Goal: Task Accomplishment & Management: Complete application form

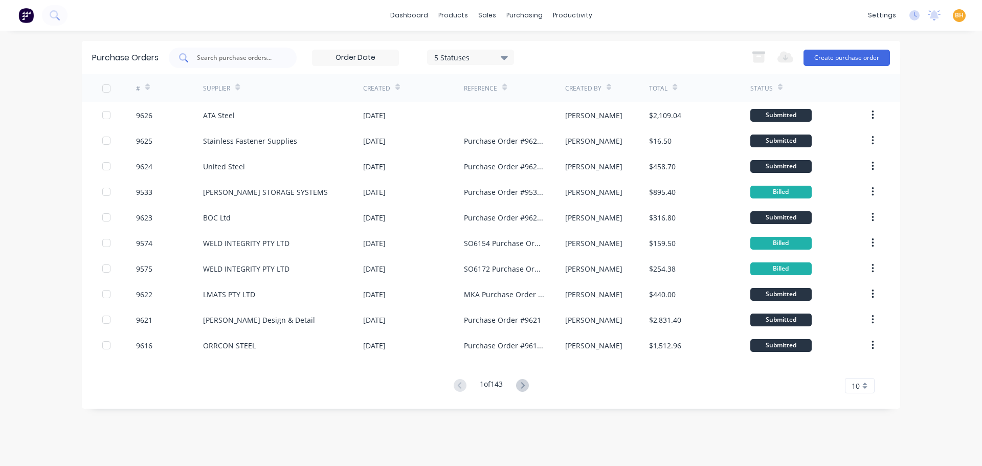
click at [226, 58] on input "text" at bounding box center [238, 58] width 85 height 10
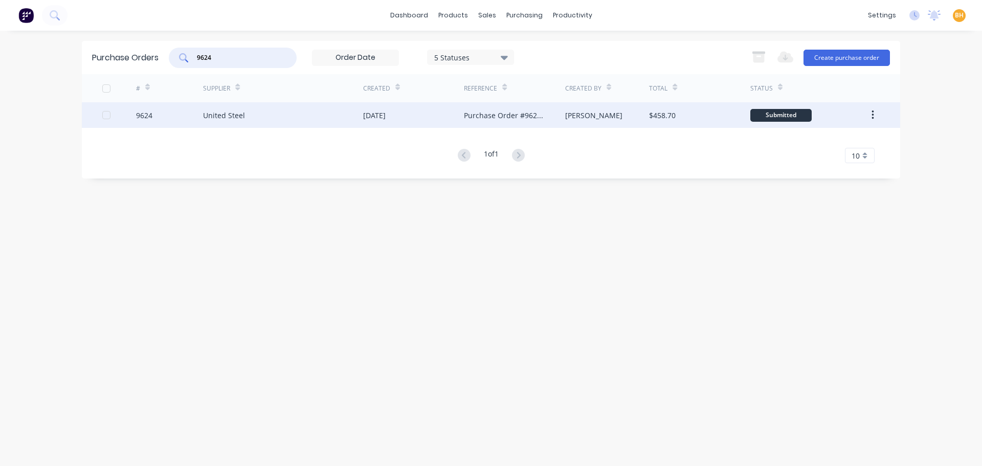
type input "9624"
click at [255, 120] on div "United Steel" at bounding box center [283, 115] width 160 height 26
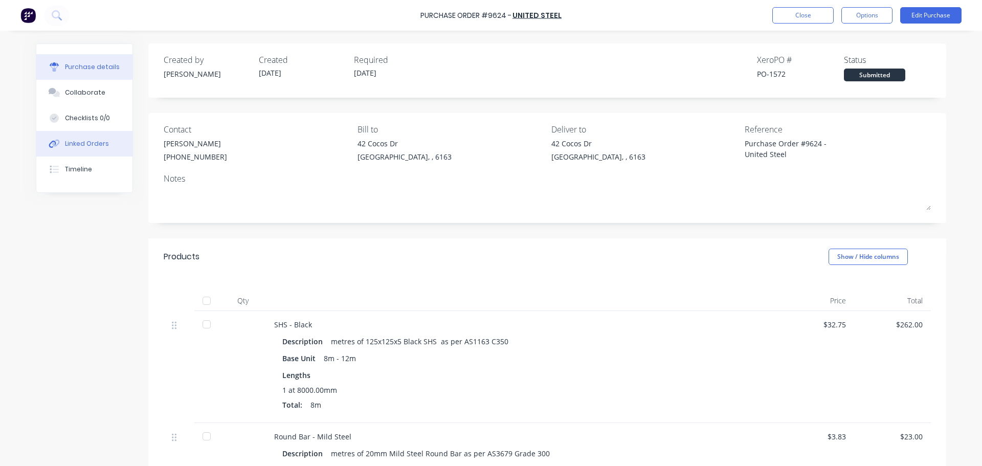
click at [71, 142] on div "Linked Orders" at bounding box center [87, 143] width 44 height 9
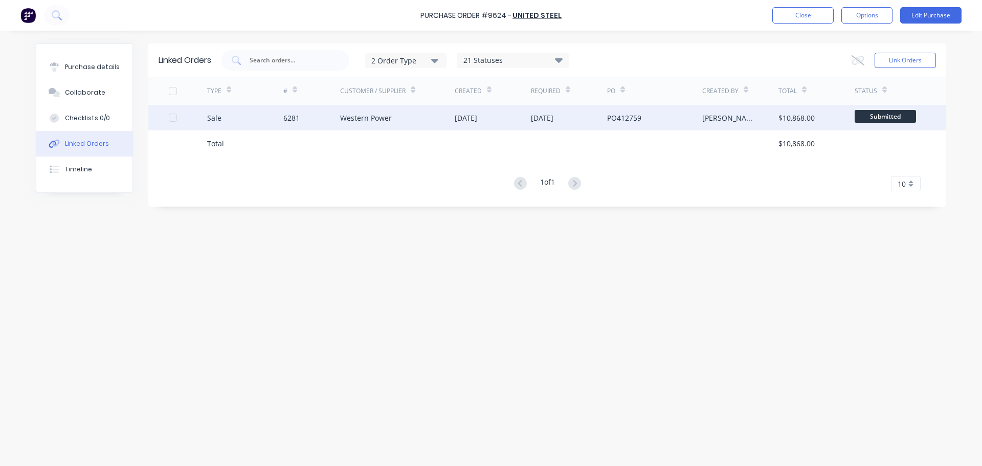
click at [343, 114] on div "Western Power" at bounding box center [366, 118] width 52 height 11
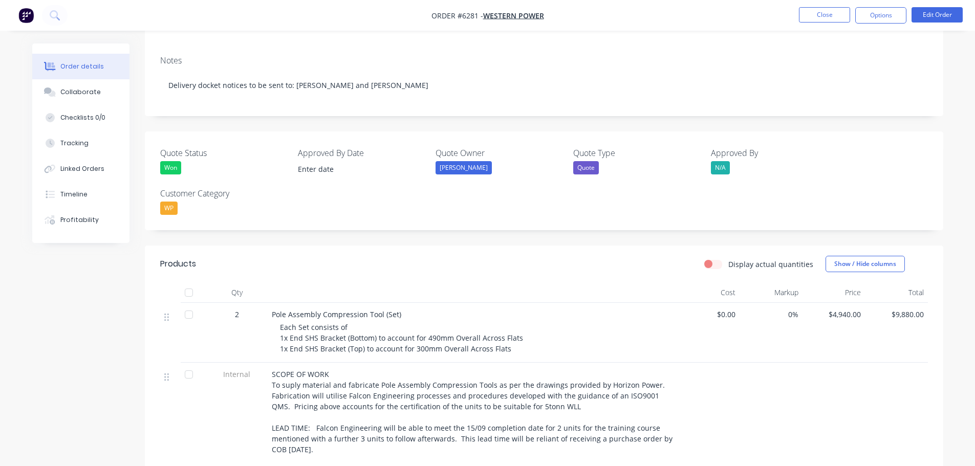
scroll to position [256, 0]
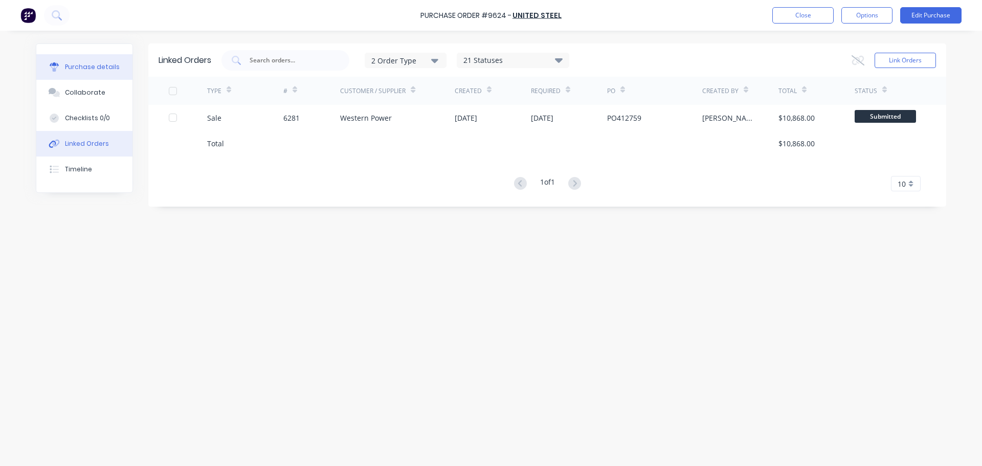
click at [91, 72] on button "Purchase details" at bounding box center [84, 67] width 96 height 26
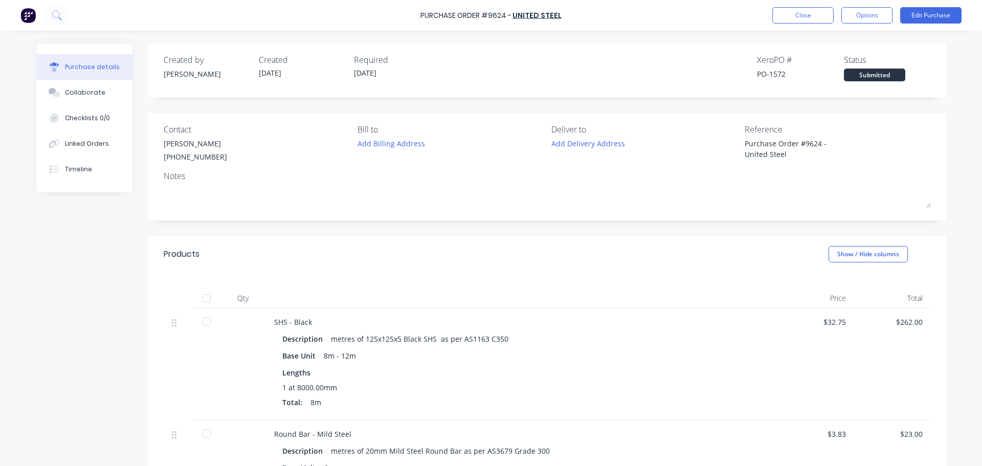
type textarea "x"
click at [807, 10] on button "Close" at bounding box center [803, 15] width 61 height 16
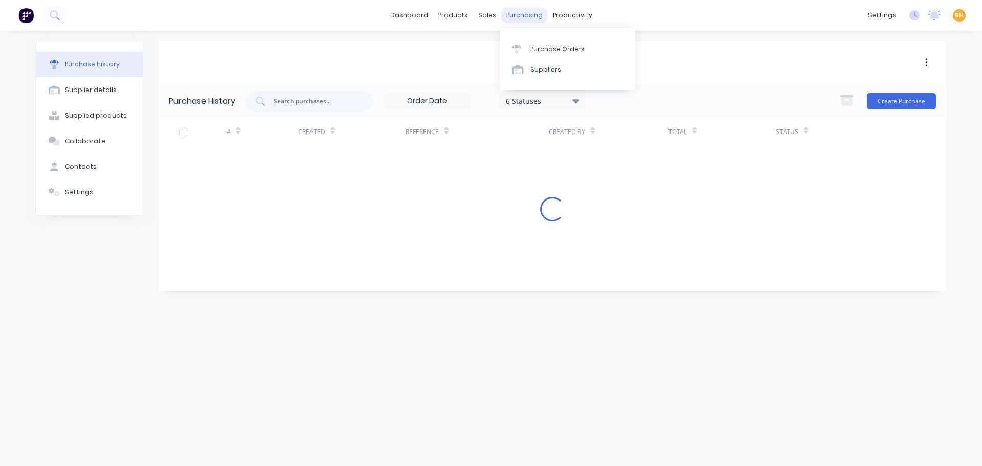
click at [519, 13] on div "purchasing" at bounding box center [524, 15] width 47 height 15
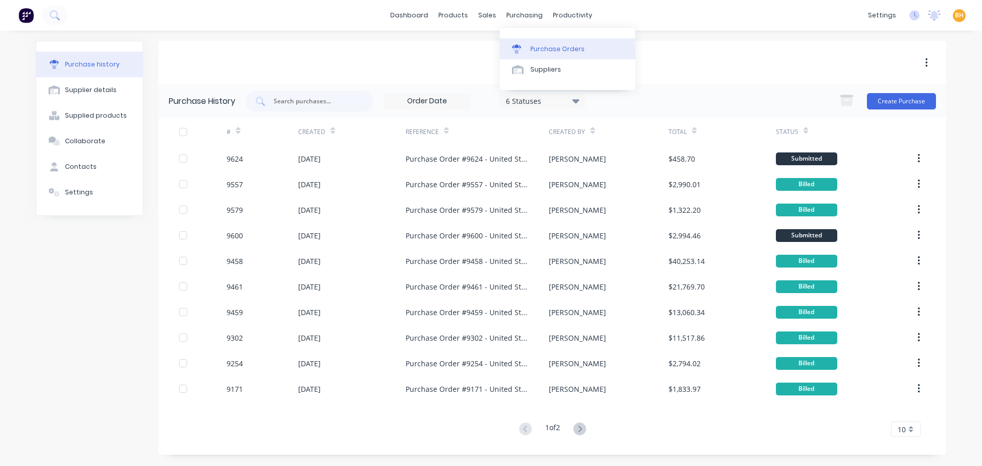
click at [539, 47] on div "Purchase Orders" at bounding box center [558, 49] width 54 height 9
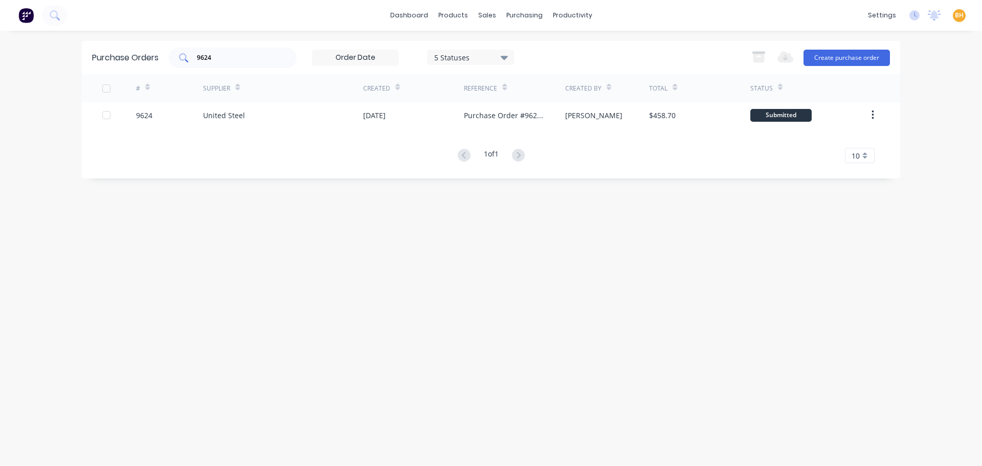
click at [236, 53] on input "9624" at bounding box center [238, 58] width 85 height 10
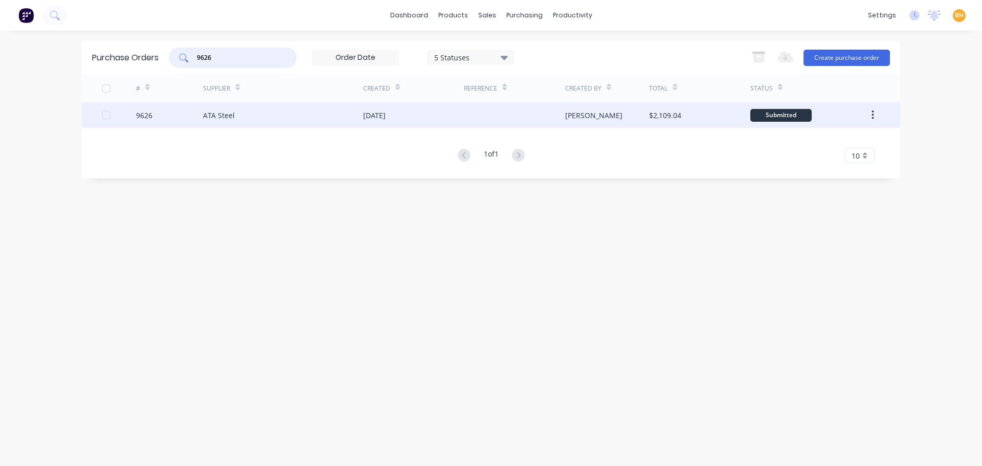
type input "9626"
click at [212, 111] on div "ATA Steel" at bounding box center [219, 115] width 32 height 11
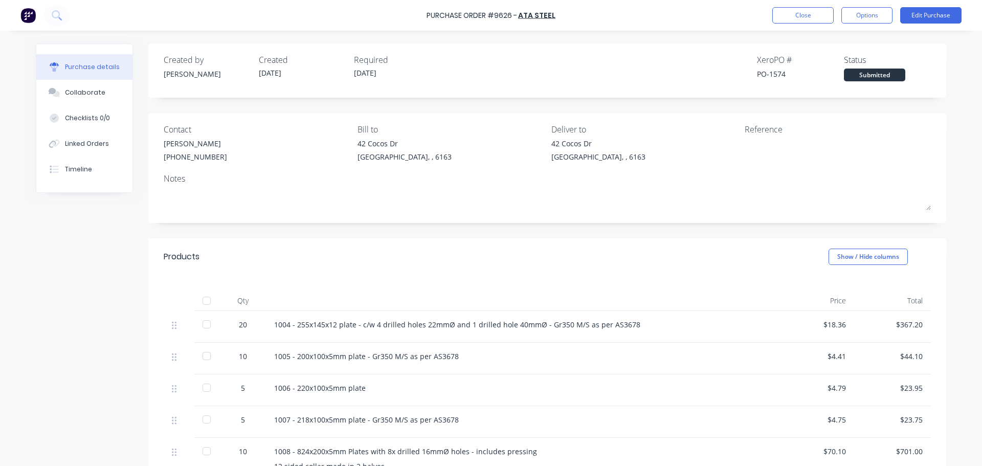
click at [768, 238] on div "Products Show / Hide columns" at bounding box center [547, 256] width 798 height 37
click at [82, 144] on div "Linked Orders" at bounding box center [87, 143] width 44 height 9
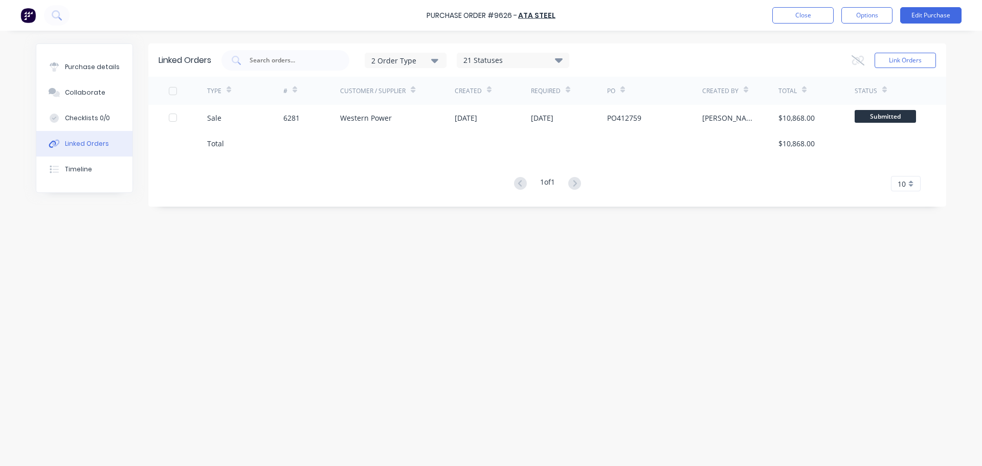
click at [360, 294] on div "Linked Orders 2 Order Type 21 Statuses Sales Order Status All Archived Draft Qu…" at bounding box center [491, 245] width 911 height 405
click at [109, 74] on button "Purchase details" at bounding box center [84, 67] width 96 height 26
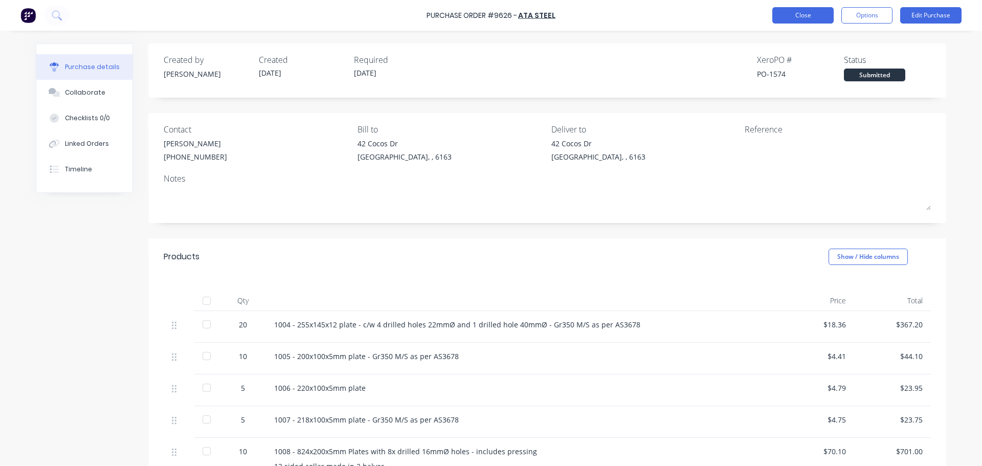
click at [816, 19] on button "Close" at bounding box center [803, 15] width 61 height 16
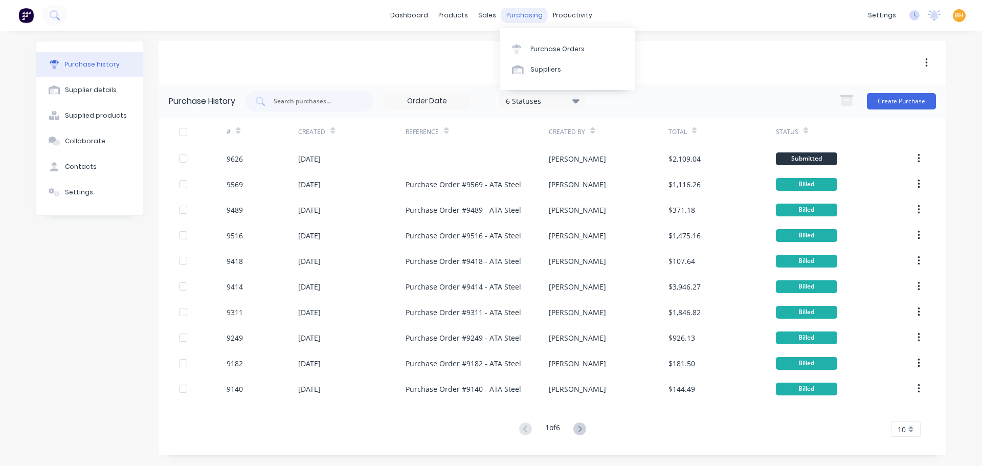
click at [527, 17] on div "purchasing" at bounding box center [524, 15] width 47 height 15
click at [543, 55] on link "Purchase Orders" at bounding box center [568, 48] width 136 height 20
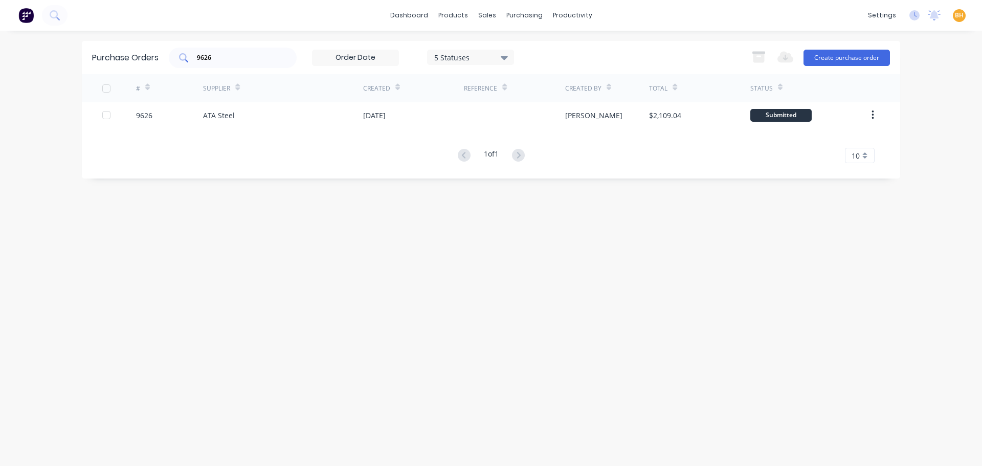
click at [224, 61] on input "9626" at bounding box center [238, 58] width 85 height 10
type input "9"
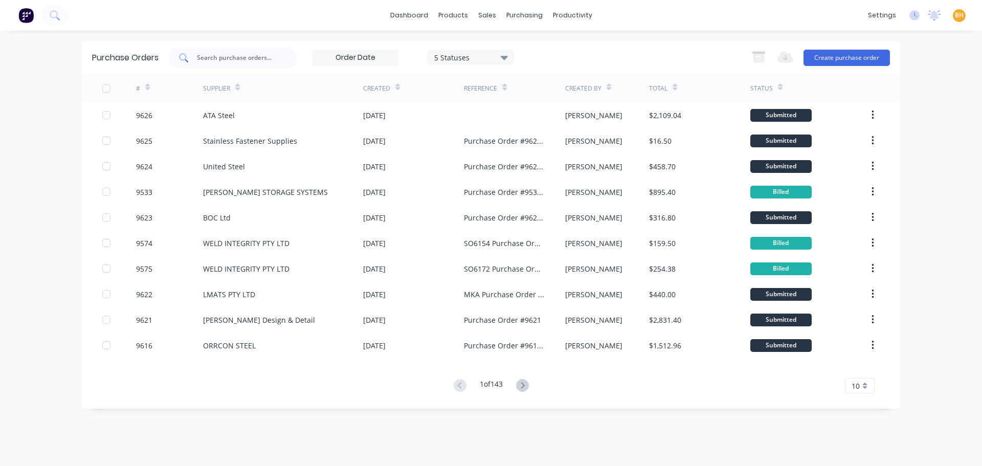
click at [210, 62] on input "text" at bounding box center [238, 58] width 85 height 10
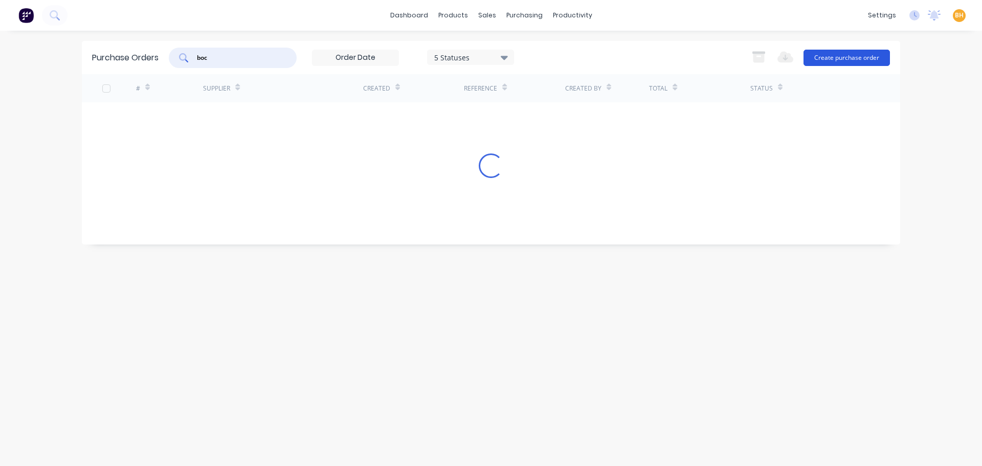
type input "boc"
click at [867, 59] on button "Create purchase order" at bounding box center [847, 58] width 86 height 16
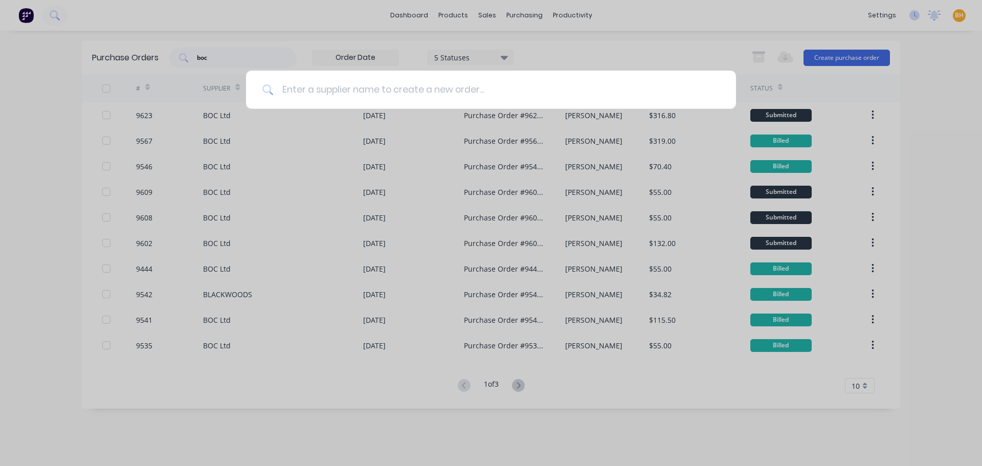
click at [303, 87] on input at bounding box center [497, 90] width 446 height 38
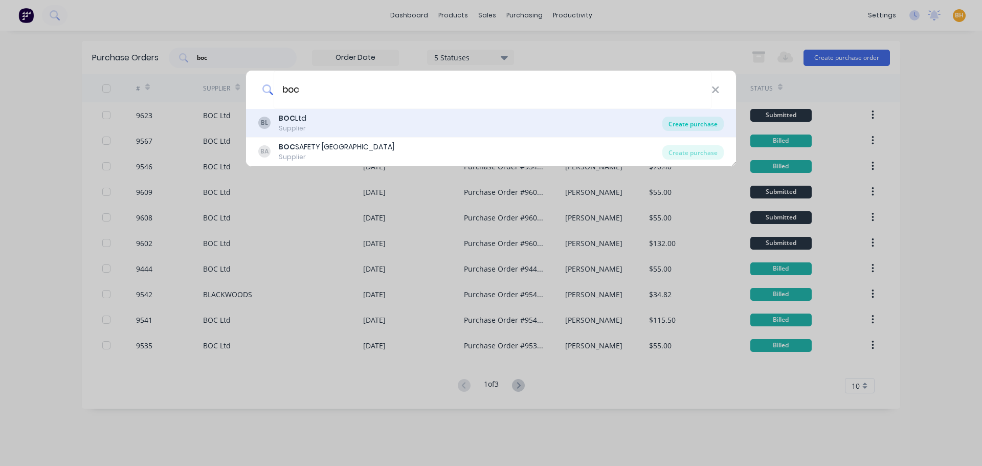
type input "boc"
click at [707, 122] on div "Create purchase" at bounding box center [693, 124] width 61 height 14
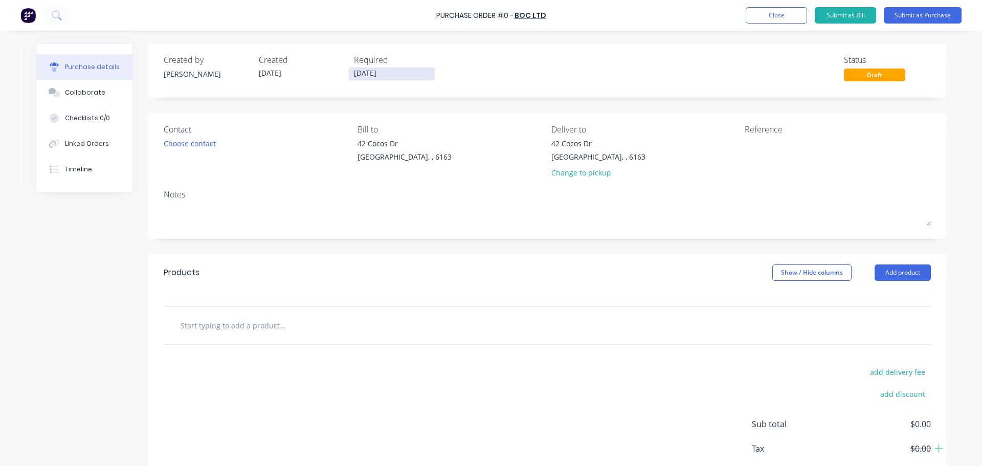
click at [359, 75] on input "04/09/25" at bounding box center [392, 74] width 86 height 13
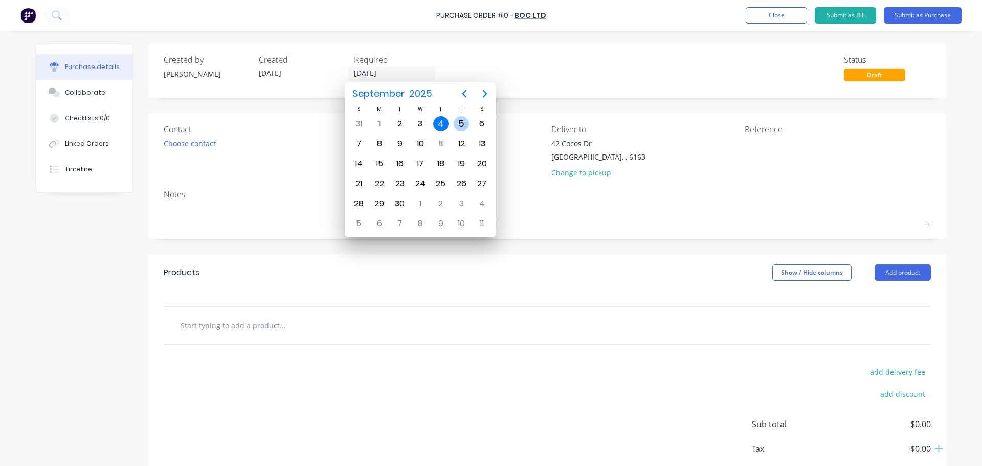
click at [463, 125] on div "5" at bounding box center [461, 123] width 15 height 15
type input "05/09/25"
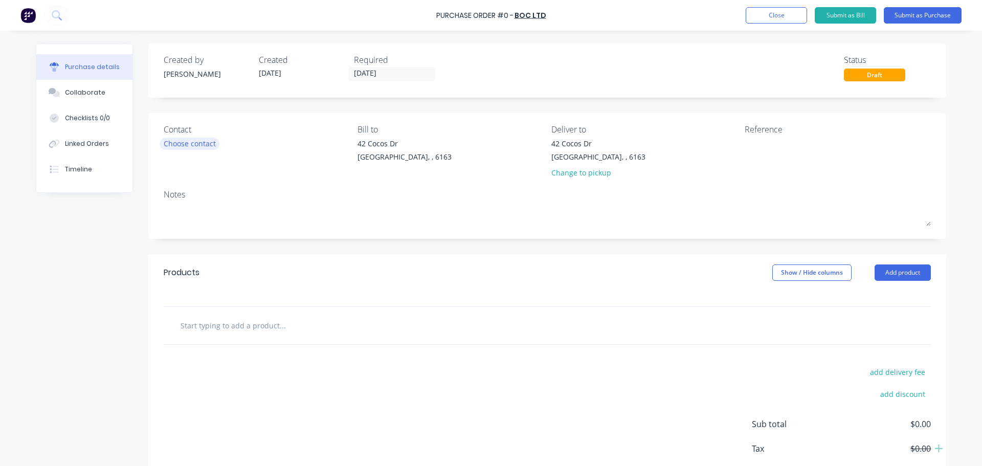
click at [206, 142] on div "Choose contact" at bounding box center [190, 143] width 52 height 11
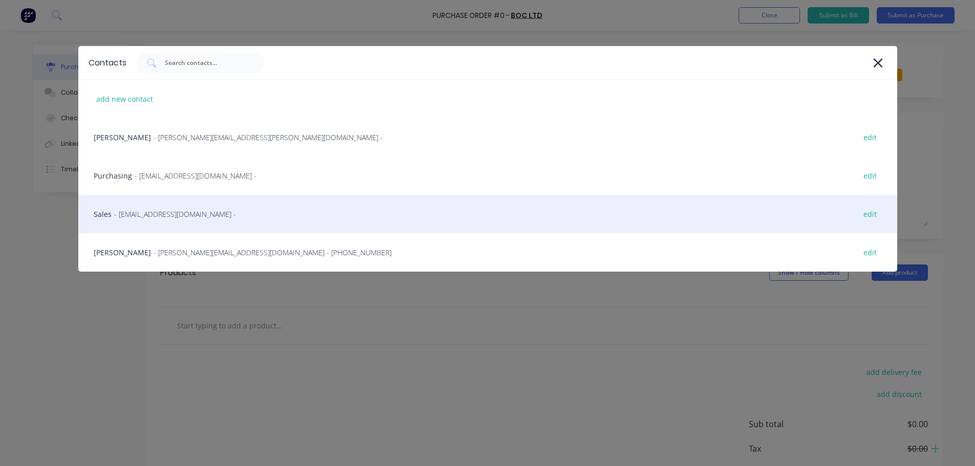
click at [154, 208] on div "Sales - contact@boc.com - edit" at bounding box center [487, 214] width 819 height 38
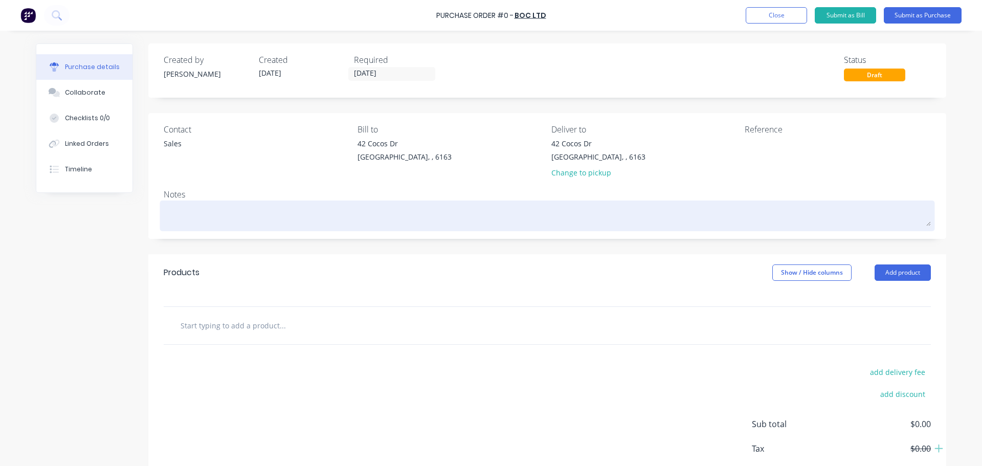
click at [176, 210] on textarea at bounding box center [548, 214] width 768 height 23
type textarea "x"
type textarea "R"
type textarea "x"
type textarea "Re"
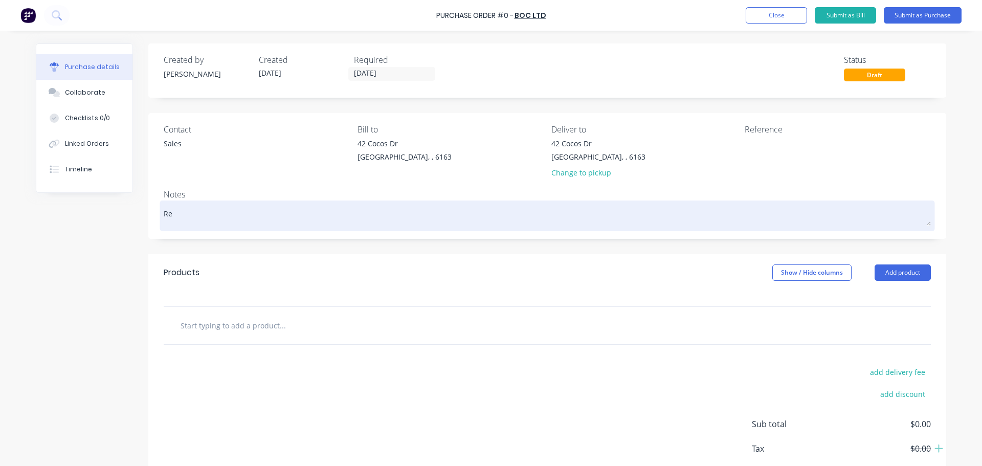
type textarea "x"
type textarea "Req"
type textarea "x"
type textarea "Re"
type textarea "x"
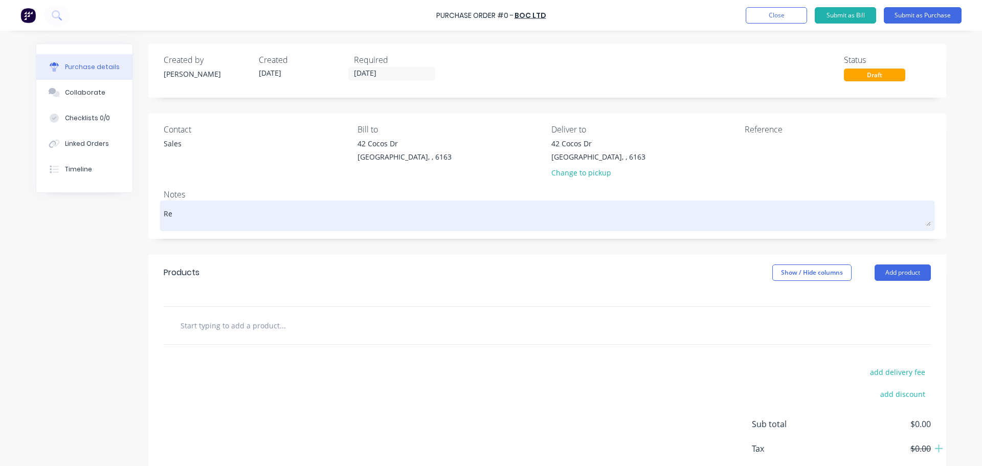
type textarea "R"
type textarea "x"
type textarea "RR"
type textarea "x"
type textarea "RRE"
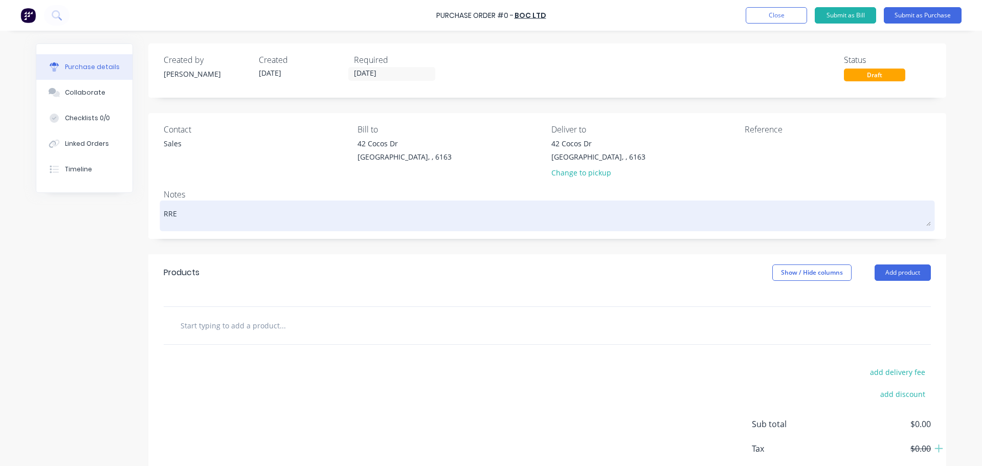
type textarea "x"
type textarea "RREQ"
type textarea "x"
type textarea "RREQ:"
type textarea "x"
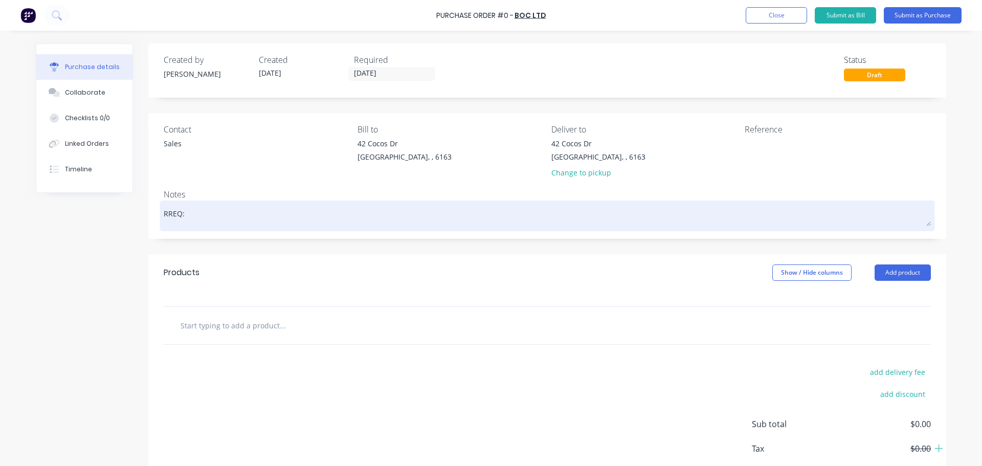
type textarea "RREQ:"
type textarea "x"
type textarea "RREQ: C"
type textarea "x"
type textarea "RREQ: CD"
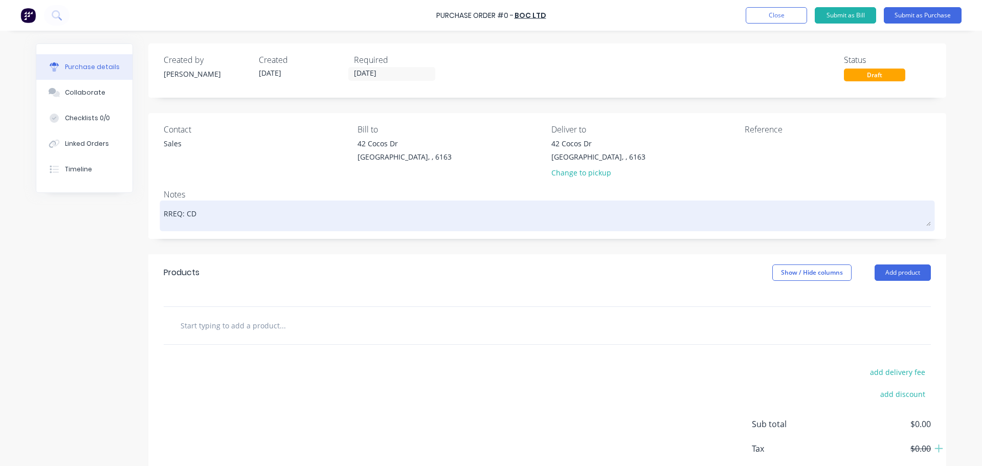
type textarea "x"
type textarea "RREQ: CD"
type textarea "x"
type textarea "RREQ: CD -"
type textarea "x"
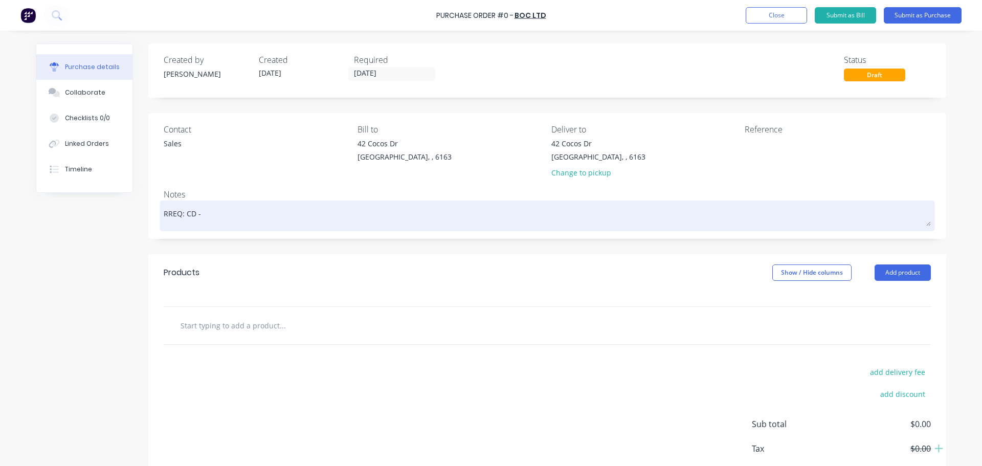
type textarea "RREQ: CD -"
type textarea "x"
type textarea "RREQ: CD - 3"
type textarea "x"
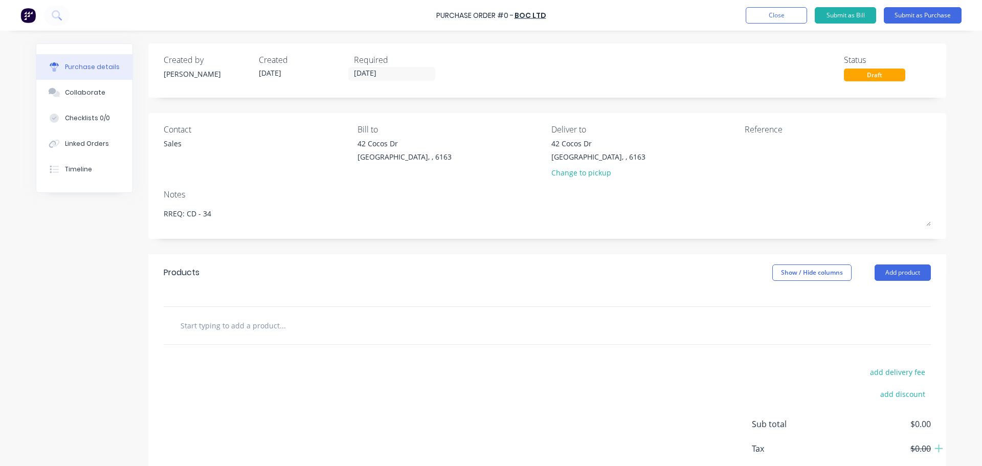
type textarea "RREQ: CD - 34"
type textarea "x"
type textarea "RREQ: CD - 34"
click at [296, 308] on div at bounding box center [548, 325] width 768 height 37
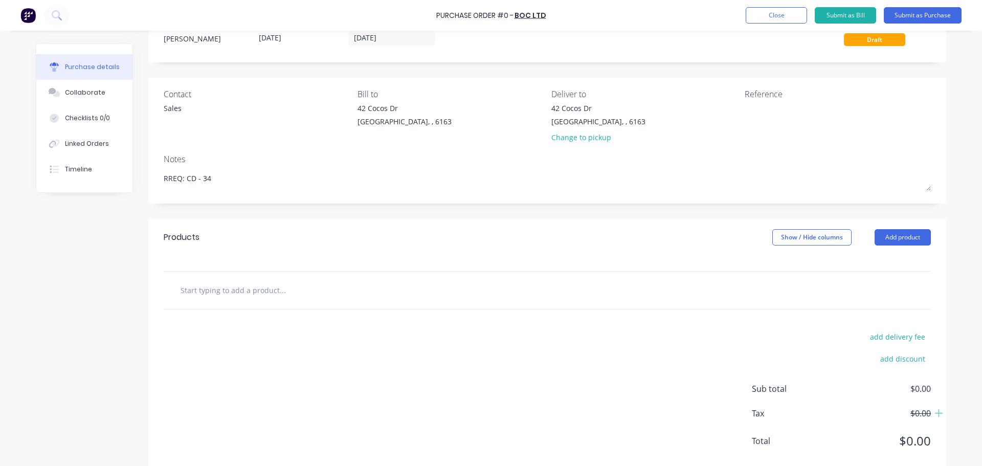
scroll to position [57, 0]
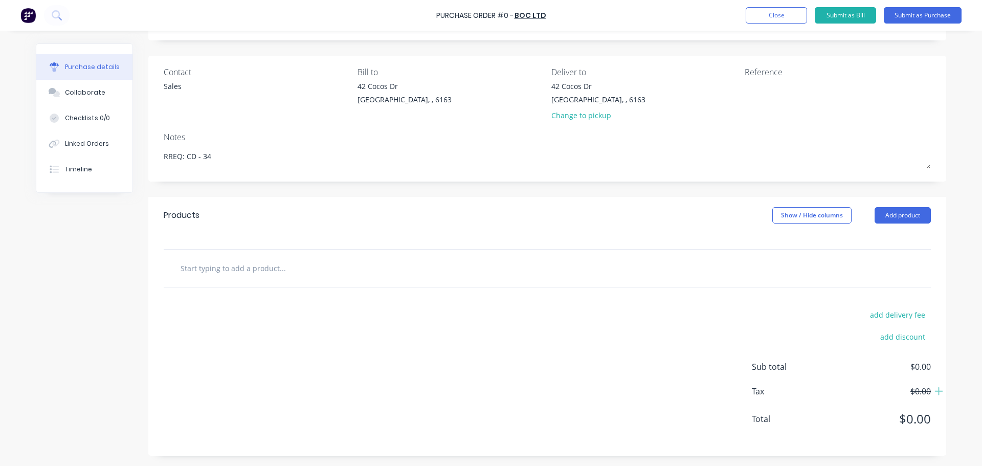
click at [256, 270] on input "text" at bounding box center [282, 268] width 205 height 20
type textarea "x"
type input "1"
type textarea "x"
type input "15"
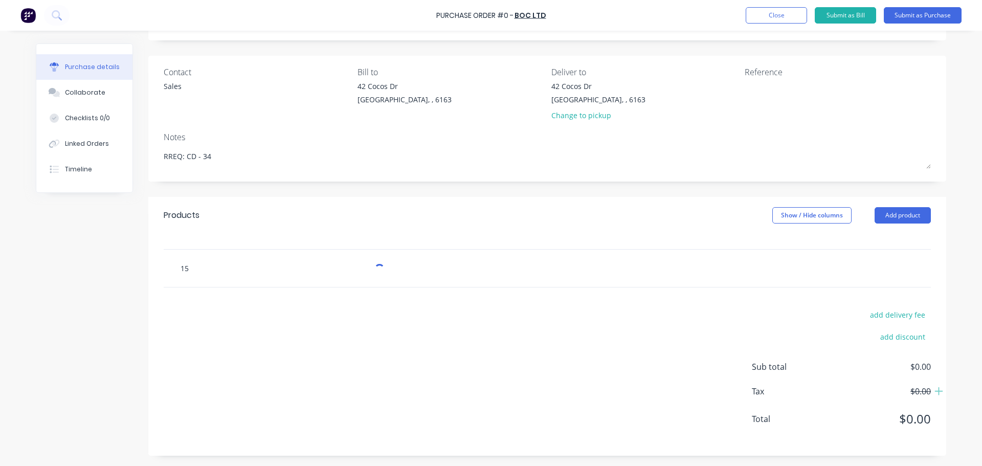
type textarea "x"
type input "15k"
type textarea "x"
type input "15kg"
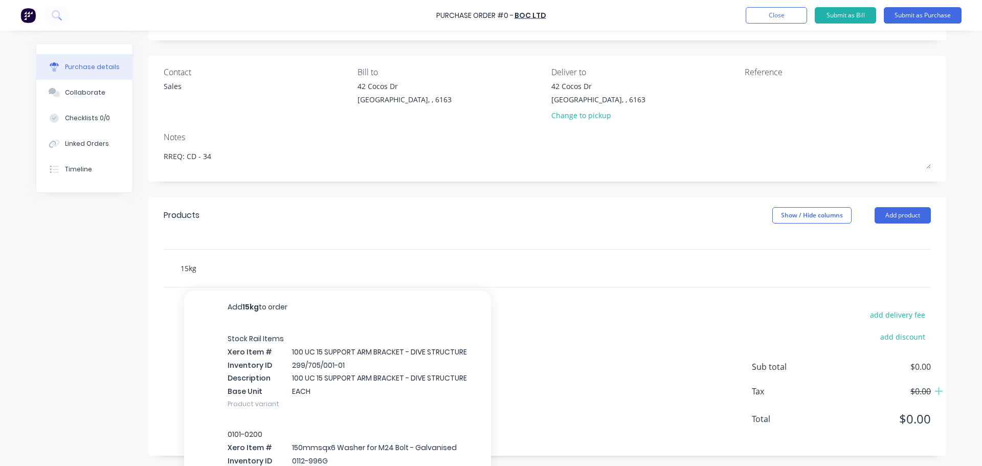
type textarea "x"
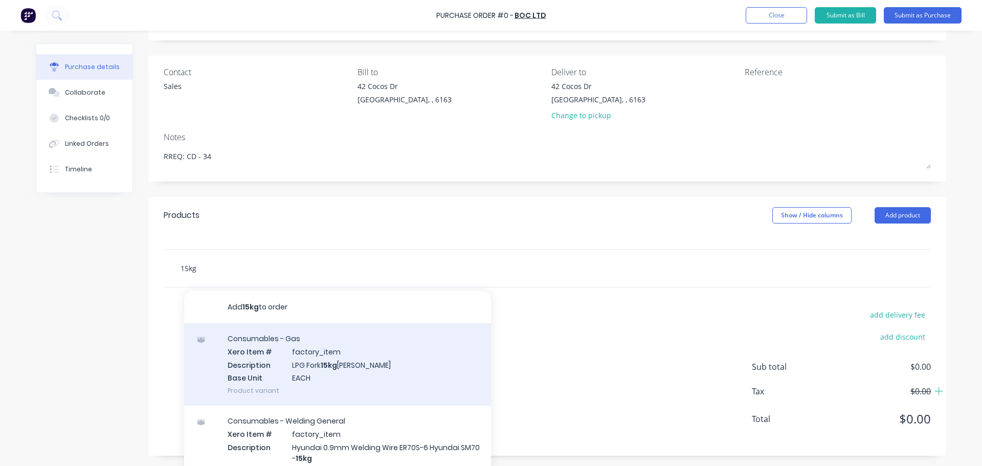
type input "15kg"
click at [357, 357] on div "Consumables - Gas Xero Item # factory_item Description LPG Fork 15kg Ali Bottle…" at bounding box center [337, 364] width 307 height 82
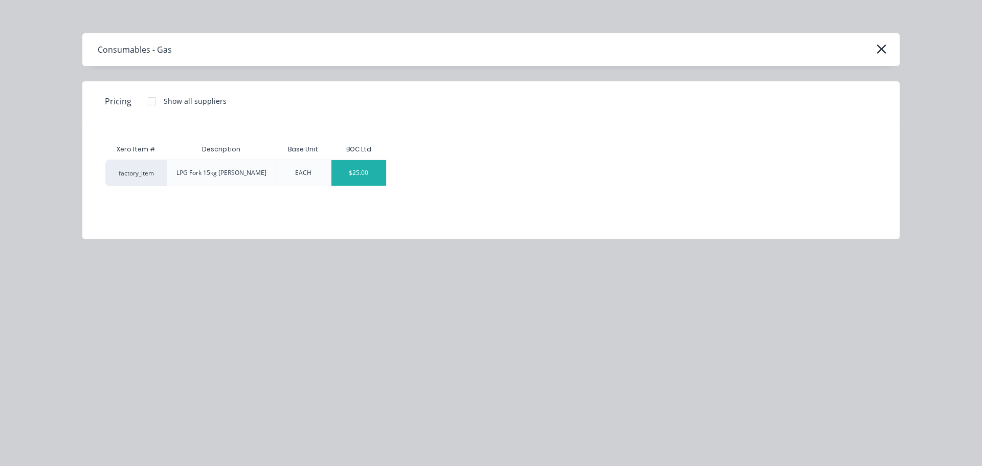
click at [377, 168] on div "$25.00" at bounding box center [359, 173] width 55 height 26
type textarea "x"
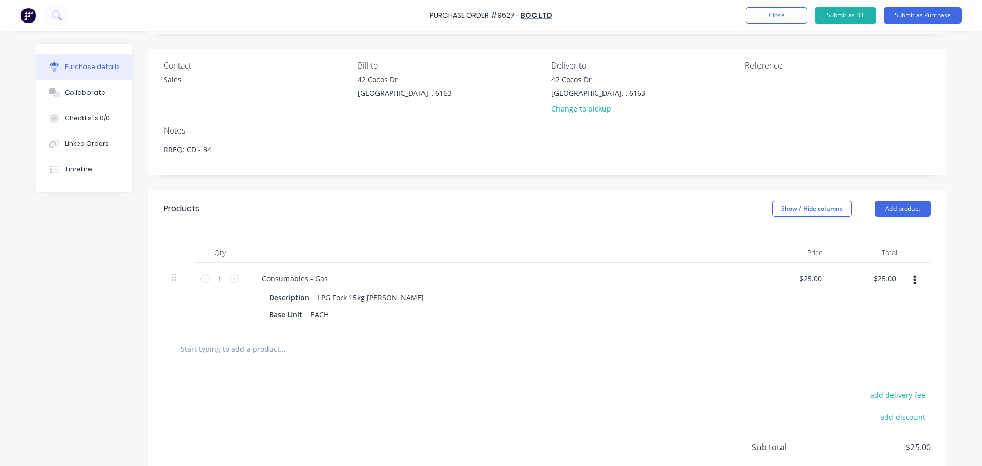
scroll to position [144, 0]
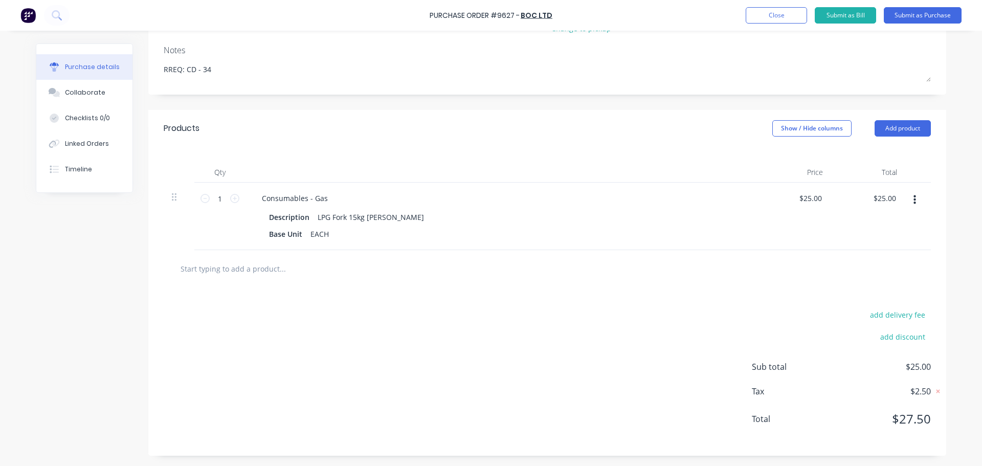
click at [272, 268] on input "text" at bounding box center [282, 268] width 205 height 20
type textarea "x"
type input "A"
type textarea "x"
type input "Ar"
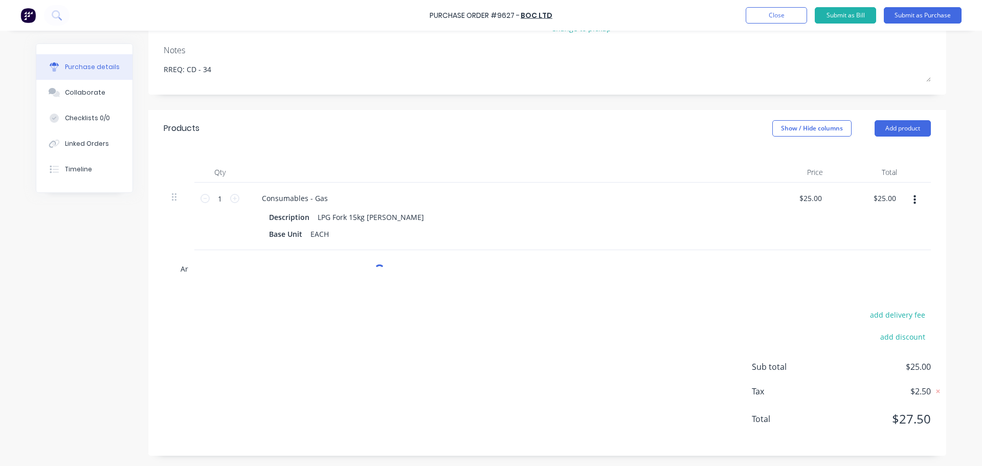
type textarea "x"
type input "Arg"
type textarea "x"
type input "Argo"
type textarea "x"
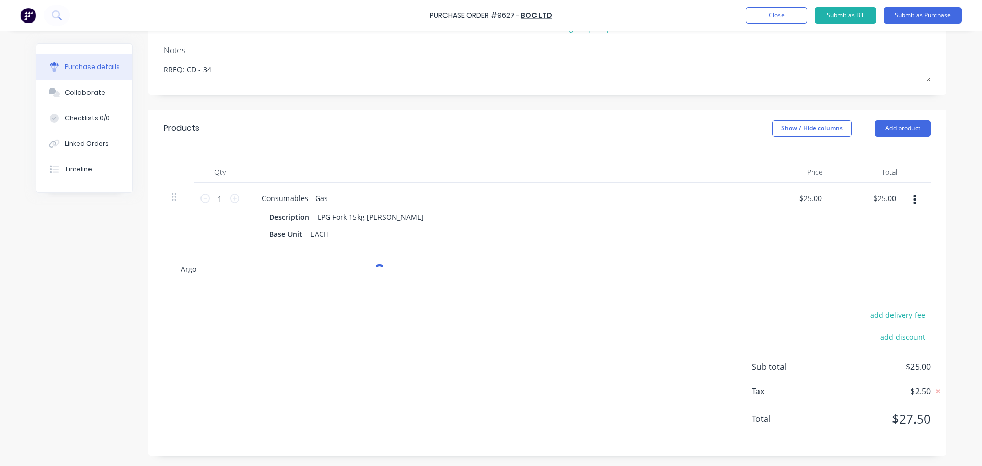
type input "Argo"
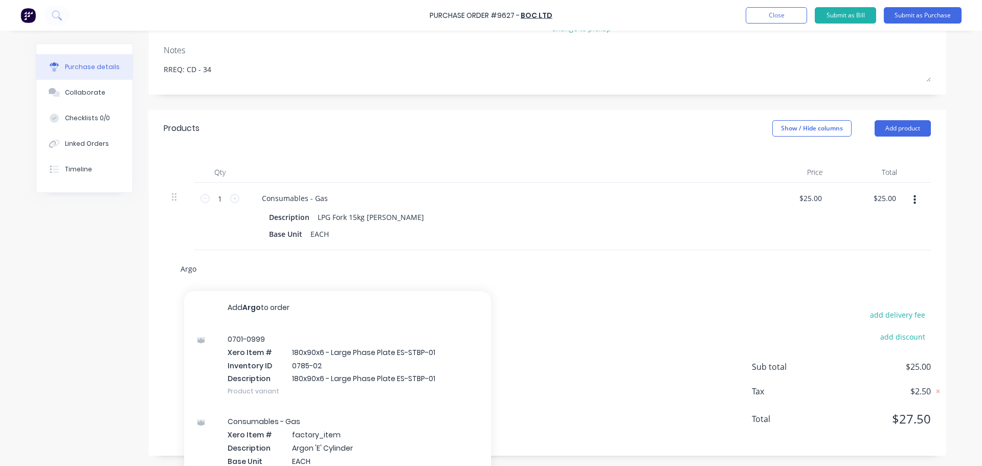
type textarea "x"
type input "Argo S"
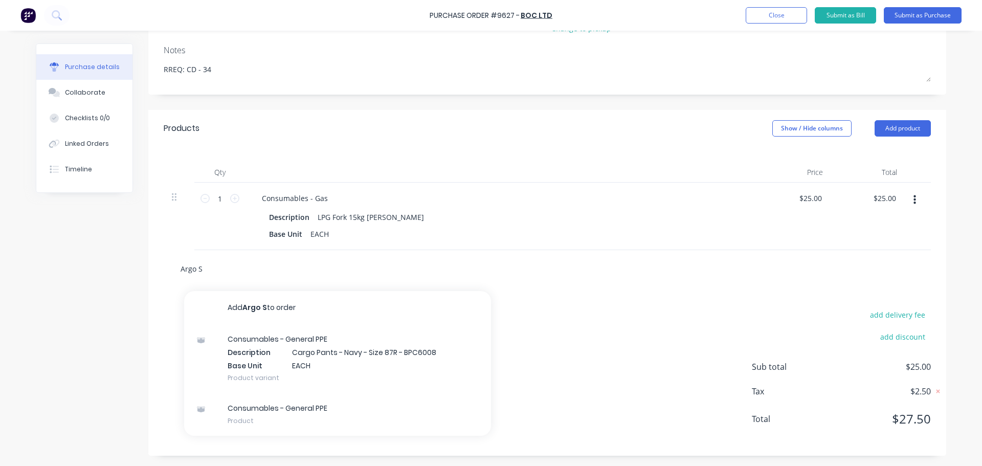
type textarea "x"
type input "Argo Sh"
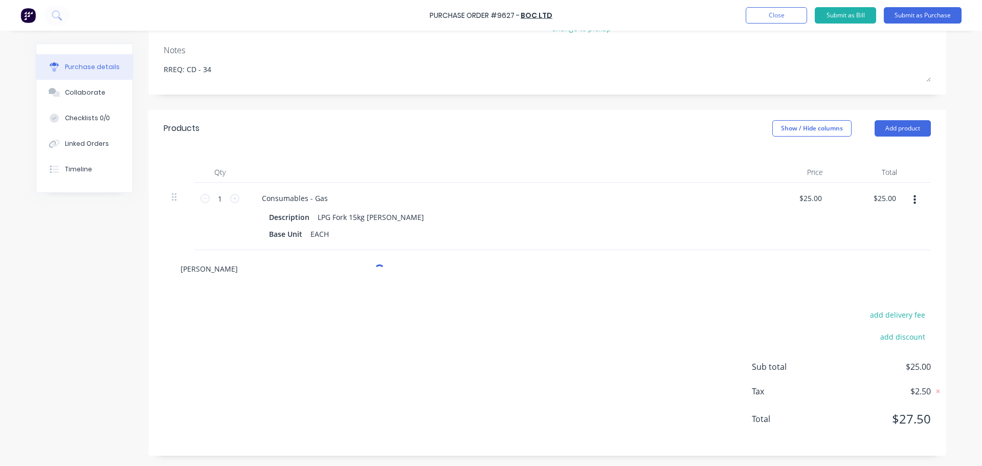
type textarea "x"
type input "Argo Shi"
type textarea "x"
type input "Argo Shie"
type textarea "x"
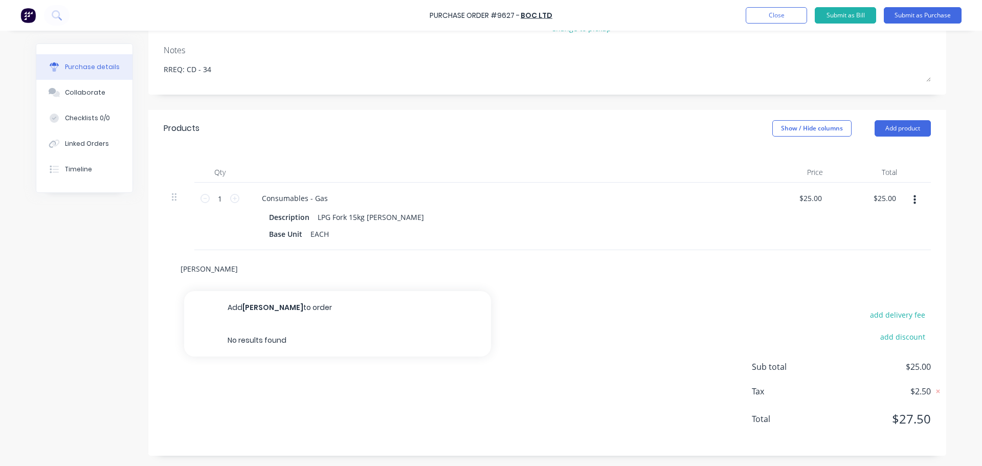
type input "Argo Shiel"
type textarea "x"
type input "Argo Shield"
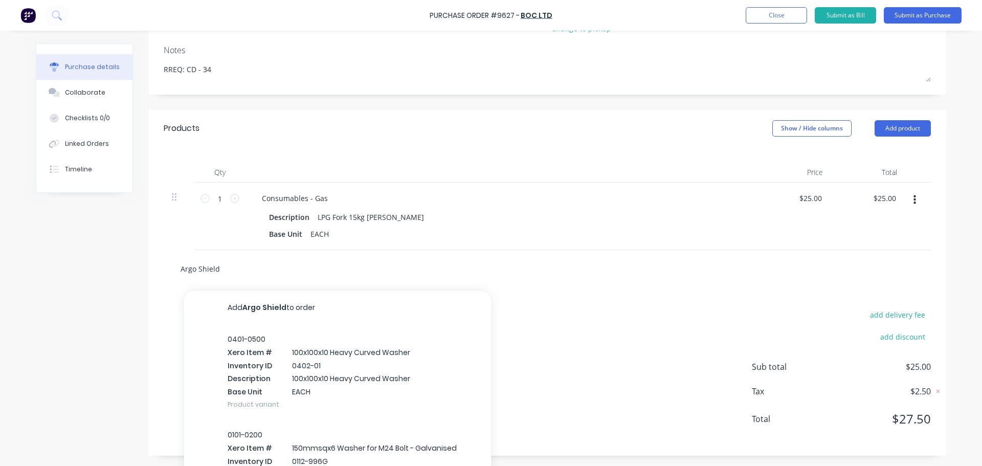
type textarea "x"
click at [198, 269] on input "Argo Shield" at bounding box center [282, 268] width 205 height 20
type input "Argo hield"
type textarea "x"
type input "Argohield"
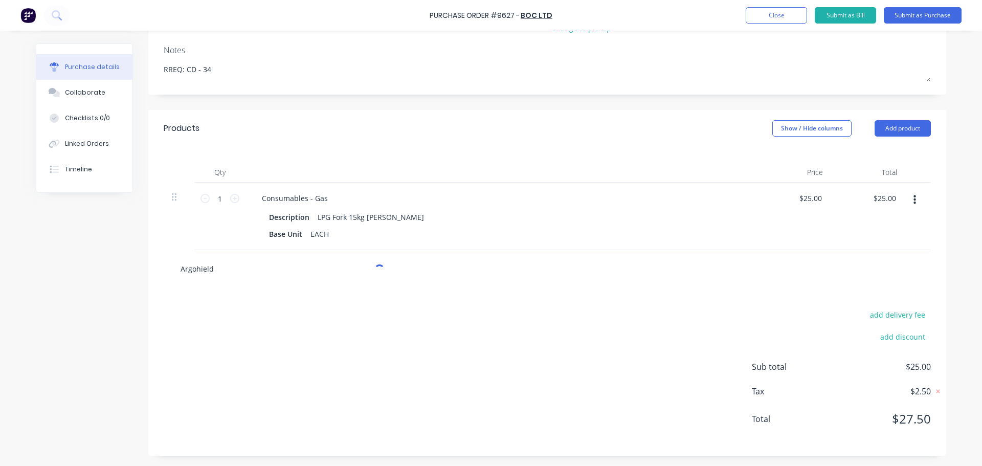
type textarea "x"
type input "Argoshield"
type textarea "x"
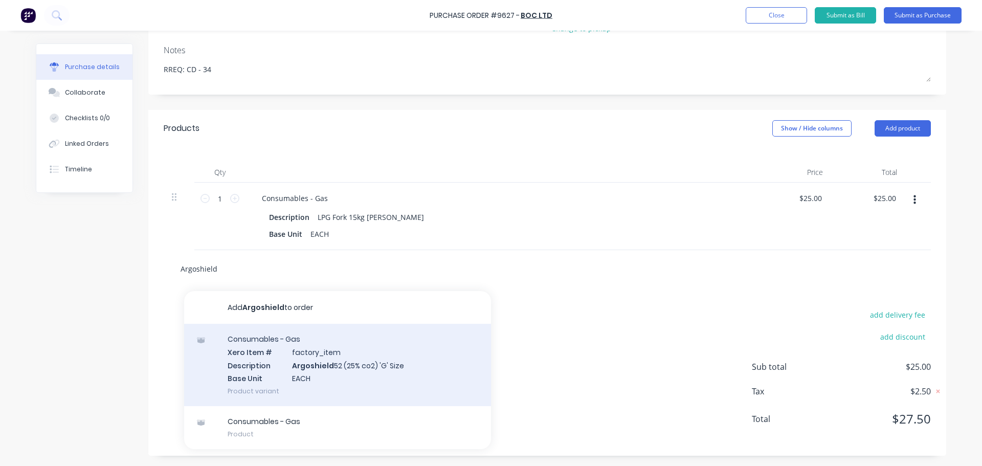
type input "Argoshield"
click at [326, 367] on div "Consumables - Gas Xero Item # factory_item Description Argoshield 52 (25% co2) …" at bounding box center [337, 365] width 307 height 82
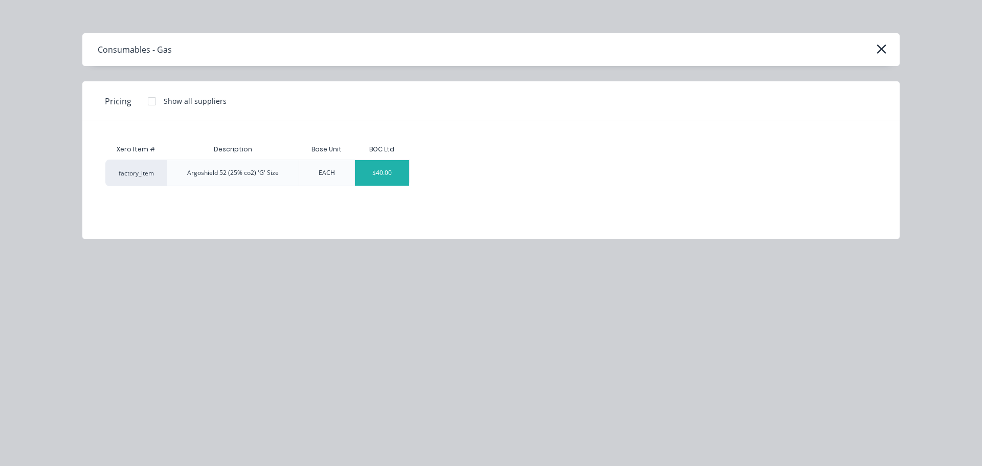
click at [391, 177] on div "$40.00" at bounding box center [382, 173] width 55 height 26
type textarea "x"
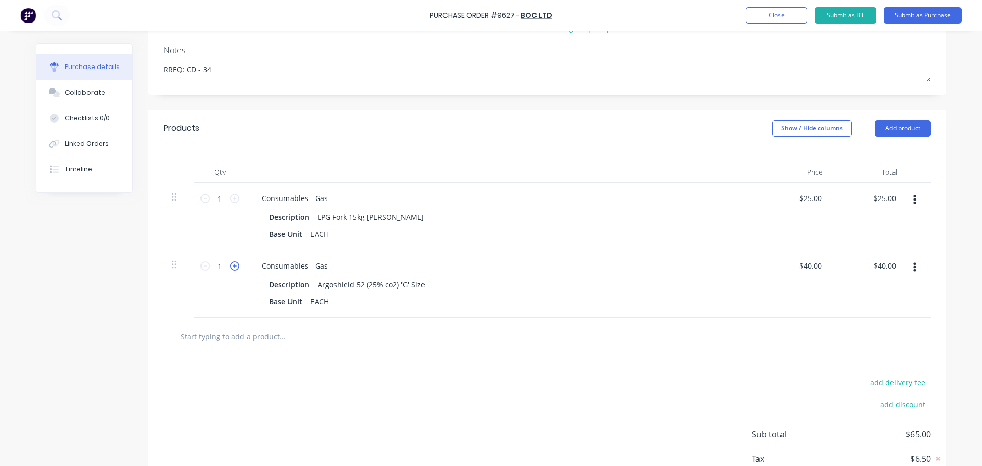
click at [232, 266] on icon at bounding box center [234, 265] width 9 height 9
type textarea "x"
type input "2"
type input "$80.00"
click at [231, 265] on icon at bounding box center [234, 265] width 9 height 9
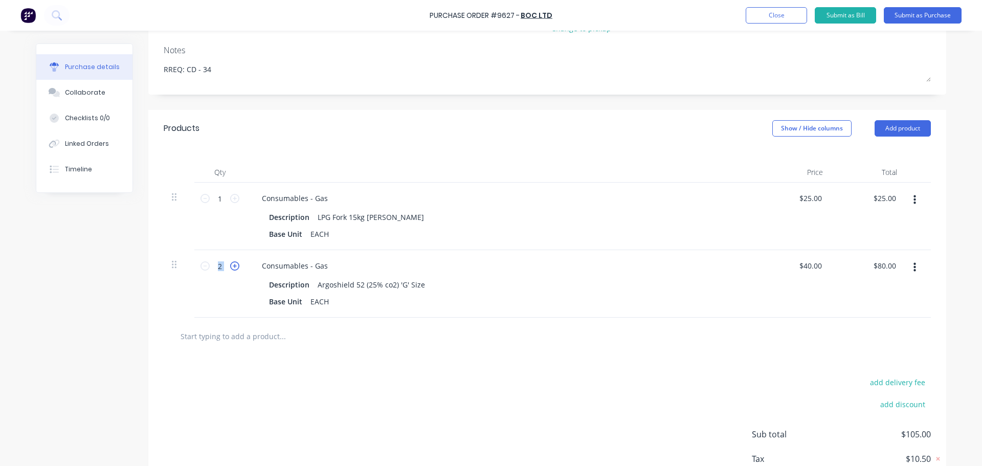
type textarea "x"
type input "3"
type input "$120.00"
click at [231, 265] on icon at bounding box center [234, 265] width 9 height 9
type textarea "x"
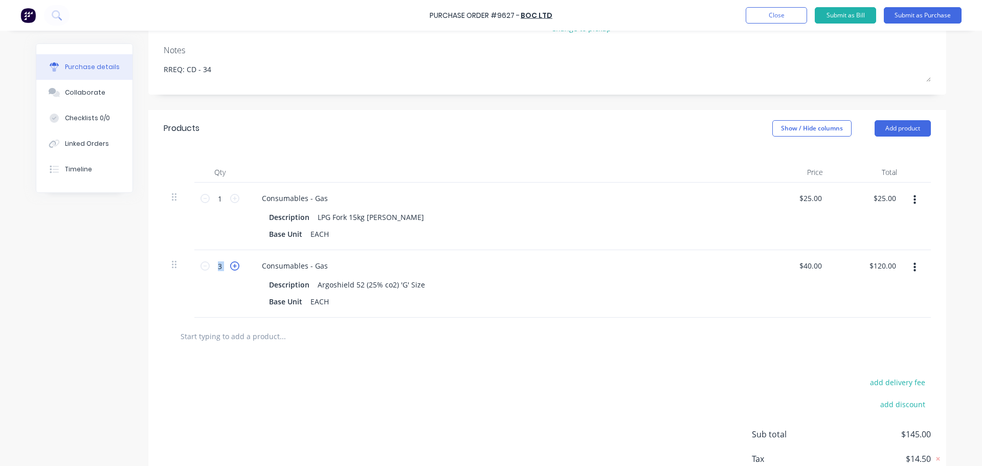
type input "4"
type input "$160.00"
click at [577, 333] on div at bounding box center [547, 336] width 751 height 20
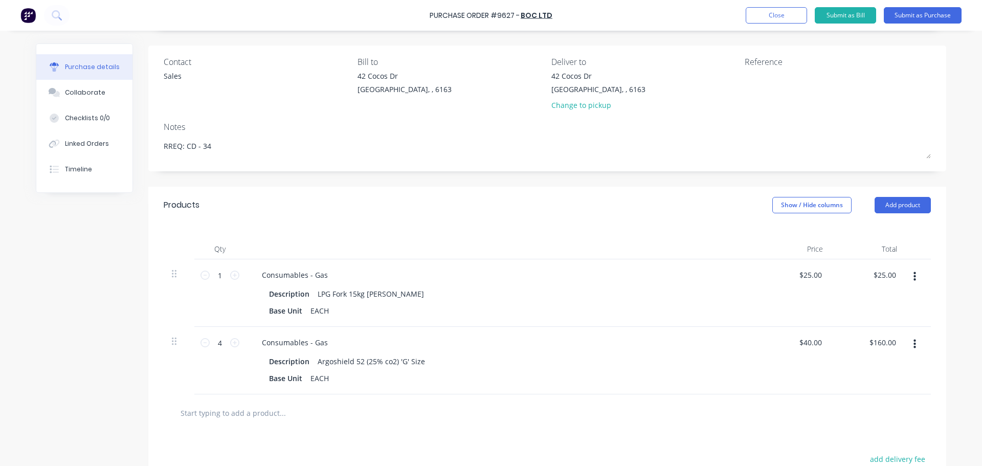
scroll to position [7, 0]
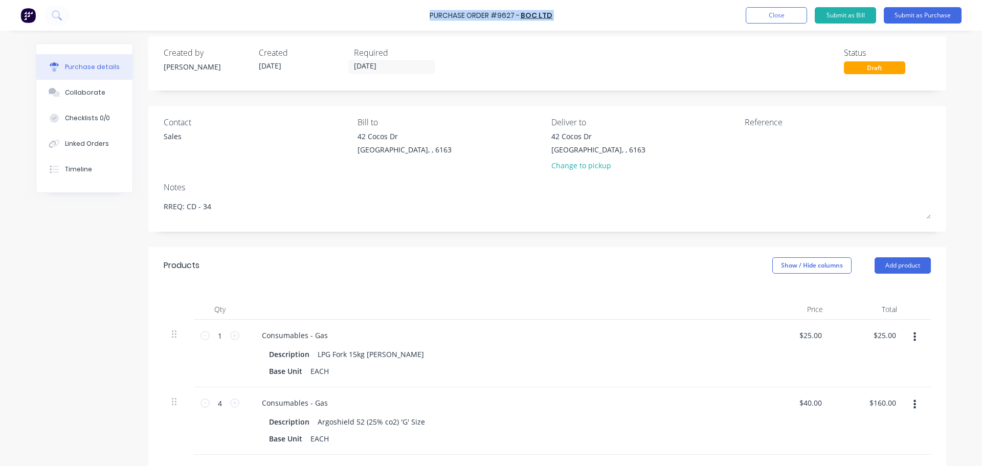
drag, startPoint x: 431, startPoint y: 15, endPoint x: 560, endPoint y: 19, distance: 129.0
click at [560, 19] on div "Purchase Order #9627 - BOC Ltd Add product Close Submit as Bill Submit as Purch…" at bounding box center [491, 15] width 982 height 31
copy div "Purchase Order #9627 - BOC Ltd Add product Close Submit as Bill Submit as Purch…"
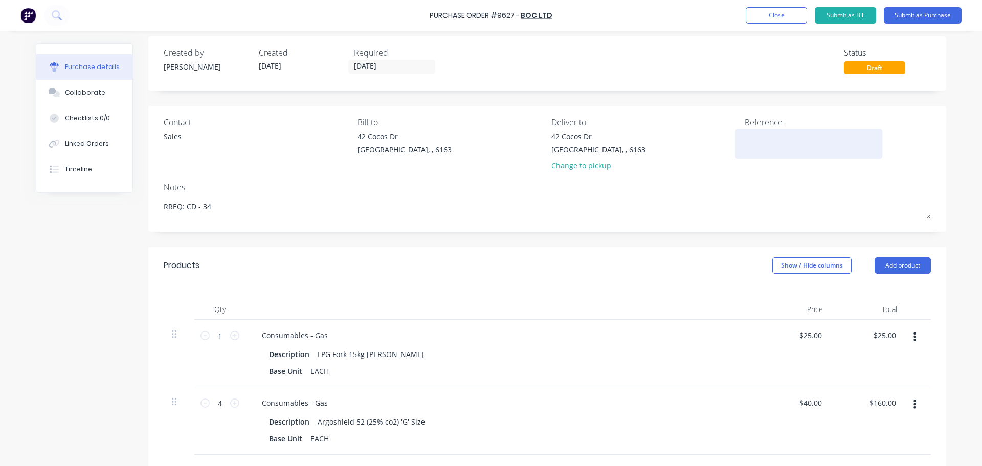
click at [745, 138] on textarea at bounding box center [809, 142] width 128 height 23
paste textarea "Purchase Order #9627 - BOC Ltd"
type textarea "x"
type textarea "Purchase Order #9627 - BOC Ltd"
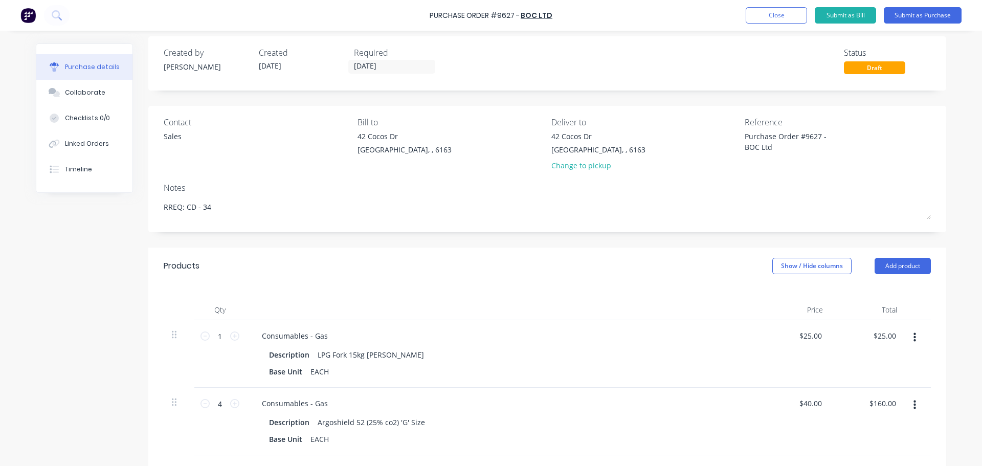
type textarea "x"
type textarea "Purchase Order #9627 - BOC Ltd"
click at [703, 103] on div "Created by Bevan Created 04/09/25 Required 05/09/25 Status Draft Contact Sales …" at bounding box center [547, 348] width 798 height 625
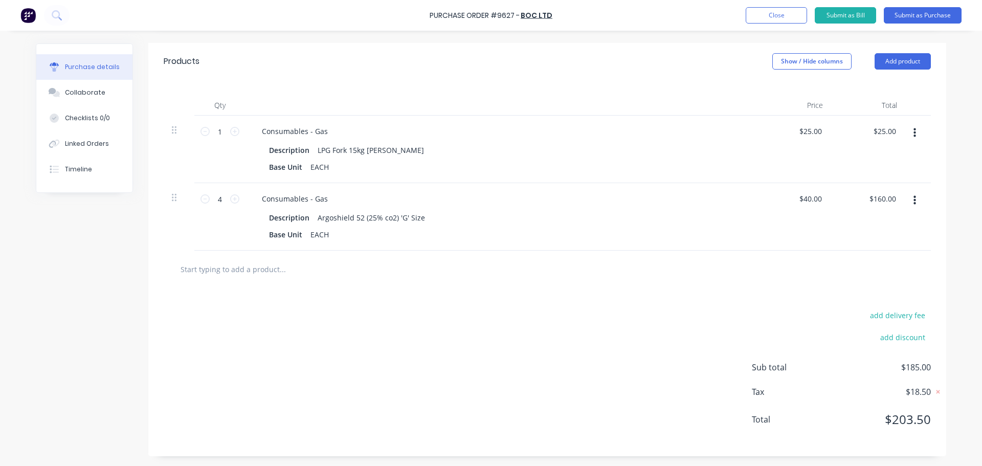
scroll to position [212, 0]
click at [927, 16] on button "Submit as Purchase" at bounding box center [923, 15] width 78 height 16
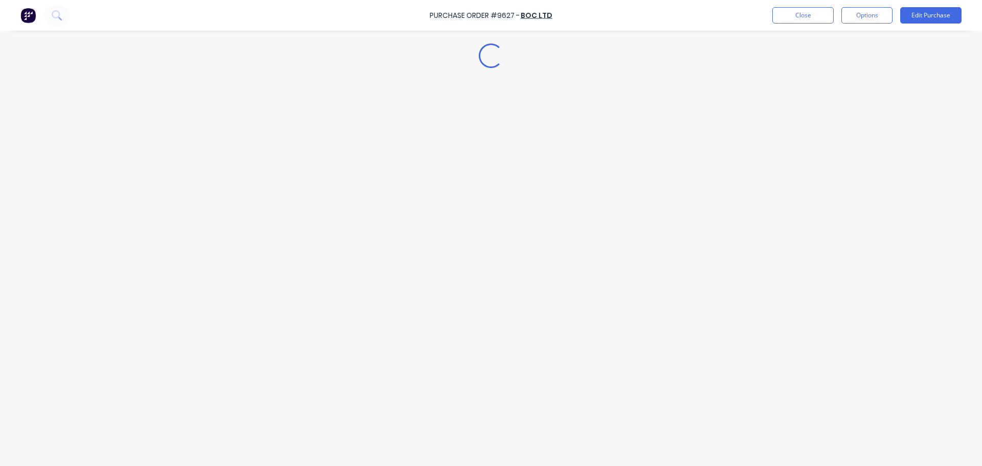
scroll to position [0, 0]
type textarea "x"
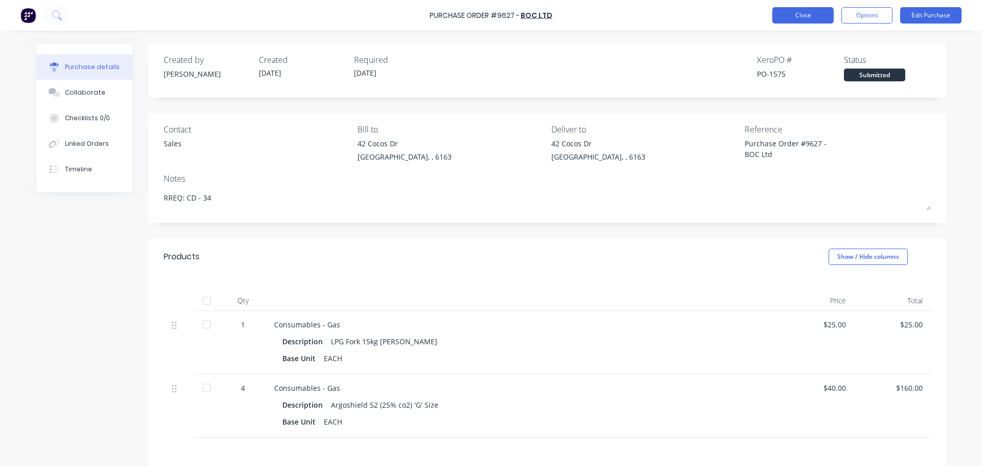
click at [804, 14] on button "Close" at bounding box center [803, 15] width 61 height 16
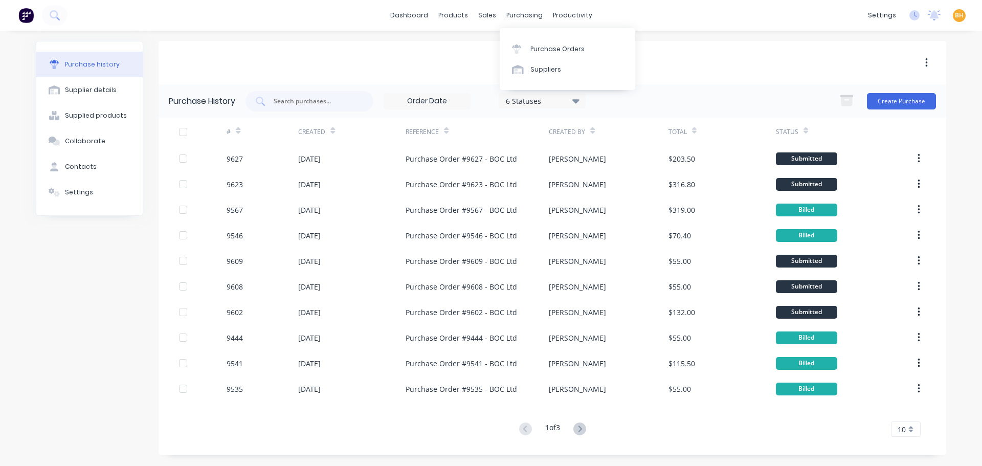
drag, startPoint x: 517, startPoint y: 11, endPoint x: 576, endPoint y: 24, distance: 59.7
click at [517, 14] on div "purchasing" at bounding box center [524, 15] width 47 height 15
click at [516, 17] on div "purchasing" at bounding box center [524, 15] width 47 height 15
click at [531, 44] on link "Purchase Orders" at bounding box center [568, 48] width 136 height 20
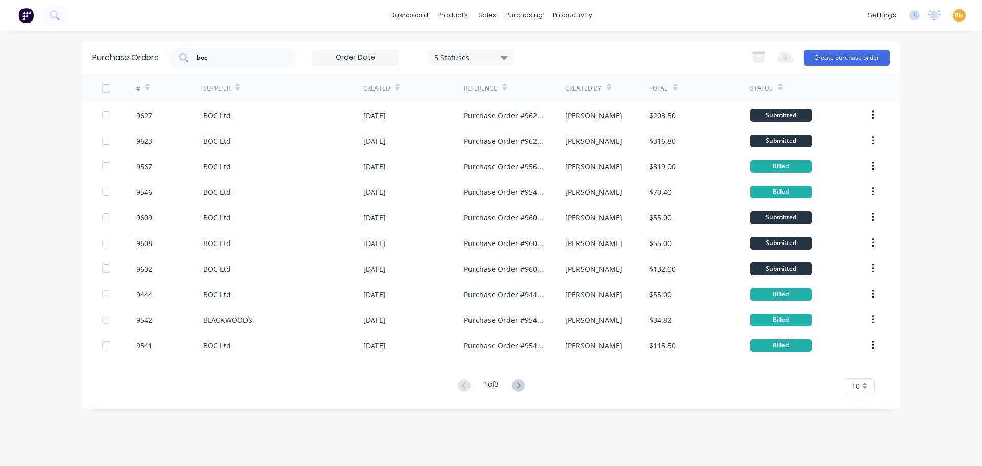
click at [230, 59] on input "boc" at bounding box center [238, 58] width 85 height 10
type input "b"
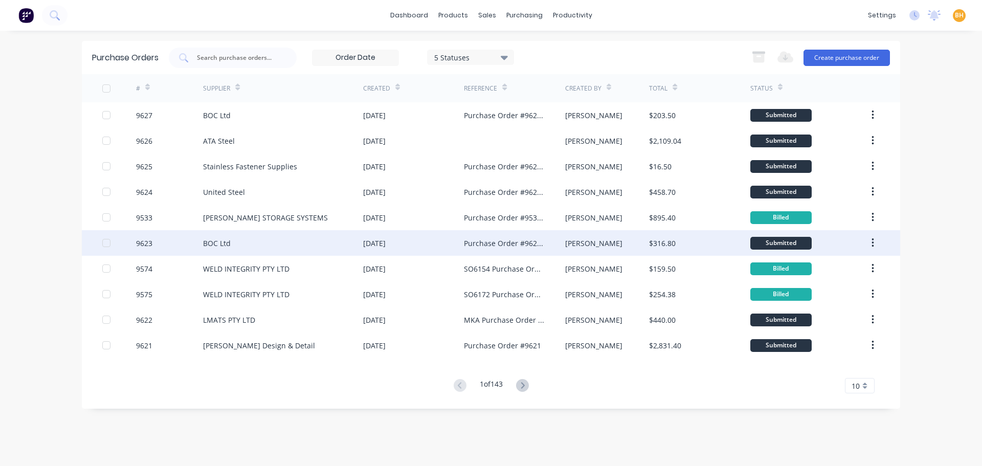
click at [226, 238] on div "BOC Ltd" at bounding box center [217, 243] width 28 height 11
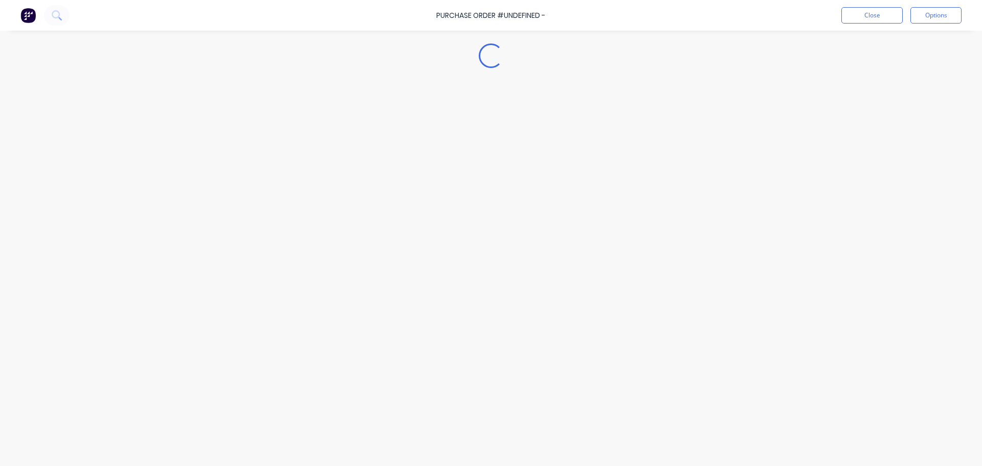
type textarea "x"
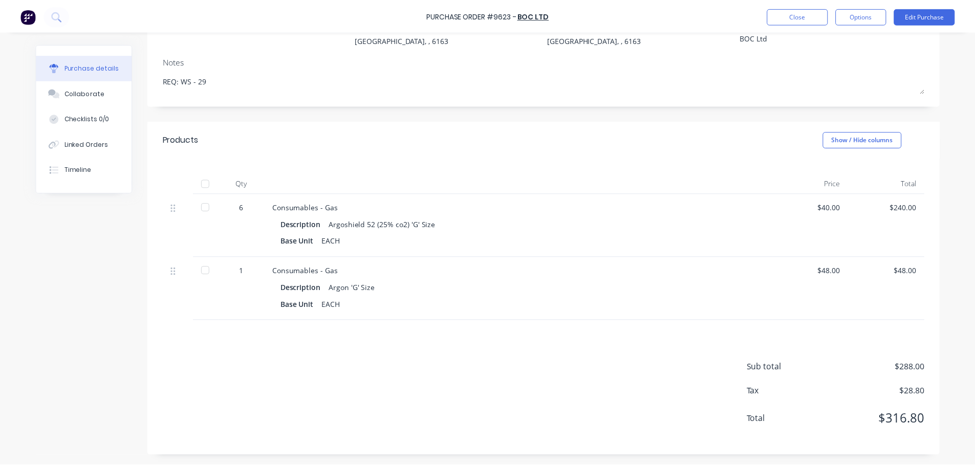
scroll to position [67, 0]
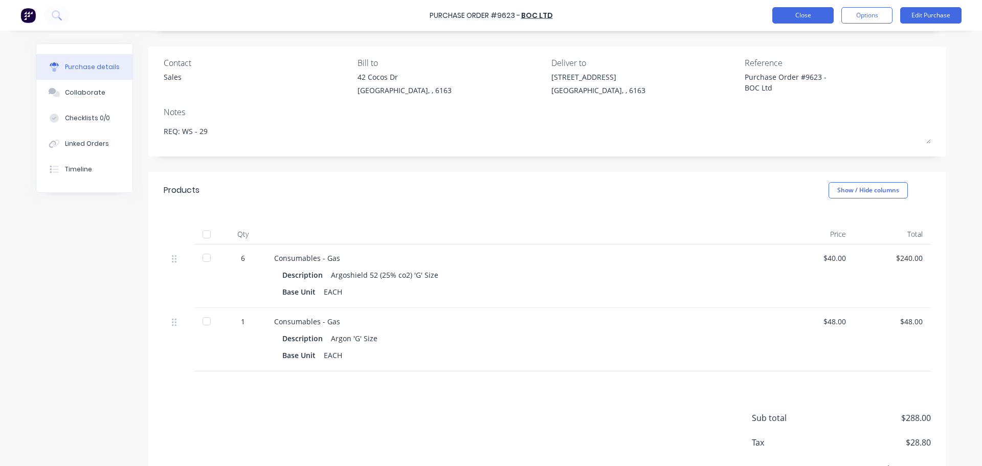
click at [790, 13] on button "Close" at bounding box center [803, 15] width 61 height 16
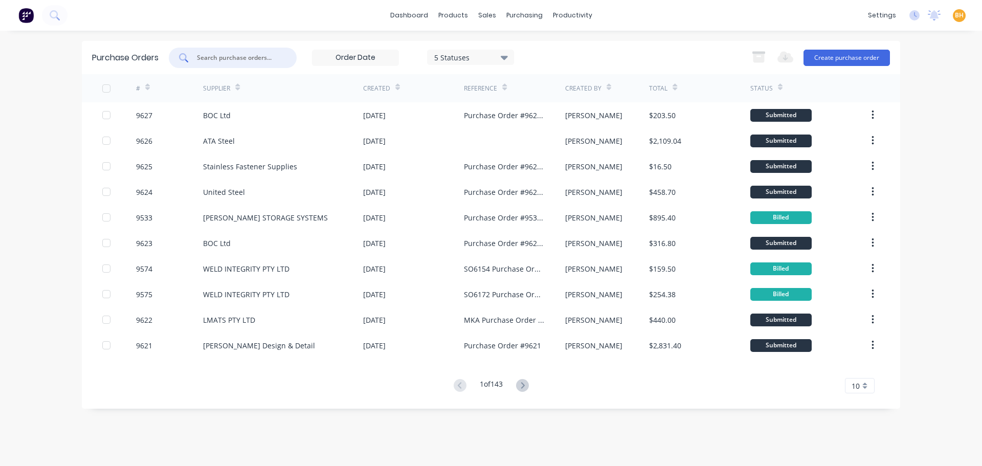
click at [226, 56] on input "text" at bounding box center [238, 58] width 85 height 10
click at [839, 59] on button "Create purchase order" at bounding box center [847, 58] width 86 height 16
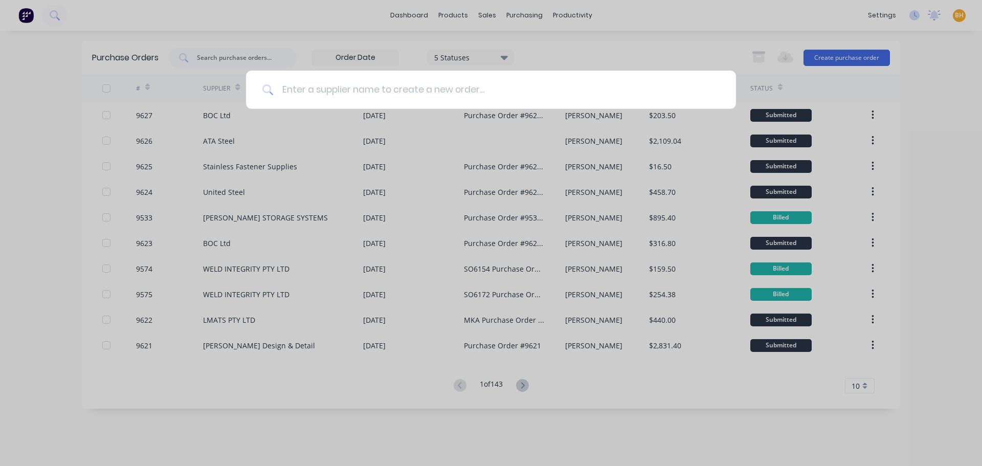
click at [323, 82] on input at bounding box center [497, 90] width 446 height 38
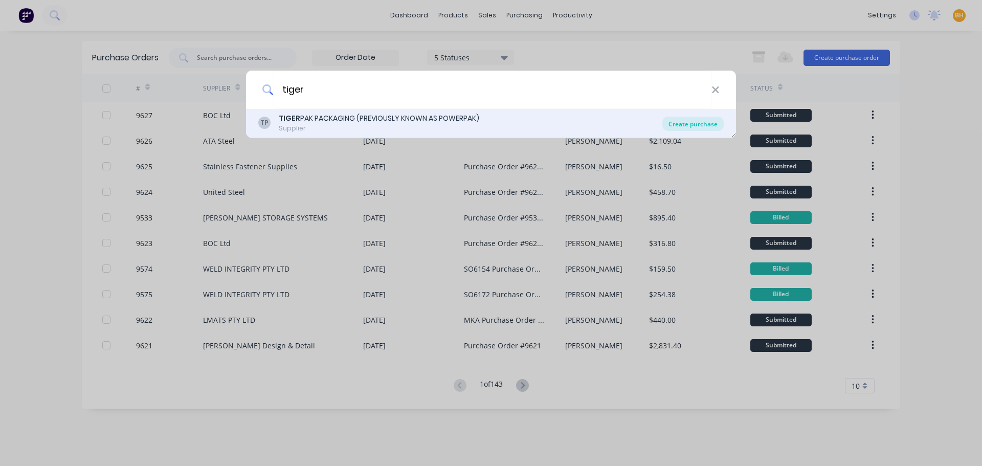
type input "tiger"
click at [680, 121] on div "Create purchase" at bounding box center [693, 124] width 61 height 14
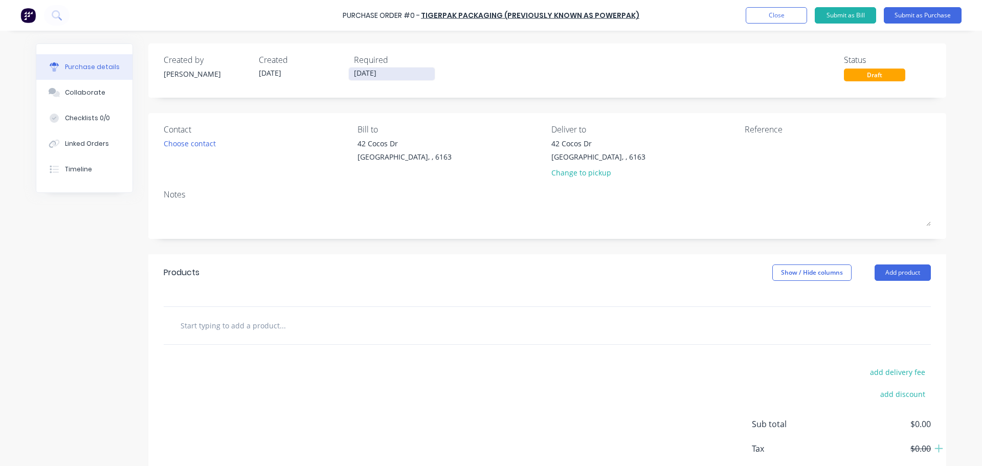
click at [359, 72] on input "04/09/25" at bounding box center [392, 74] width 86 height 13
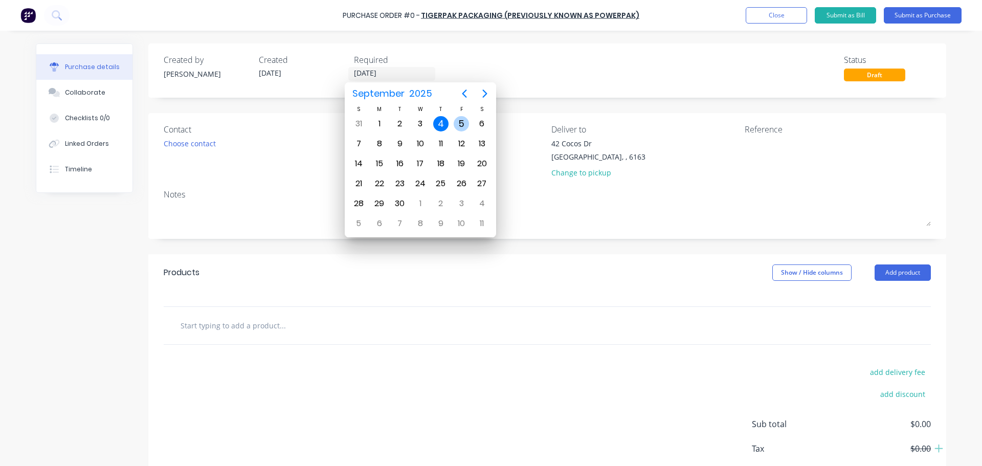
click at [461, 126] on div "5" at bounding box center [461, 123] width 15 height 15
type input "05/09/25"
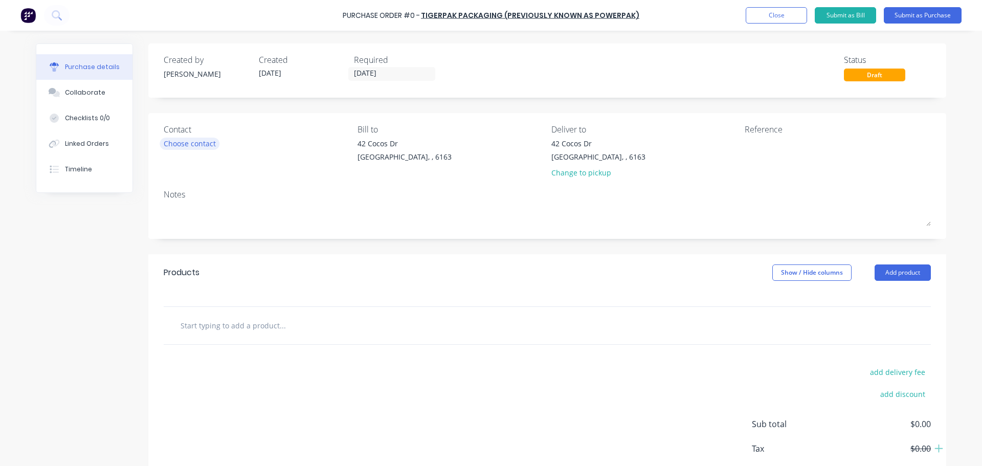
click at [199, 145] on div "Choose contact" at bounding box center [190, 143] width 52 height 11
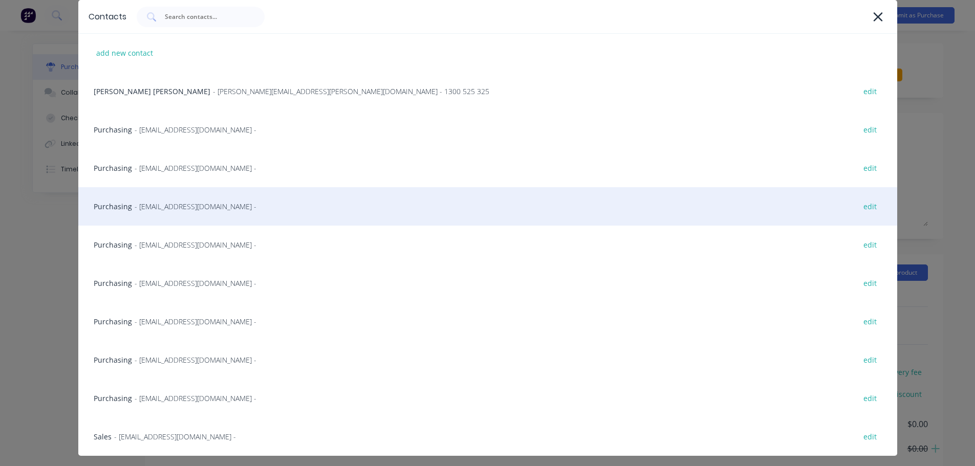
scroll to position [82, 0]
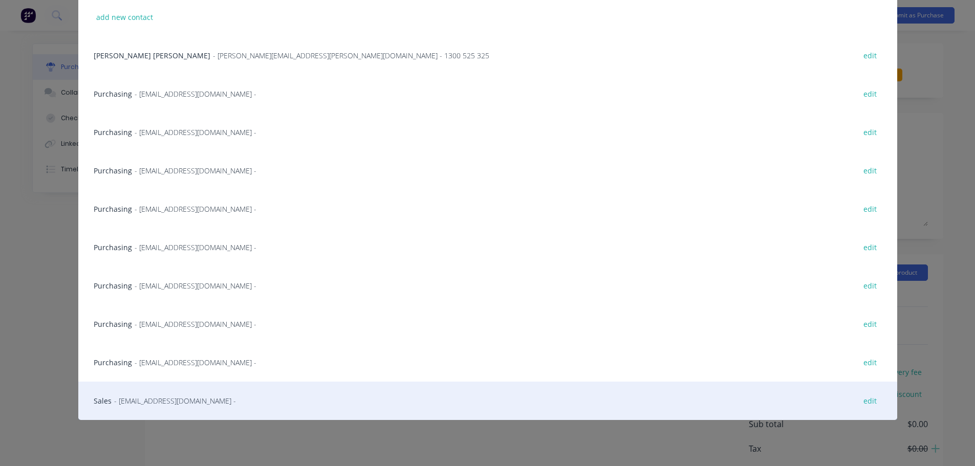
click at [155, 398] on span "- sales@tigerpak.com.au -" at bounding box center [175, 401] width 122 height 11
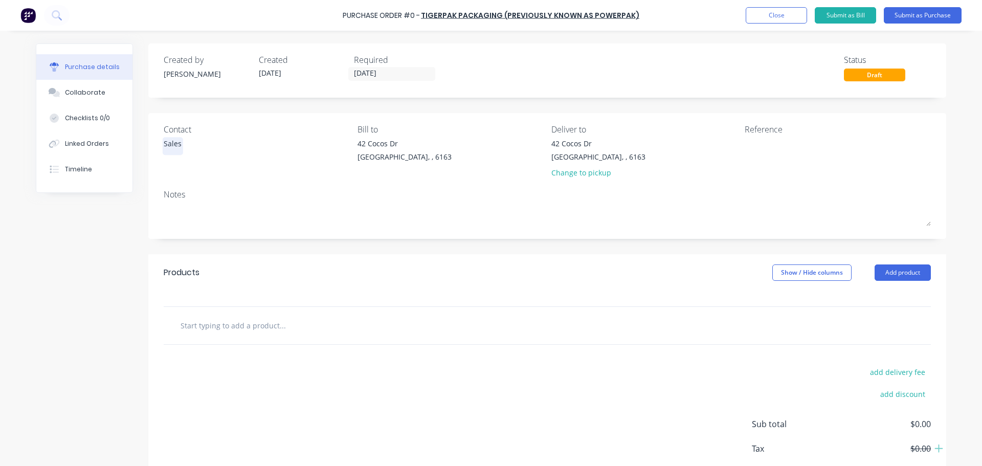
click at [171, 142] on div "Sales" at bounding box center [173, 143] width 18 height 11
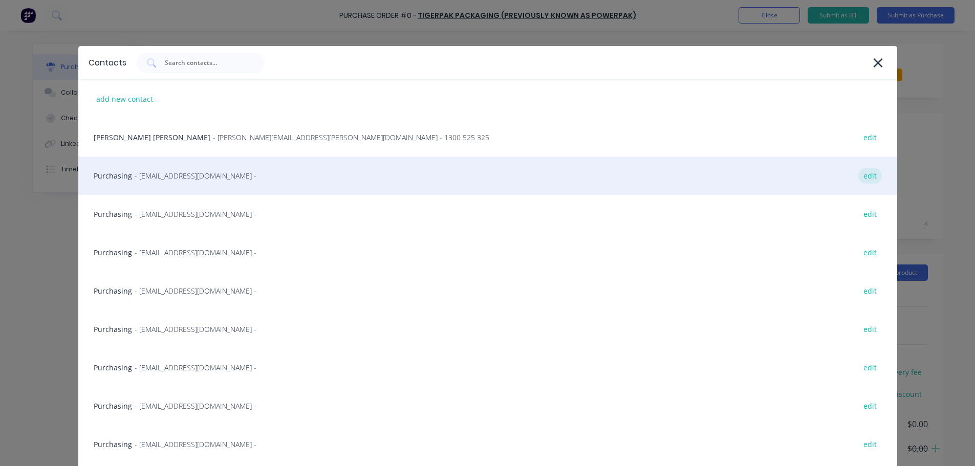
click at [858, 172] on div "edit" at bounding box center [870, 176] width 24 height 16
select select "AU"
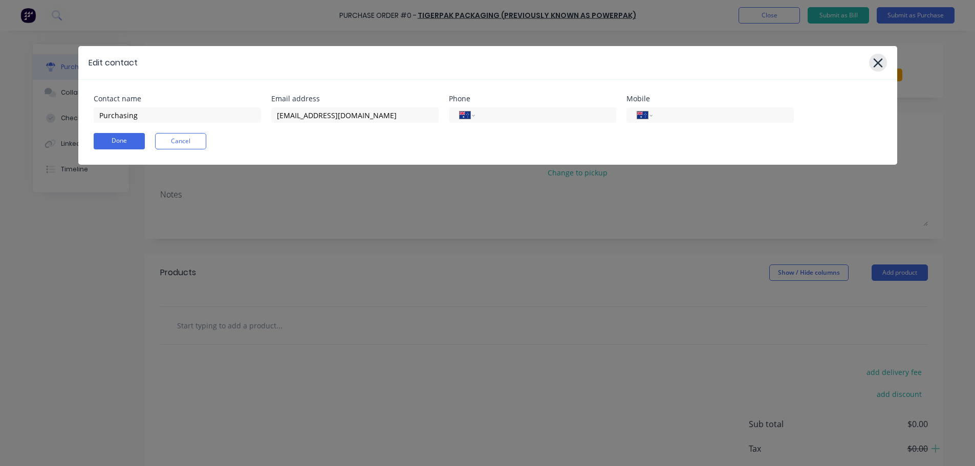
click at [882, 66] on icon at bounding box center [877, 62] width 9 height 9
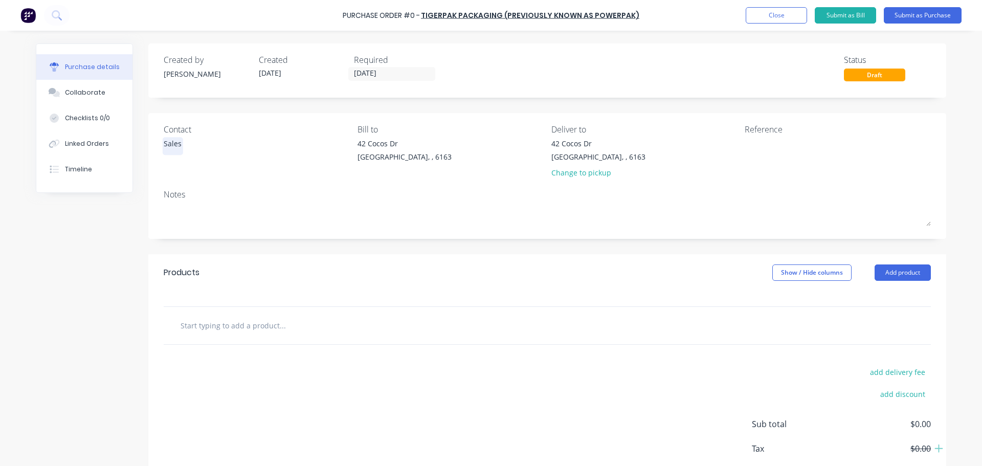
click at [169, 141] on div "Sales" at bounding box center [173, 143] width 18 height 11
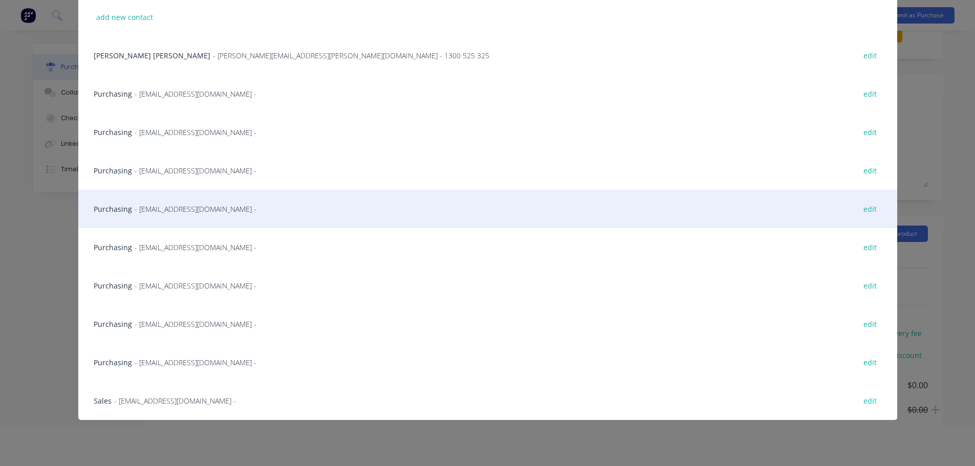
scroll to position [51, 0]
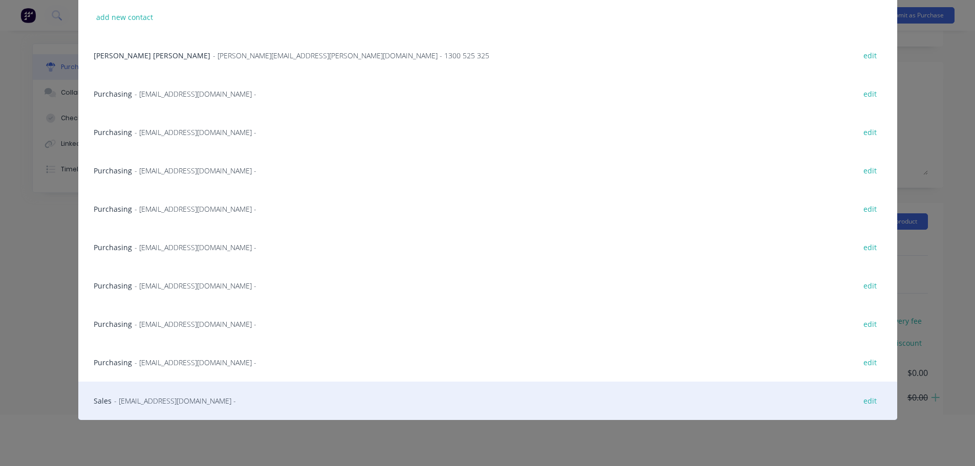
click at [134, 404] on span "- sales@tigerpak.com.au -" at bounding box center [175, 401] width 122 height 11
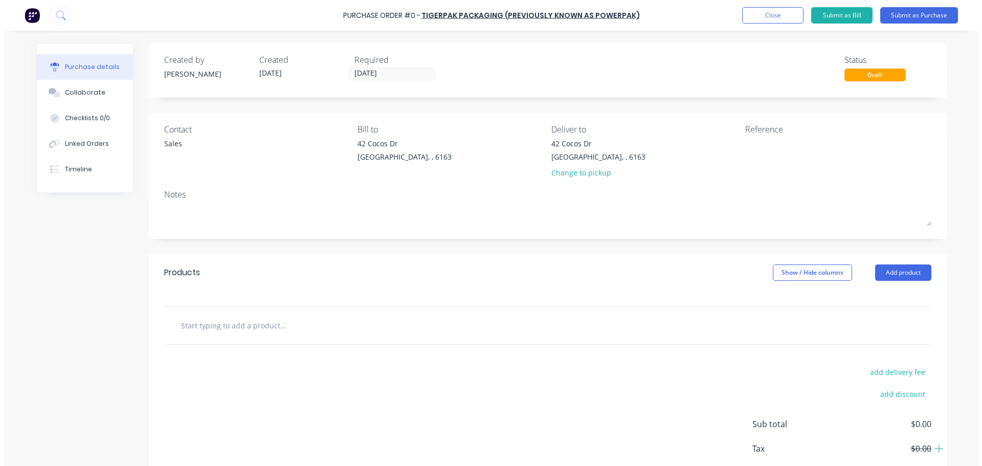
scroll to position [0, 0]
click at [561, 150] on div "42 Cocos Dr Bibra Lake, , 6163" at bounding box center [599, 150] width 94 height 24
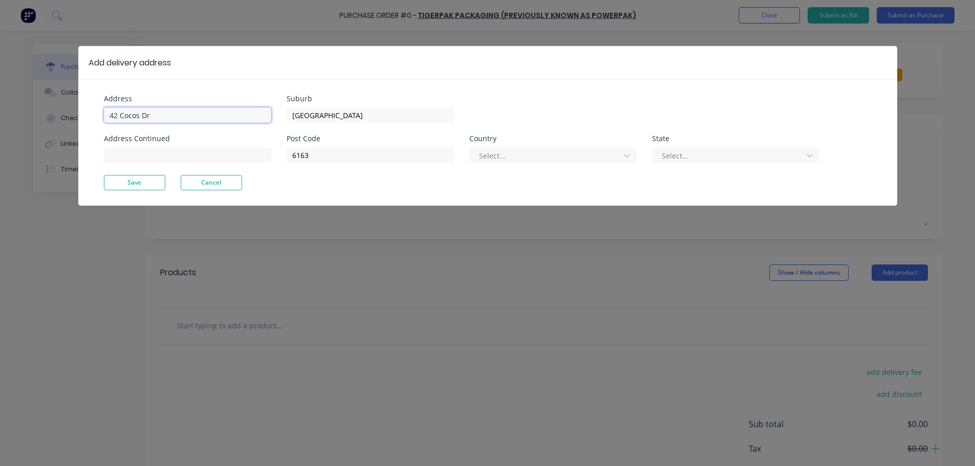
click at [174, 118] on input "42 Cocos Dr" at bounding box center [187, 114] width 167 height 15
type input "4"
type input "59 Wellard Street"
click at [136, 188] on button "Save" at bounding box center [134, 182] width 61 height 15
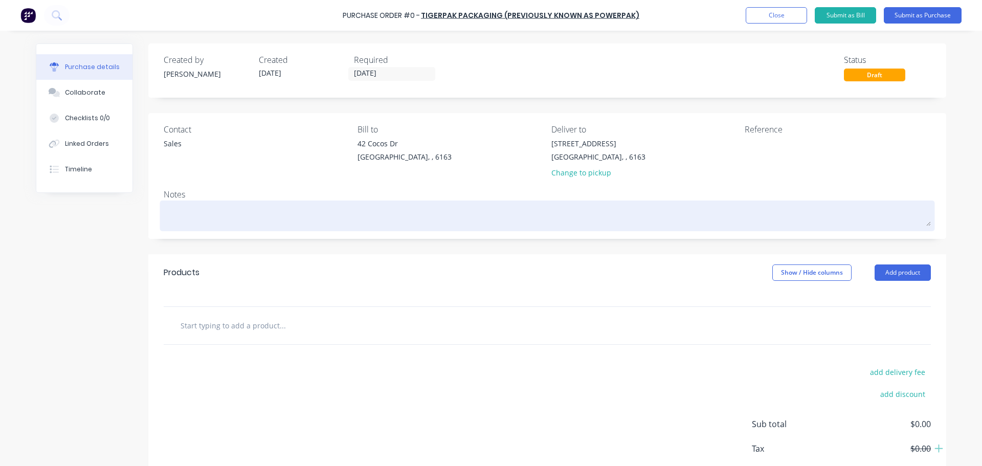
click at [194, 219] on textarea at bounding box center [548, 214] width 768 height 23
type textarea "x"
type textarea "R"
type textarea "x"
type textarea "RE"
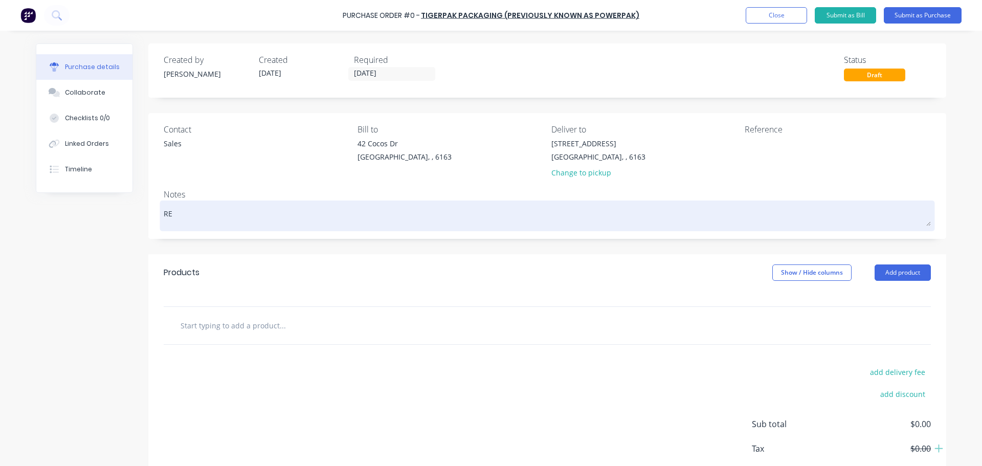
type textarea "x"
type textarea "REQ"
type textarea "x"
type textarea "REQ:"
type textarea "x"
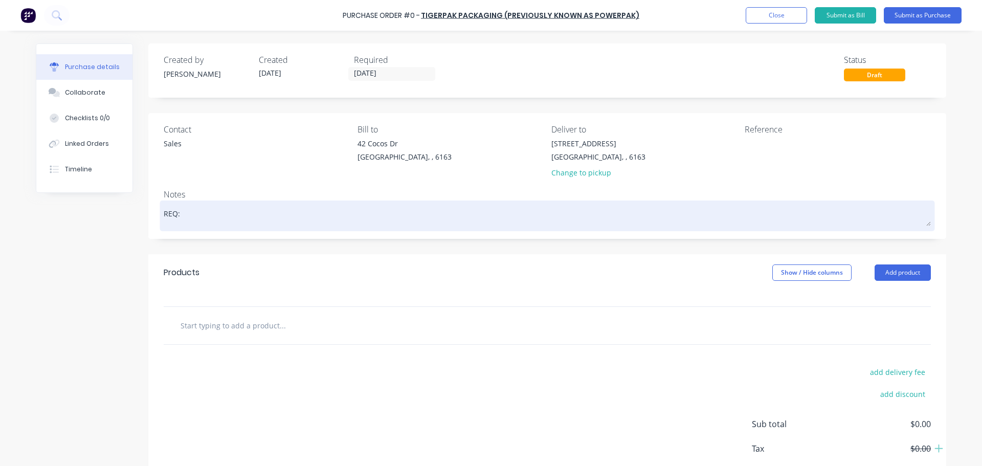
type textarea "REQ:"
type textarea "x"
type textarea "REQ: W"
type textarea "x"
type textarea "REQ: WS"
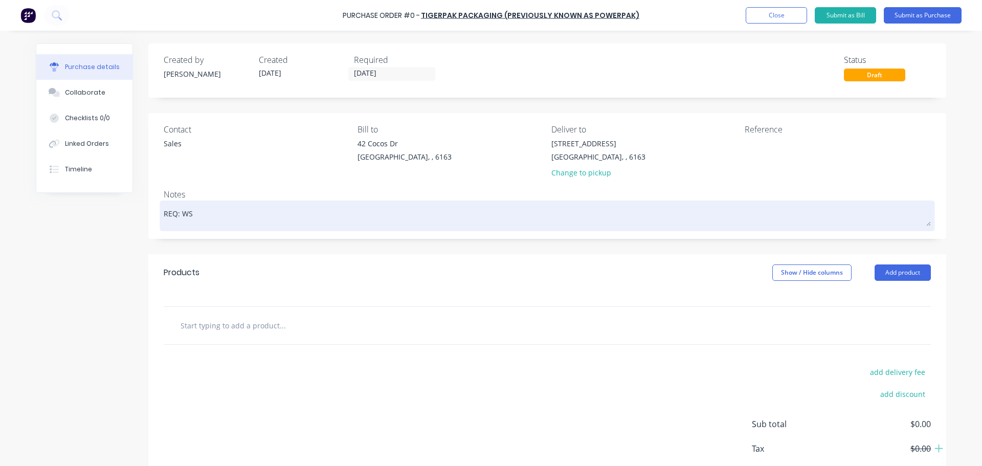
type textarea "x"
type textarea "REQ: WS"
type textarea "x"
type textarea "REQ: WS -"
type textarea "x"
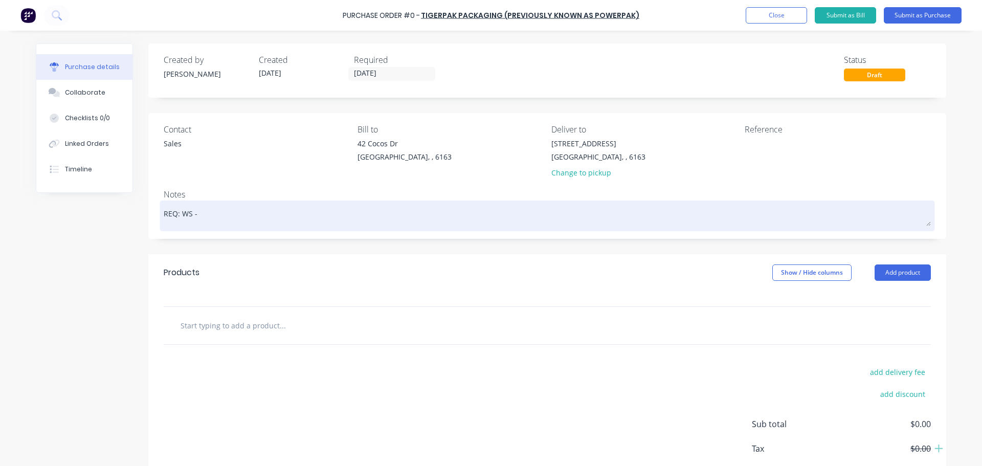
type textarea "REQ: WS -"
type textarea "x"
type textarea "REQ: WS - 2"
type textarea "x"
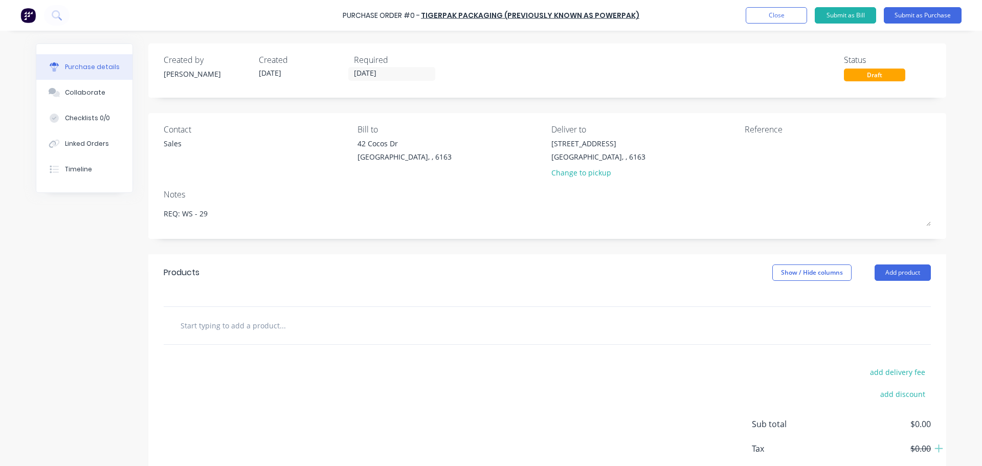
type textarea "REQ: WS - 29"
type textarea "x"
type textarea "REQ: WS - 29"
click at [275, 327] on input "text" at bounding box center [282, 325] width 205 height 20
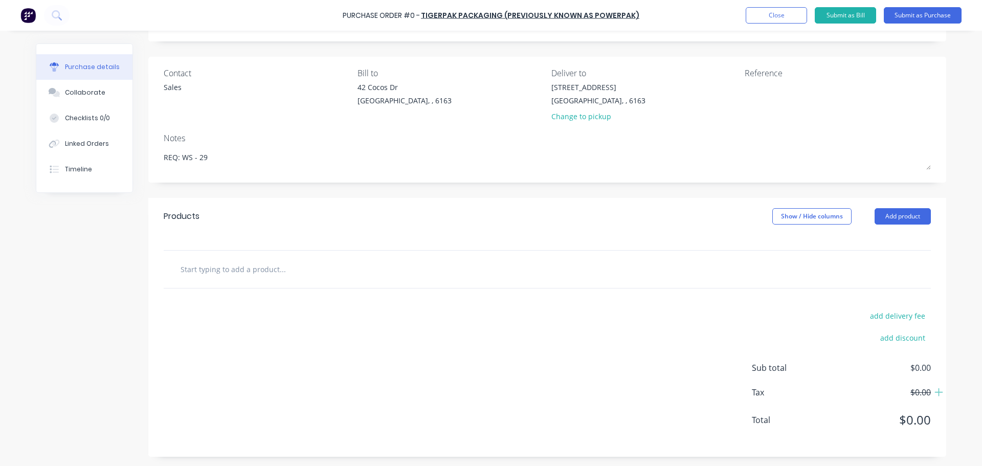
scroll to position [57, 0]
click at [267, 279] on div at bounding box center [548, 268] width 768 height 37
click at [263, 272] on input "text" at bounding box center [282, 268] width 205 height 20
type textarea "x"
type input "h"
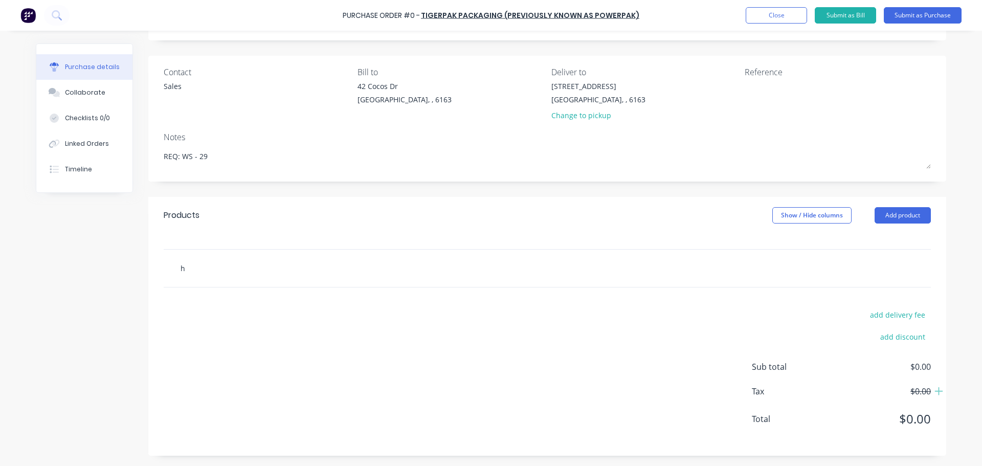
type textarea "x"
type input "ha"
type textarea "x"
type input "han"
type textarea "x"
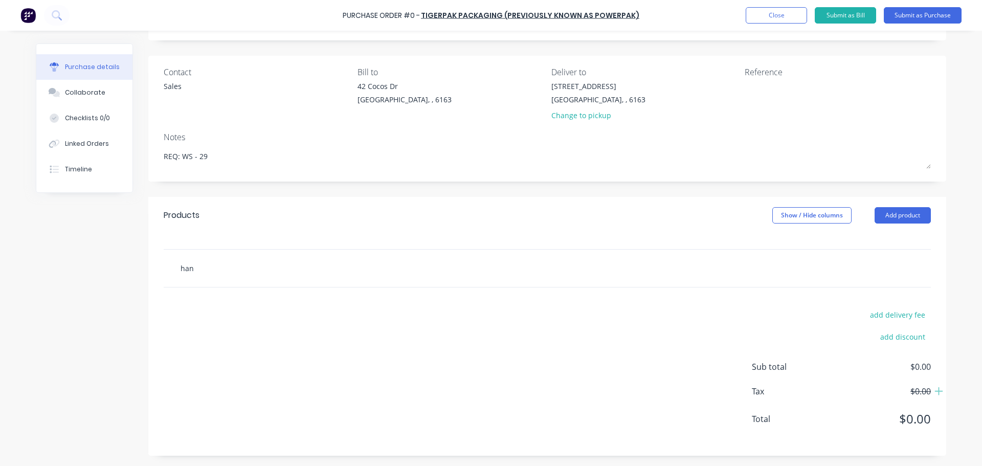
type input "hand"
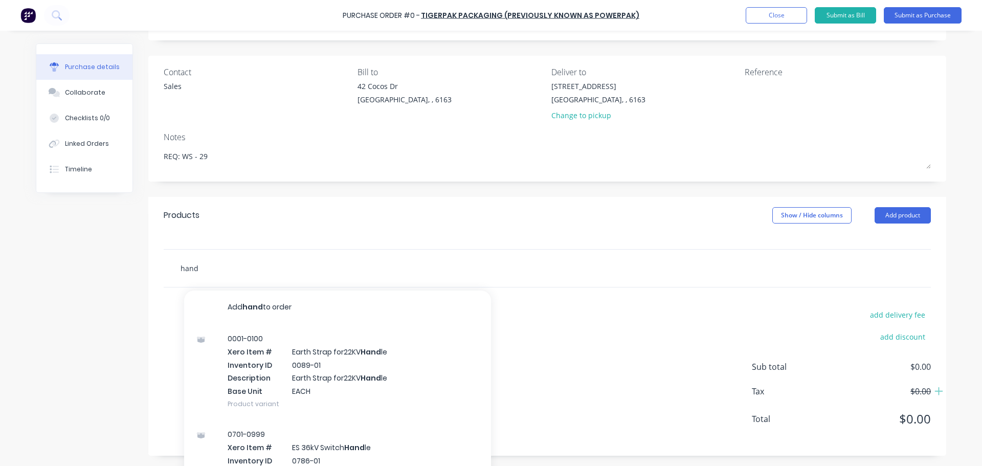
type textarea "x"
type input "hand"
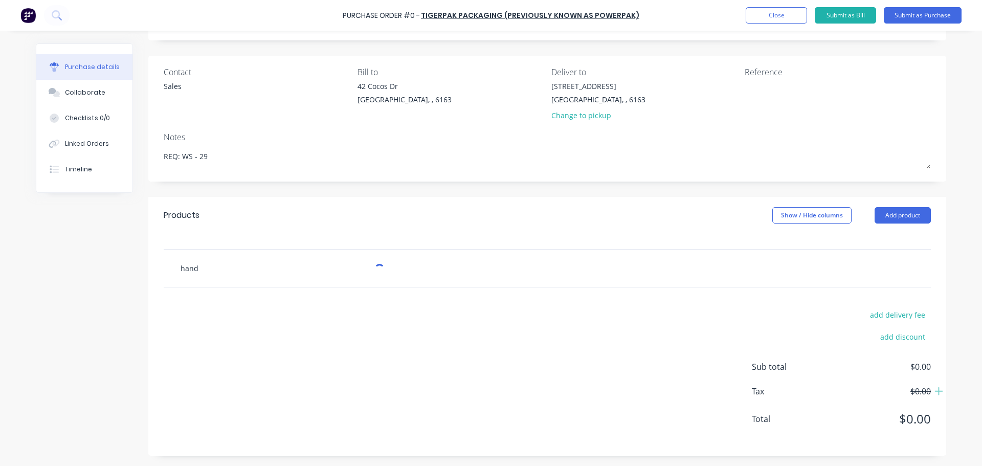
type textarea "x"
type input "hand s"
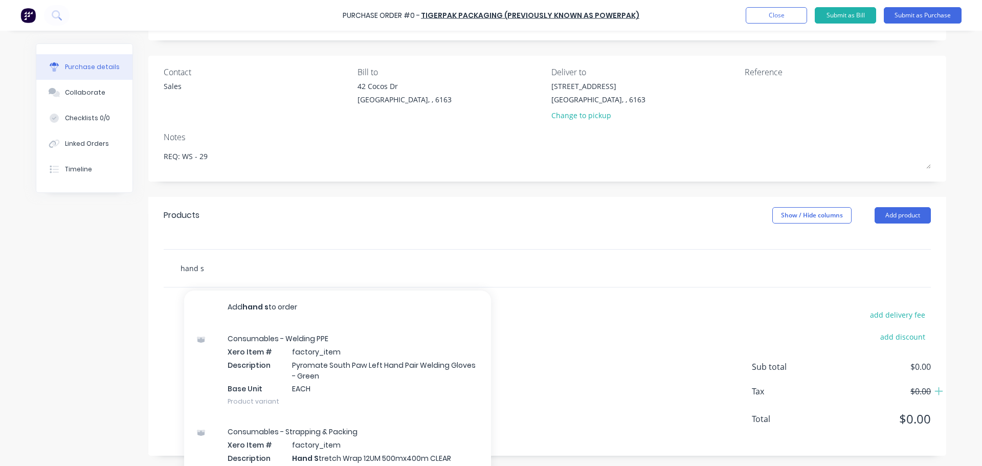
type textarea "x"
type input "hand st"
type textarea "x"
type input "hand str"
type textarea "x"
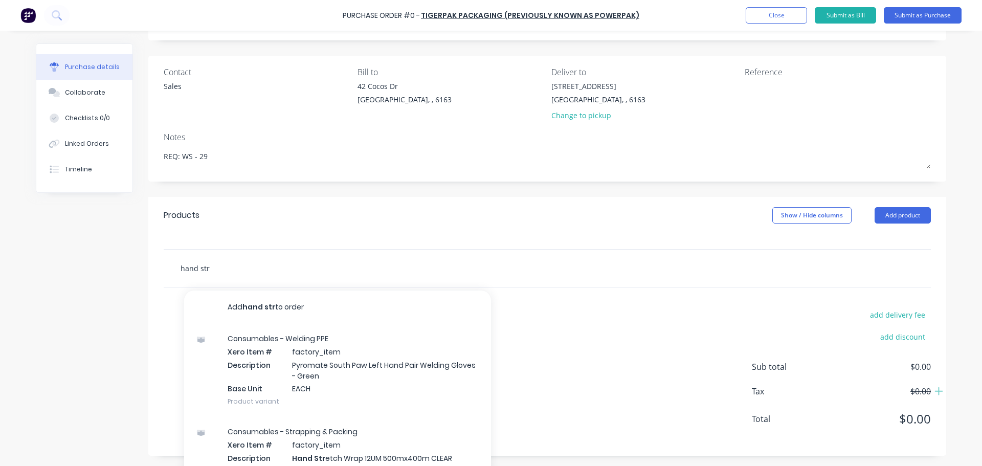
type input "hand stre"
type textarea "x"
type input "hand strec"
type textarea "x"
type input "hand strect"
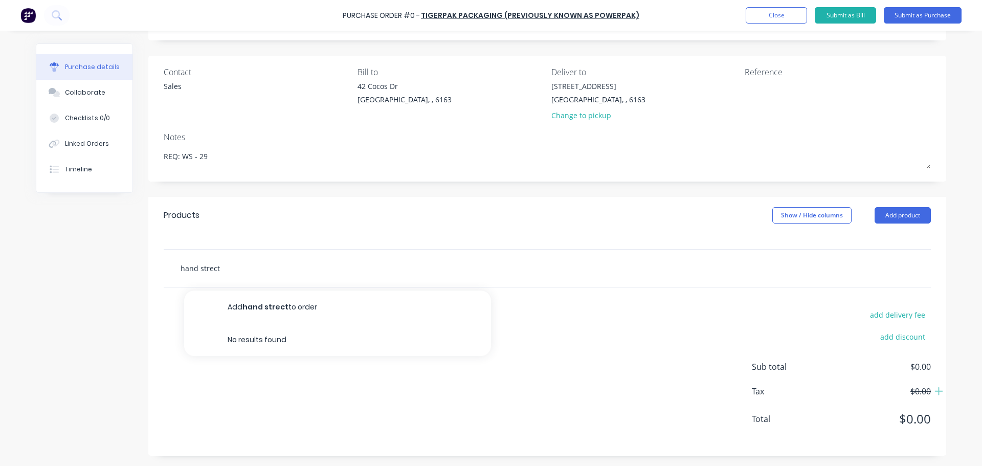
type textarea "x"
type input "hand strec"
type textarea "x"
type input "hand stre"
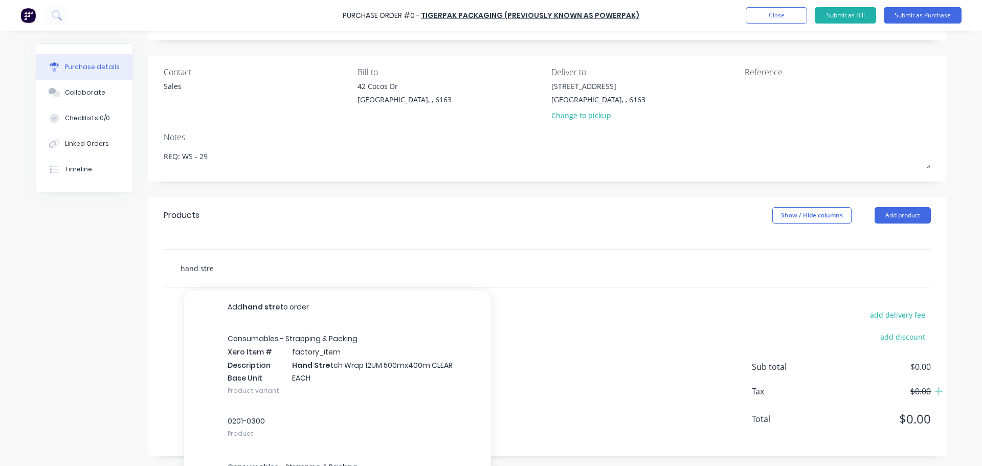
type textarea "x"
type input "hand stret"
type textarea "x"
type input "hand stretc"
type textarea "x"
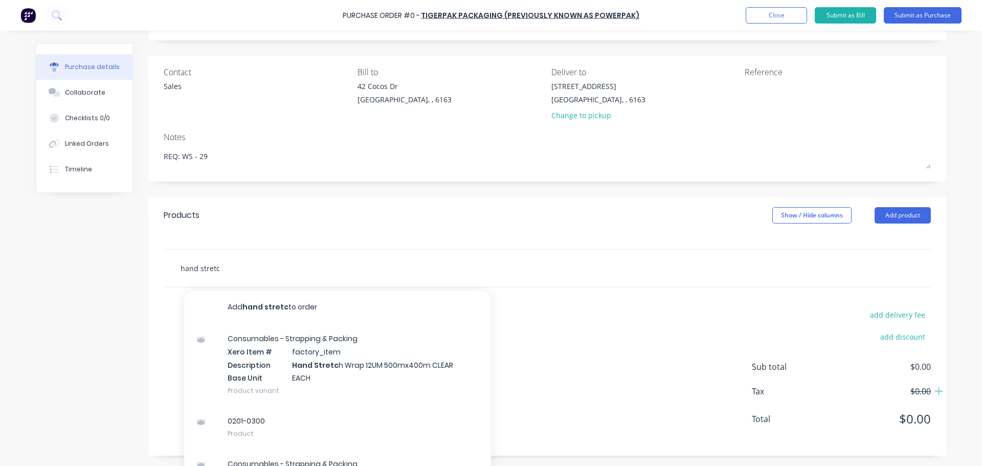
type input "hand stretch"
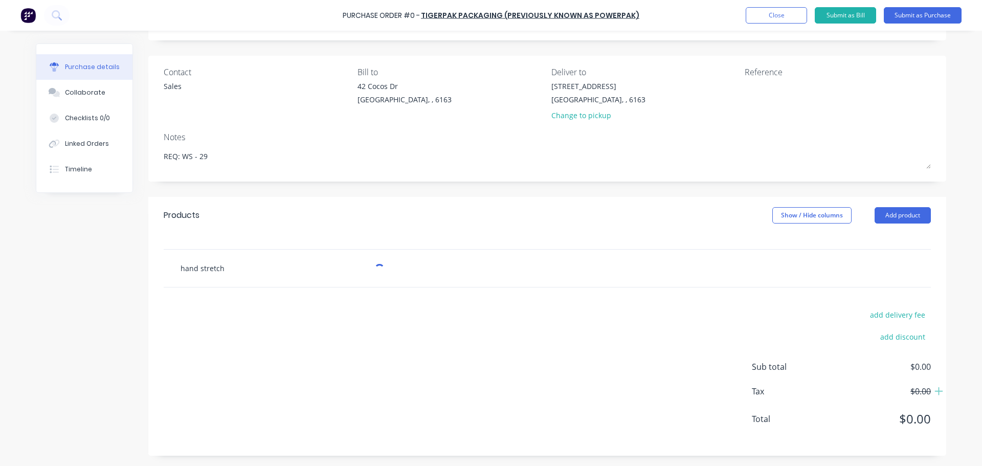
type textarea "x"
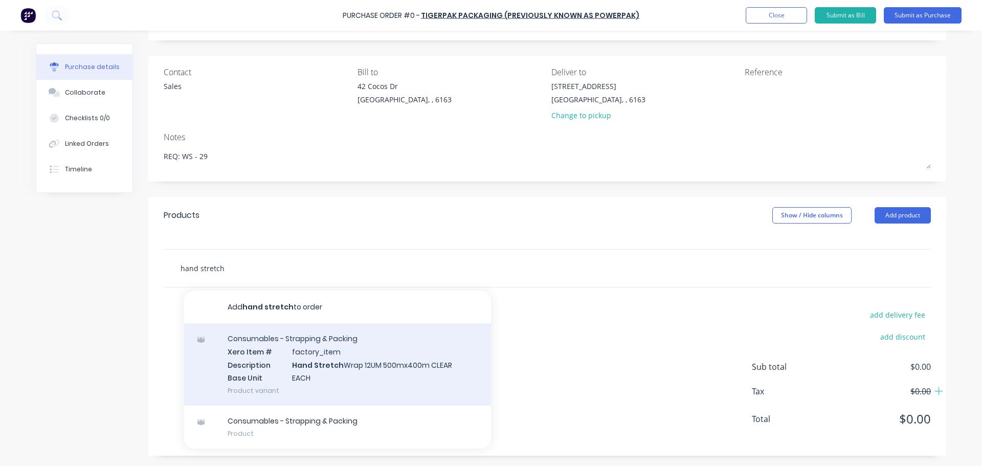
type input "hand stretch"
click at [370, 366] on div "Consumables - Strapping & Packing Xero Item # factory_item Description Hand Str…" at bounding box center [337, 364] width 307 height 82
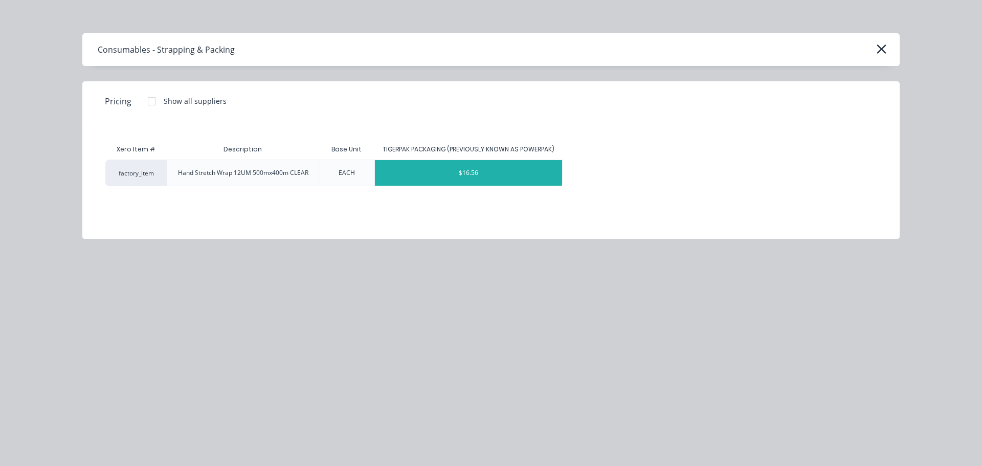
click at [461, 167] on div "$16.56" at bounding box center [469, 173] width 188 height 26
type textarea "x"
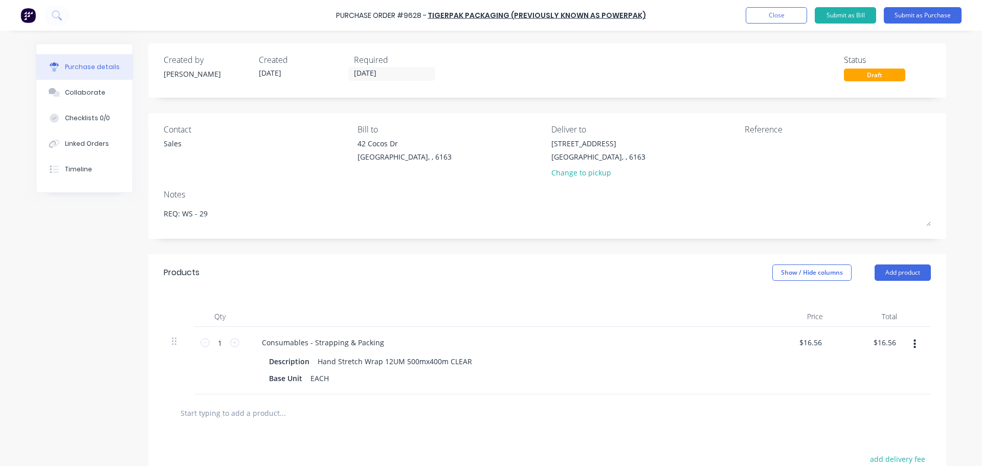
click at [340, 15] on div "Purchase Order #9628 - TIGERPAK PACKAGING (PREVIOUSLY KNOWN AS POWERPAK) Add pr…" at bounding box center [491, 15] width 982 height 31
click at [339, 15] on div "Purchase Order #9628 - TIGERPAK PACKAGING (PREVIOUSLY KNOWN AS POWERPAK) Add pr…" at bounding box center [491, 15] width 982 height 31
click at [338, 16] on div "Purchase Order #9628 - TIGERPAK PACKAGING (PREVIOUSLY KNOWN AS POWERPAK) Add pr…" at bounding box center [491, 15] width 982 height 31
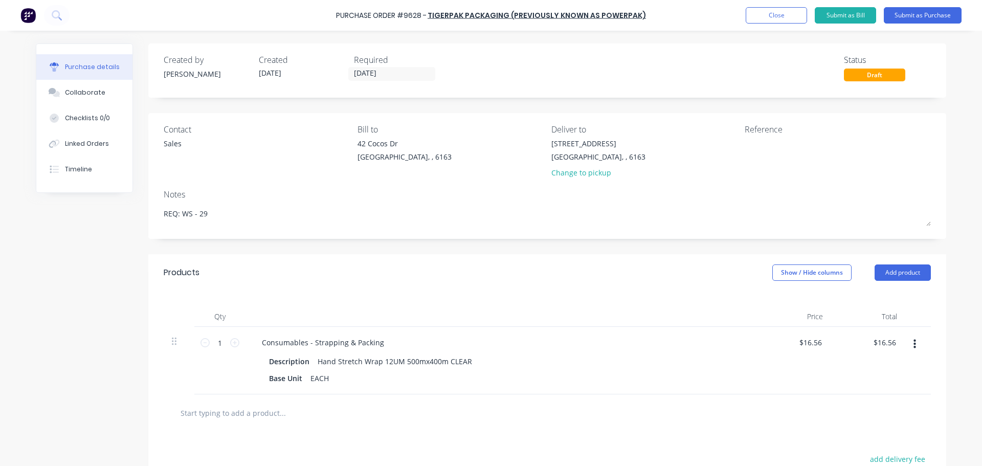
click at [643, 12] on div "Purchase Order #9628 - TIGERPAK PACKAGING (PREVIOUSLY KNOWN AS POWERPAK) Add pr…" at bounding box center [491, 15] width 982 height 31
type textarea "x"
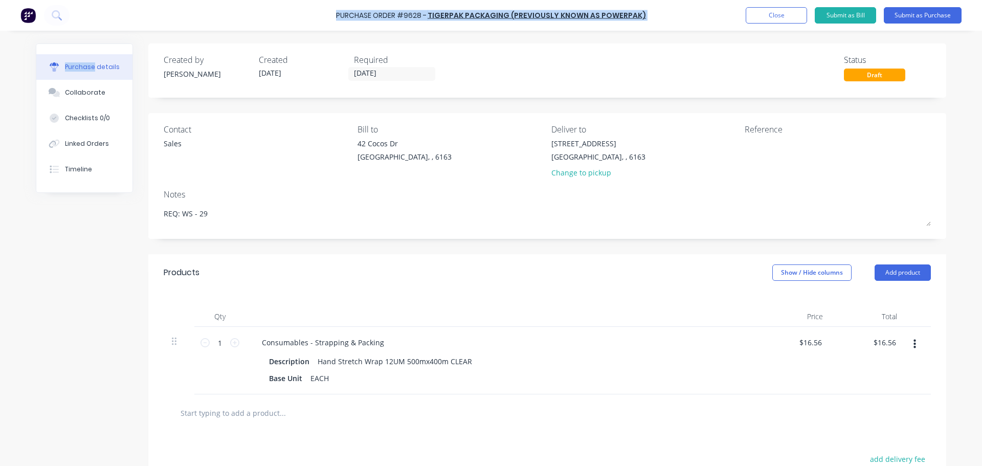
drag, startPoint x: 643, startPoint y: 12, endPoint x: 343, endPoint y: 18, distance: 300.4
click at [343, 18] on div "Purchase Order #9628 - TIGERPAK PACKAGING (PREVIOUSLY KNOWN AS POWERPAK) Add pr…" at bounding box center [491, 15] width 982 height 31
copy div "Purchase Order #9628 - TIGERPAK PACKAGING (PREVIOUSLY KNOWN AS POWERPAK) Add pr…"
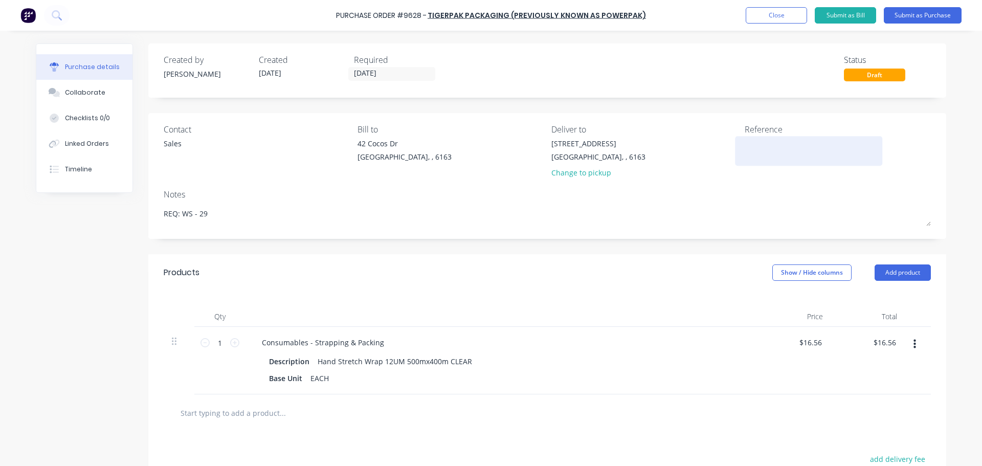
click at [753, 149] on textarea at bounding box center [809, 149] width 128 height 23
paste textarea "Purchase Order #9628 - TIGERPAK PACKAGING (PREVIOUSLY KNOWN AS POWERPAK) Purcha…"
type textarea "Purchase Order #9628 - TIGERPAK PACKAGING (PREVIOUSLY KNOWN AS POWERPAK)"
type textarea "x"
type textarea "Purchase Order #9628 - TIGERPAK PACKAGING (PREVIOUSLY KNOWN AS POWERPAK)"
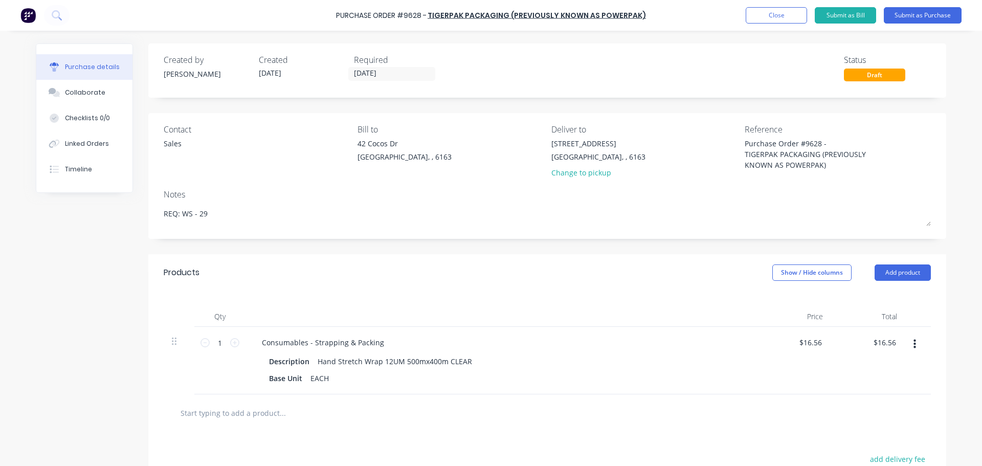
click at [667, 134] on div "Deliver to" at bounding box center [645, 129] width 186 height 12
click at [230, 342] on icon at bounding box center [234, 342] width 9 height 9
type textarea "x"
type input "2"
type input "$33.12"
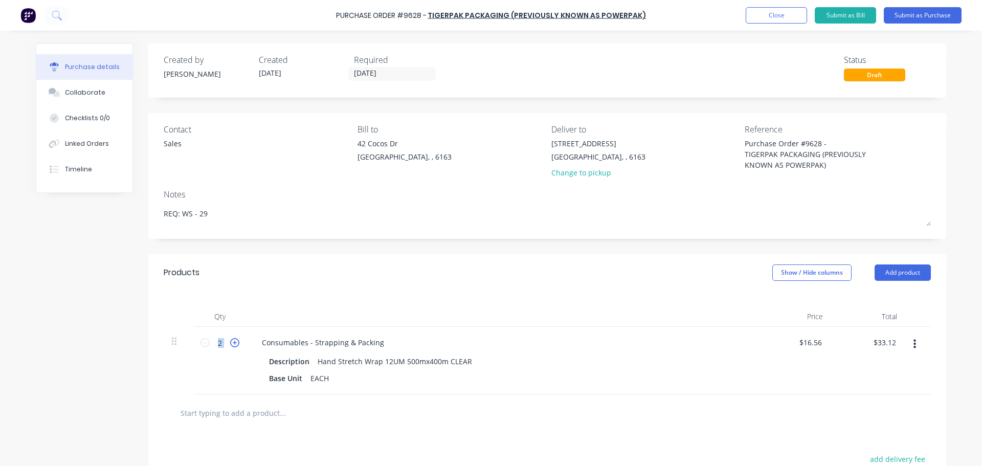
click at [230, 342] on icon at bounding box center [234, 342] width 9 height 9
type textarea "x"
type input "3"
type input "$49.68"
click at [230, 342] on icon at bounding box center [234, 342] width 9 height 9
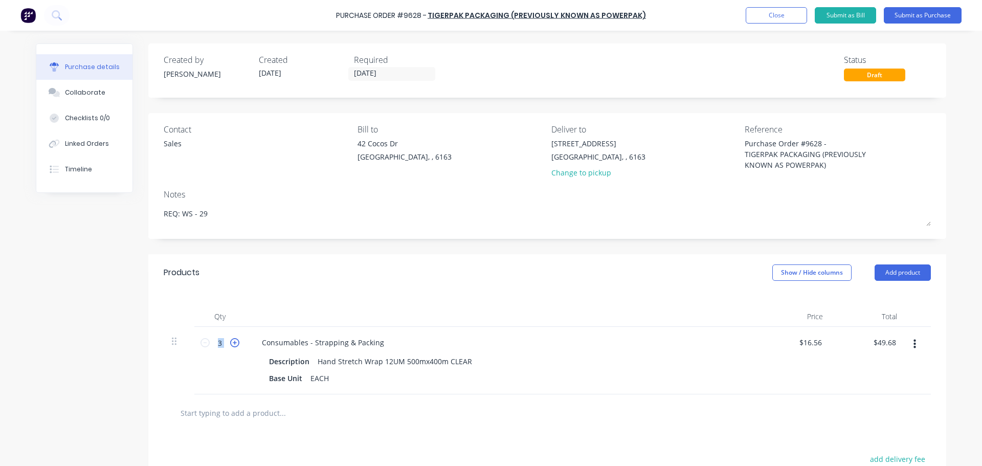
type textarea "x"
type input "4"
type input "$66.24"
click at [230, 342] on icon at bounding box center [234, 342] width 9 height 9
type textarea "x"
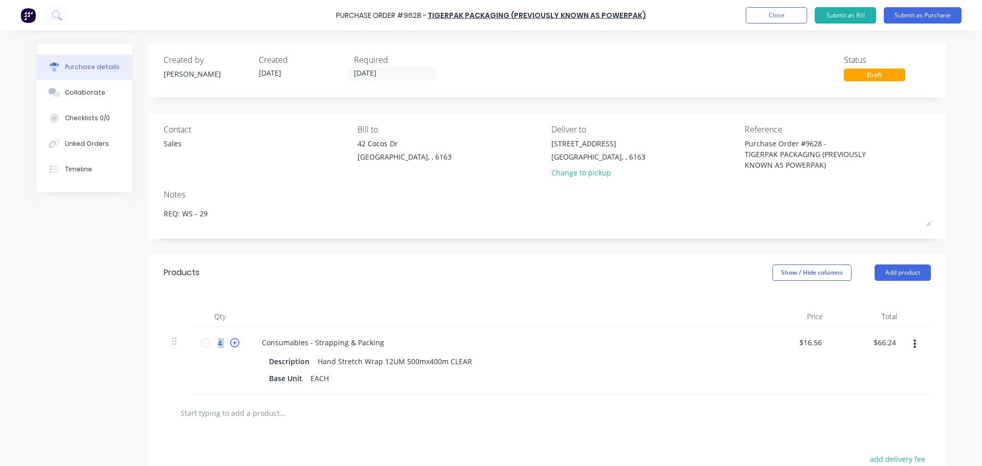
type input "5"
type input "$82.80"
click at [230, 342] on icon at bounding box center [234, 342] width 9 height 9
type textarea "x"
type input "6"
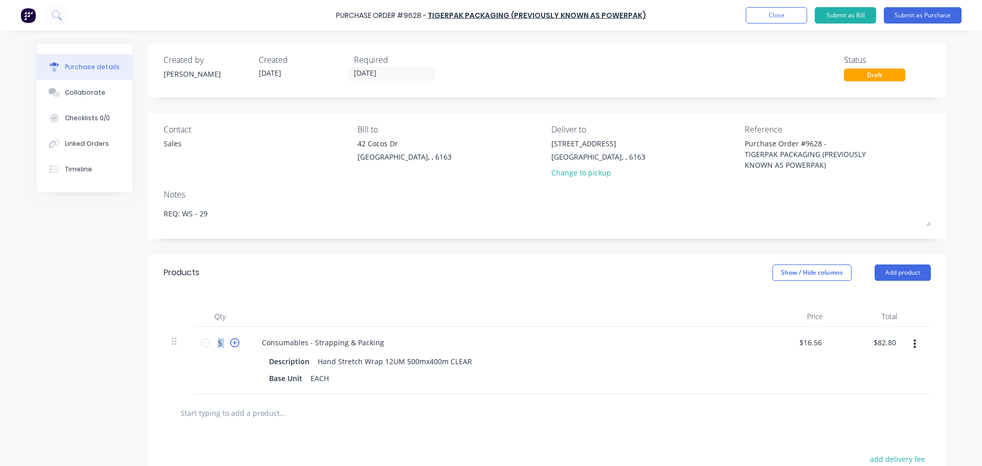
type input "$99.36"
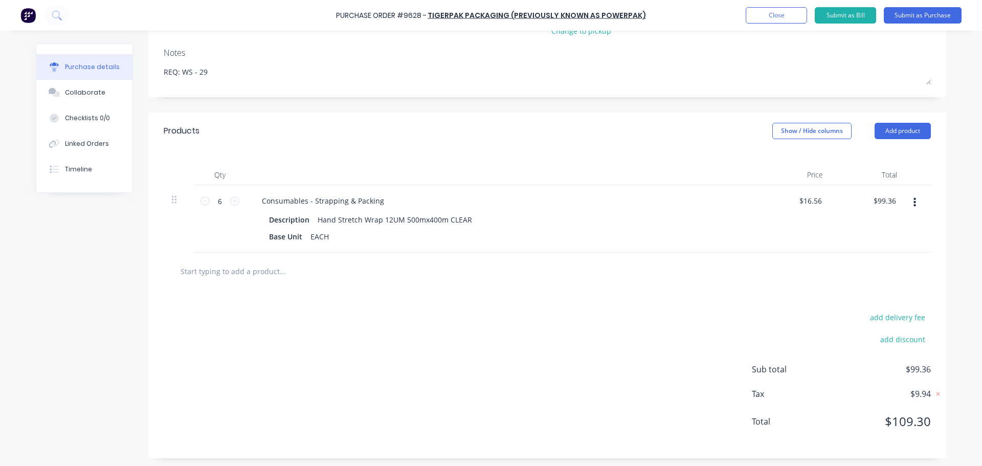
scroll to position [144, 0]
click at [241, 272] on input "text" at bounding box center [282, 268] width 205 height 20
click at [255, 266] on input "text" at bounding box center [282, 268] width 205 height 20
type textarea "x"
type input "f"
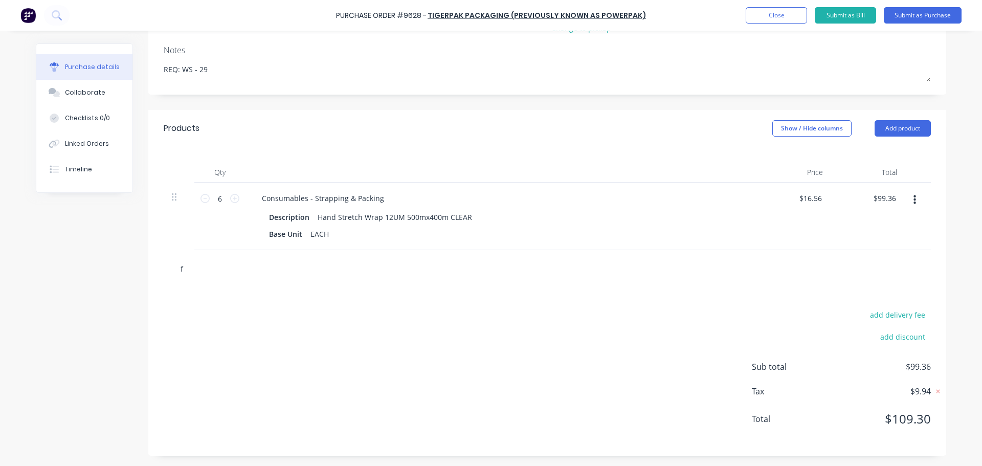
type textarea "x"
type input "fr"
type textarea "x"
type input "fre"
type textarea "x"
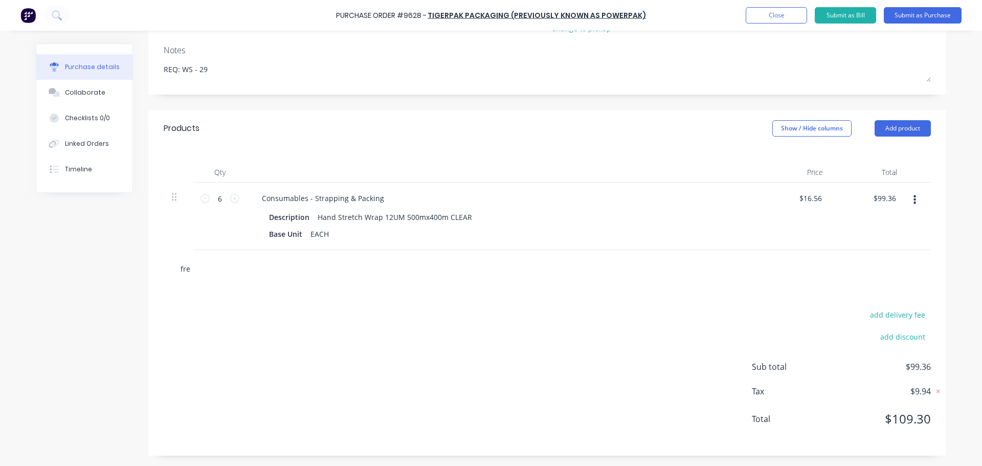
type input "frei"
type textarea "x"
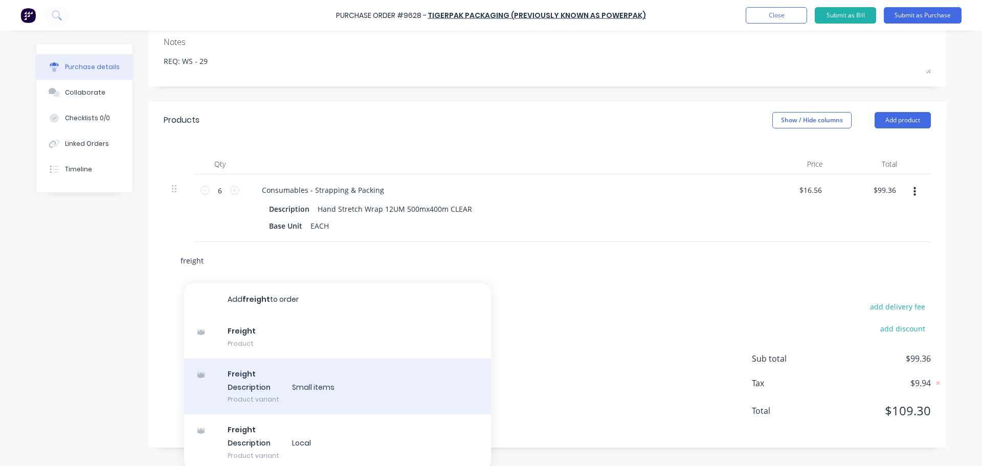
scroll to position [157, 0]
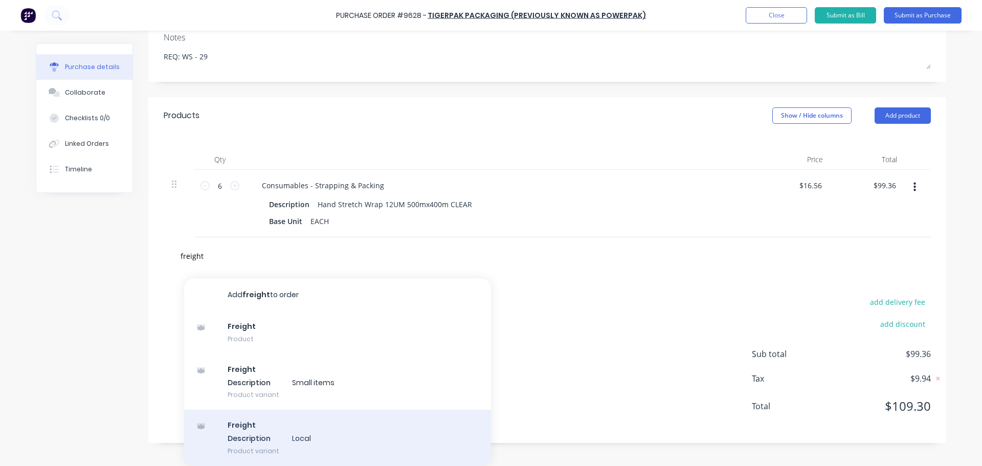
click at [252, 439] on div "Freight Description Local Product variant" at bounding box center [337, 438] width 307 height 56
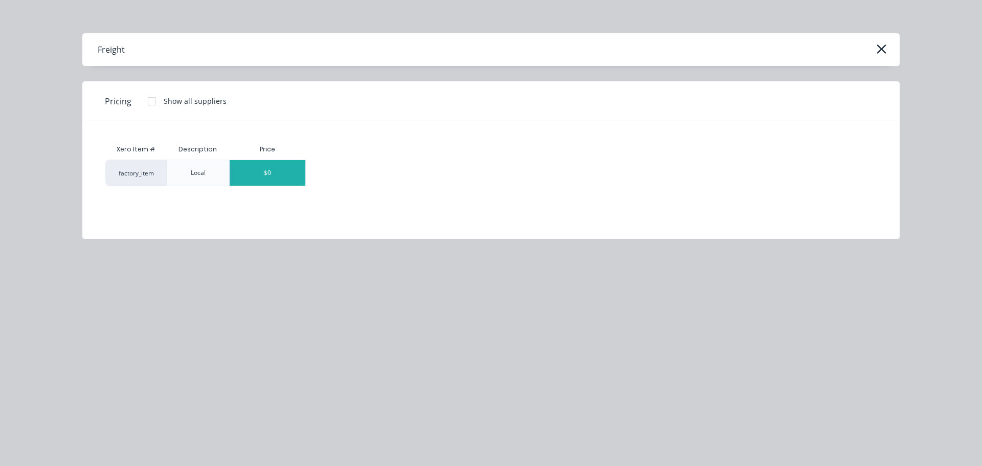
click at [278, 172] on div "$0" at bounding box center [268, 173] width 76 height 26
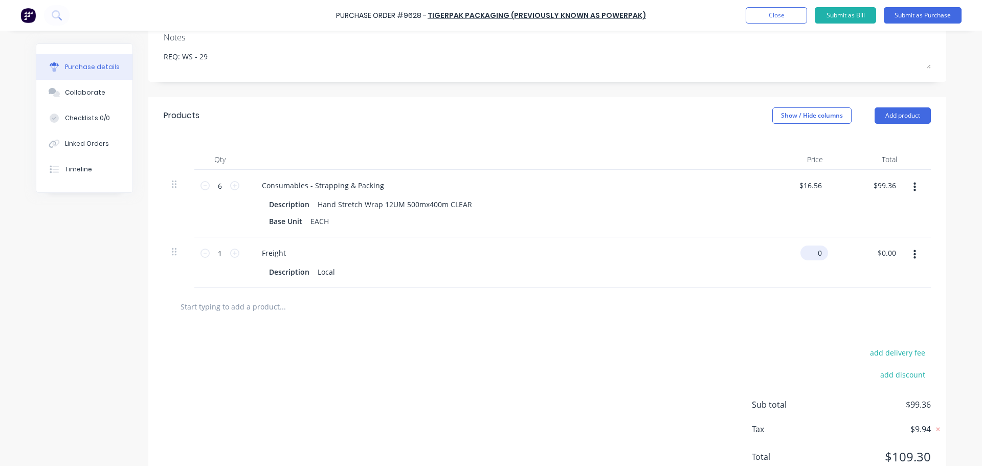
click at [815, 252] on input "0" at bounding box center [813, 253] width 24 height 15
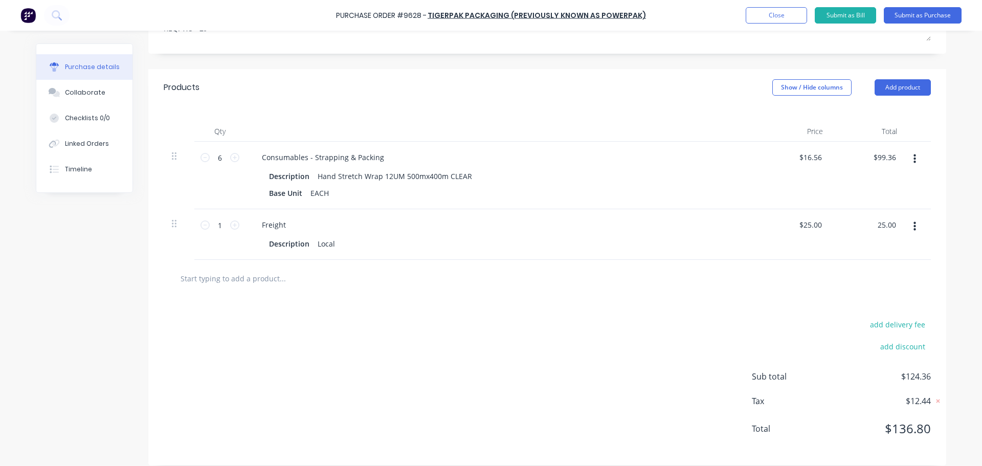
scroll to position [195, 0]
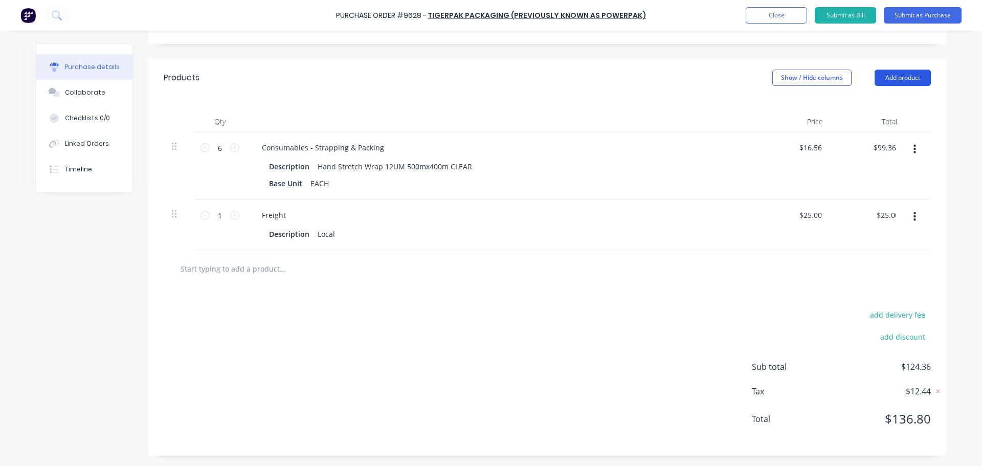
click at [918, 78] on button "Add product" at bounding box center [903, 78] width 56 height 16
click at [862, 211] on div "Notes (External)" at bounding box center [882, 206] width 79 height 15
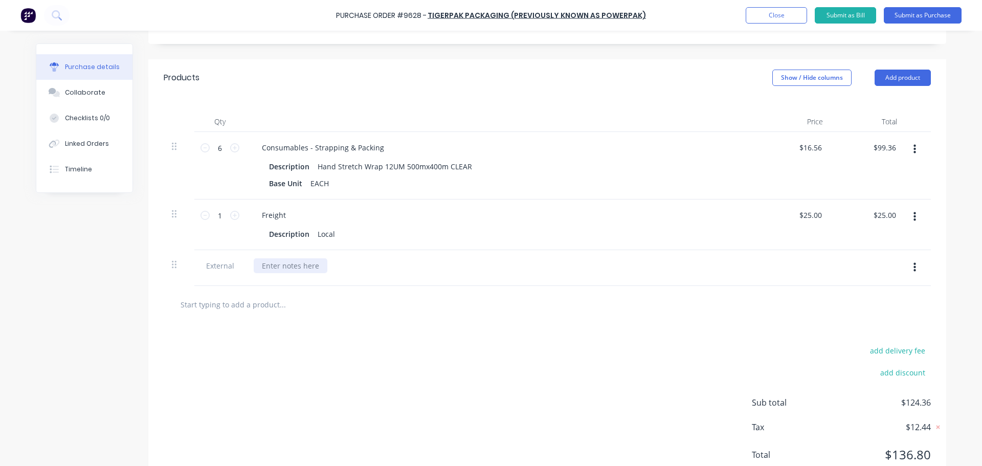
click at [321, 263] on div at bounding box center [291, 265] width 74 height 15
paste div
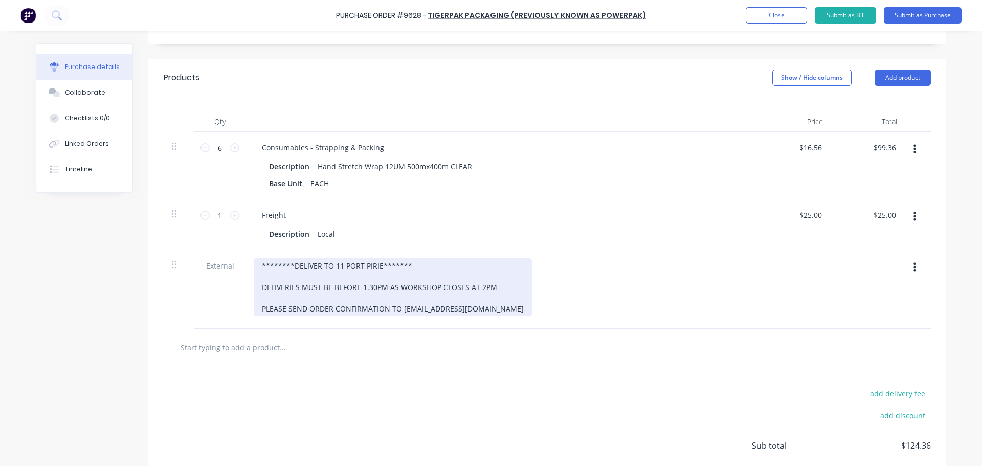
click at [376, 266] on div "********DELIVER TO 11 PORT PIRIE******* DELIVERIES MUST BE BEFORE 1.30PM AS WOR…" at bounding box center [393, 287] width 278 height 58
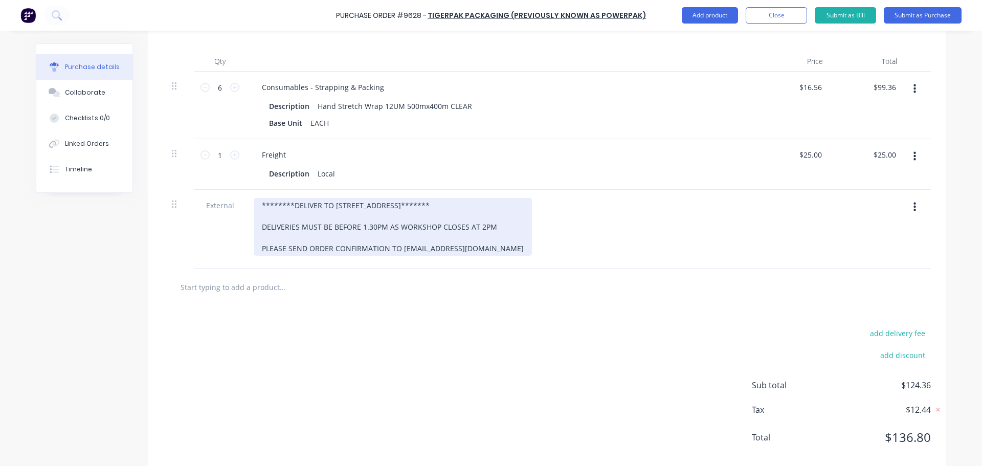
scroll to position [256, 0]
click at [377, 226] on div "********DELIVER TO 59 WELLARD STREET******* DELIVERIES MUST BE BEFORE 1.30PM AS…" at bounding box center [393, 227] width 278 height 58
click at [359, 227] on div "********DELIVER TO 59 WELLARD STREET******* DELIVERIES MUST BE BEFORE 1.30AM AS…" at bounding box center [393, 227] width 278 height 58
click at [477, 227] on div "********DELIVER TO 59 WELLARD STREET******* DELIVERIES MUST BE BEFORE 11.30AM A…" at bounding box center [393, 227] width 278 height 58
click at [389, 227] on div "********DELIVER TO 59 WELLARD STREET******* DELIVERIES MUST BE BEFORE 11.30AM A…" at bounding box center [393, 227] width 278 height 58
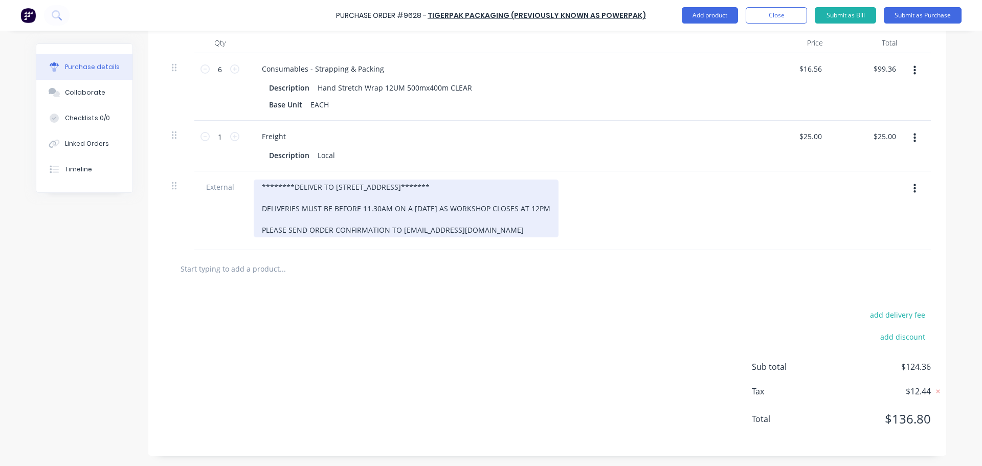
scroll to position [0, 0]
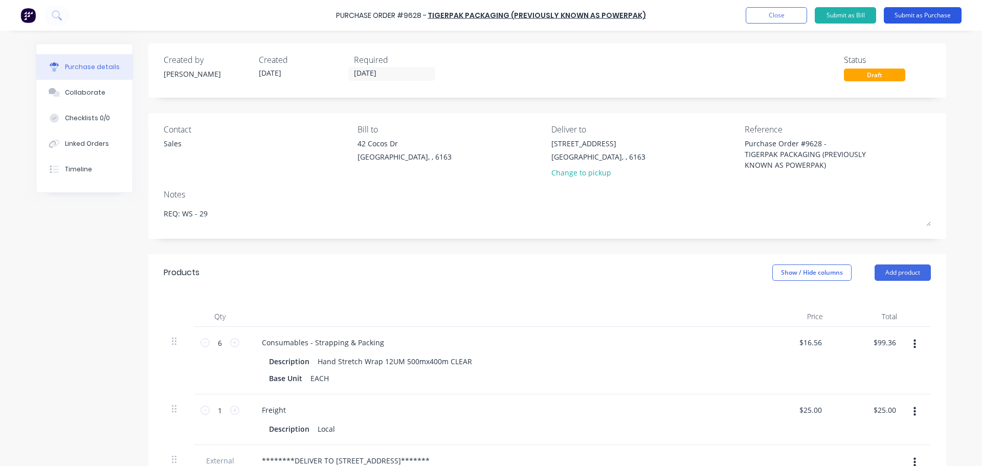
click at [930, 18] on button "Submit as Purchase" at bounding box center [923, 15] width 78 height 16
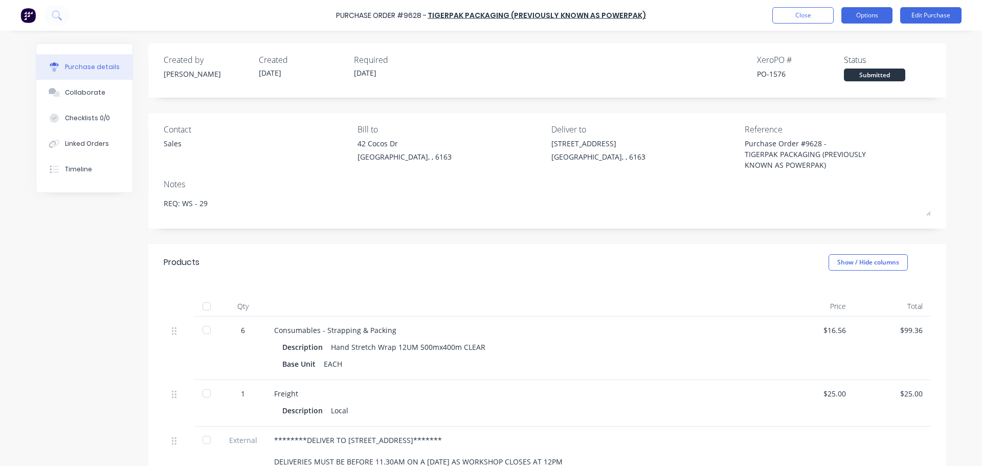
click at [871, 16] on button "Options" at bounding box center [867, 15] width 51 height 16
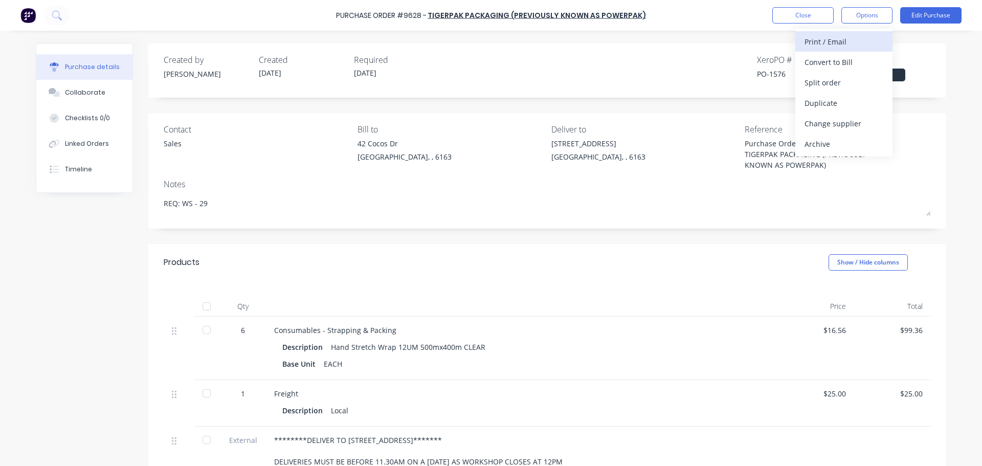
click at [829, 45] on div "Print / Email" at bounding box center [844, 41] width 79 height 15
click at [827, 58] on div "With pricing" at bounding box center [844, 62] width 79 height 15
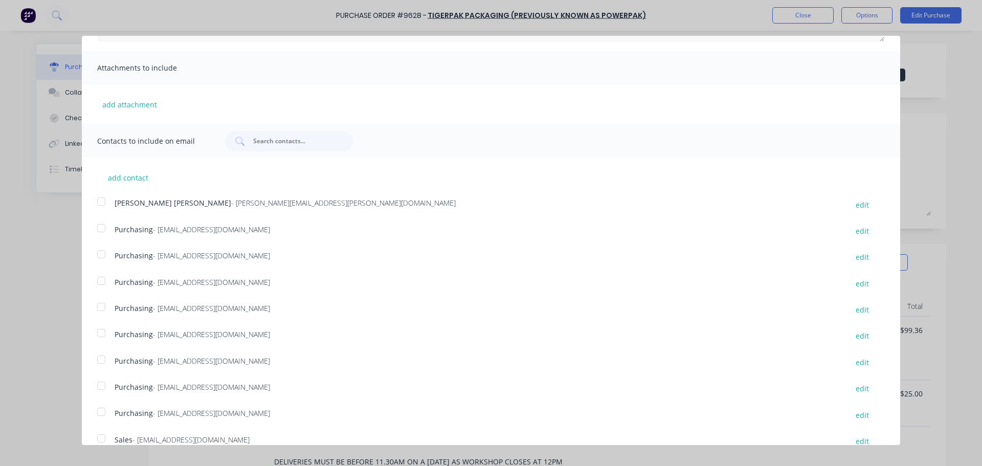
scroll to position [187, 0]
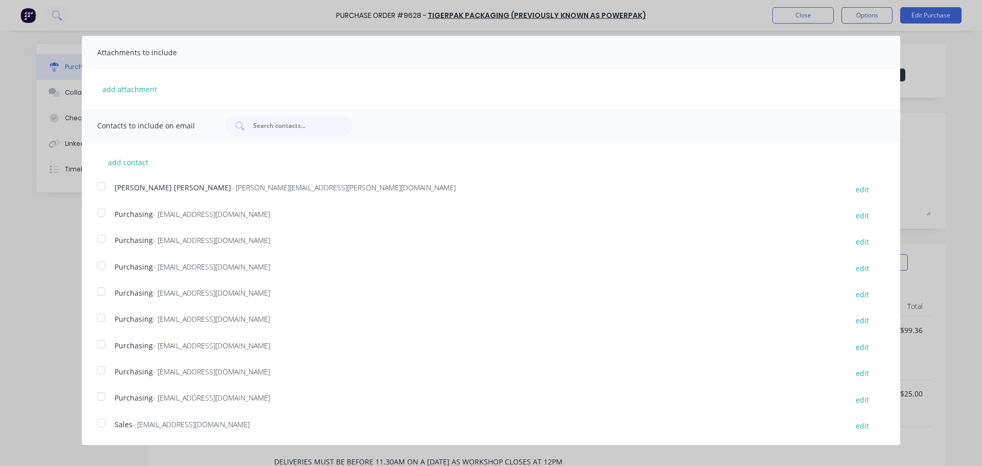
click at [99, 421] on div at bounding box center [101, 423] width 20 height 20
click at [100, 401] on div at bounding box center [101, 396] width 20 height 20
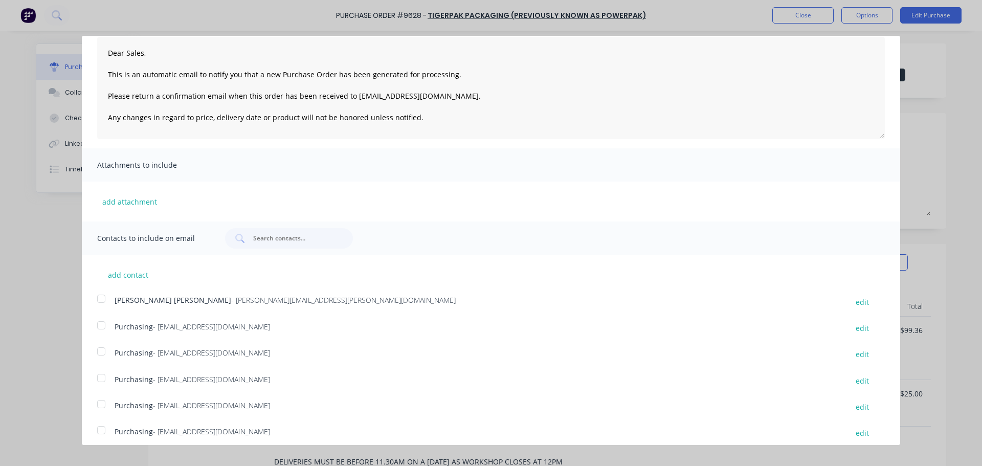
scroll to position [0, 0]
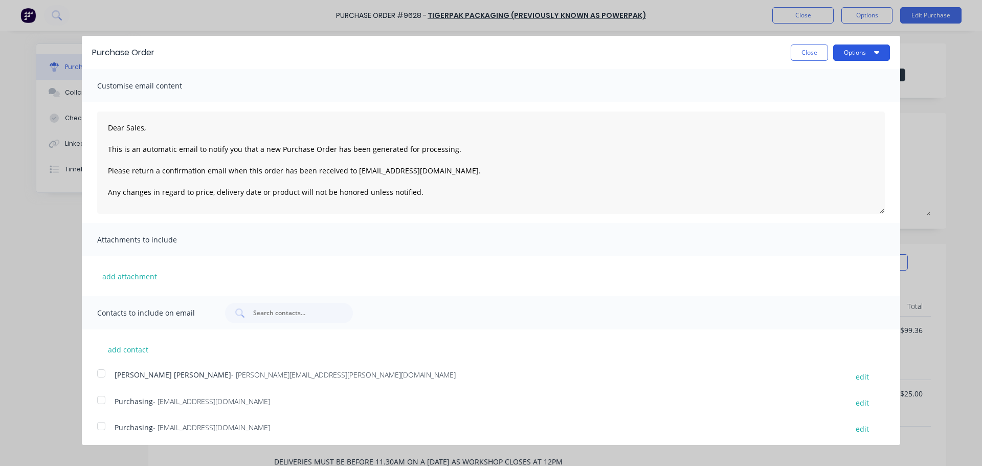
click at [863, 50] on button "Options" at bounding box center [862, 53] width 57 height 16
click at [823, 100] on div "Email" at bounding box center [841, 99] width 79 height 15
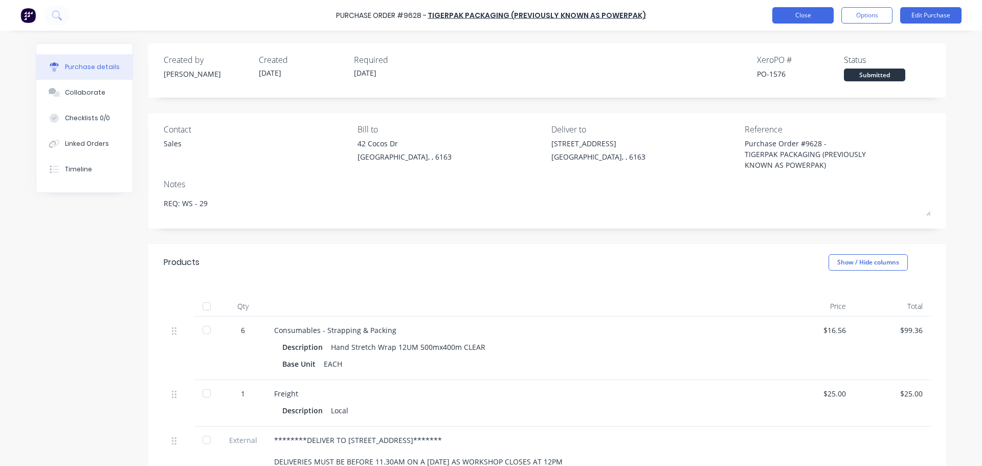
click at [806, 16] on button "Close" at bounding box center [803, 15] width 61 height 16
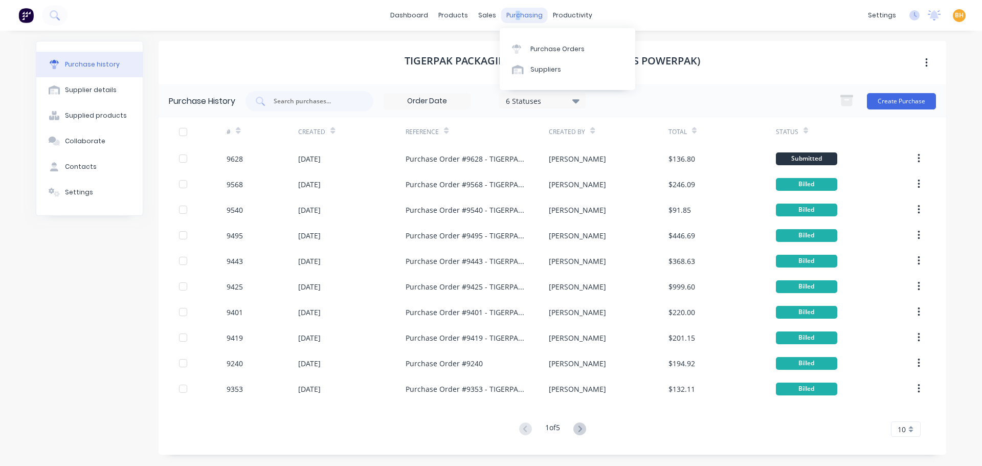
click at [517, 15] on div "purchasing" at bounding box center [524, 15] width 47 height 15
click at [540, 46] on div "Purchase Orders" at bounding box center [558, 49] width 54 height 9
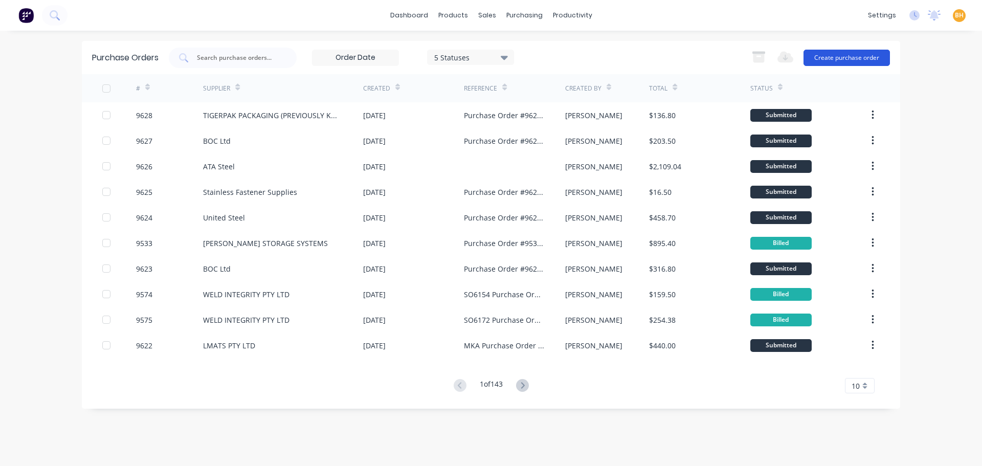
click at [816, 56] on button "Create purchase order" at bounding box center [847, 58] width 86 height 16
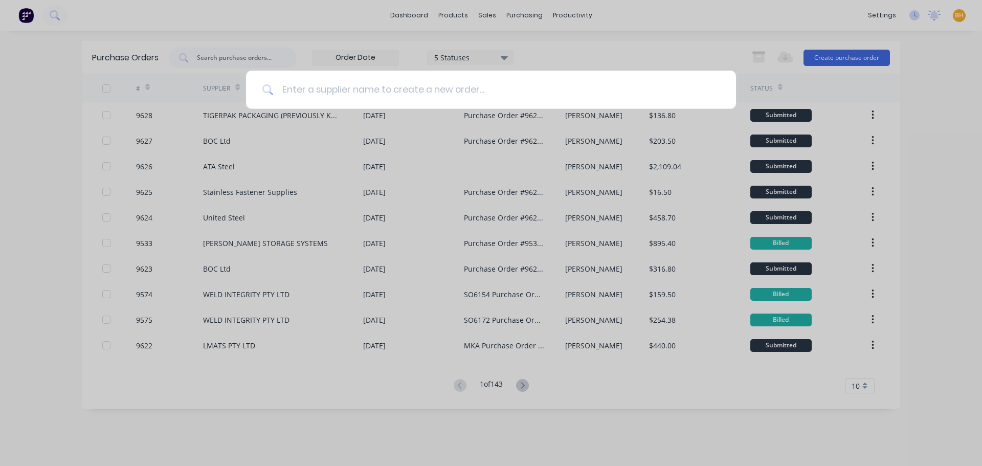
click at [299, 84] on input at bounding box center [497, 90] width 446 height 38
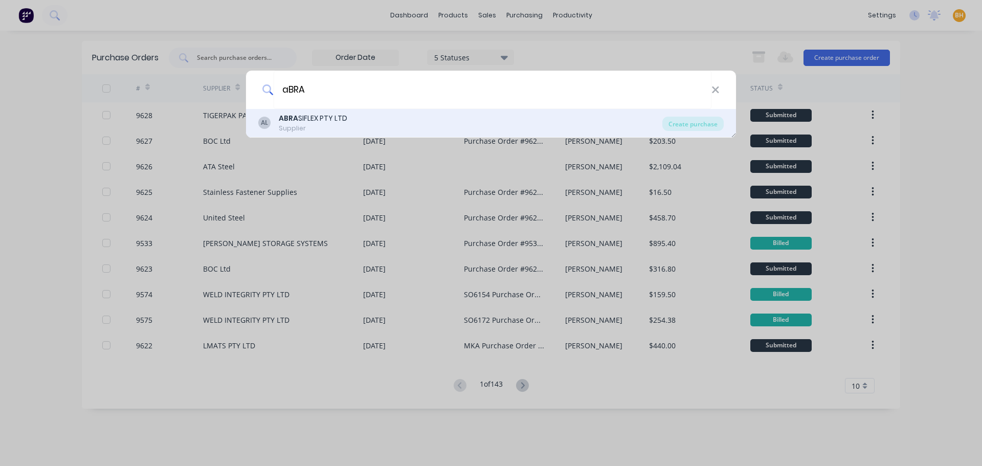
click at [698, 115] on div "AL ABRA SIFLEX PTY LTD Supplier Create purchase" at bounding box center [491, 123] width 490 height 29
click at [699, 122] on div "Create purchase" at bounding box center [693, 124] width 61 height 14
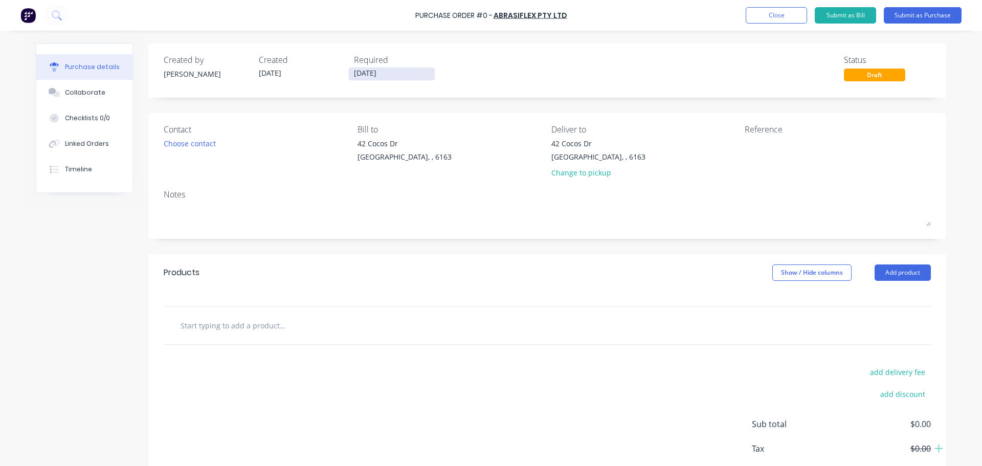
click at [361, 77] on input "04/09/25" at bounding box center [392, 74] width 86 height 13
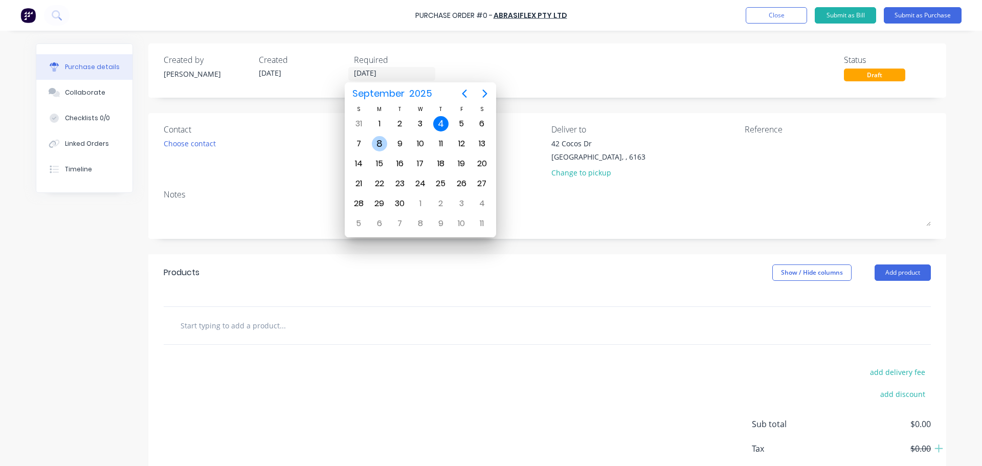
click at [385, 148] on div "8" at bounding box center [379, 143] width 15 height 15
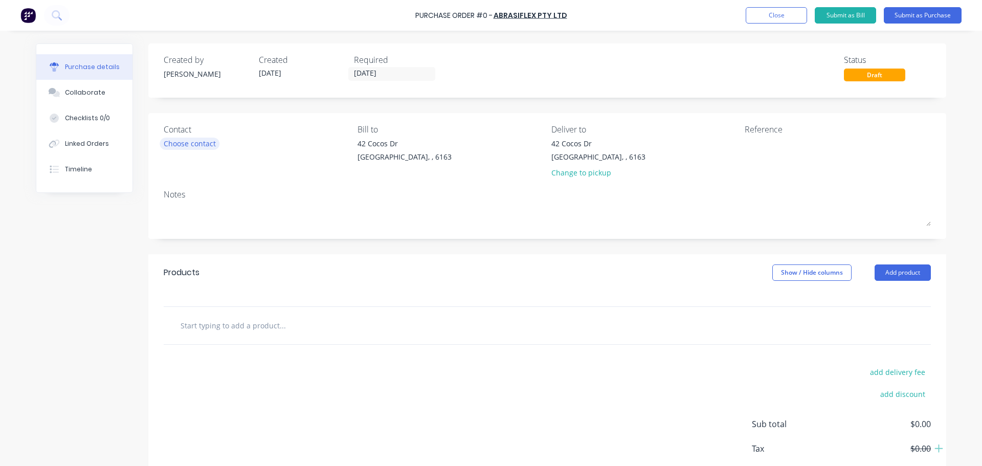
click at [193, 146] on div "Choose contact" at bounding box center [190, 143] width 52 height 11
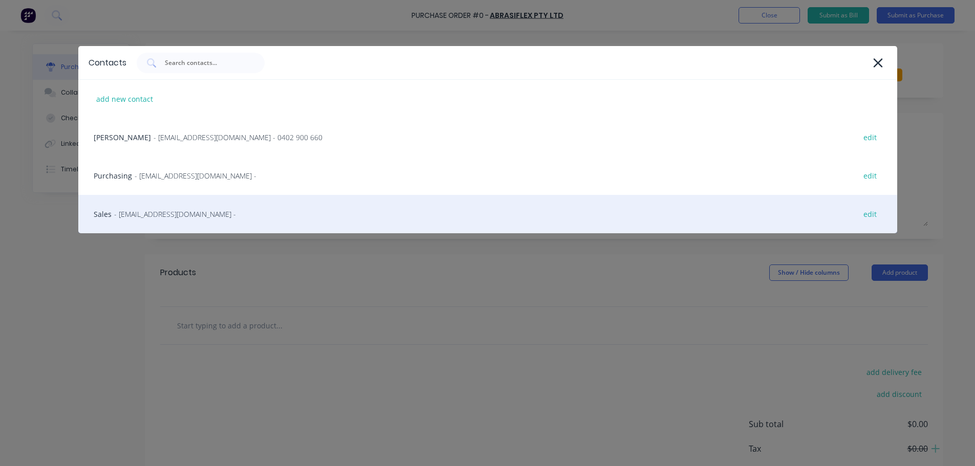
click at [152, 216] on span "- sales@abrasiflex.com.au -" at bounding box center [175, 214] width 122 height 11
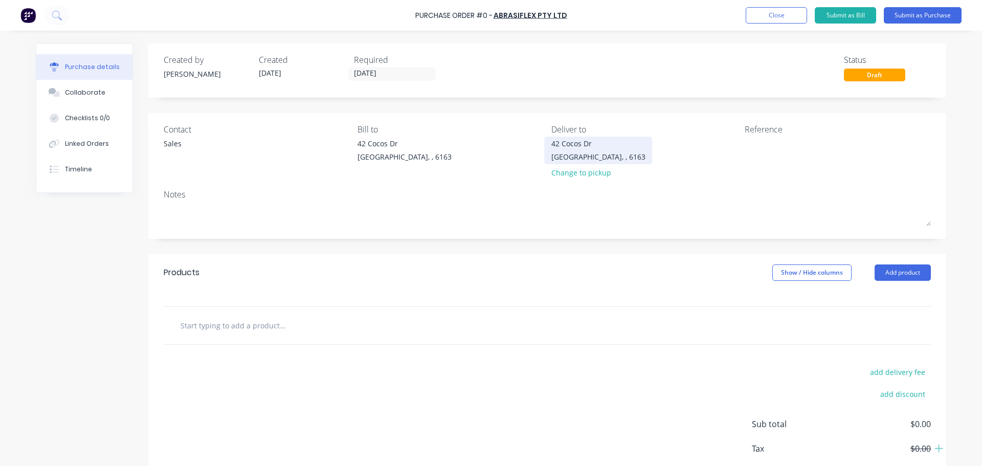
click at [592, 149] on div "42 Cocos Dr Bibra Lake, , 6163" at bounding box center [599, 150] width 94 height 24
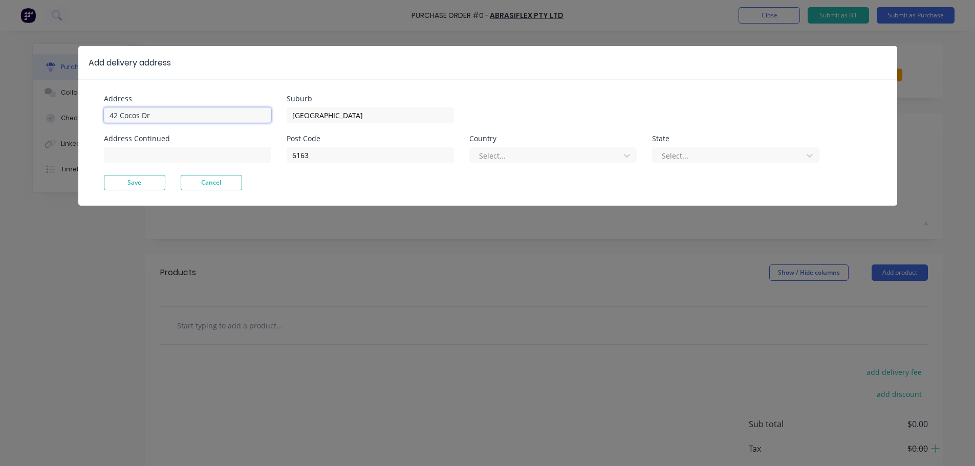
click at [166, 113] on input "42 Cocos Dr" at bounding box center [187, 114] width 167 height 15
click at [159, 181] on button "Save" at bounding box center [134, 182] width 61 height 15
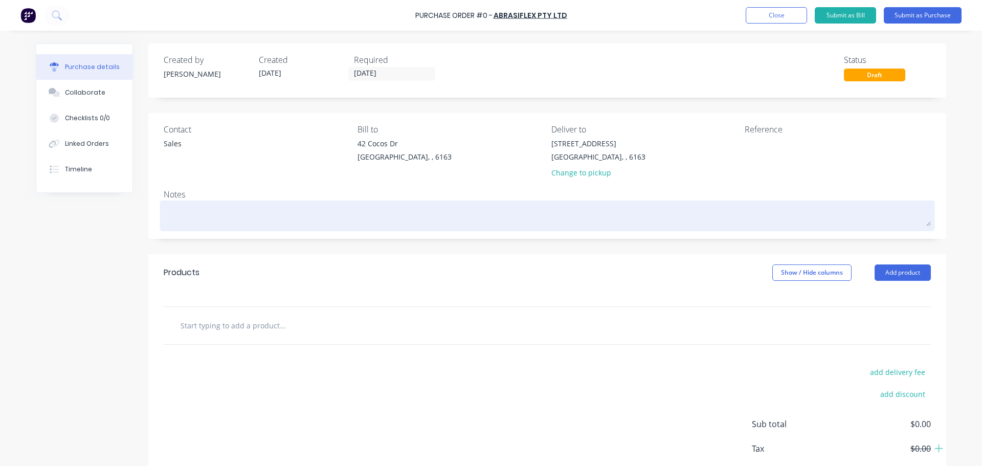
click at [175, 223] on textarea at bounding box center [548, 214] width 768 height 23
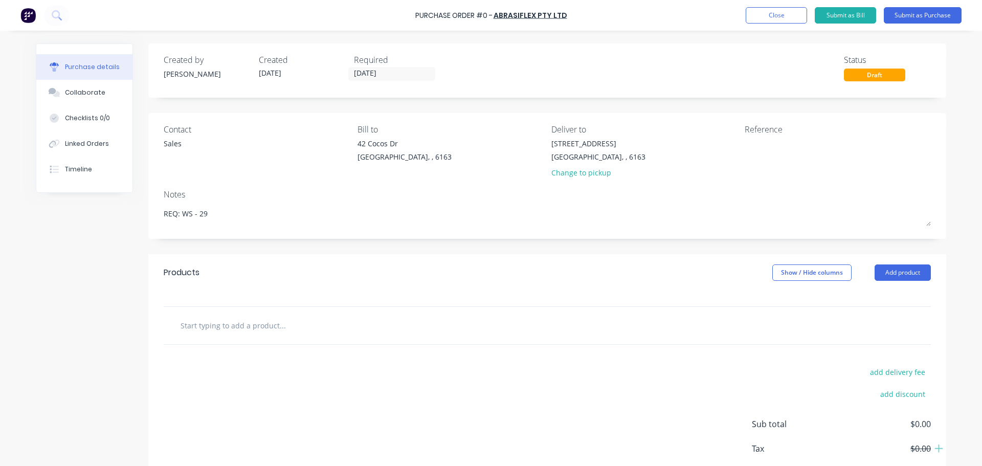
click at [266, 327] on input "text" at bounding box center [282, 325] width 205 height 20
click at [249, 325] on input "text" at bounding box center [282, 325] width 205 height 20
paste input "Grinding Disc 125x6.5x22mm (DC1083)"
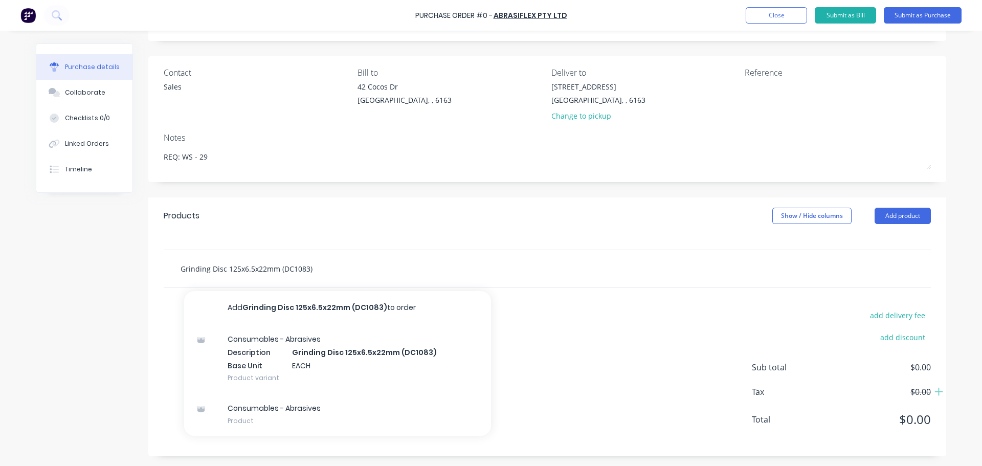
scroll to position [57, 0]
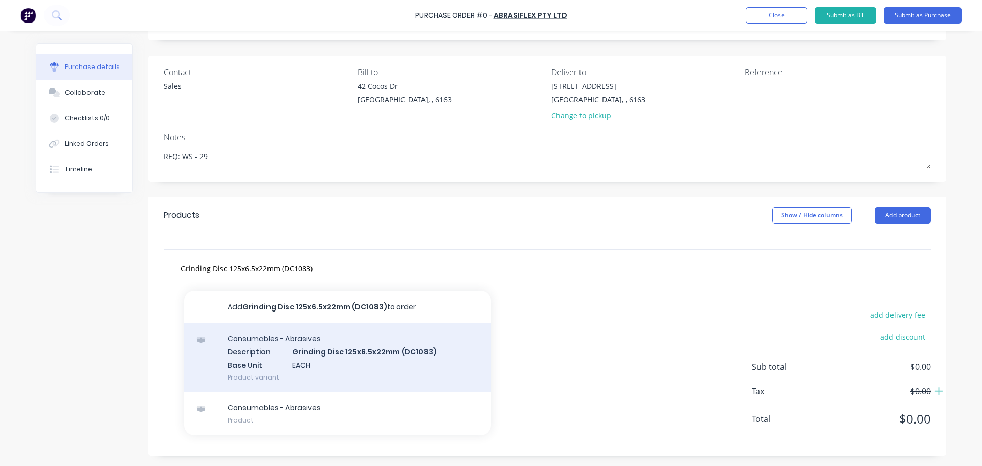
click at [335, 342] on div "Consumables - Abrasives Description Grinding Disc 125x6.5x22mm (DC1083) Base Un…" at bounding box center [337, 357] width 307 height 69
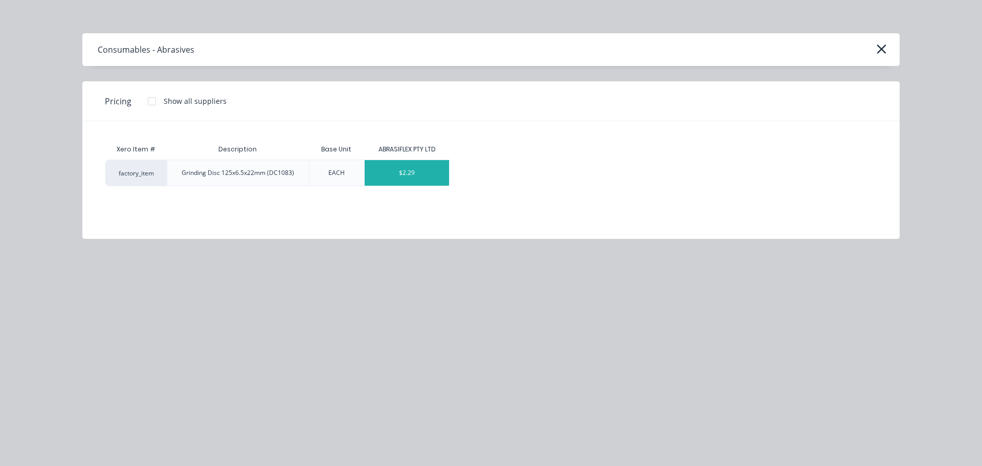
click at [396, 180] on div "$2.29" at bounding box center [407, 173] width 84 height 26
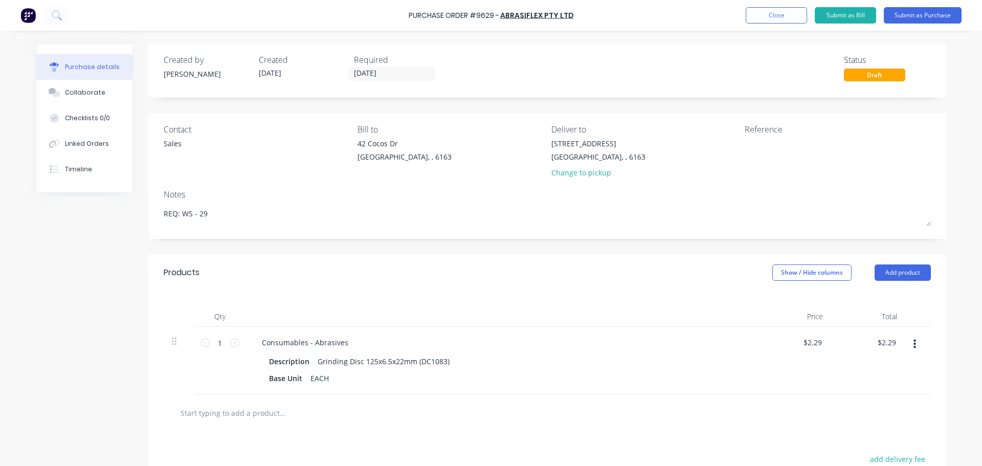
click at [577, 15] on div "Purchase Order #9629 - ABRASIFLEX PTY LTD Add product Close Submit as Bill Subm…" at bounding box center [491, 15] width 982 height 31
click at [375, 18] on div "Purchase Order #9629 - ABRASIFLEX PTY LTD Add product Close Submit as Bill Subm…" at bounding box center [491, 15] width 982 height 31
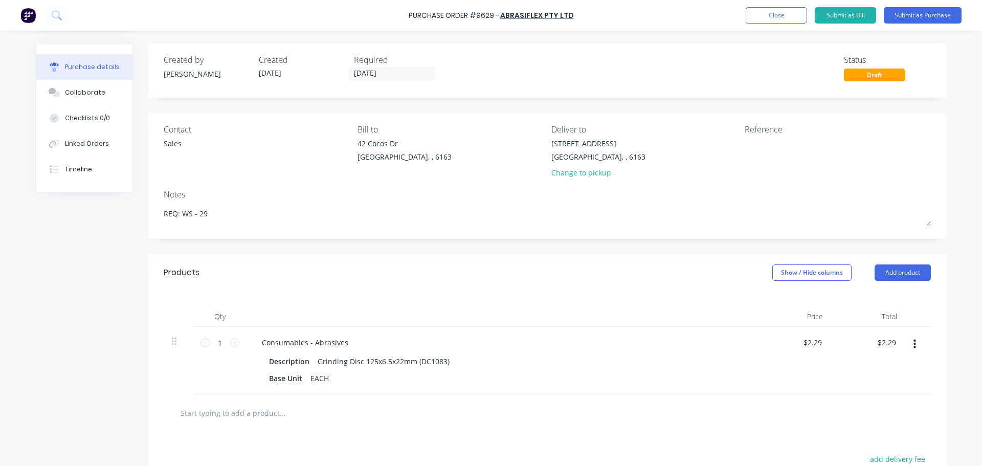
click at [389, 13] on div "Purchase Order #9629 - ABRASIFLEX PTY LTD Add product Close Submit as Bill Subm…" at bounding box center [491, 15] width 982 height 31
drag, startPoint x: 402, startPoint y: 14, endPoint x: 575, endPoint y: 20, distance: 173.1
click at [575, 20] on div "Purchase Order #9629 - ABRASIFLEX PTY LTD Add product Close Submit as Bill Subm…" at bounding box center [491, 15] width 982 height 31
copy div "Purchase Order #9629 - ABRASIFLEX PTY LTD Add product Close Submit as Bill Subm…"
click at [772, 151] on textarea at bounding box center [809, 149] width 128 height 23
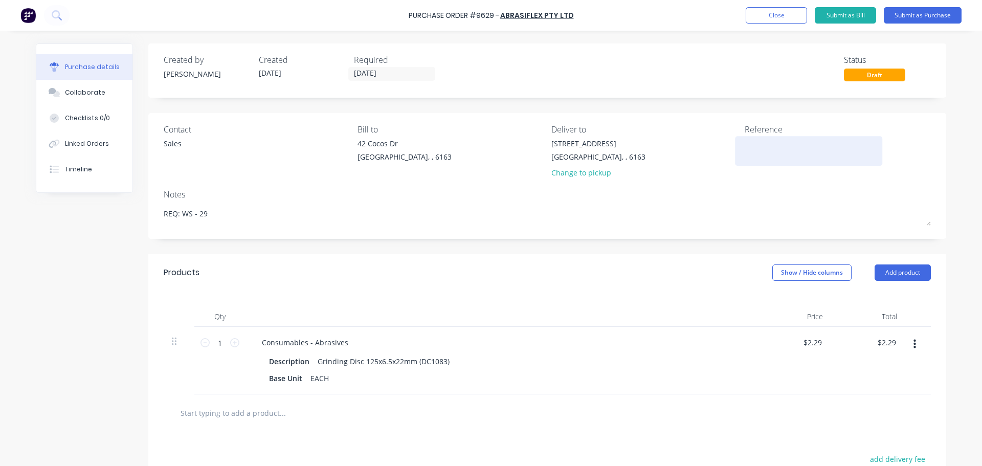
paste textarea "Purchase Order #9629 - ABRASIFLEX PTY LTD"
click at [570, 304] on div "Qty Price Total 1 1 Consumables - Abrasives Description Grinding Disc 125x6.5x2…" at bounding box center [547, 343] width 798 height 103
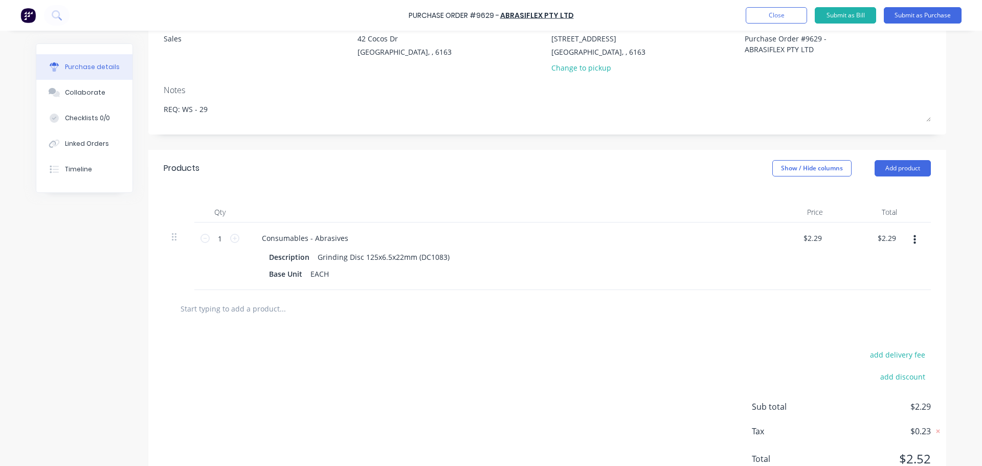
scroll to position [145, 0]
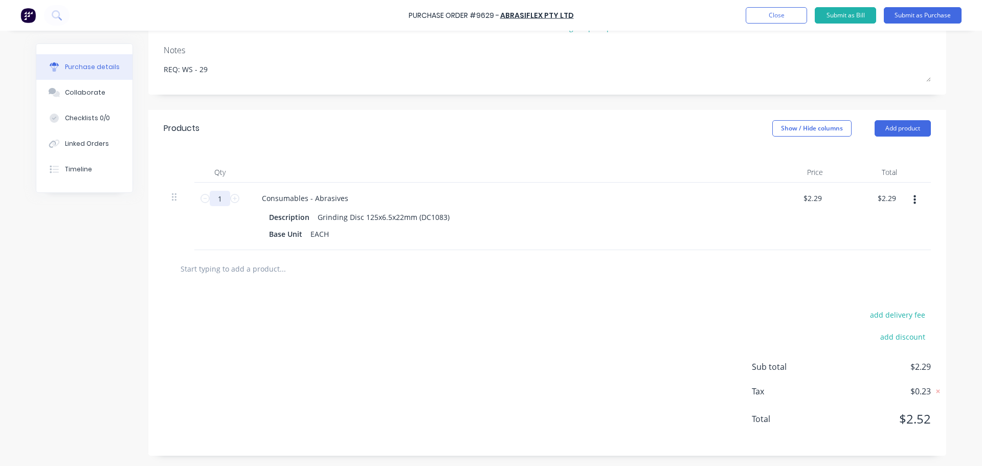
click at [222, 200] on input "1" at bounding box center [220, 198] width 20 height 15
click at [562, 208] on div "Consumables - Abrasives Description Grinding Disc 125x6.5x22mm (DC1083) Base Un…" at bounding box center [502, 217] width 512 height 68
click at [266, 275] on input "text" at bounding box center [282, 268] width 205 height 20
paste input "SIA 125OD x 36G Sanding Disc Ceramic"
click at [309, 267] on input "SIA 125OD x 36G Sanding Disc Ceramic" at bounding box center [282, 268] width 205 height 20
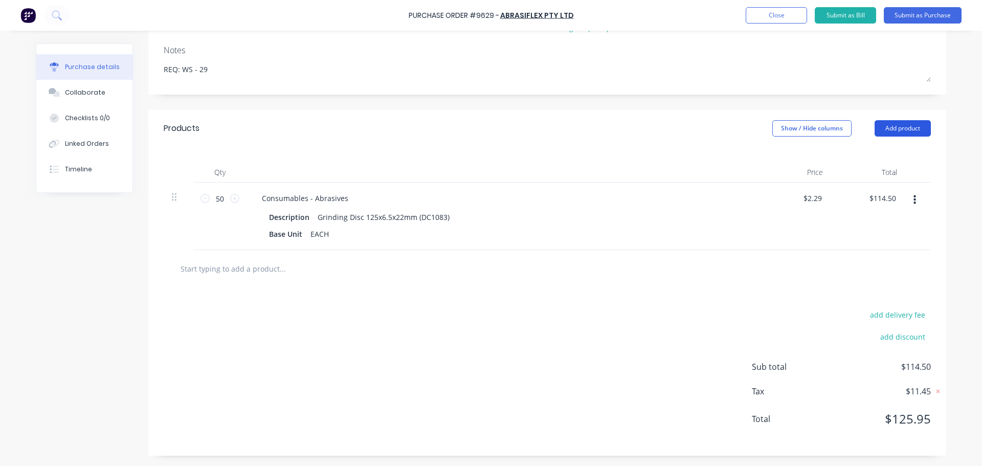
click at [897, 124] on button "Add product" at bounding box center [903, 128] width 56 height 16
click at [877, 172] on div "Basic product" at bounding box center [882, 175] width 79 height 15
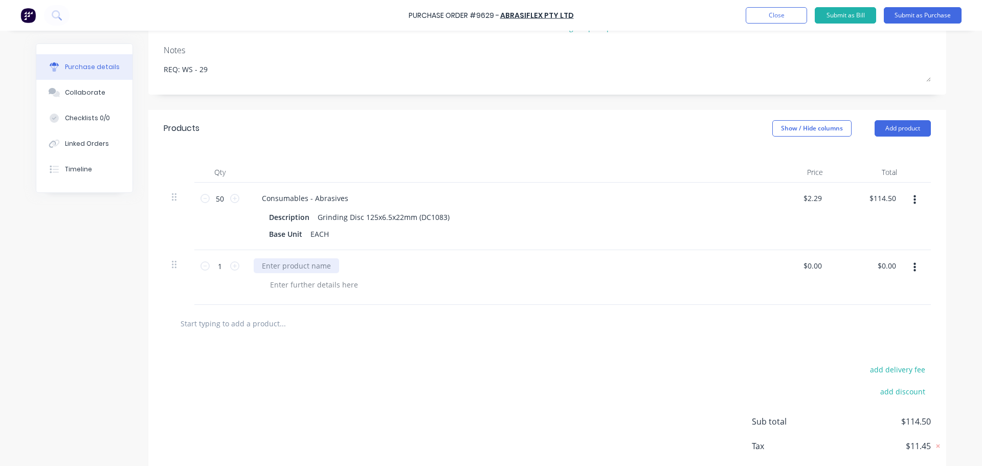
click at [309, 266] on div at bounding box center [296, 265] width 85 height 15
paste div
click at [221, 269] on input "1" at bounding box center [220, 265] width 20 height 15
click at [818, 268] on input "0.00" at bounding box center [814, 265] width 19 height 15
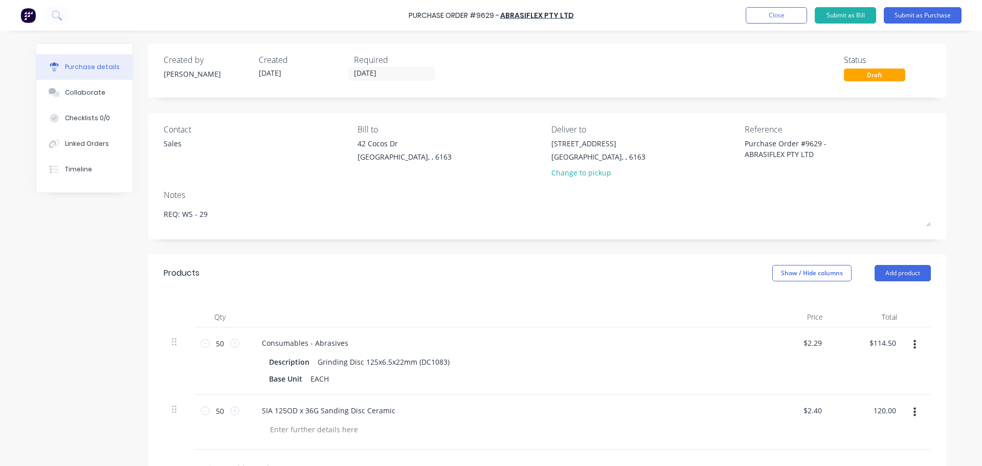
scroll to position [200, 0]
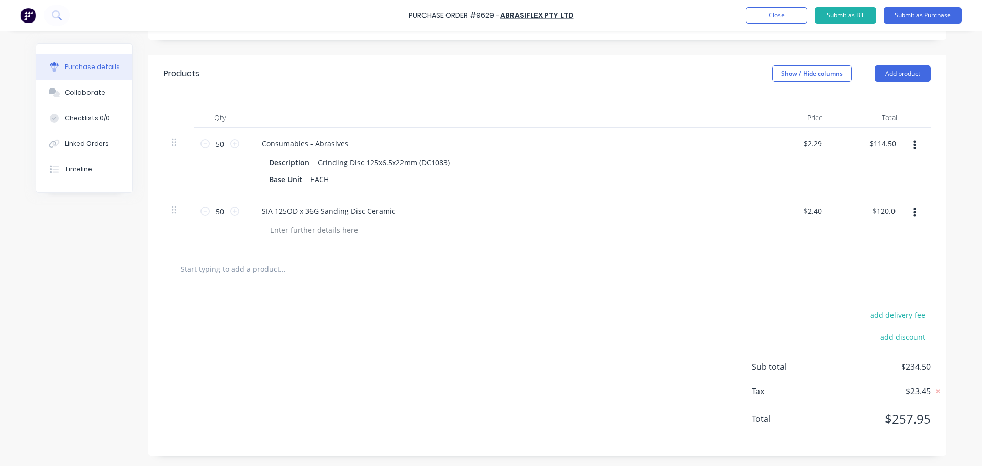
click at [260, 266] on input "text" at bounding box center [282, 268] width 205 height 20
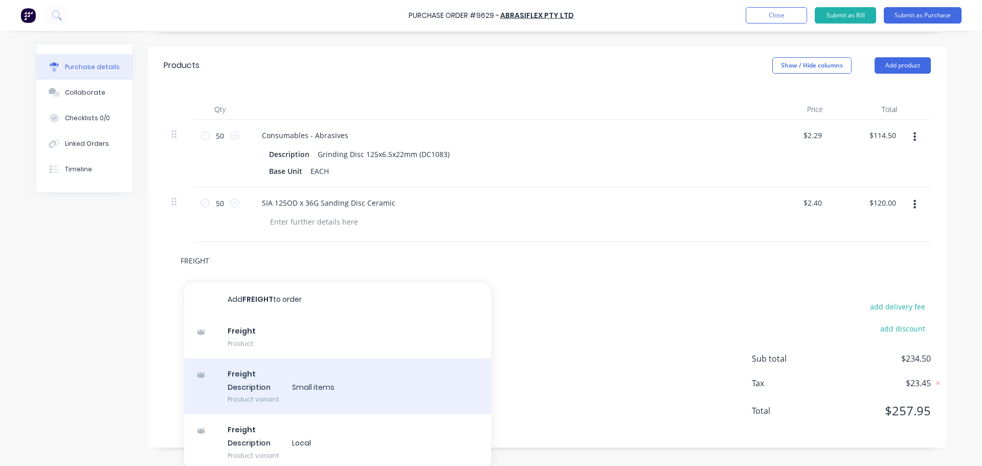
scroll to position [212, 0]
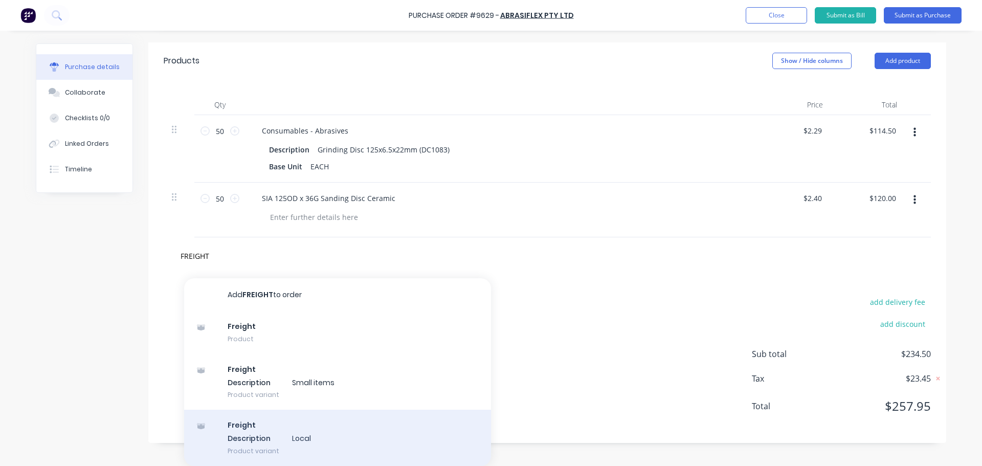
click at [263, 449] on div "Freight Description Local Product variant" at bounding box center [337, 438] width 307 height 56
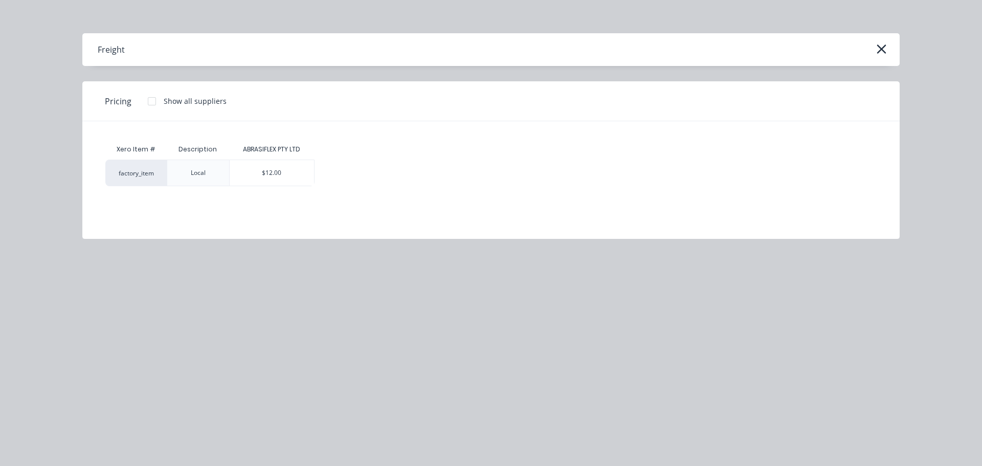
click at [282, 181] on div "$12.00" at bounding box center [272, 173] width 84 height 26
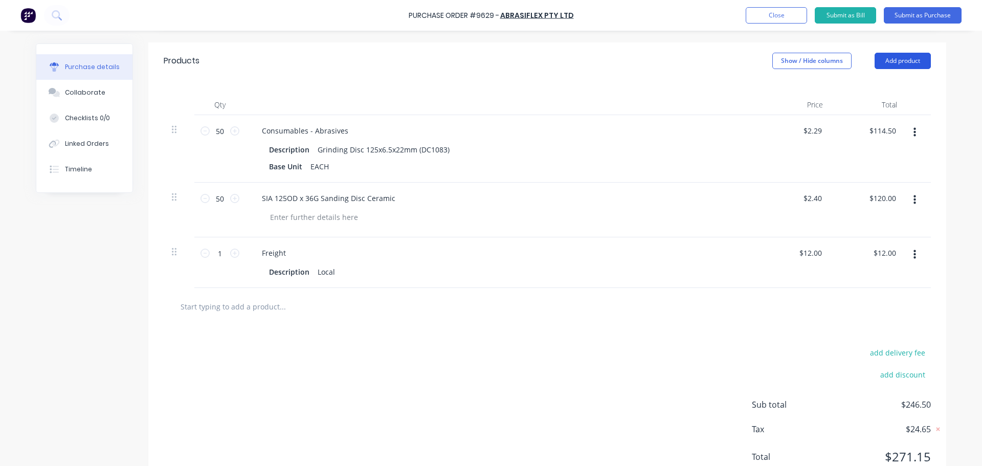
click at [889, 60] on button "Add product" at bounding box center [903, 61] width 56 height 16
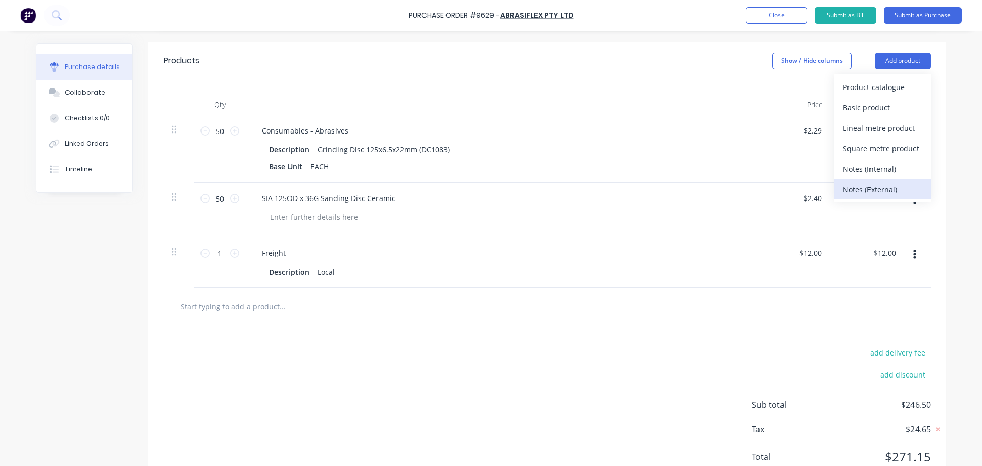
drag, startPoint x: 868, startPoint y: 191, endPoint x: 775, endPoint y: 230, distance: 100.9
click at [868, 190] on div "Notes (External)" at bounding box center [882, 189] width 79 height 15
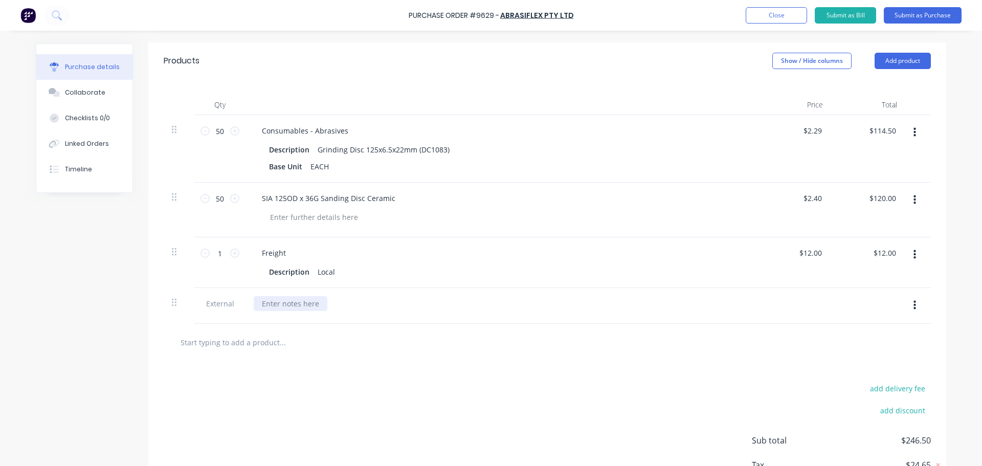
click at [288, 305] on div at bounding box center [291, 303] width 74 height 15
paste div
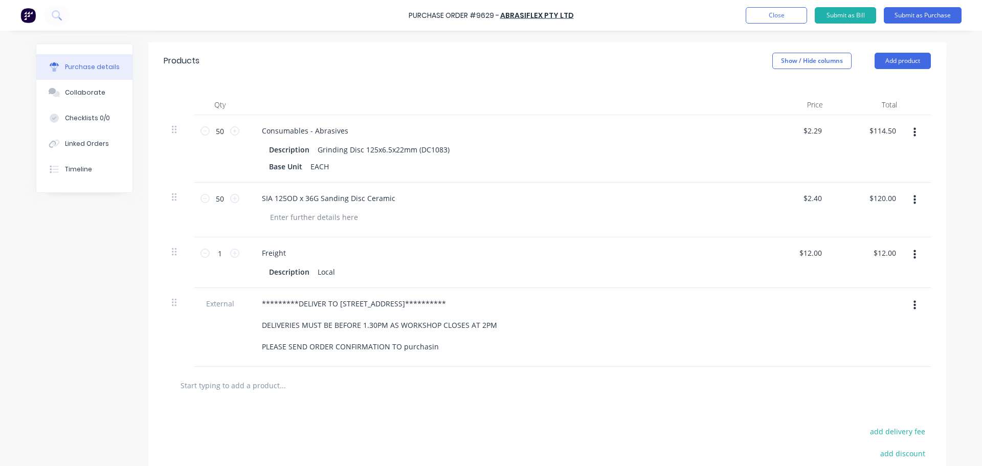
click at [569, 372] on div at bounding box center [548, 385] width 768 height 37
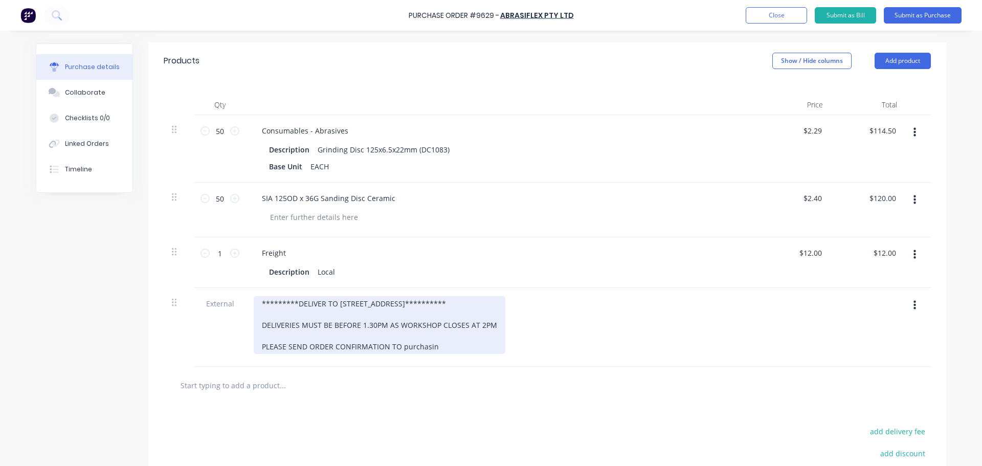
click at [433, 349] on div "**********" at bounding box center [380, 325] width 252 height 58
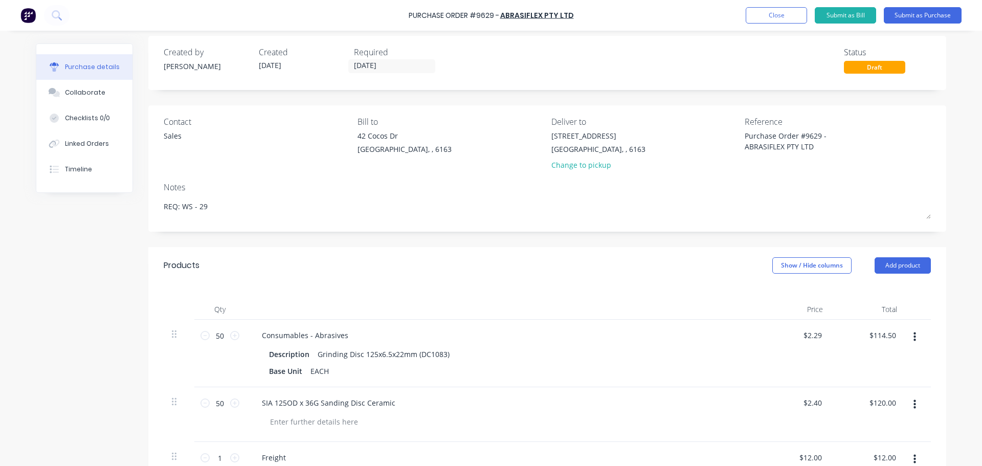
scroll to position [0, 0]
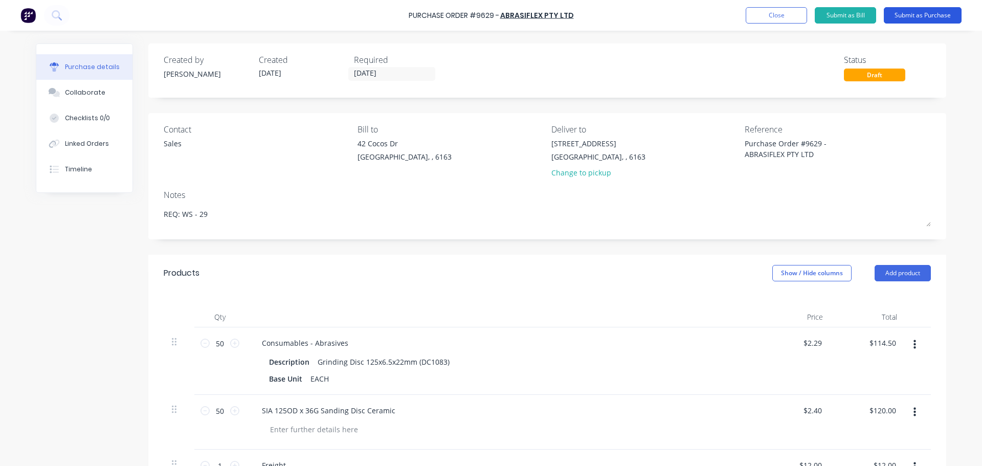
click at [929, 19] on button "Submit as Purchase" at bounding box center [923, 15] width 78 height 16
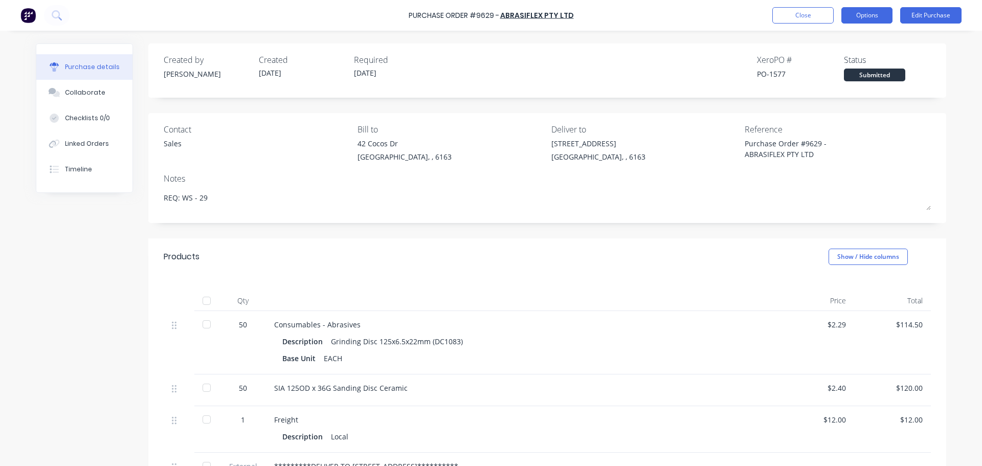
click at [879, 9] on button "Options" at bounding box center [867, 15] width 51 height 16
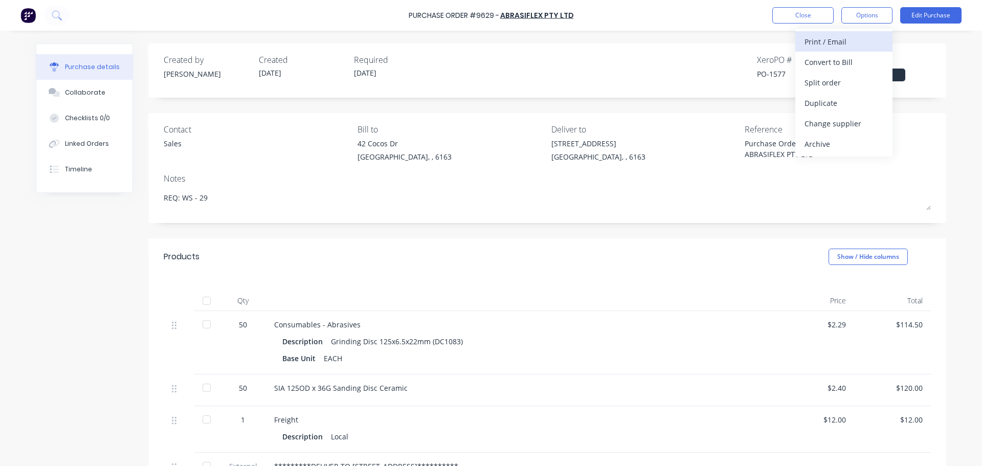
click at [820, 36] on div "Print / Email" at bounding box center [844, 41] width 79 height 15
click at [819, 60] on div "With pricing" at bounding box center [844, 62] width 79 height 15
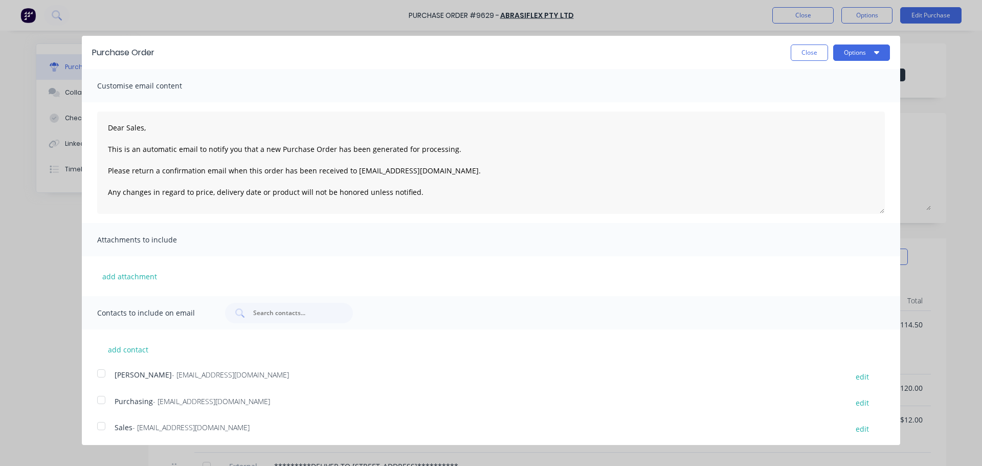
drag, startPoint x: 98, startPoint y: 401, endPoint x: 89, endPoint y: 417, distance: 18.3
click at [98, 401] on div at bounding box center [101, 400] width 20 height 20
click at [99, 426] on div at bounding box center [101, 426] width 20 height 20
click at [852, 49] on button "Options" at bounding box center [862, 53] width 57 height 16
click at [810, 97] on div "Email" at bounding box center [841, 99] width 79 height 15
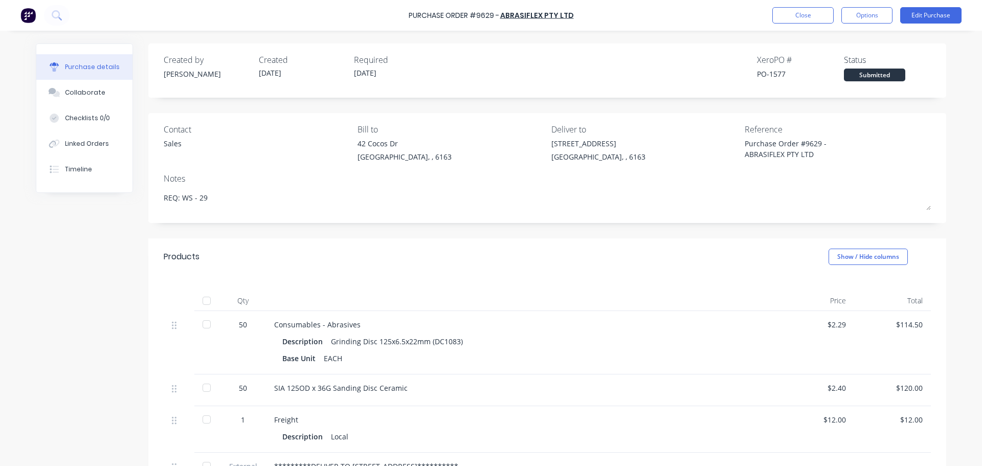
click at [788, 6] on div "Purchase Order #9629 - ABRASIFLEX PTY LTD Close Options Edit Purchase" at bounding box center [491, 15] width 982 height 31
click at [790, 14] on button "Close" at bounding box center [803, 15] width 61 height 16
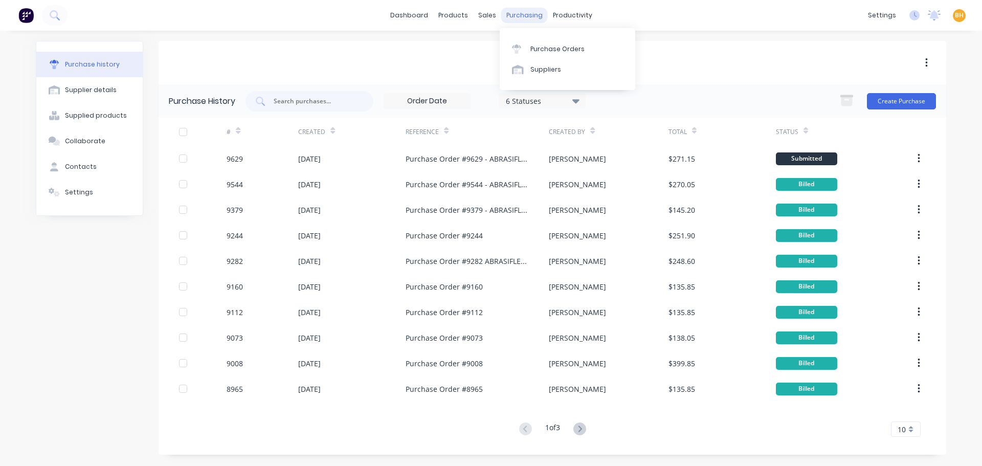
click at [528, 16] on div "purchasing" at bounding box center [524, 15] width 47 height 15
click at [550, 45] on div "Purchase Orders" at bounding box center [558, 49] width 54 height 9
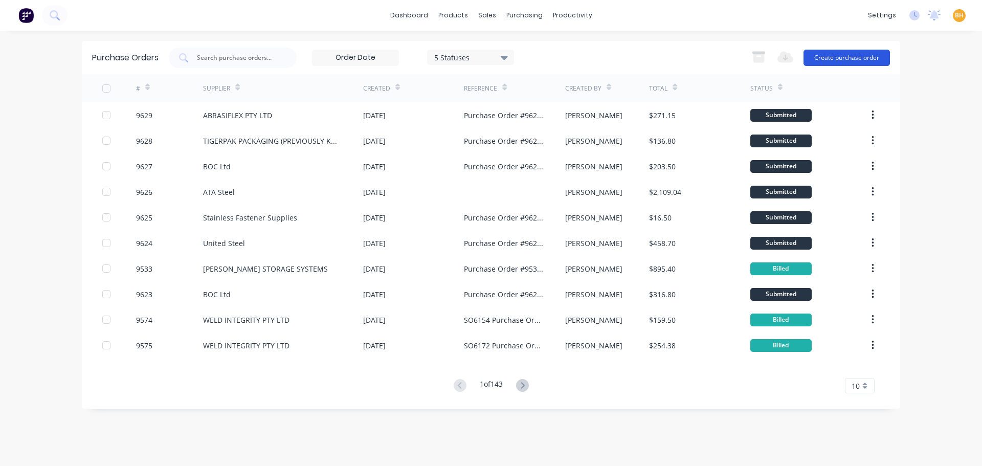
click at [846, 56] on button "Create purchase order" at bounding box center [847, 58] width 86 height 16
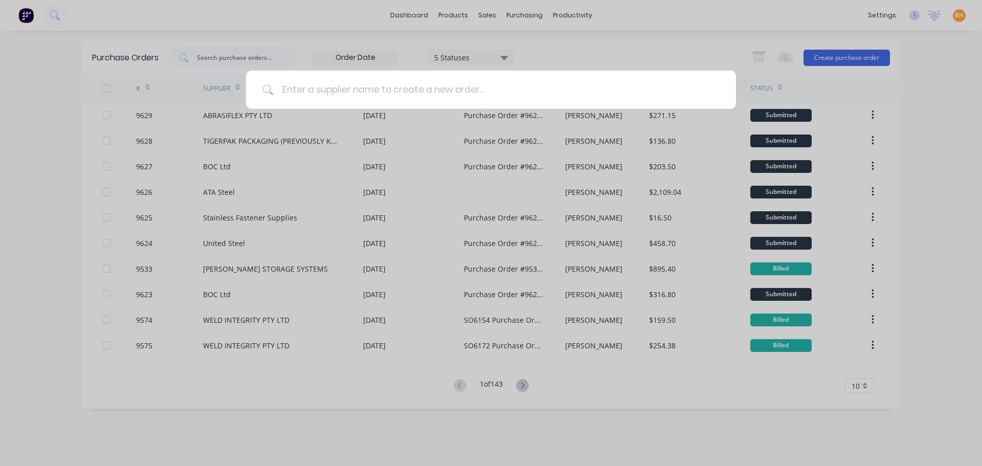
click at [337, 88] on input at bounding box center [497, 90] width 446 height 38
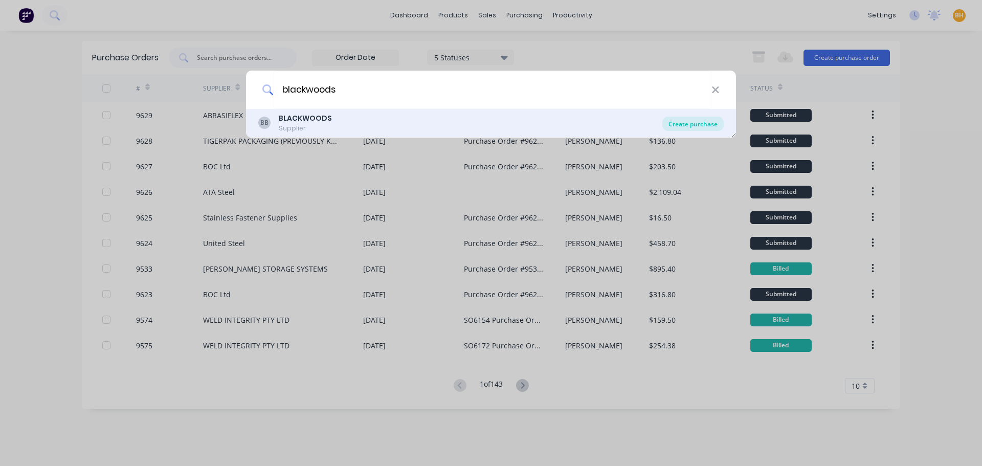
click at [701, 121] on div "Create purchase" at bounding box center [693, 124] width 61 height 14
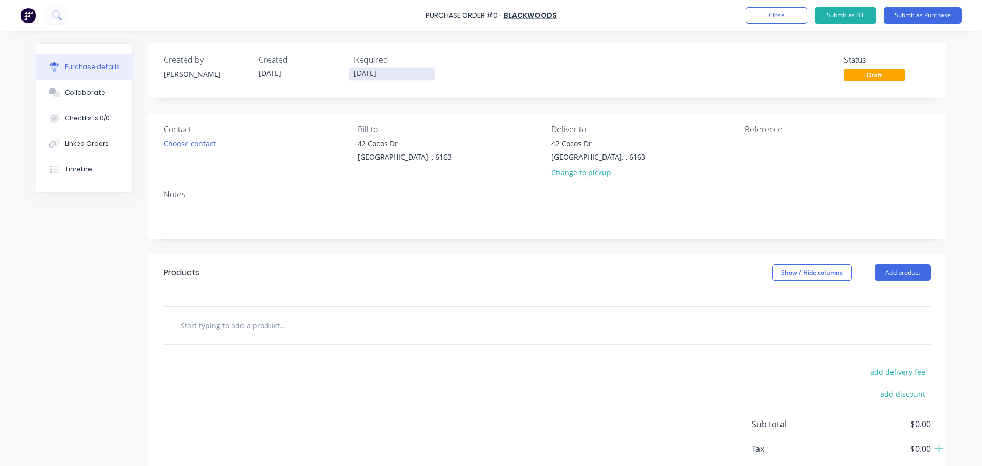
click at [358, 75] on input "04/09/25" at bounding box center [392, 74] width 86 height 13
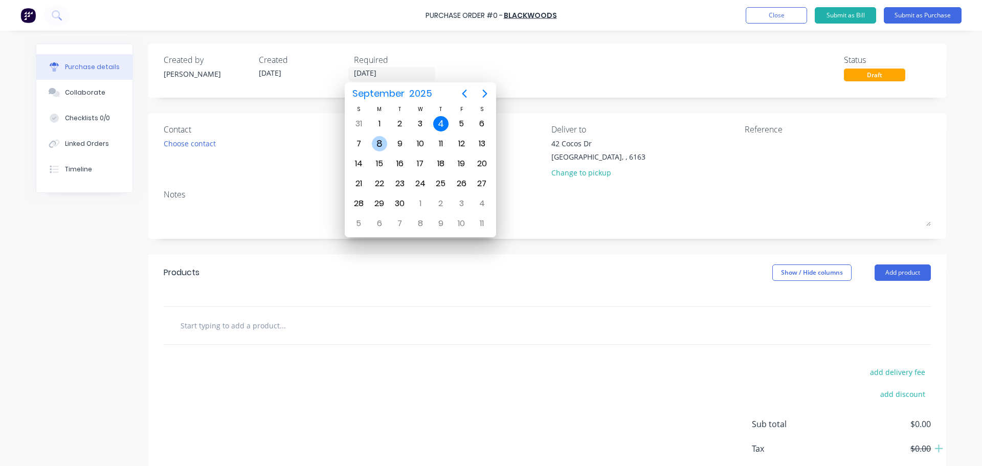
click at [382, 143] on div "8" at bounding box center [379, 143] width 15 height 15
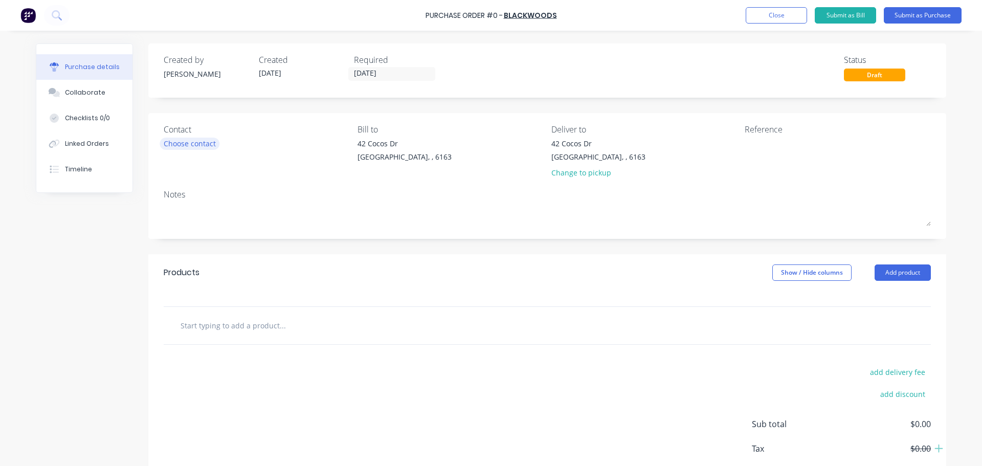
click at [202, 142] on div "Choose contact" at bounding box center [190, 143] width 52 height 11
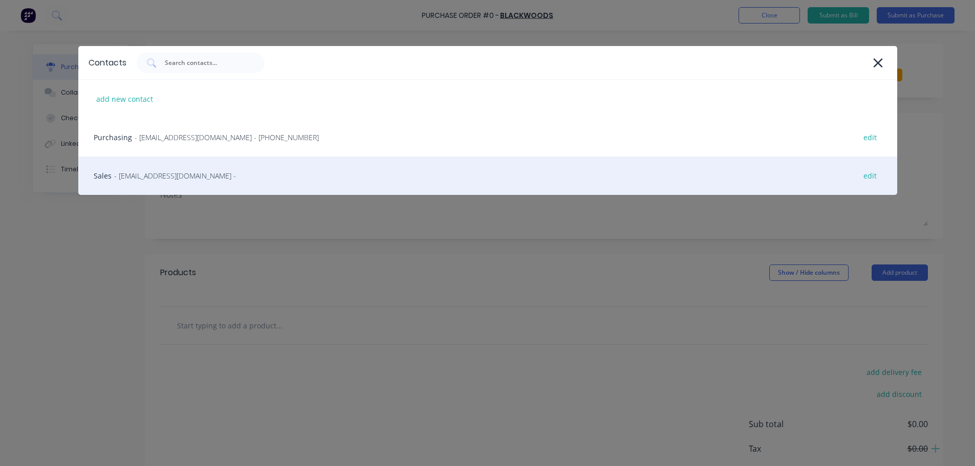
click at [164, 170] on span "- kwinana@blackwoods.com.au -" at bounding box center [175, 175] width 122 height 11
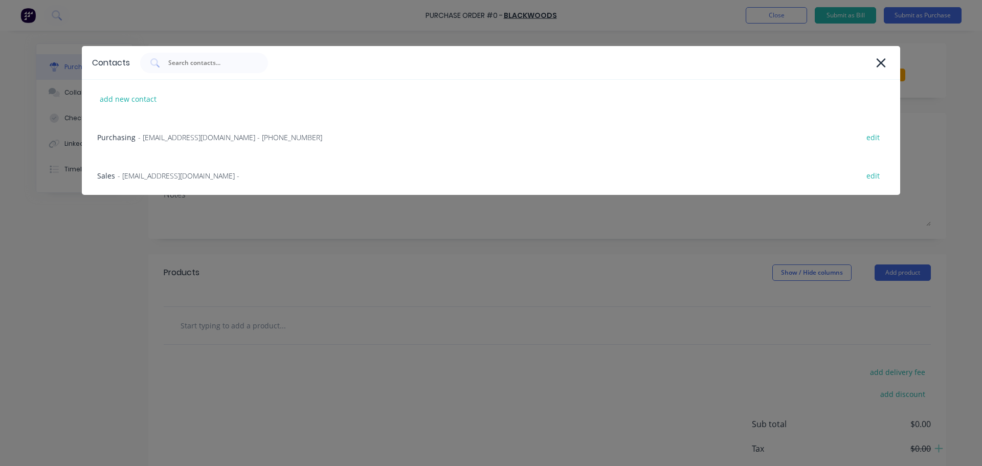
click at [164, 170] on div "Contact Sales" at bounding box center [257, 153] width 186 height 60
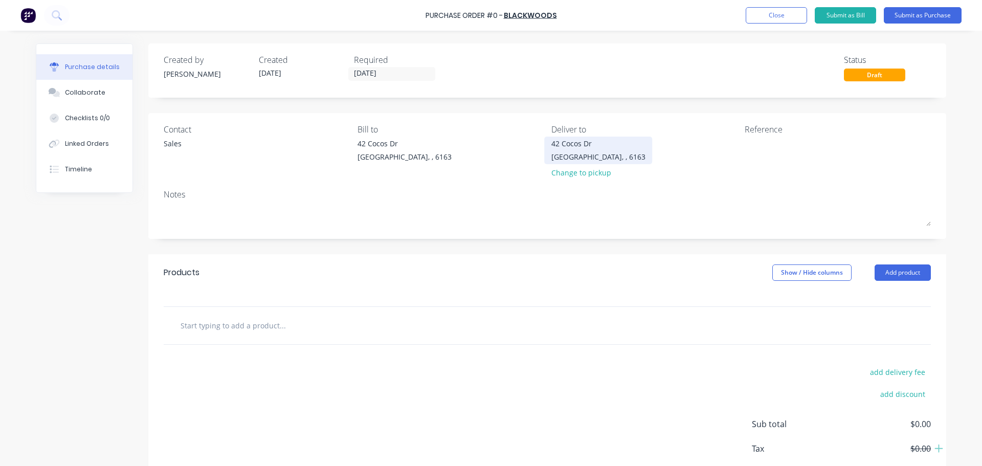
click at [600, 152] on div "Bibra Lake, , 6163" at bounding box center [599, 156] width 94 height 11
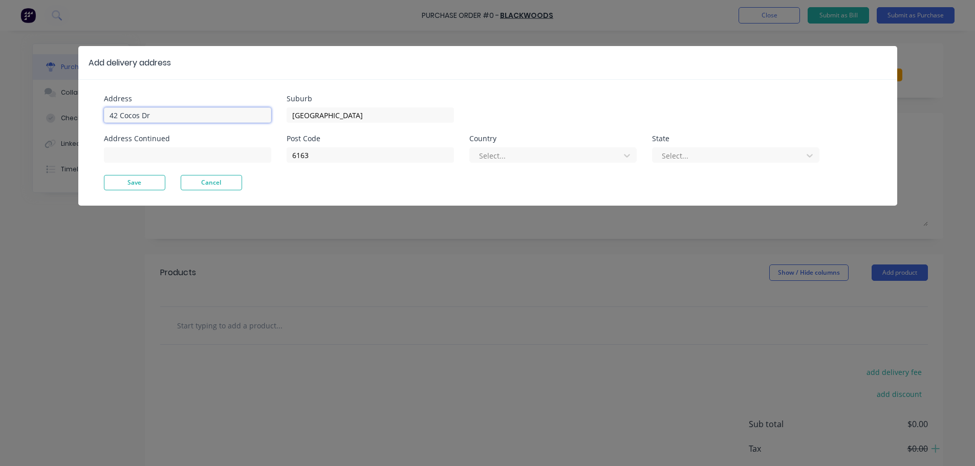
click at [181, 122] on input "42 Cocos Dr" at bounding box center [187, 114] width 167 height 15
click at [137, 186] on button "Save" at bounding box center [134, 182] width 61 height 15
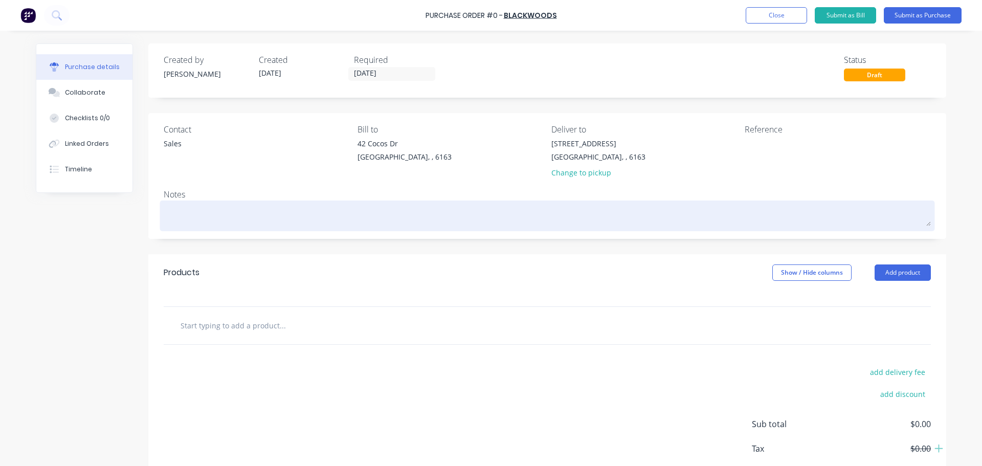
click at [184, 223] on textarea at bounding box center [548, 214] width 768 height 23
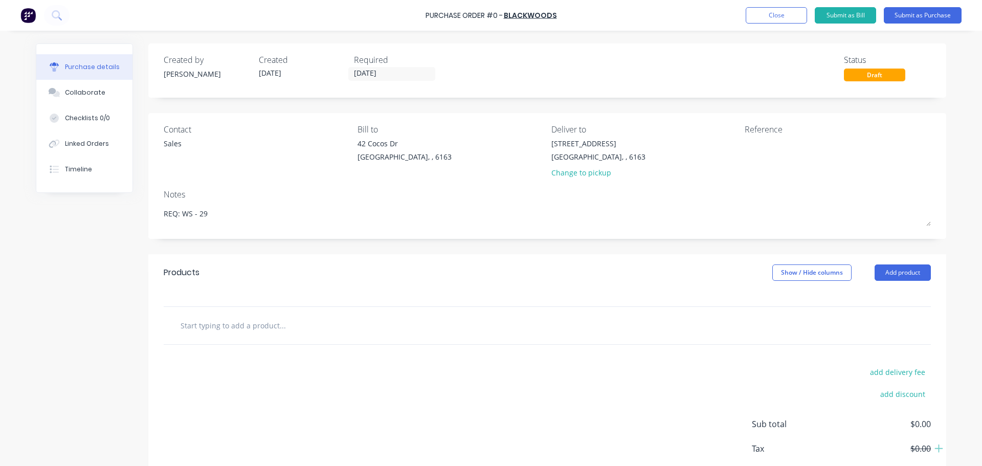
click at [300, 336] on div at bounding box center [548, 325] width 768 height 37
click at [227, 324] on input "text" at bounding box center [282, 325] width 205 height 20
paste input "JBS125322 A30S-BF41 Metal Cut Off Wheel - 125 X 2.5 X 22mm"
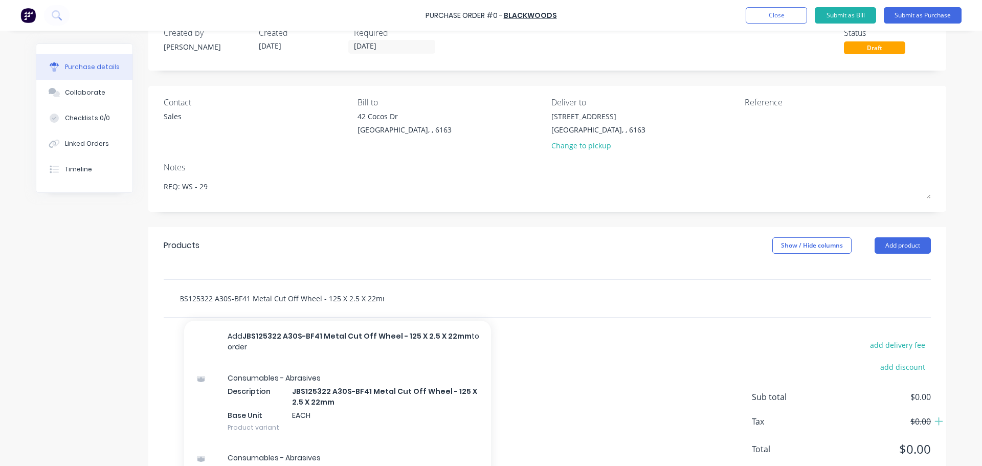
scroll to position [57, 0]
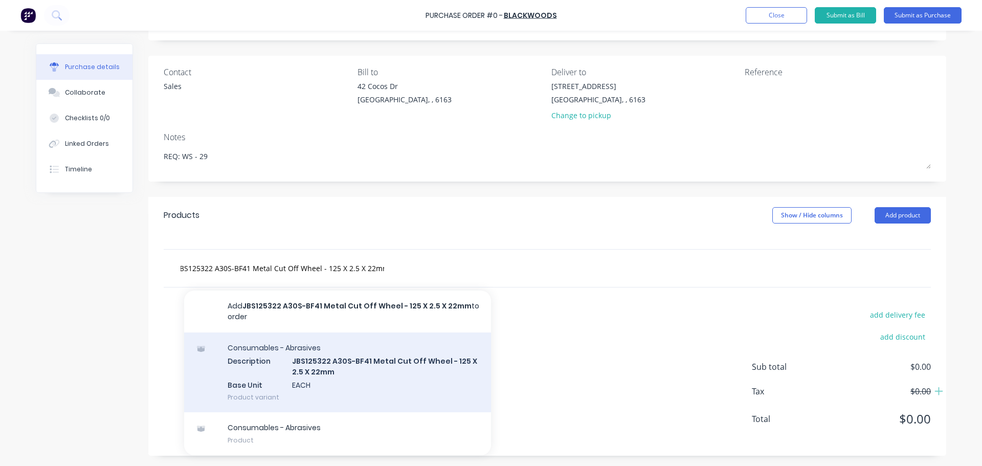
click at [347, 357] on div "Consumables - Abrasives Description JBS125322 A30S-BF41 Metal Cut Off Wheel - 1…" at bounding box center [337, 373] width 307 height 80
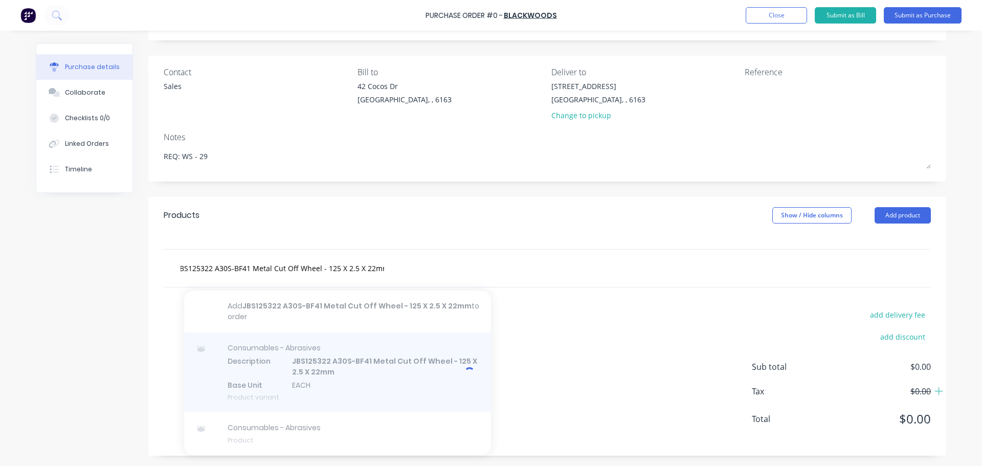
scroll to position [0, 0]
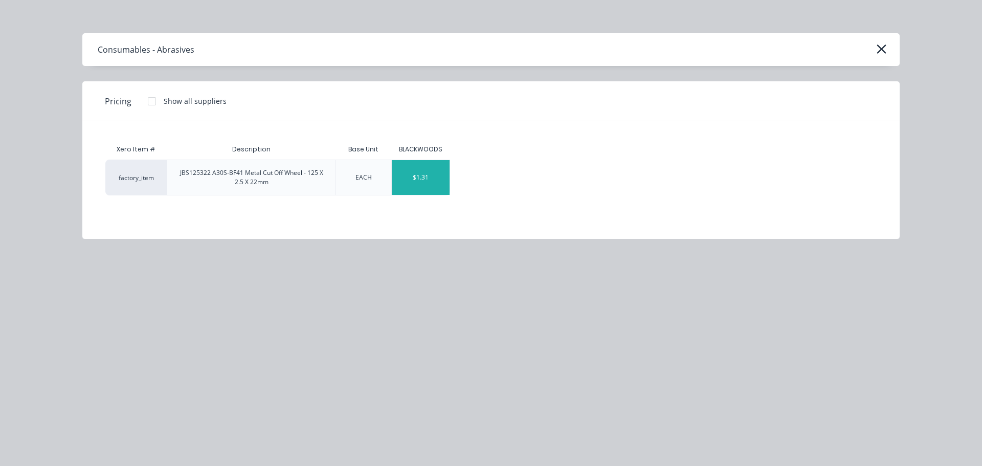
click at [423, 176] on div "$1.31" at bounding box center [421, 177] width 58 height 35
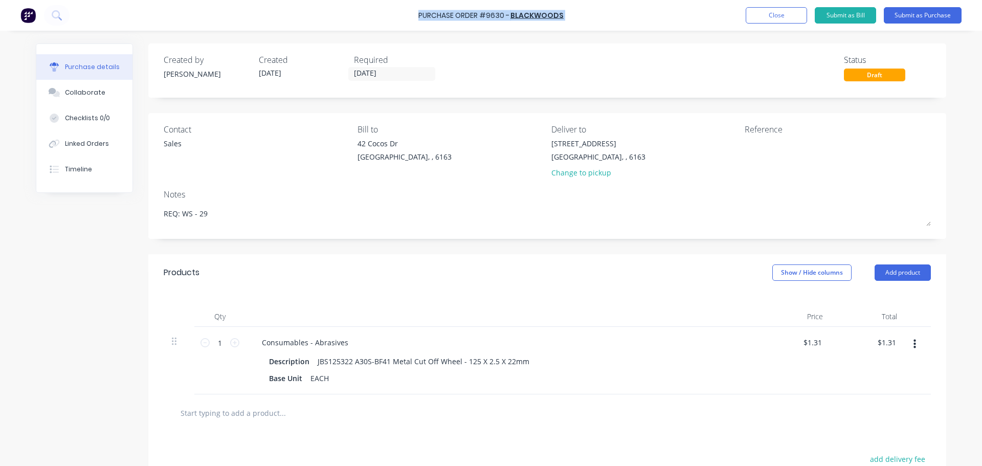
drag, startPoint x: 567, startPoint y: 12, endPoint x: 421, endPoint y: 19, distance: 146.5
click at [421, 19] on div "Purchase Order #9630 - BLACKWOODS Add product Close Submit as Bill Submit as Pu…" at bounding box center [491, 15] width 982 height 31
copy div "Purchase Order #9630 - BLACKWOODS Add product Close Submit as Bill Submit as Pu…"
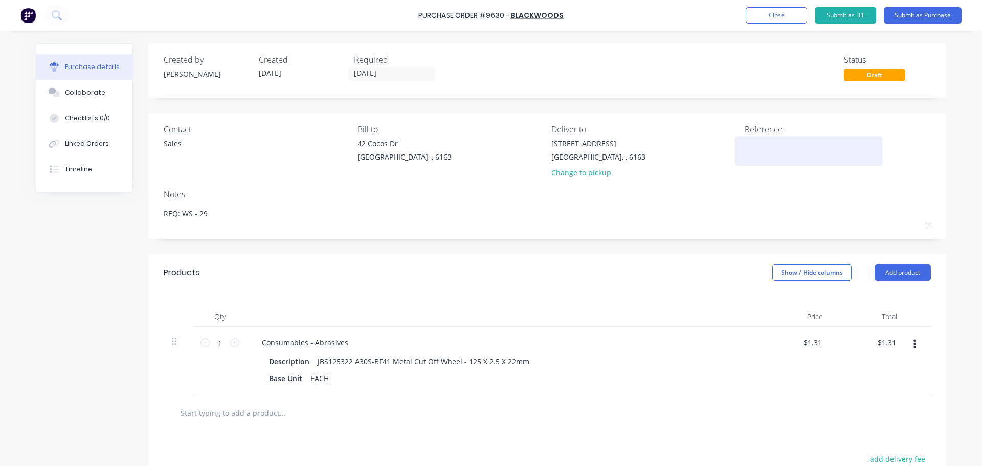
click at [758, 150] on textarea at bounding box center [809, 149] width 128 height 23
paste textarea "Purchase Order #9630 - BLACKWOODS"
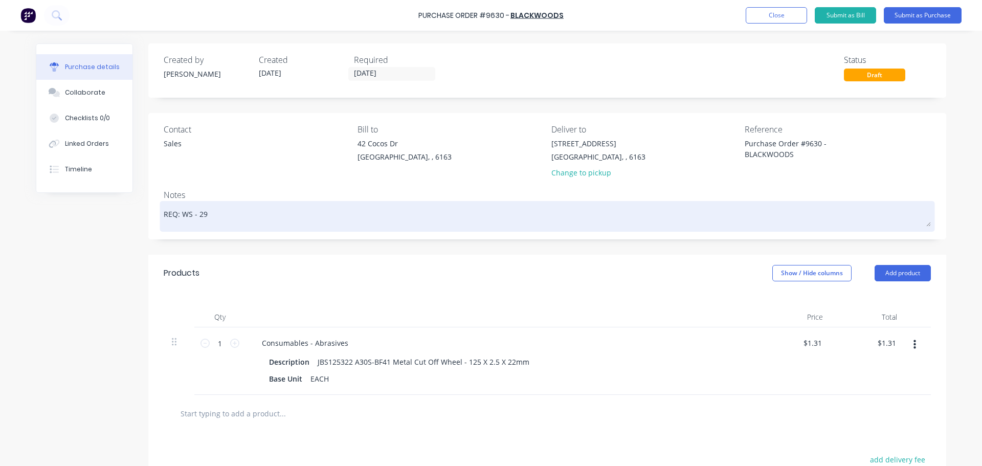
click at [701, 204] on div "REQ: WS - 29" at bounding box center [548, 217] width 768 height 26
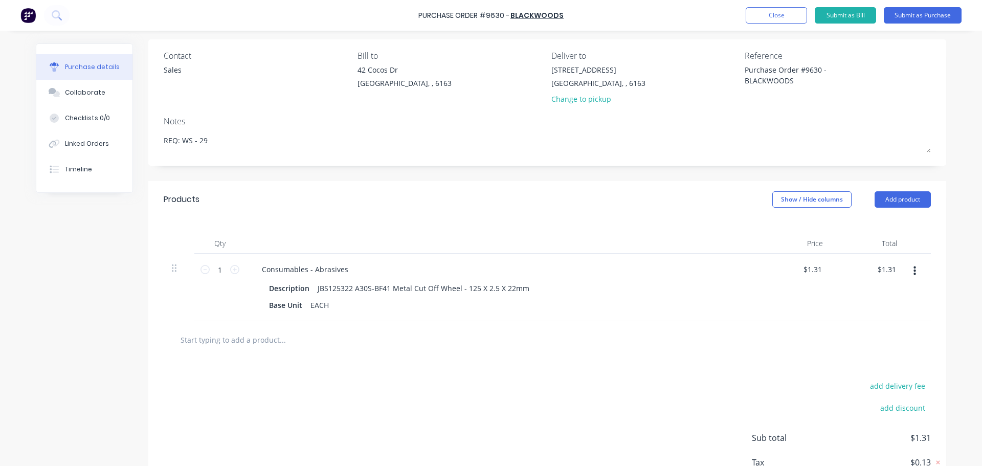
scroll to position [102, 0]
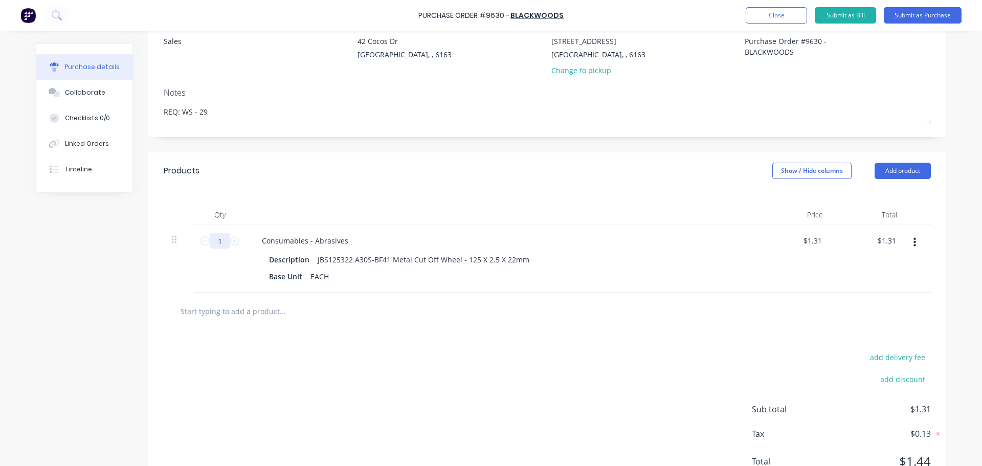
click at [221, 245] on input "1" at bounding box center [220, 240] width 20 height 15
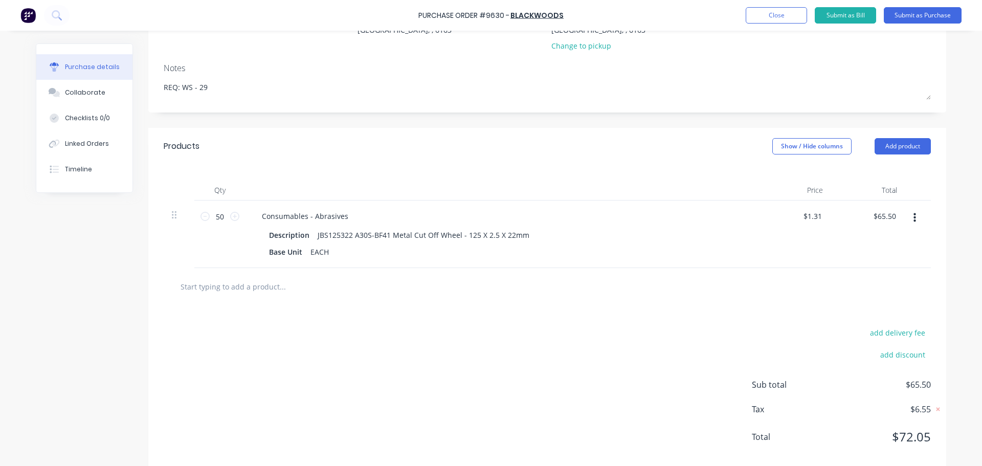
scroll to position [145, 0]
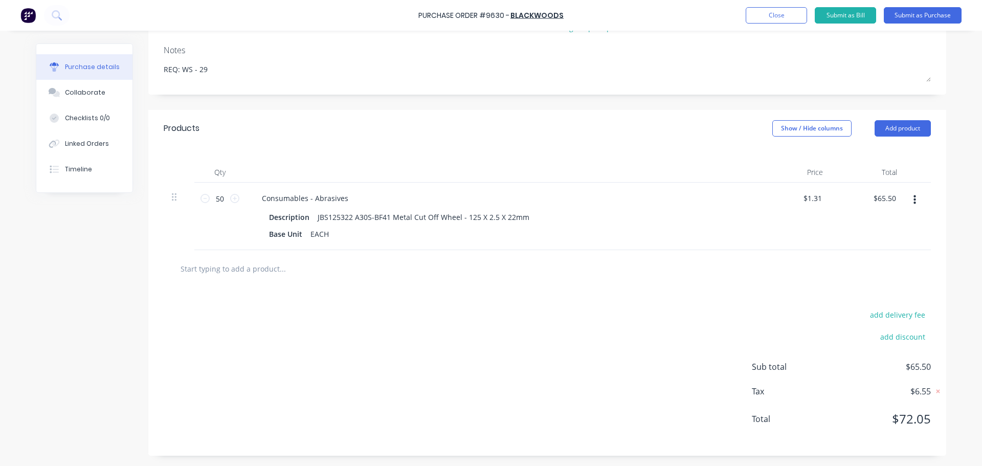
click at [247, 271] on input "text" at bounding box center [282, 268] width 205 height 20
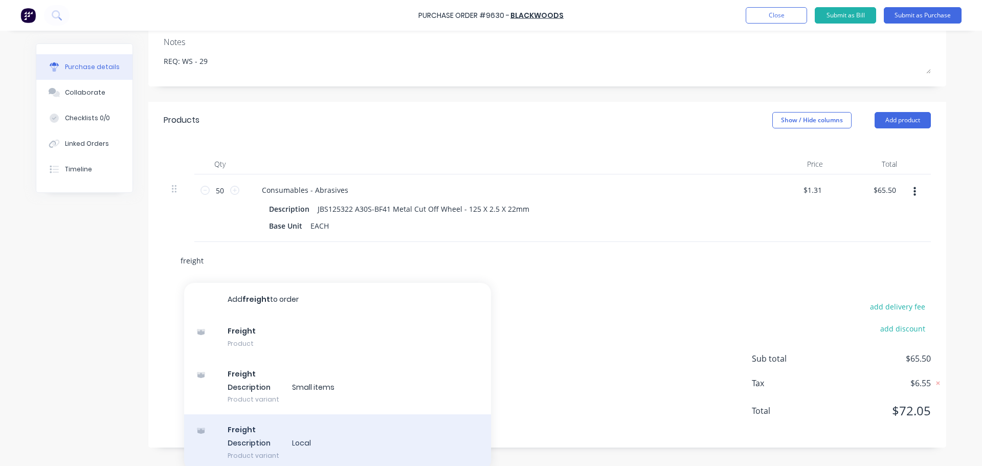
scroll to position [158, 0]
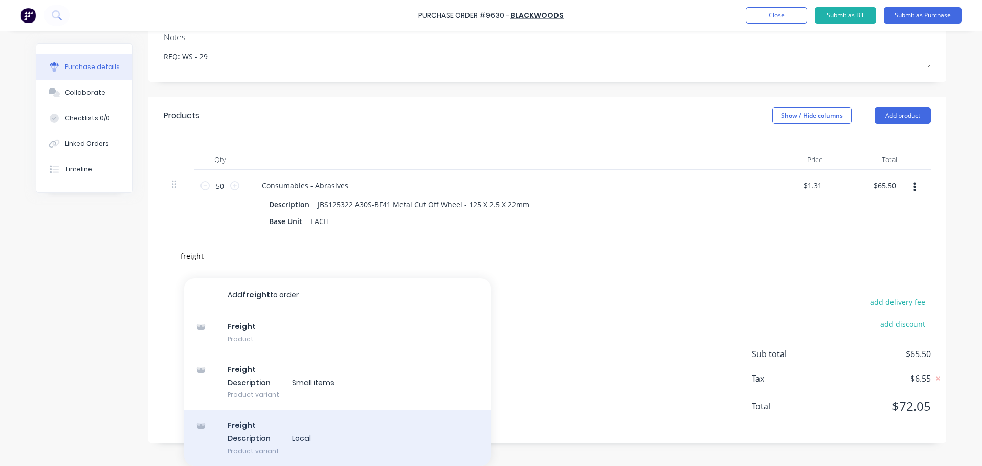
click at [279, 439] on div "Freight Description Local Product variant" at bounding box center [337, 438] width 307 height 56
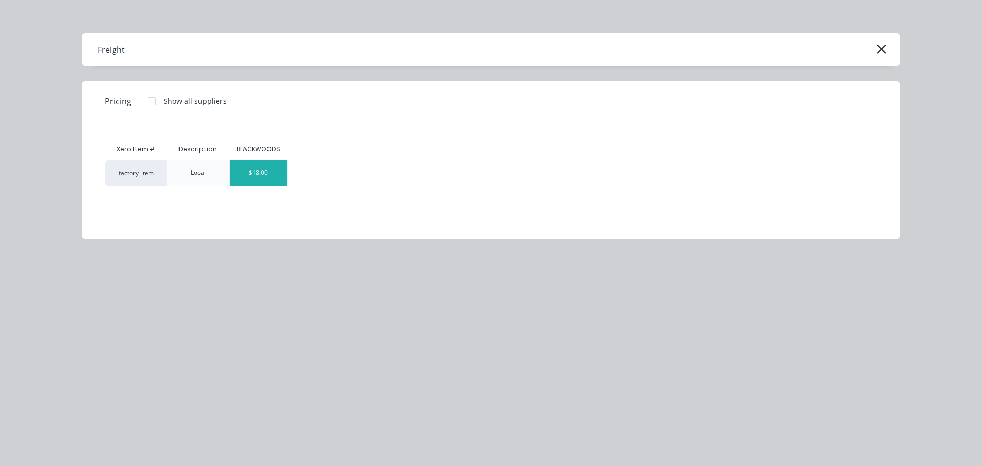
click at [258, 176] on div "$18.00" at bounding box center [259, 173] width 58 height 26
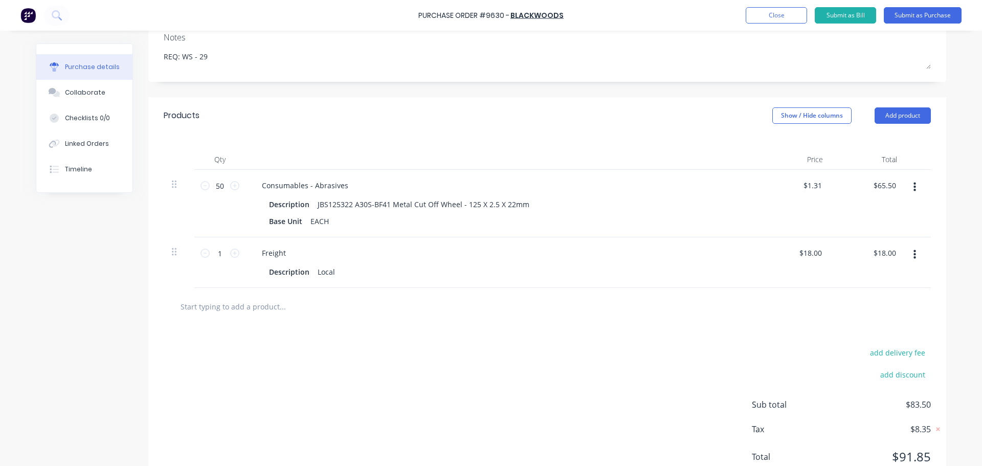
scroll to position [195, 0]
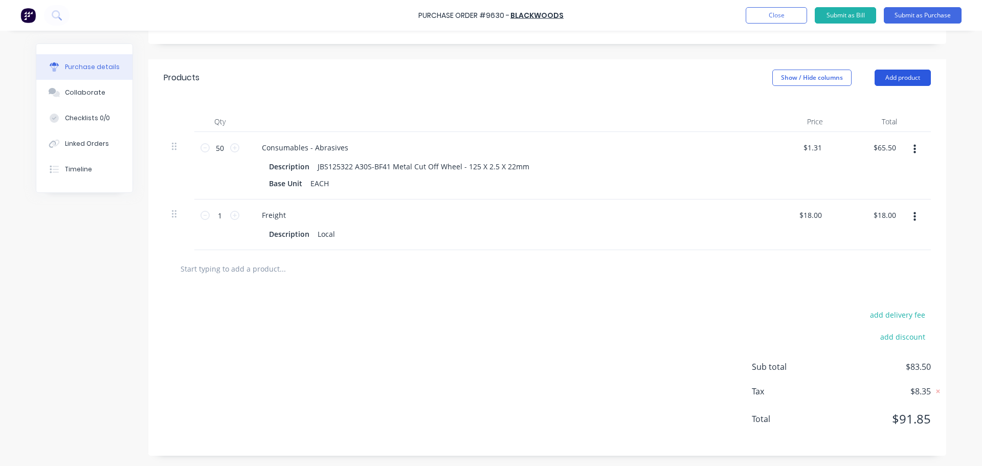
click at [900, 75] on button "Add product" at bounding box center [903, 78] width 56 height 16
click at [856, 204] on div "Notes (External)" at bounding box center [882, 206] width 79 height 15
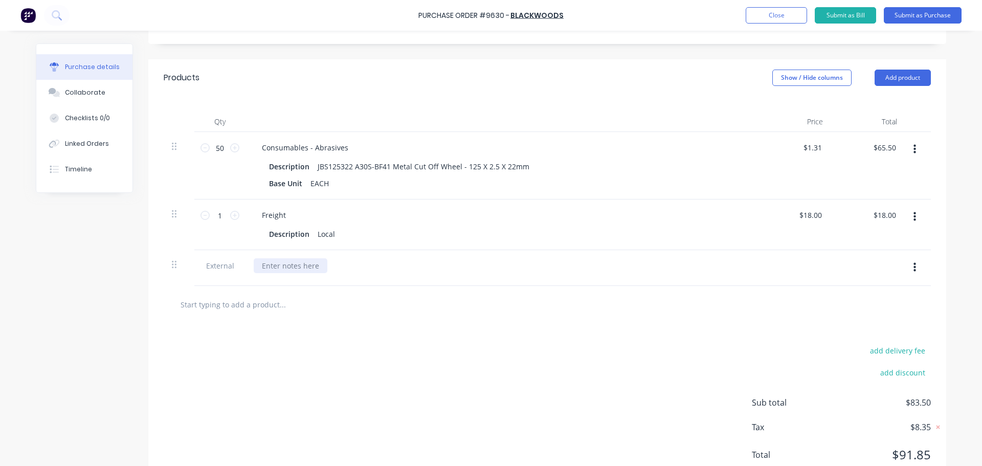
click at [292, 266] on div at bounding box center [291, 265] width 74 height 15
paste div
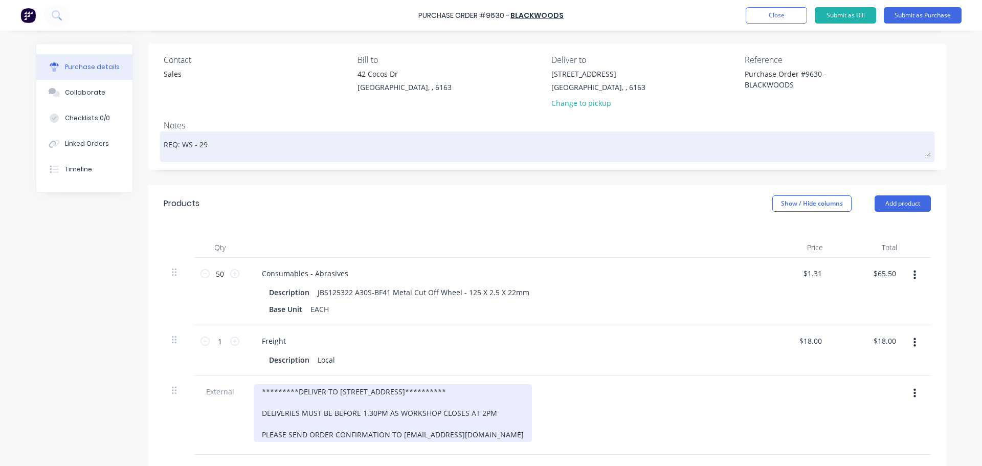
scroll to position [0, 0]
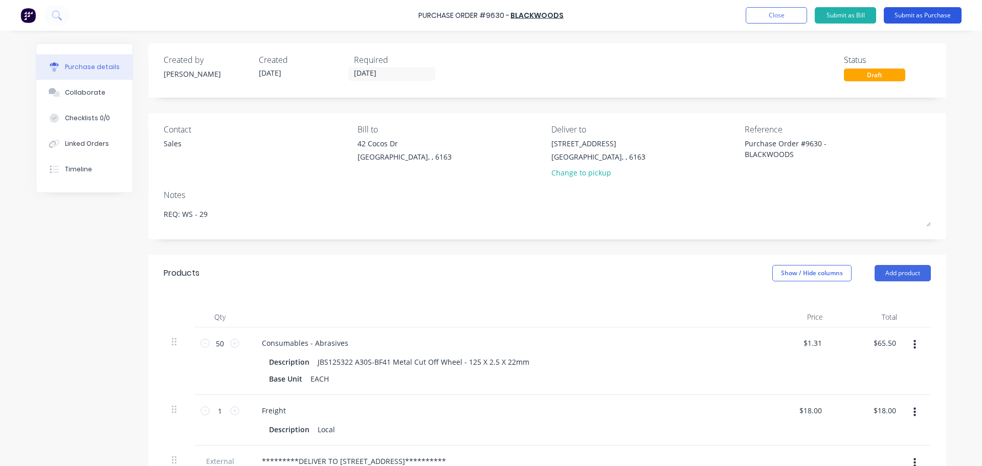
click at [930, 14] on button "Submit as Purchase" at bounding box center [923, 15] width 78 height 16
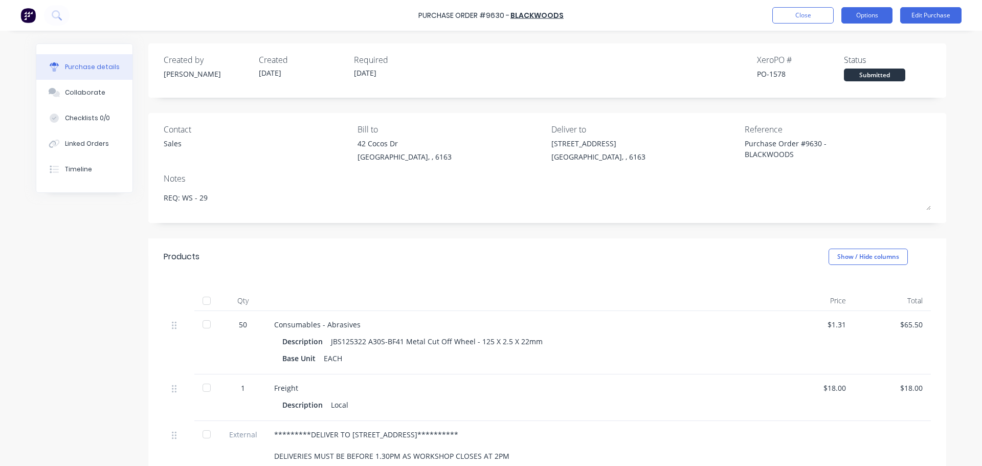
click at [874, 12] on button "Options" at bounding box center [867, 15] width 51 height 16
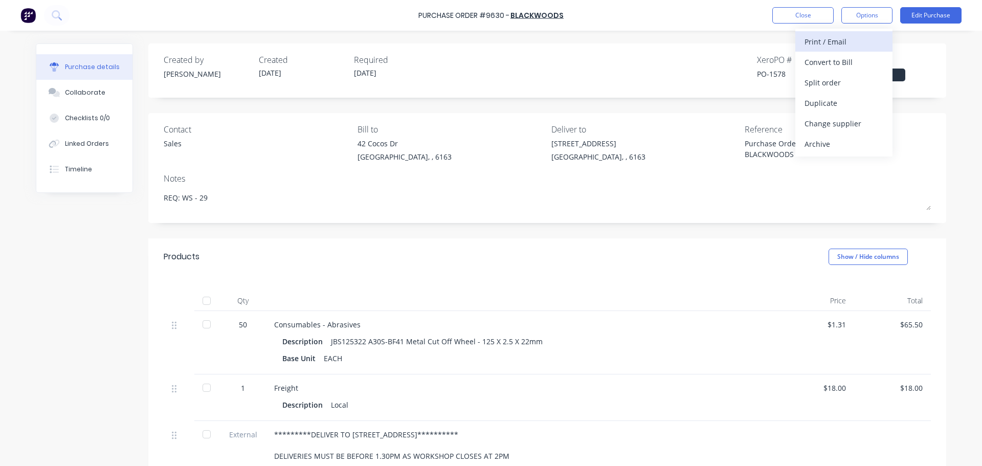
click at [806, 42] on div "Print / Email" at bounding box center [844, 41] width 79 height 15
click at [815, 56] on div "With pricing" at bounding box center [844, 62] width 79 height 15
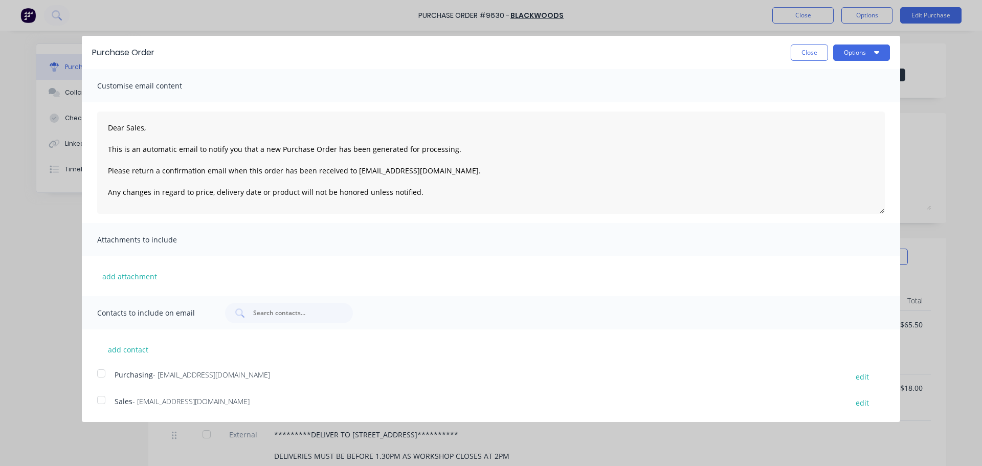
click at [100, 373] on div at bounding box center [101, 373] width 20 height 20
click at [107, 401] on div at bounding box center [101, 400] width 20 height 20
click at [861, 50] on button "Options" at bounding box center [862, 53] width 57 height 16
click at [813, 101] on div "Email" at bounding box center [841, 99] width 79 height 15
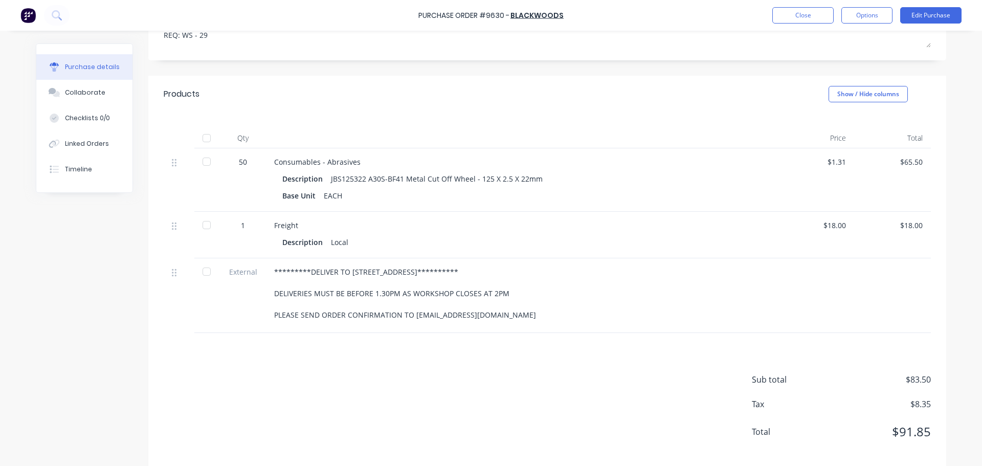
scroll to position [176, 0]
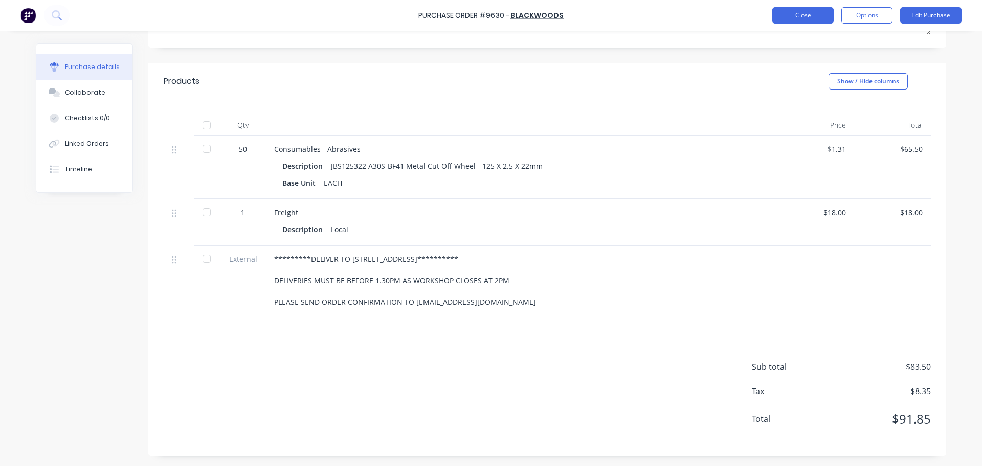
click at [793, 18] on button "Close" at bounding box center [803, 15] width 61 height 16
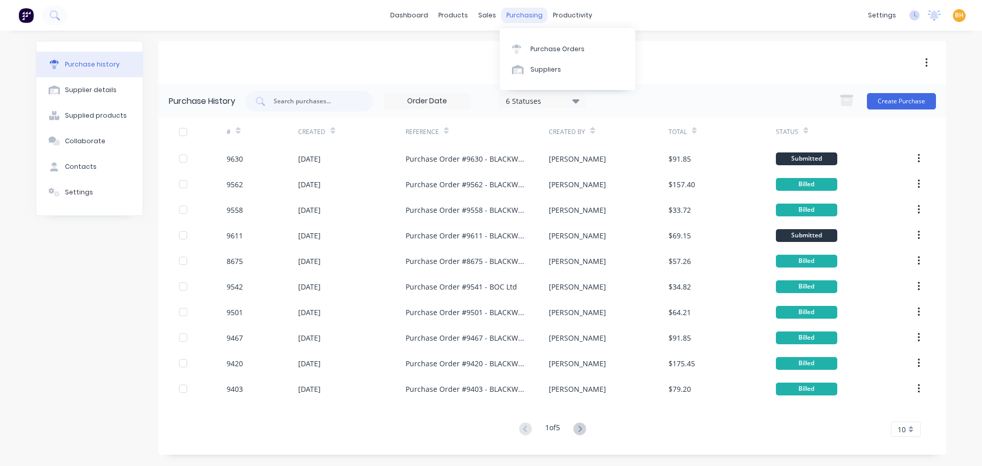
click at [522, 14] on div "purchasing" at bounding box center [524, 15] width 47 height 15
click at [544, 48] on div "Purchase Orders" at bounding box center [558, 49] width 54 height 9
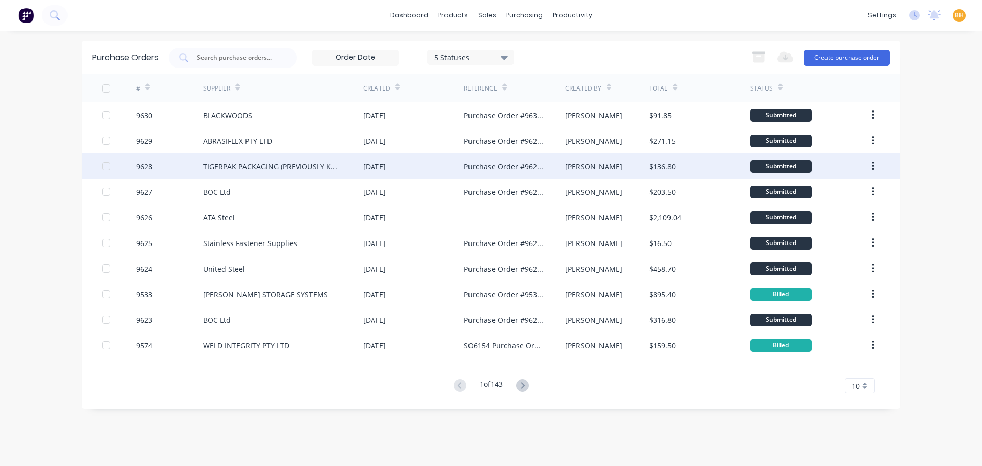
click at [385, 167] on div "[DATE]" at bounding box center [374, 166] width 23 height 11
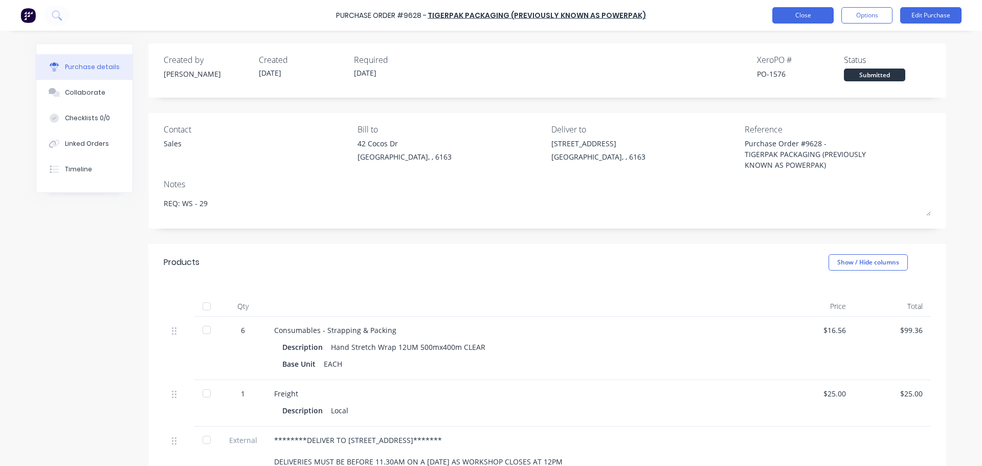
click at [803, 17] on button "Close" at bounding box center [803, 15] width 61 height 16
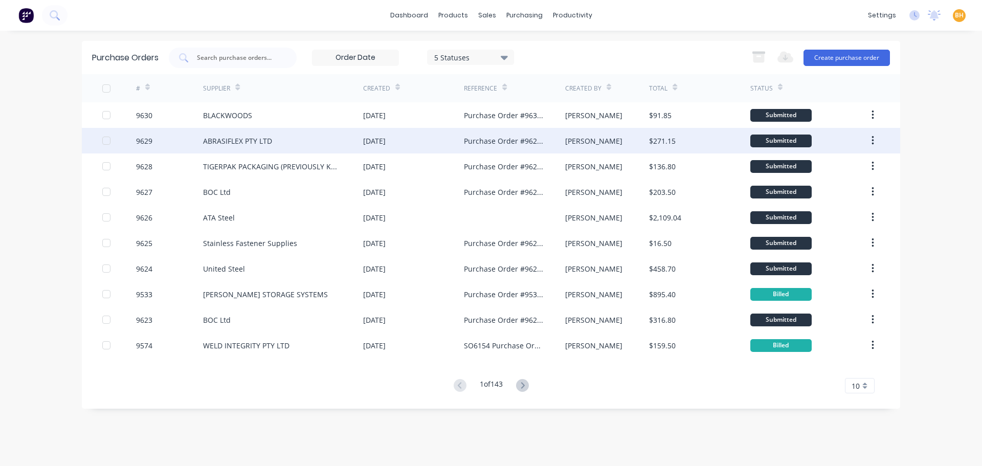
click at [240, 142] on div "ABRASIFLEX PTY LTD" at bounding box center [237, 141] width 69 height 11
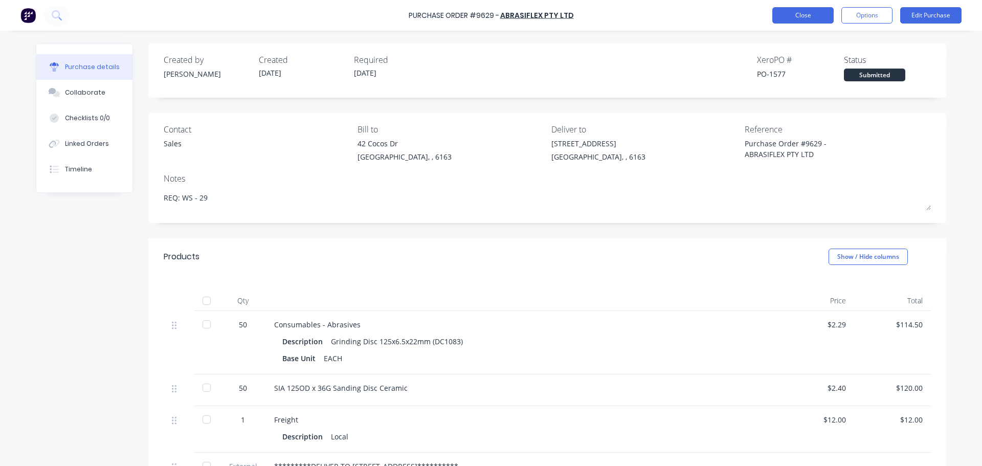
click at [796, 14] on button "Close" at bounding box center [803, 15] width 61 height 16
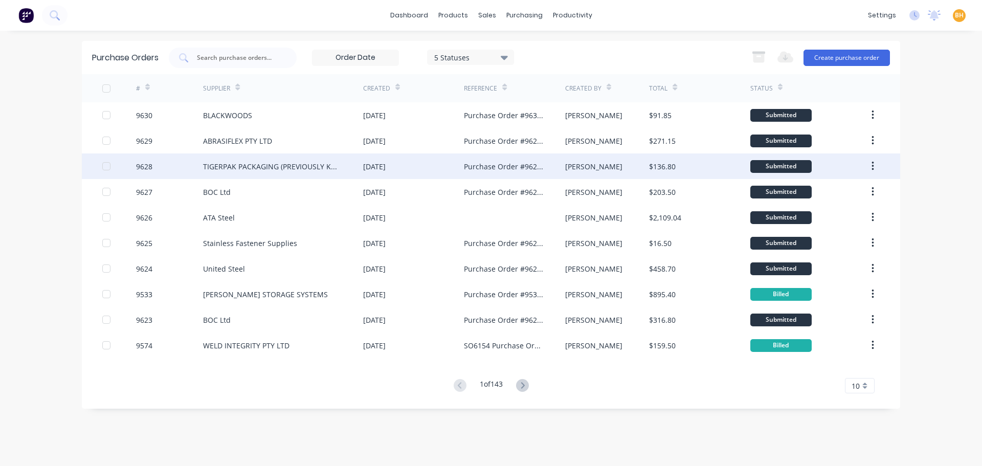
click at [273, 169] on div "TIGERPAK PACKAGING (PREVIOUSLY KNOWN AS POWERPAK)" at bounding box center [273, 166] width 140 height 11
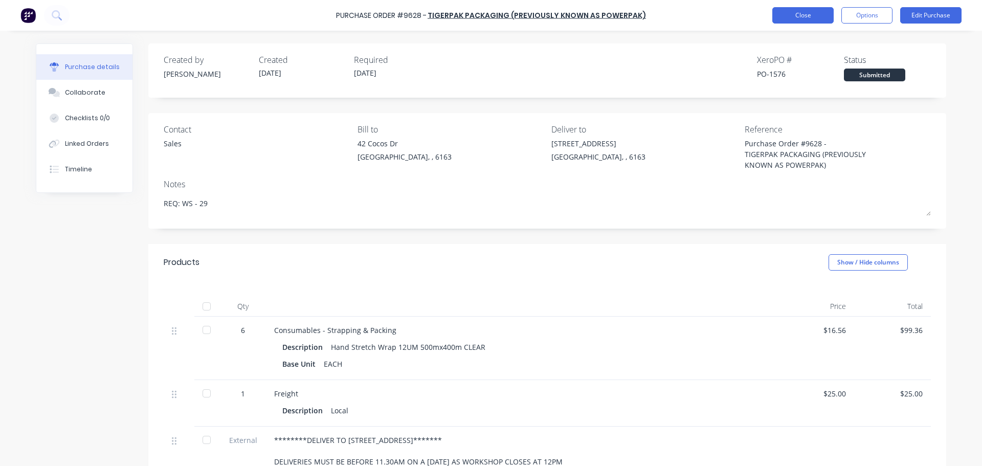
click at [799, 18] on button "Close" at bounding box center [803, 15] width 61 height 16
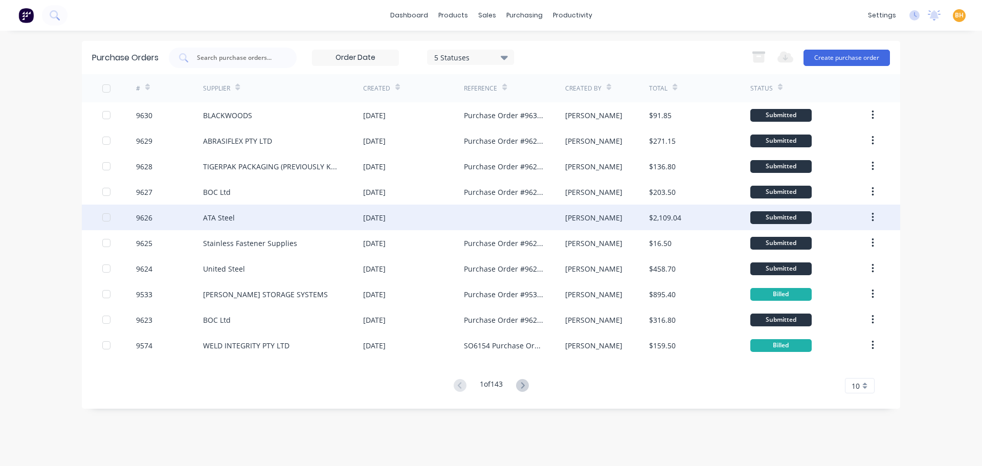
click at [251, 206] on div "ATA Steel" at bounding box center [283, 218] width 160 height 26
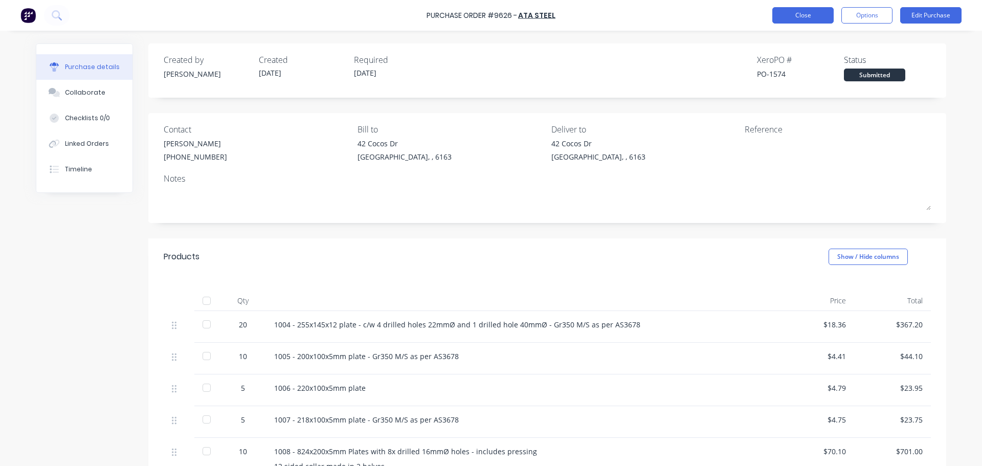
click at [799, 21] on button "Close" at bounding box center [803, 15] width 61 height 16
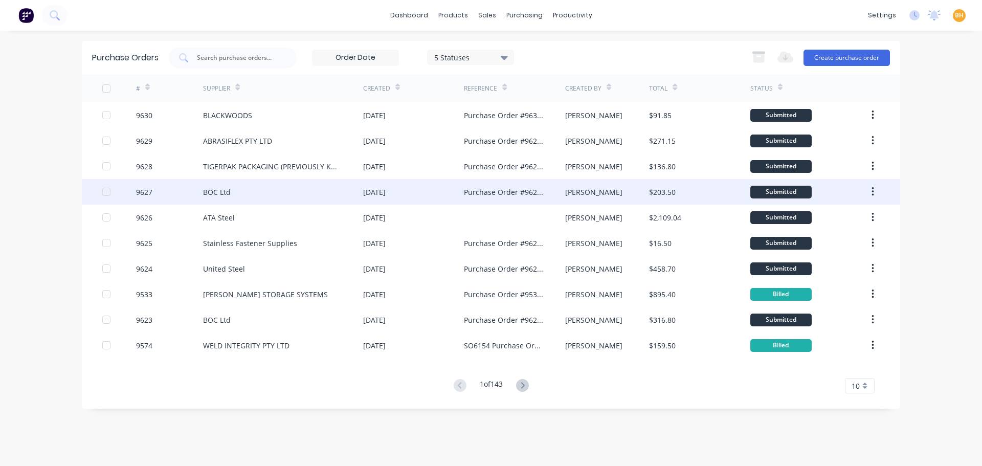
click at [245, 192] on div "BOC Ltd" at bounding box center [283, 192] width 160 height 26
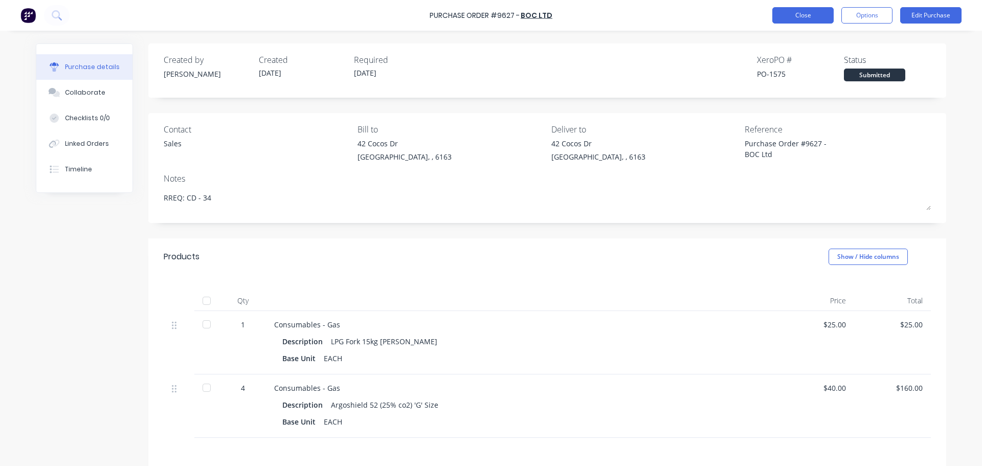
click at [808, 9] on button "Close" at bounding box center [803, 15] width 61 height 16
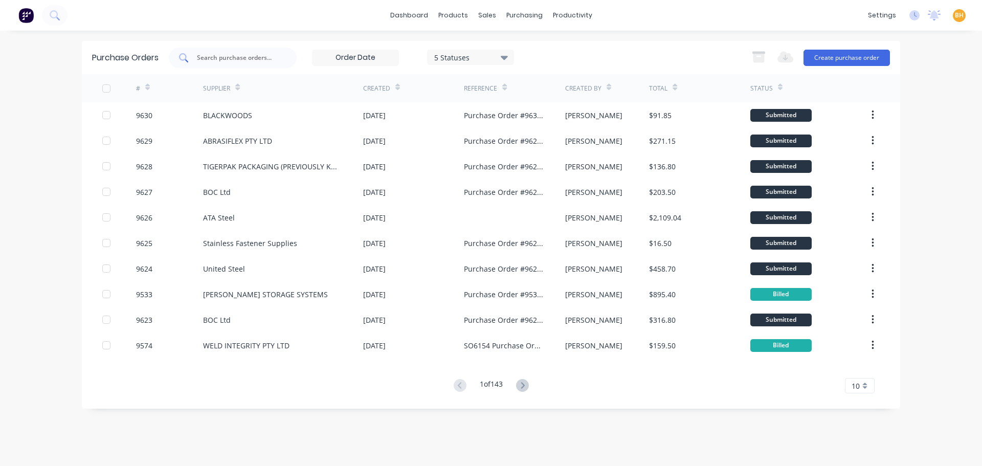
click at [235, 53] on input "text" at bounding box center [238, 58] width 85 height 10
click at [834, 49] on div "Export to Excel (XLSX) Create purchase order" at bounding box center [819, 58] width 144 height 20
click at [835, 52] on button "Create purchase order" at bounding box center [847, 58] width 86 height 16
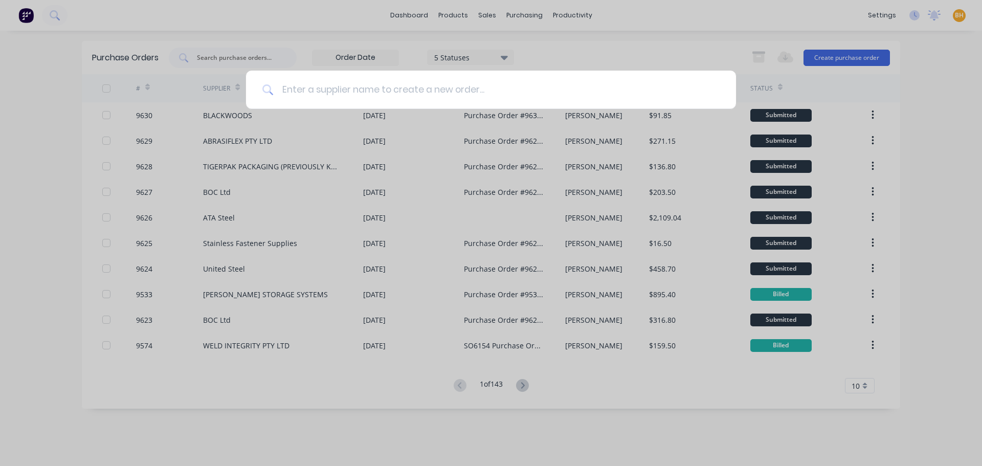
click at [319, 82] on input at bounding box center [497, 90] width 446 height 38
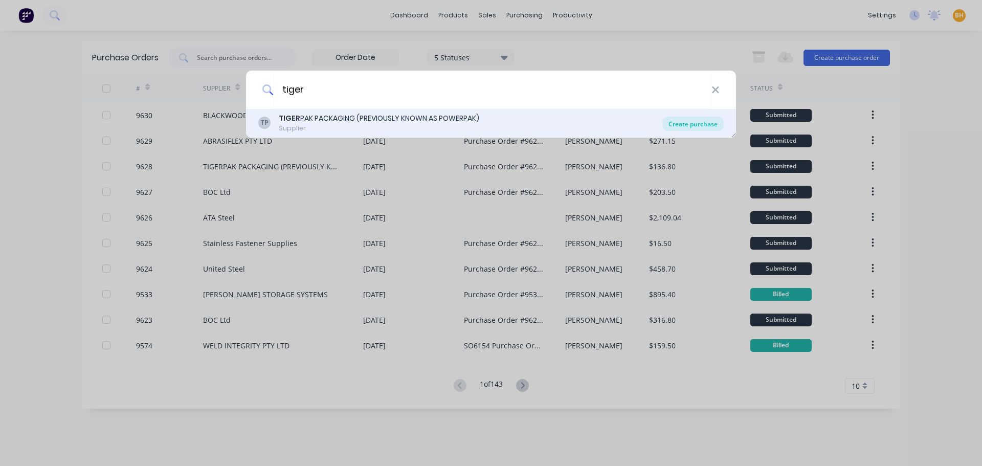
click at [681, 122] on div "Create purchase" at bounding box center [693, 124] width 61 height 14
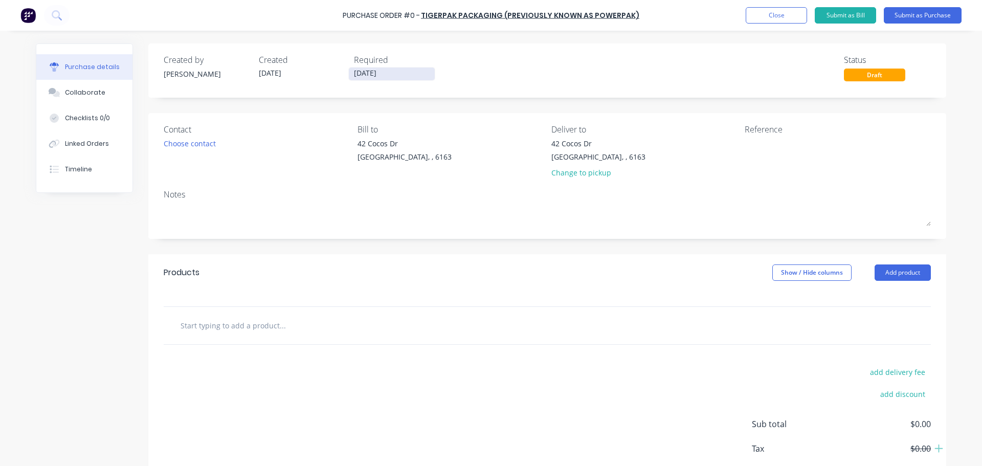
click at [362, 73] on input "04/09/25" at bounding box center [392, 74] width 86 height 13
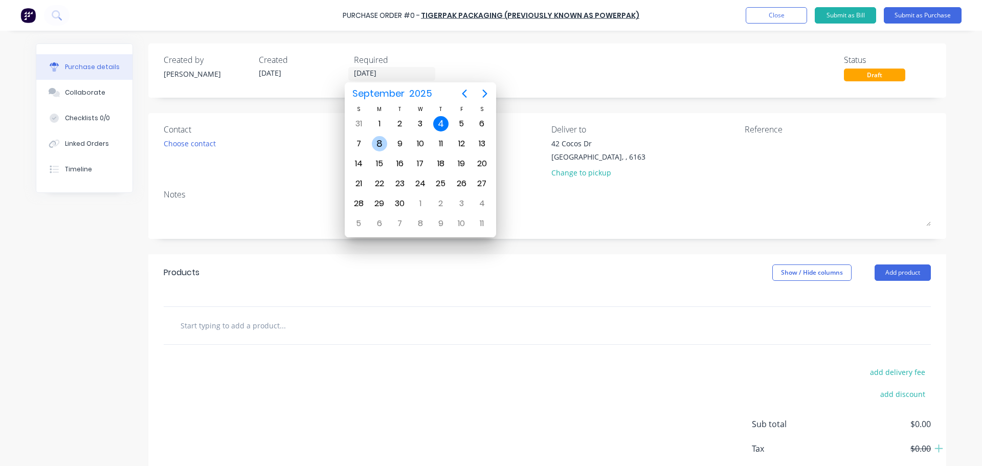
click at [381, 150] on div "8" at bounding box center [379, 143] width 15 height 15
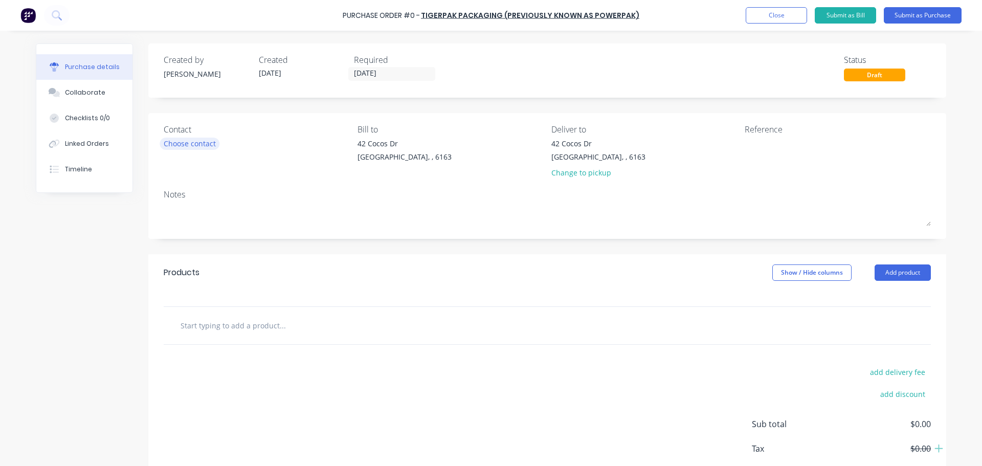
click at [201, 141] on div "Choose contact" at bounding box center [190, 143] width 52 height 11
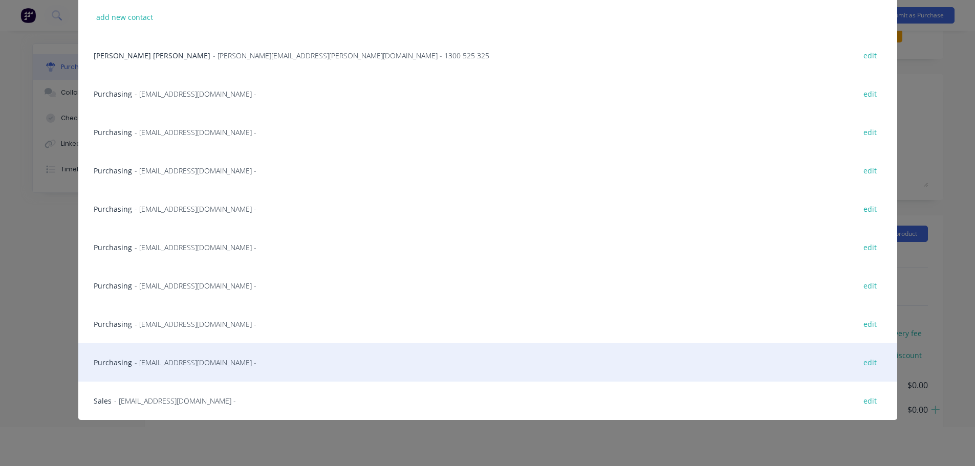
scroll to position [51, 0]
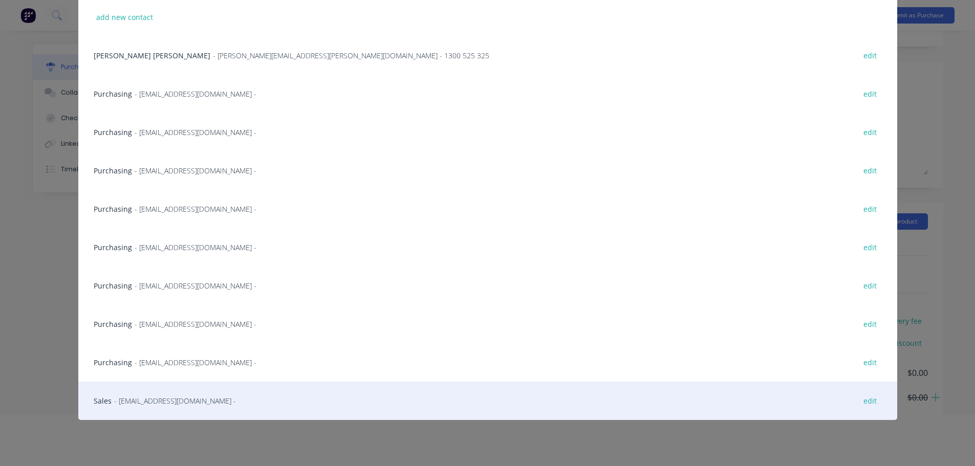
click at [138, 407] on div "Sales - sales@tigerpak.com.au - edit" at bounding box center [487, 401] width 819 height 38
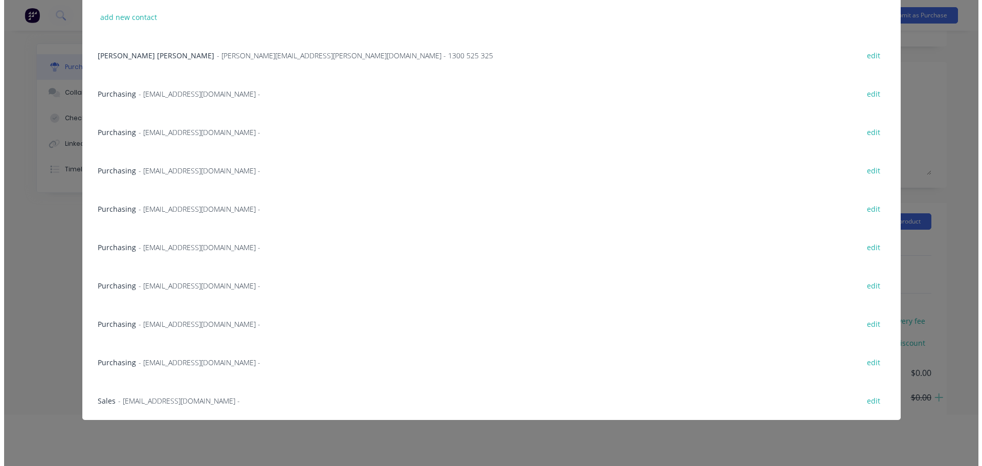
scroll to position [0, 0]
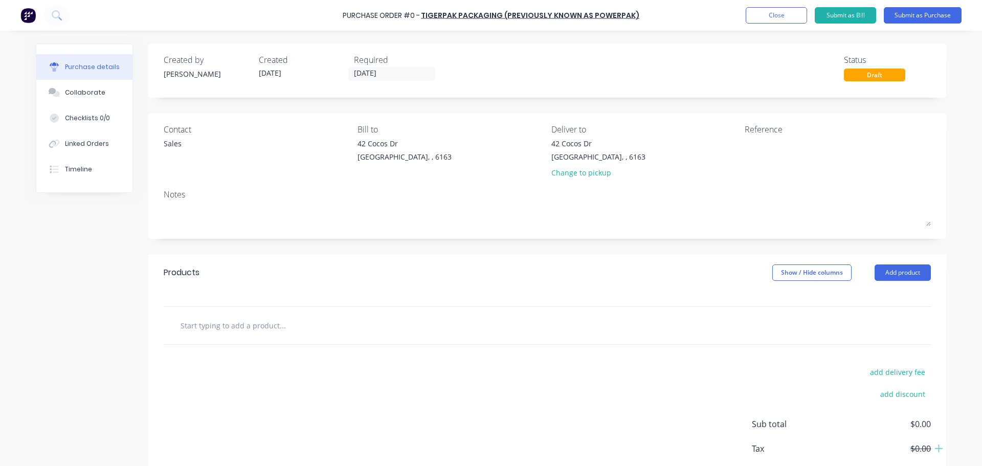
click at [616, 154] on div "42 Cocos Dr Bibra Lake, , 6163 Change to pickup" at bounding box center [645, 160] width 186 height 45
click at [598, 158] on div "Bibra Lake, , 6163" at bounding box center [599, 156] width 94 height 11
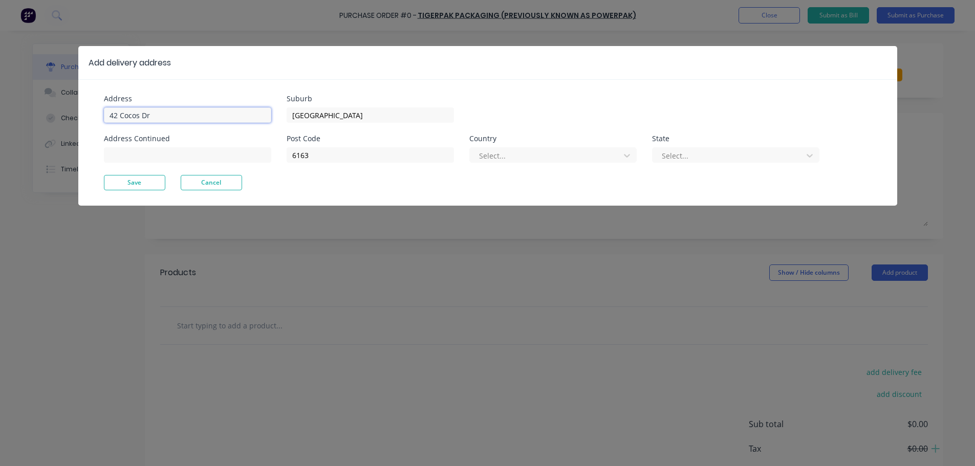
click at [172, 114] on input "42 Cocos Dr" at bounding box center [187, 114] width 167 height 15
click at [139, 180] on button "Save" at bounding box center [134, 182] width 61 height 15
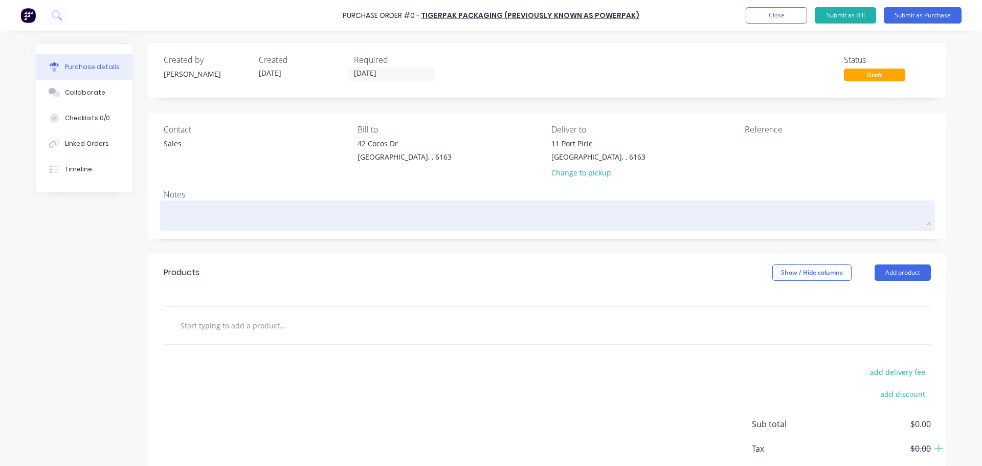
click at [182, 215] on textarea at bounding box center [548, 214] width 768 height 23
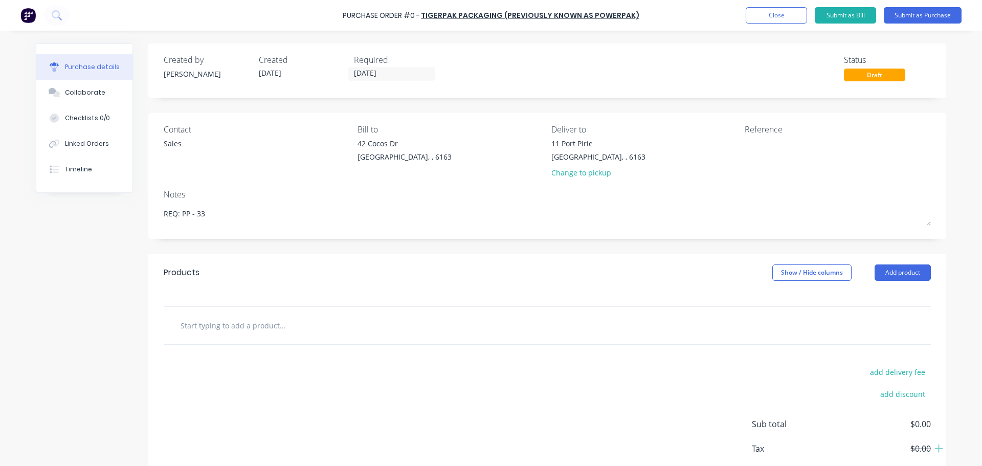
click at [490, 295] on div at bounding box center [547, 298] width 798 height 15
click at [294, 329] on input "text" at bounding box center [282, 325] width 205 height 20
click at [267, 324] on input "text" at bounding box center [282, 325] width 205 height 20
paste input "PowerWrap 23 500mm x 400m Clear Pallet Wrap"
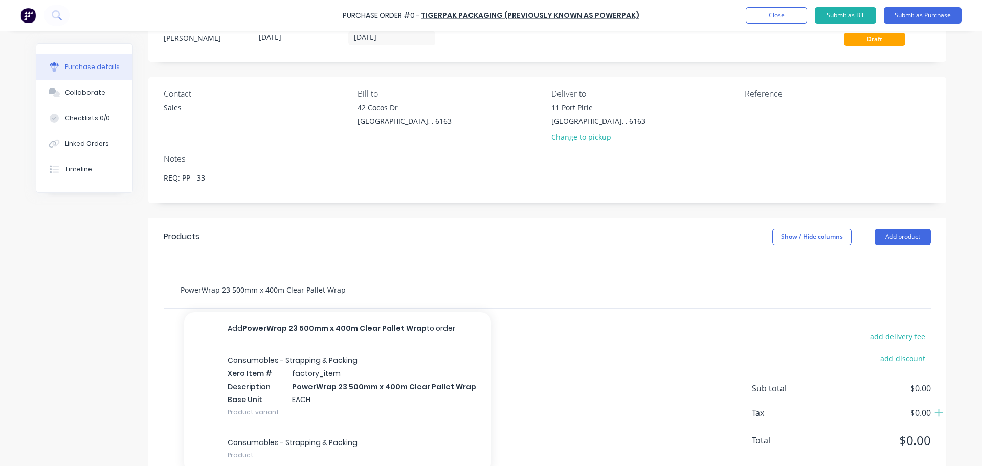
scroll to position [57, 0]
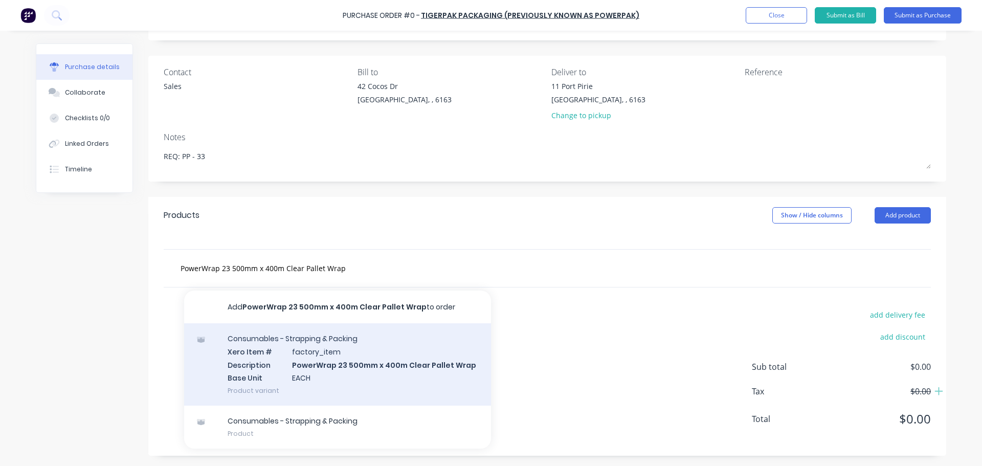
click at [340, 359] on div "Consumables - Strapping & Packing Xero Item # factory_item Description PowerWra…" at bounding box center [337, 364] width 307 height 82
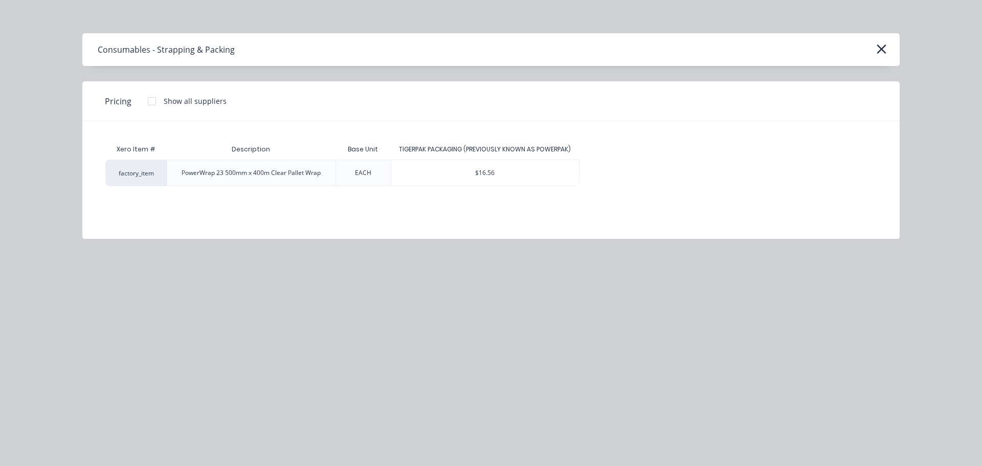
click at [473, 171] on div "$16.56" at bounding box center [485, 173] width 188 height 26
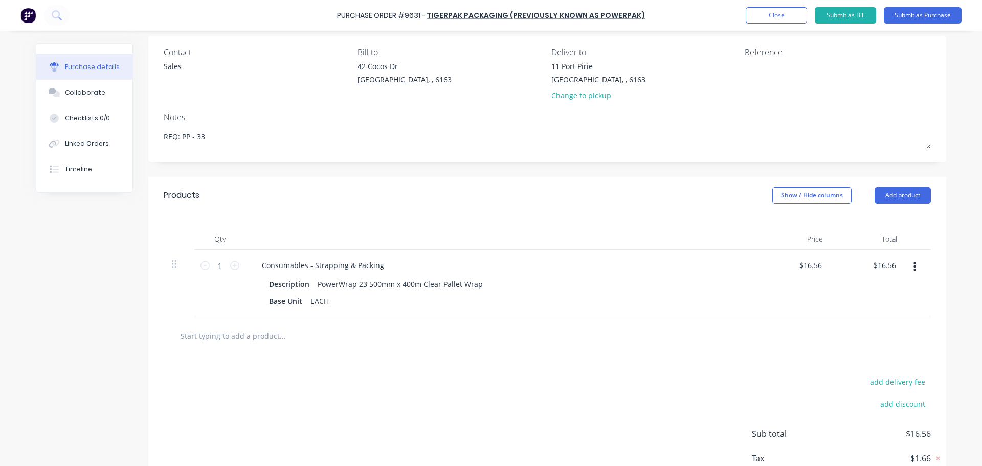
scroll to position [144, 0]
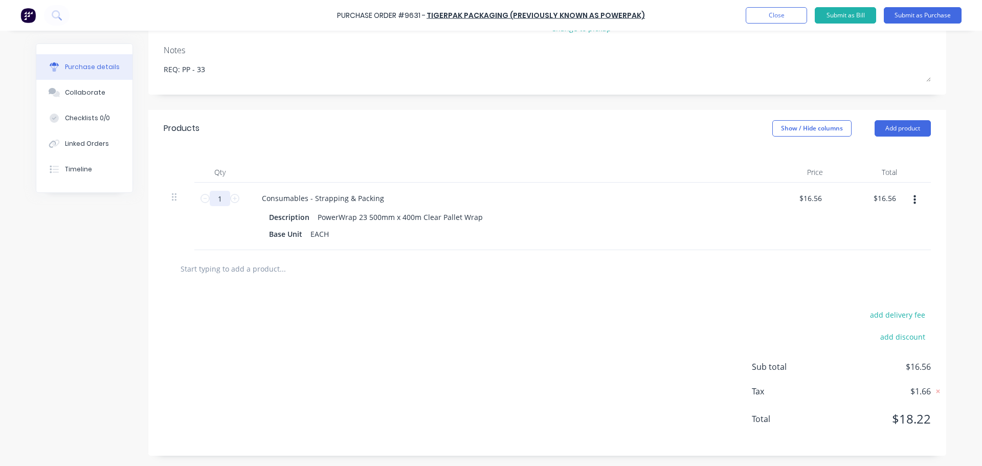
click at [226, 199] on input "1" at bounding box center [220, 198] width 20 height 15
click at [226, 199] on input "2" at bounding box center [220, 198] width 20 height 15
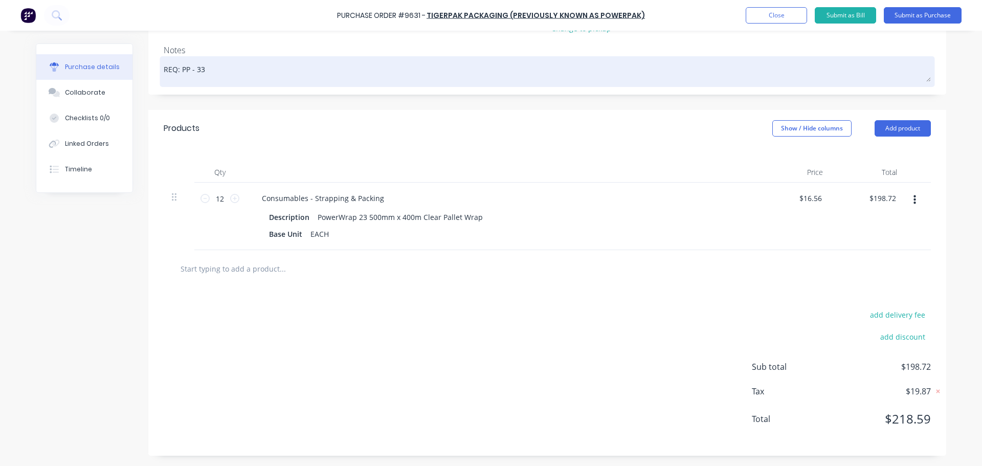
scroll to position [0, 0]
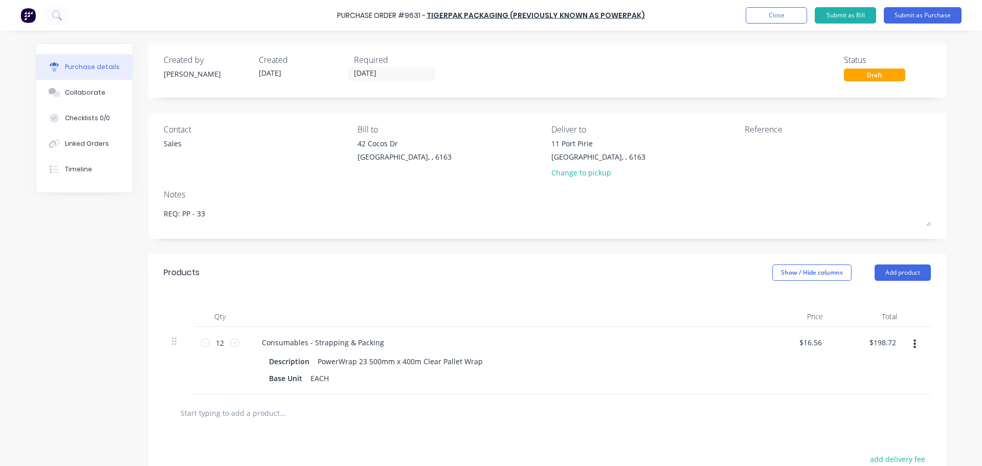
click at [667, 10] on div "Purchase Order #9631 - TIGERPAK PACKAGING (PREVIOUSLY KNOWN AS POWERPAK) Add pr…" at bounding box center [491, 15] width 982 height 31
click at [651, 19] on div "Purchase Order #9631 - TIGERPAK PACKAGING (PREVIOUSLY KNOWN AS POWERPAK) Add pr…" at bounding box center [491, 15] width 982 height 31
click at [650, 18] on div "Purchase Order #9631 - TIGERPAK PACKAGING (PREVIOUSLY KNOWN AS POWERPAK) Add pr…" at bounding box center [491, 15] width 982 height 31
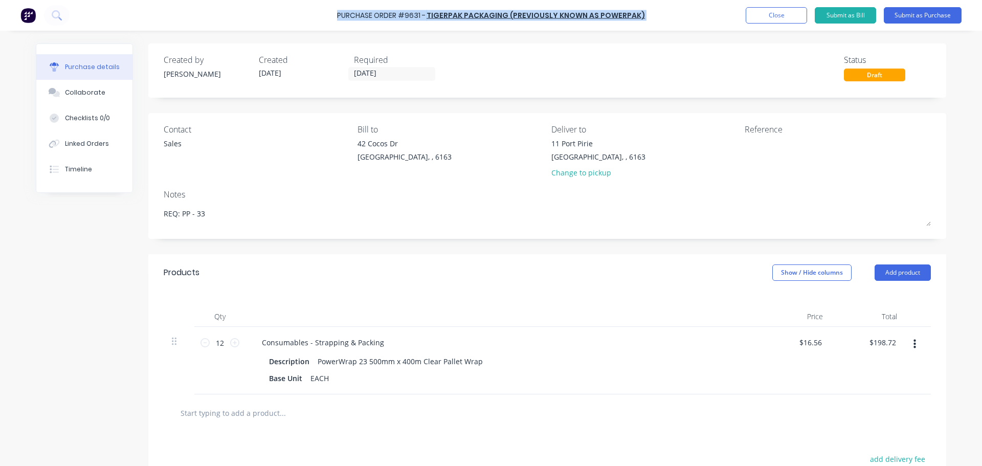
drag, startPoint x: 339, startPoint y: 9, endPoint x: 664, endPoint y: 14, distance: 325.0
click at [664, 14] on div "Purchase Order #9631 - TIGERPAK PACKAGING (PREVIOUSLY KNOWN AS POWERPAK) Add pr…" at bounding box center [491, 15] width 982 height 31
copy div "Purchase Order #9631 - TIGERPAK PACKAGING (PREVIOUSLY KNOWN AS POWERPAK) Add pr…"
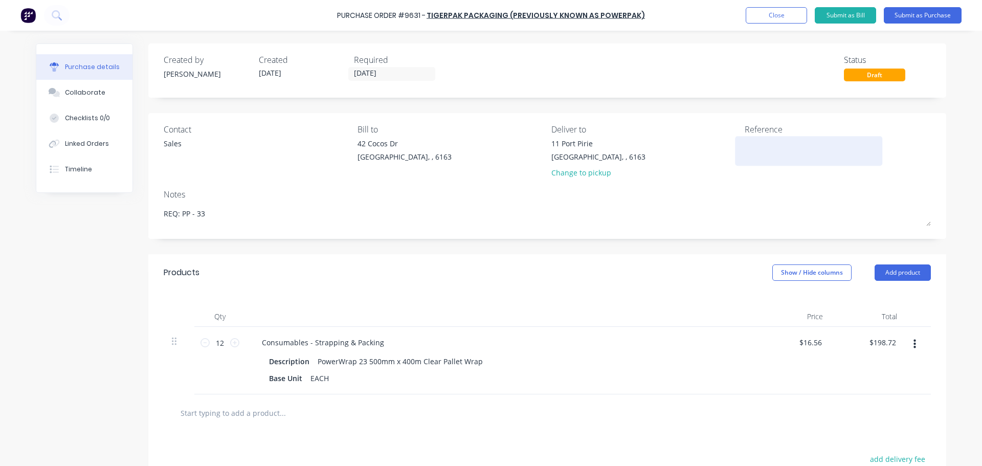
click at [759, 155] on textarea at bounding box center [809, 149] width 128 height 23
paste textarea "Purchase Order #9631 - TIGERPAK PACKAGING (PREVIOUSLY KNOWN AS POWERPAK)"
click at [703, 138] on div "11 Port Pirie Bibra Lake, , 6163 Change to pickup" at bounding box center [645, 160] width 186 height 45
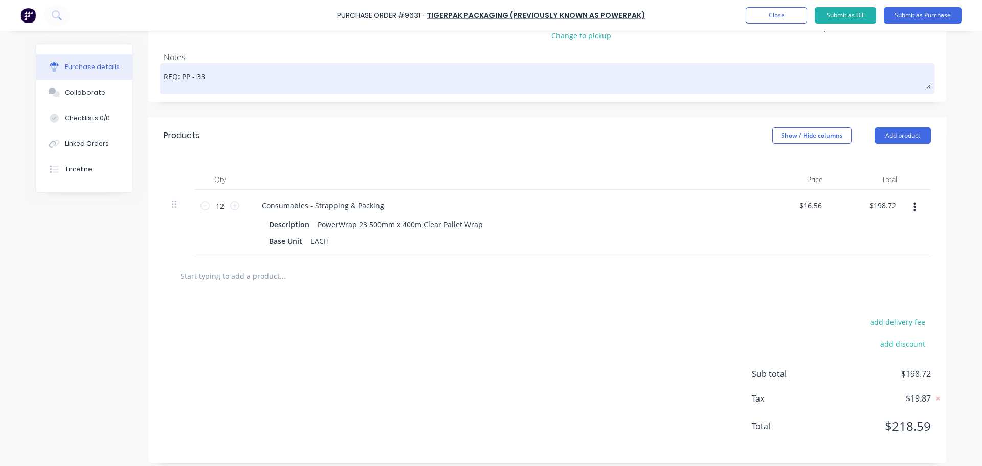
scroll to position [144, 0]
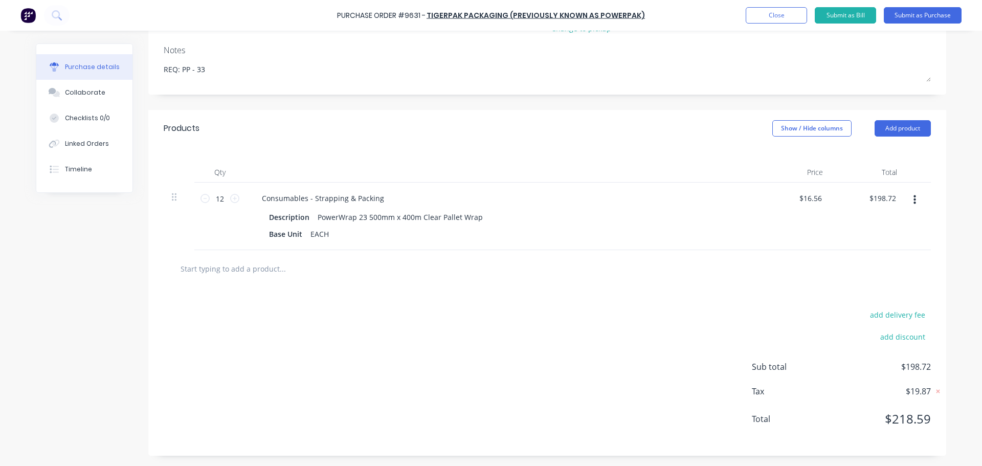
click at [254, 271] on input "text" at bounding box center [282, 268] width 205 height 20
paste input "Bag of 200mmx1.57mm 16G Bag Tie GALVANISED for Hessian Bags"
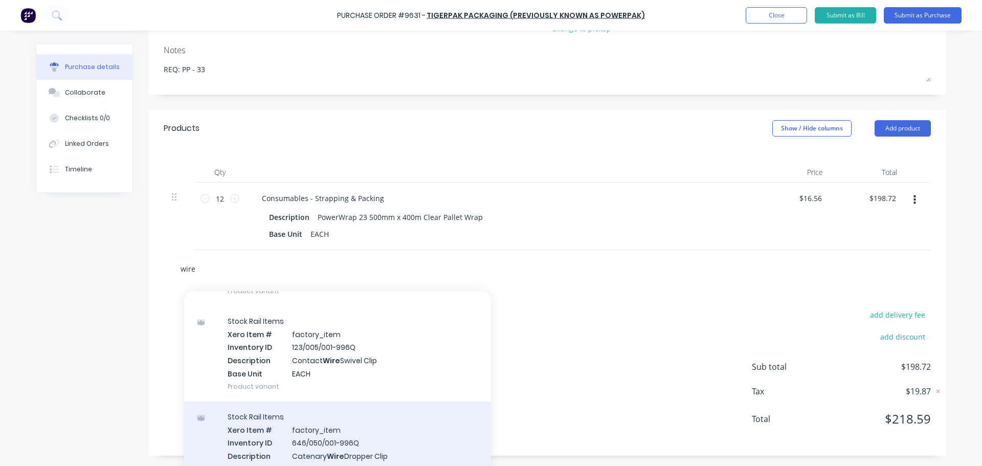
scroll to position [1177, 0]
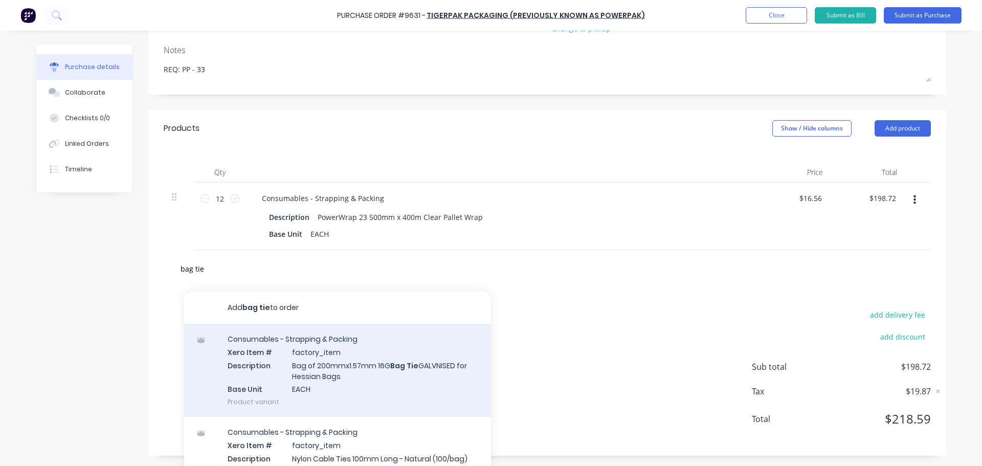
click at [381, 378] on div "Consumables - Strapping & Packing Xero Item # factory_item Description Bag of 2…" at bounding box center [337, 370] width 307 height 93
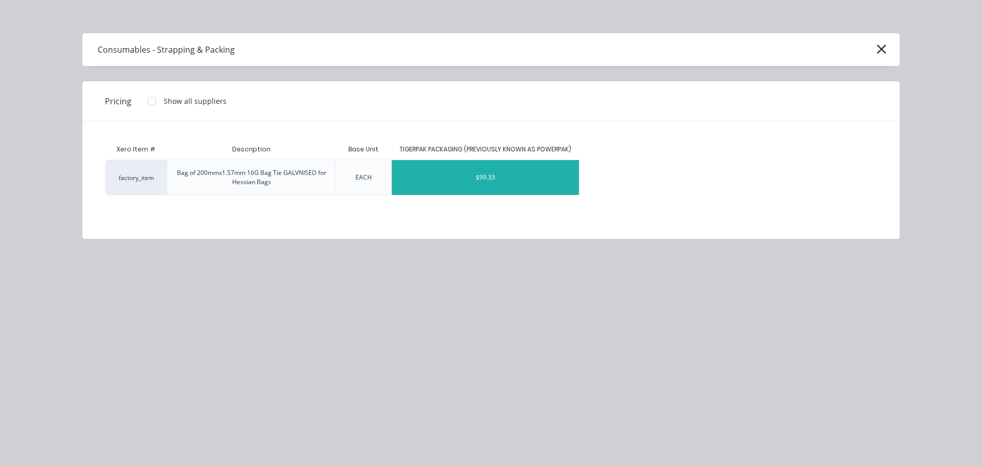
click at [477, 185] on div "$99.33" at bounding box center [486, 177] width 188 height 35
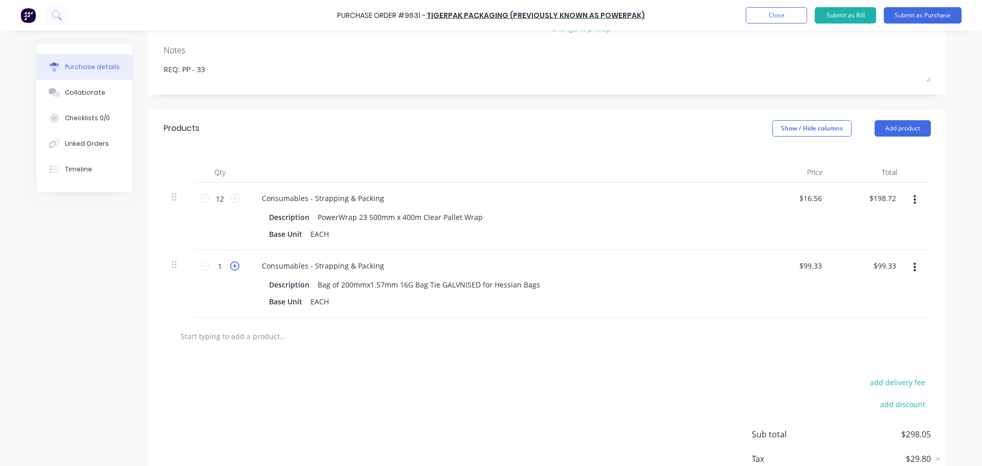
click at [232, 267] on icon at bounding box center [234, 265] width 9 height 9
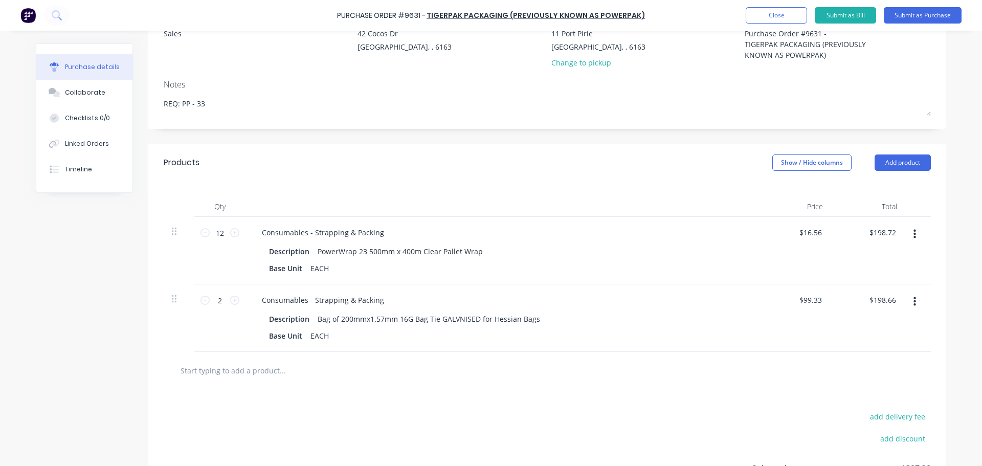
scroll to position [110, 0]
click at [255, 378] on input "text" at bounding box center [282, 371] width 205 height 20
paste input "1165x1165 Cardboard Sheet for Pallets"
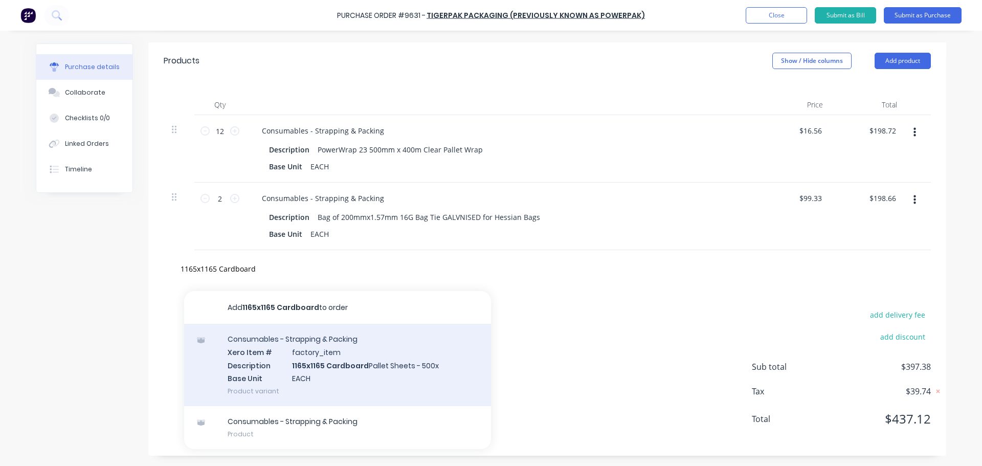
click at [349, 367] on div "Consumables - Strapping & Packing Xero Item # factory_item Description 1165x116…" at bounding box center [337, 365] width 307 height 82
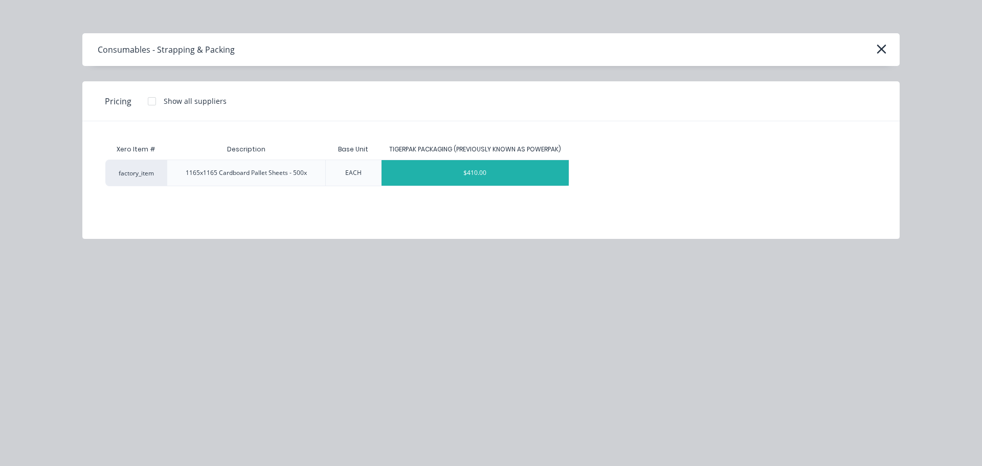
click at [488, 167] on div "$410.00" at bounding box center [476, 173] width 188 height 26
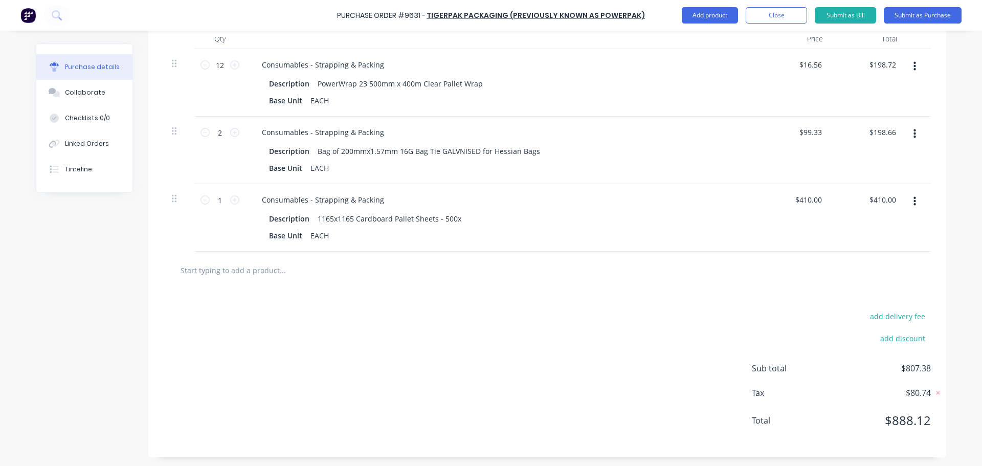
scroll to position [279, 0]
click at [249, 271] on input "text" at bounding box center [282, 268] width 205 height 20
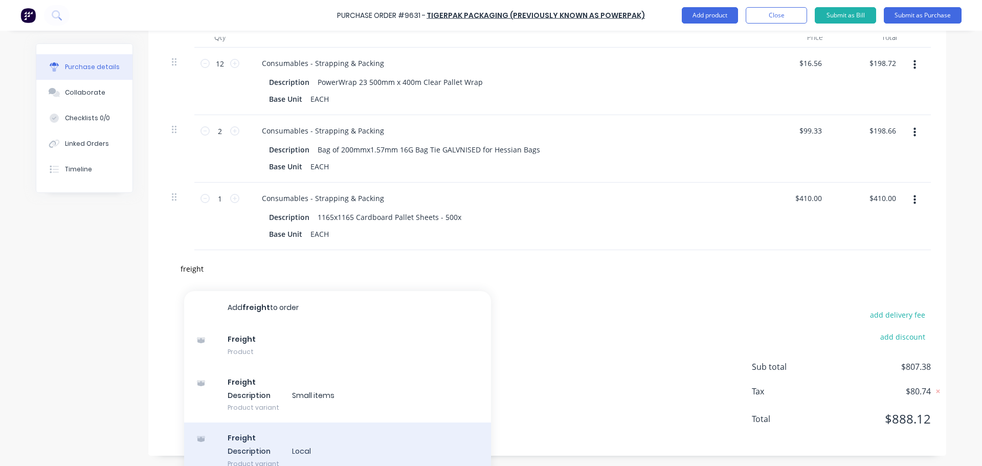
click at [278, 451] on div "Freight Description Local Product variant" at bounding box center [337, 451] width 307 height 56
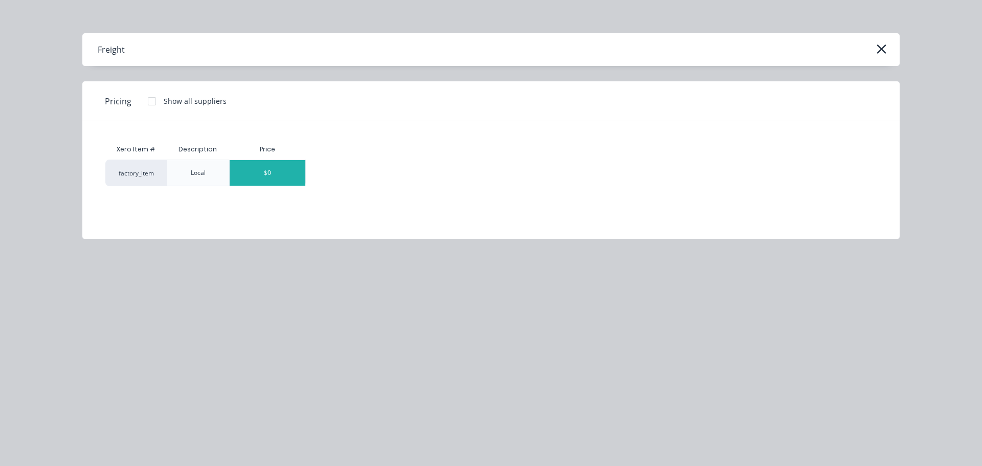
click at [265, 184] on div "$0" at bounding box center [268, 173] width 76 height 26
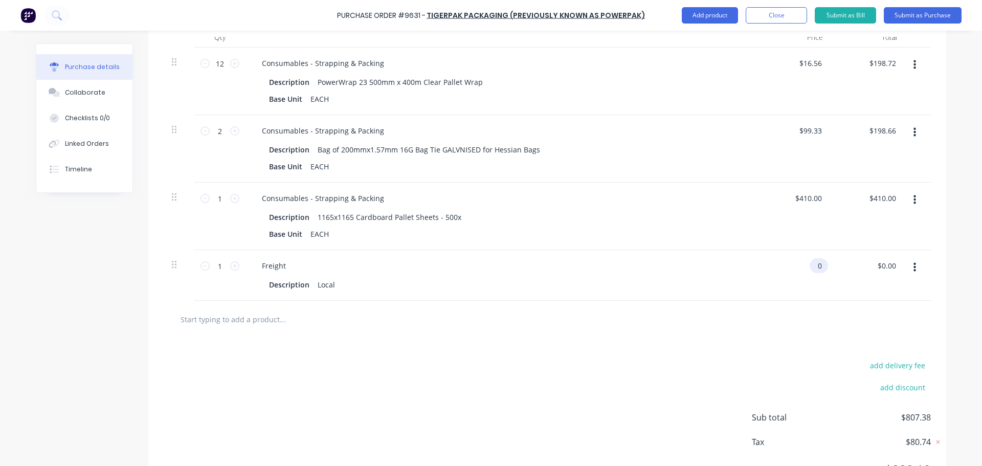
drag, startPoint x: 815, startPoint y: 266, endPoint x: 811, endPoint y: 268, distance: 5.3
click at [815, 266] on input "0" at bounding box center [817, 265] width 14 height 15
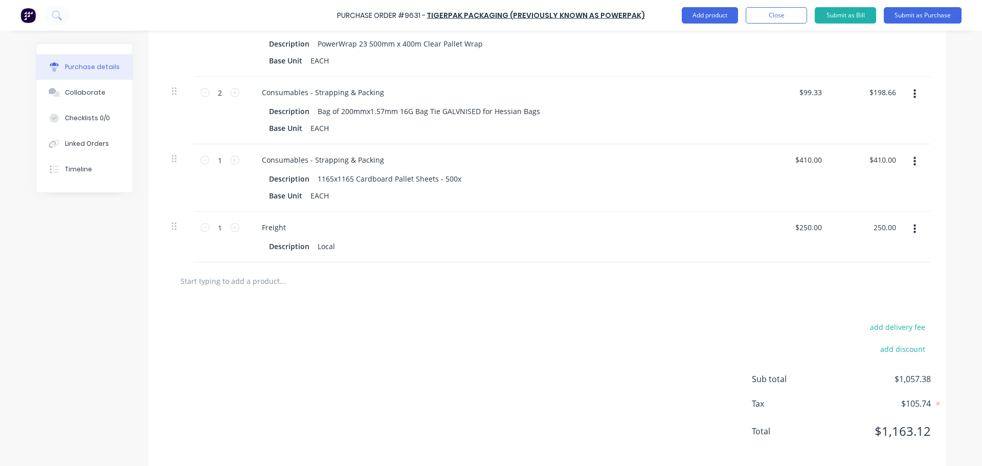
scroll to position [330, 0]
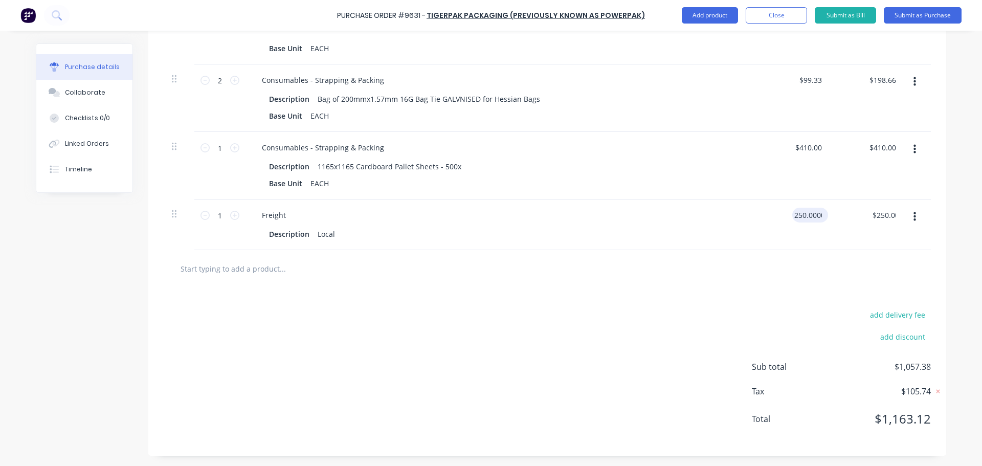
click at [818, 217] on input "250.0000" at bounding box center [809, 215] width 32 height 15
click at [824, 214] on div "$5.00 $5.00" at bounding box center [815, 215] width 28 height 15
click at [821, 217] on div "$5.00 $5.00" at bounding box center [815, 215] width 28 height 15
click at [819, 218] on input "5.0000" at bounding box center [813, 215] width 24 height 15
click at [741, 221] on div "Freight" at bounding box center [501, 215] width 495 height 15
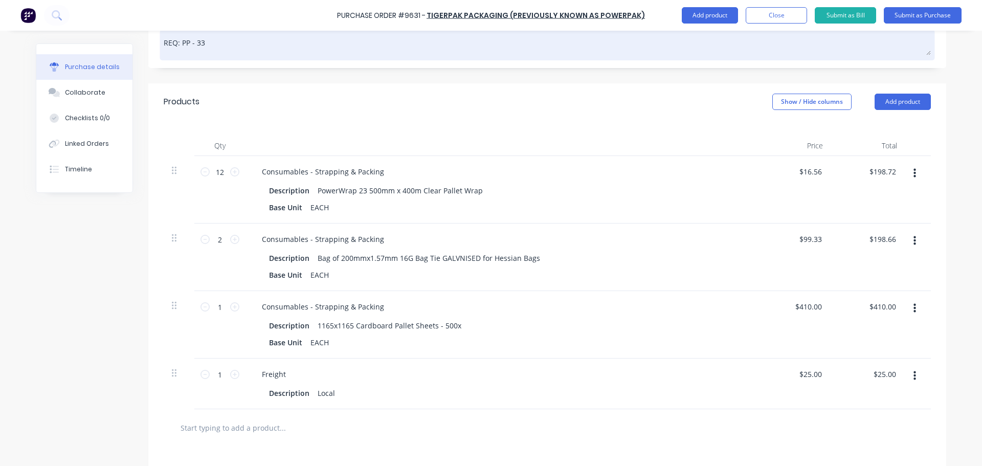
scroll to position [125, 0]
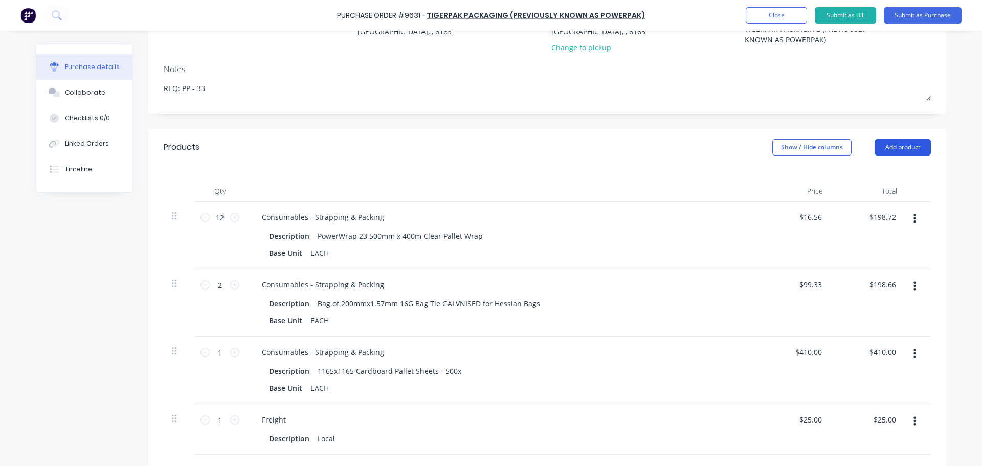
click at [912, 143] on button "Add product" at bounding box center [903, 147] width 56 height 16
click at [867, 279] on div "Notes (External)" at bounding box center [882, 276] width 79 height 15
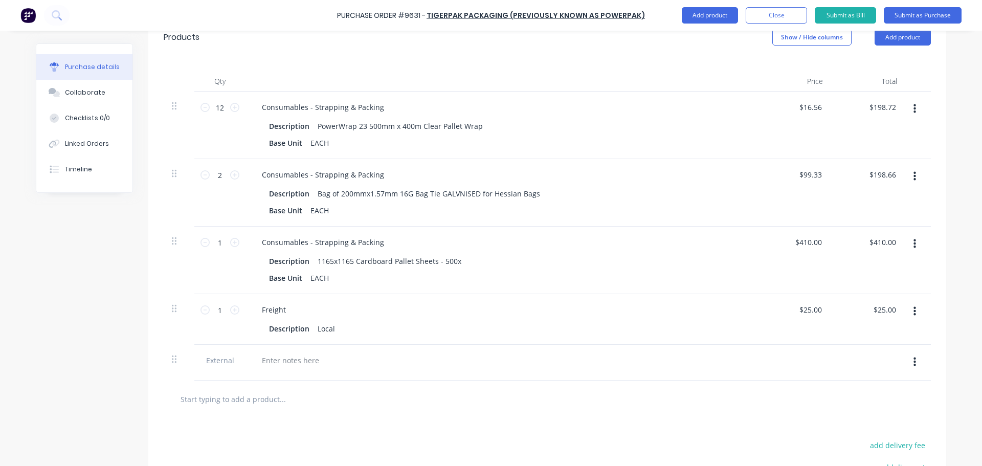
scroll to position [307, 0]
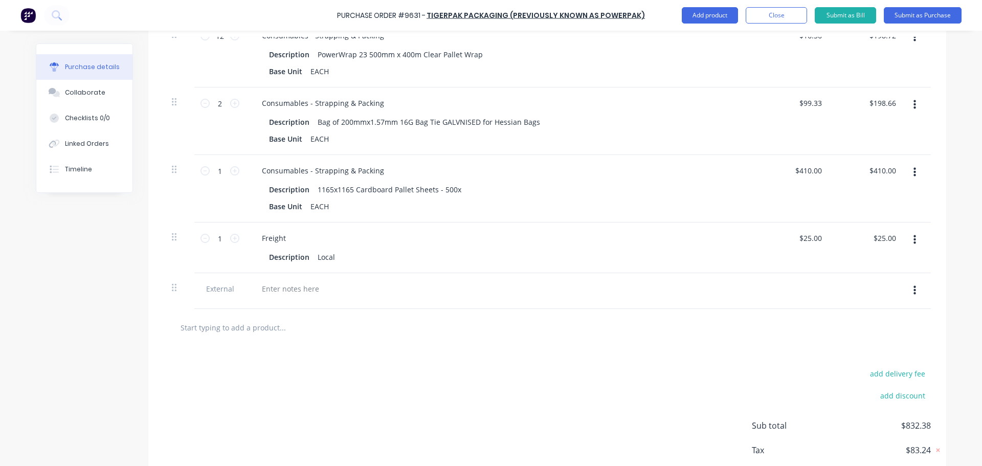
click at [290, 279] on div at bounding box center [502, 291] width 512 height 36
click at [292, 288] on div at bounding box center [291, 288] width 74 height 15
paste div
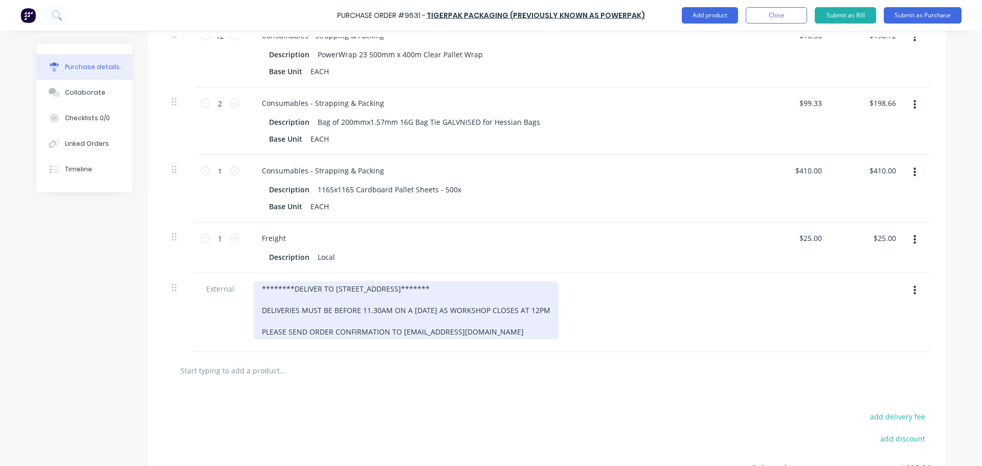
click at [399, 290] on div "********DELIVER TO 59 WELLARD STREET******* DELIVERIES MUST BE BEFORE 11.30AM O…" at bounding box center [406, 310] width 305 height 58
click at [363, 312] on div "********DELIVER TO 11 PORT PIRE STREET******* DELIVERIES MUST BE BEFORE 11.30AM…" at bounding box center [406, 310] width 305 height 58
click at [376, 311] on div "********DELIVER TO 11 PORT PIRE STREET******* DELIVERIES MUST BE BEFORE 1.30AM …" at bounding box center [404, 310] width 301 height 58
click at [427, 312] on div "********DELIVER TO 11 PORT PIRE STREET******* DELIVERIES MUST BE BEFORE 1.30PM …" at bounding box center [404, 310] width 300 height 58
click at [477, 311] on div "********DELIVER TO 11 PORT PIRE STREET******* DELIVERIES MUST BE BEFORE 1.30PM …" at bounding box center [393, 310] width 278 height 58
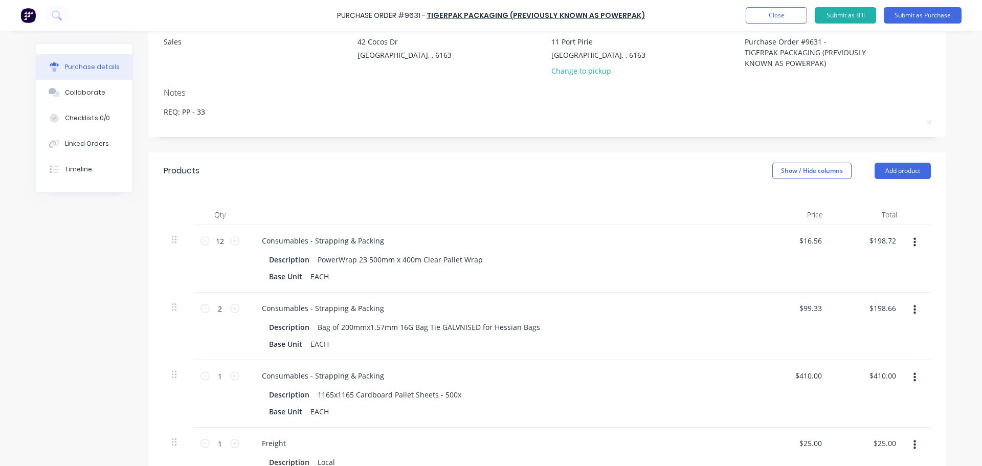
scroll to position [205, 0]
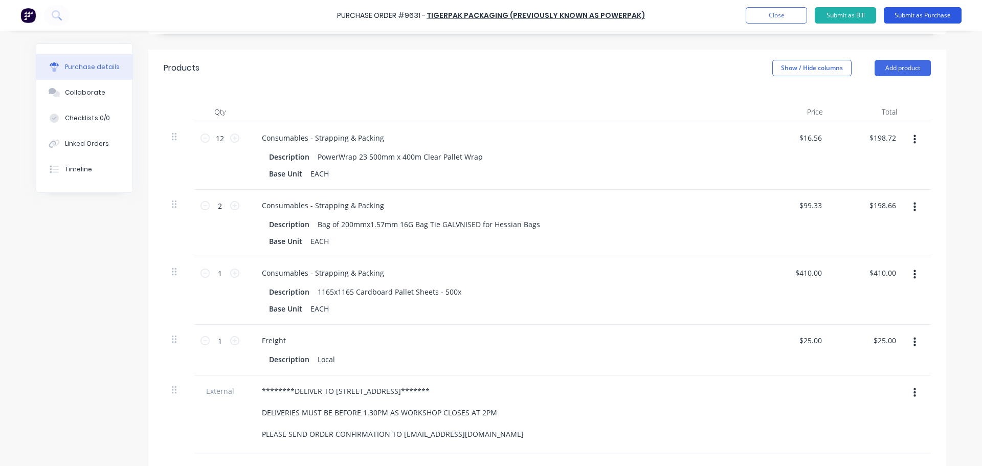
click at [903, 16] on button "Submit as Purchase" at bounding box center [923, 15] width 78 height 16
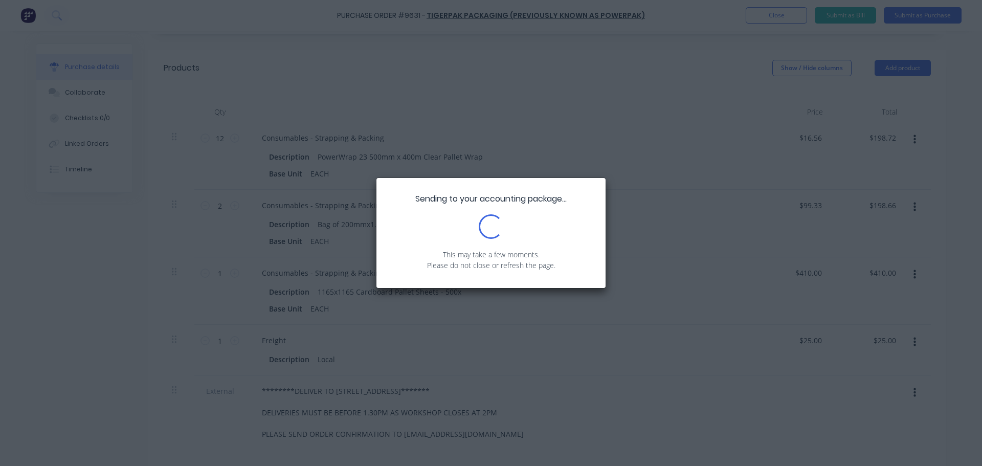
scroll to position [0, 0]
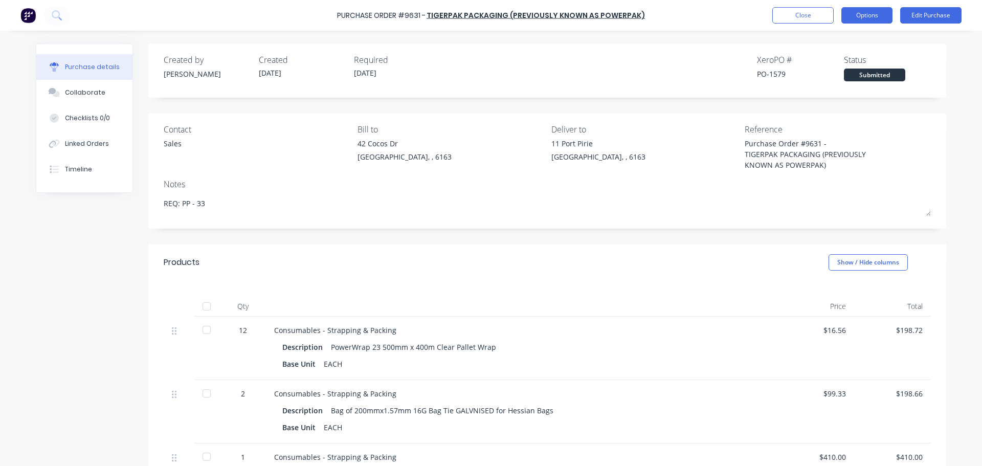
click at [853, 18] on button "Options" at bounding box center [867, 15] width 51 height 16
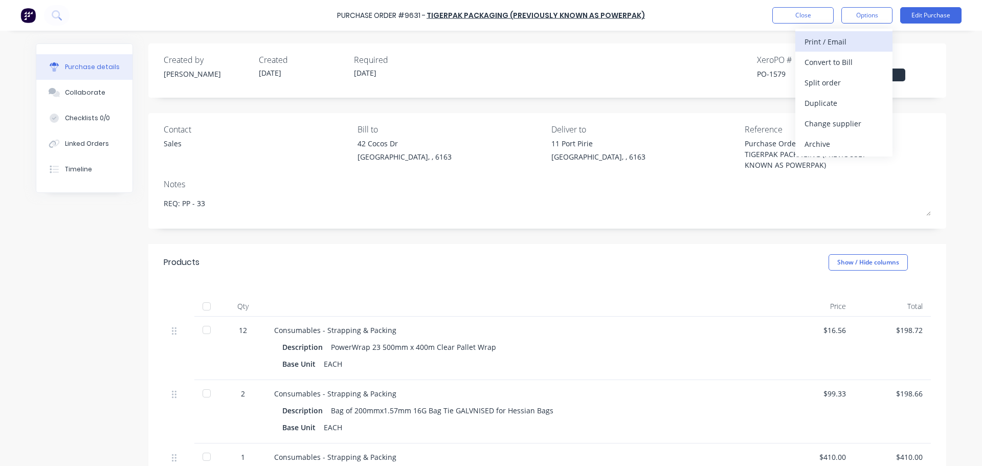
click at [843, 44] on div "Print / Email" at bounding box center [844, 41] width 79 height 15
click at [822, 58] on div "With pricing" at bounding box center [844, 62] width 79 height 15
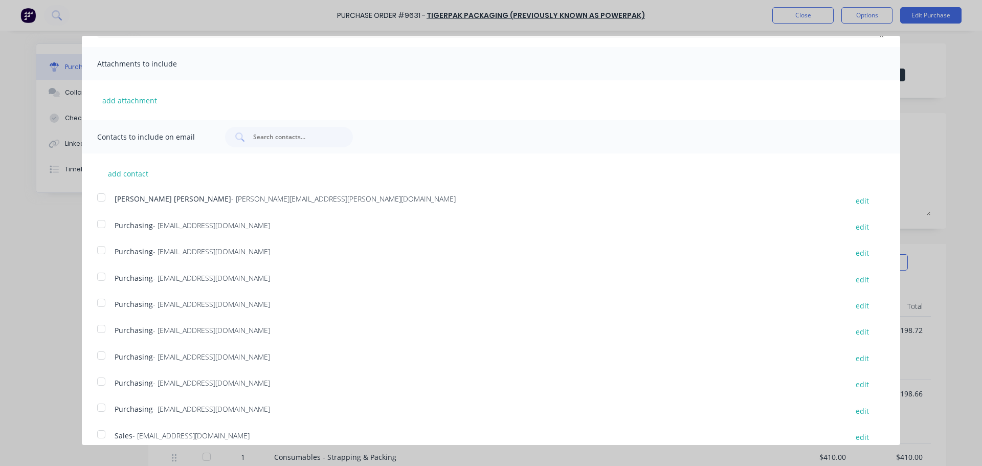
scroll to position [187, 0]
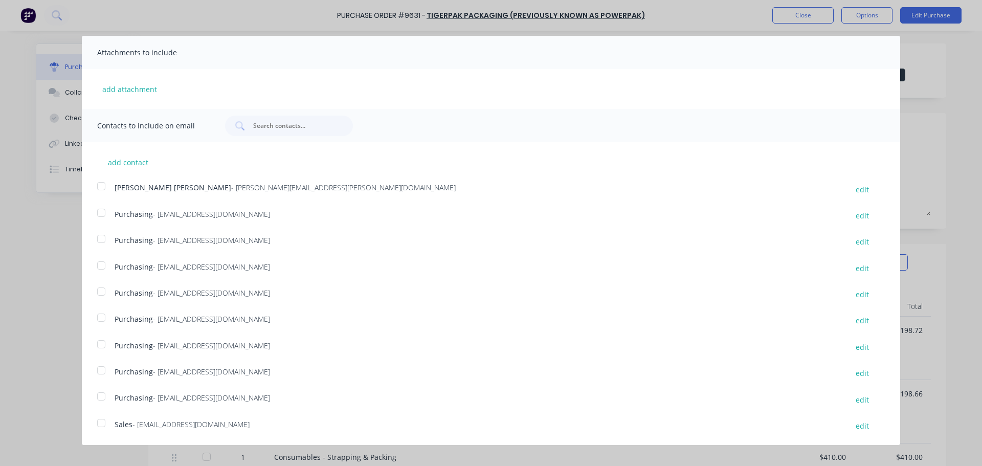
click at [99, 424] on div at bounding box center [101, 423] width 20 height 20
click at [102, 401] on div at bounding box center [101, 396] width 20 height 20
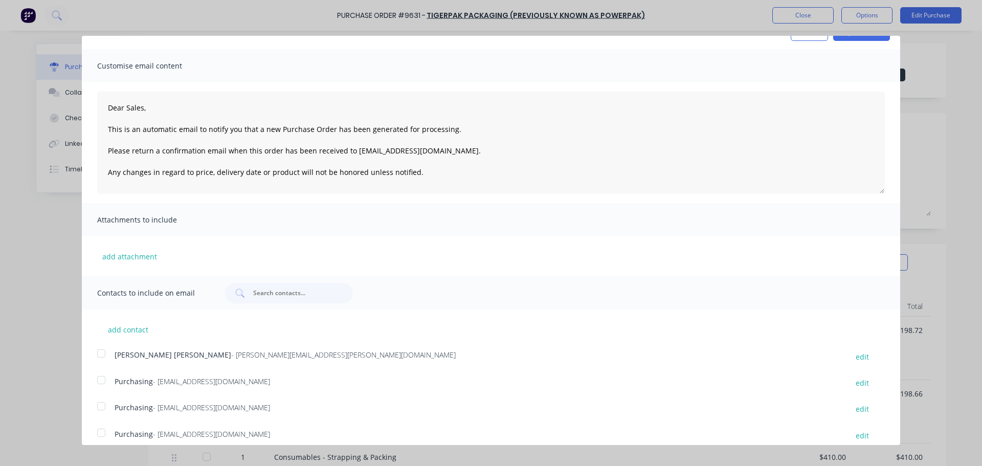
scroll to position [0, 0]
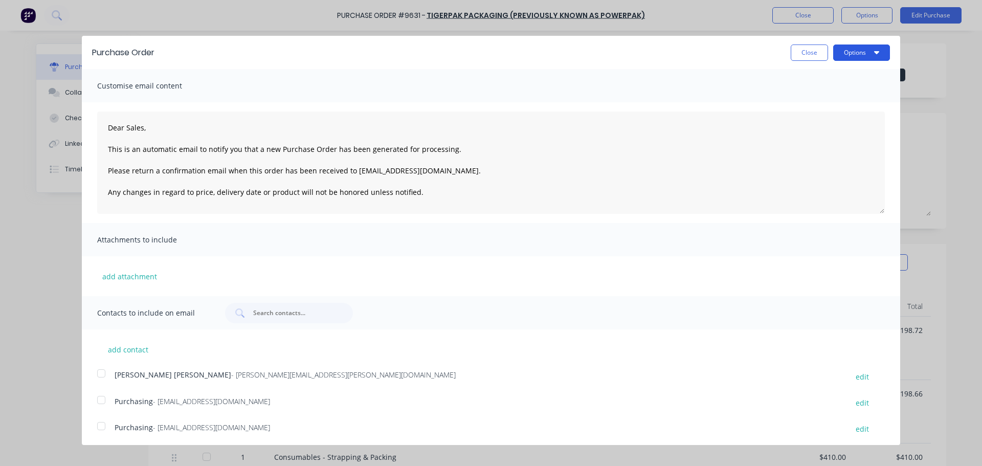
click at [864, 55] on button "Options" at bounding box center [862, 53] width 57 height 16
click at [819, 101] on div "Email" at bounding box center [841, 99] width 79 height 15
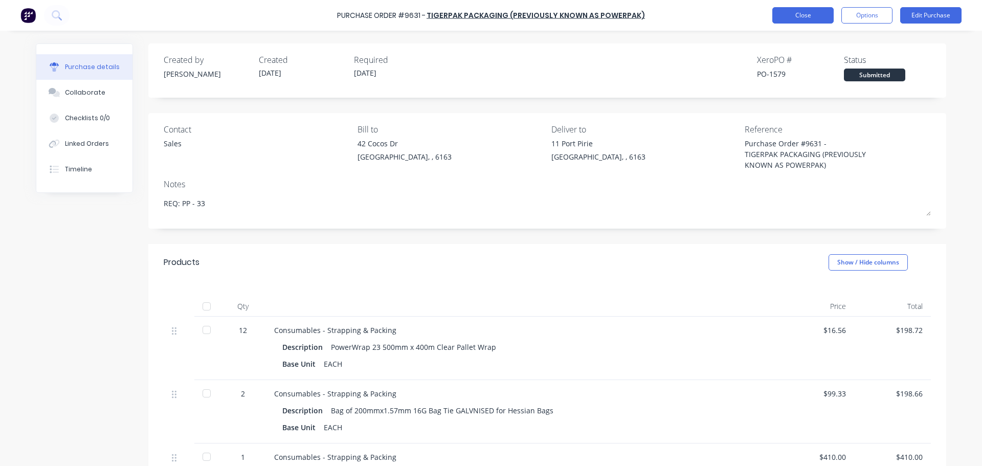
click at [804, 12] on button "Close" at bounding box center [803, 15] width 61 height 16
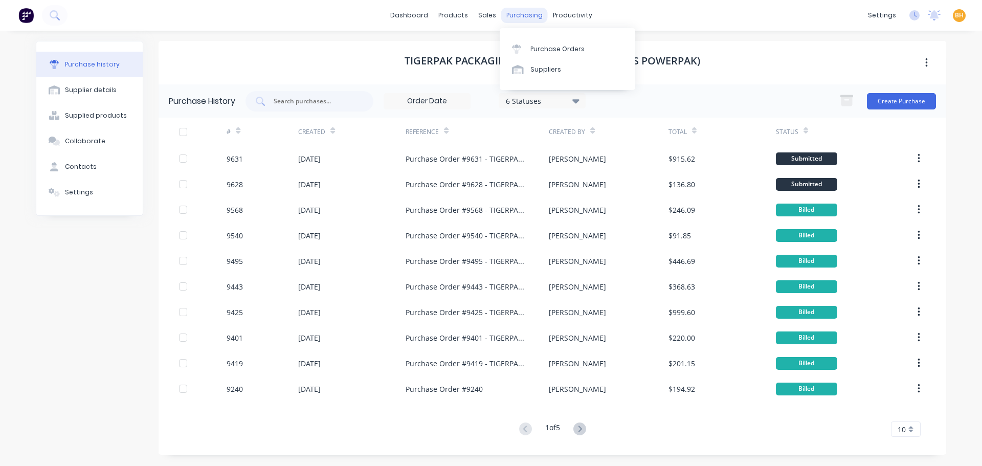
click at [515, 18] on div "purchasing" at bounding box center [524, 15] width 47 height 15
click at [540, 48] on div "Purchase Orders" at bounding box center [558, 49] width 54 height 9
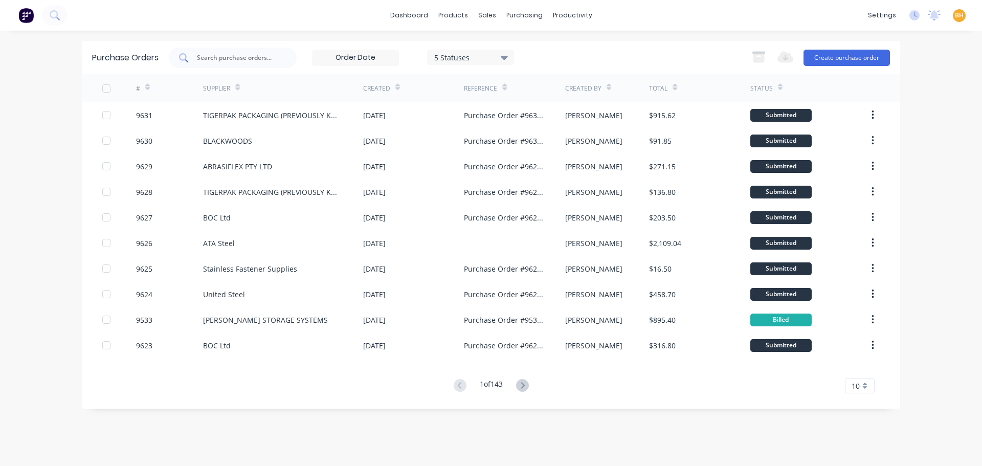
click at [228, 62] on div at bounding box center [233, 58] width 128 height 20
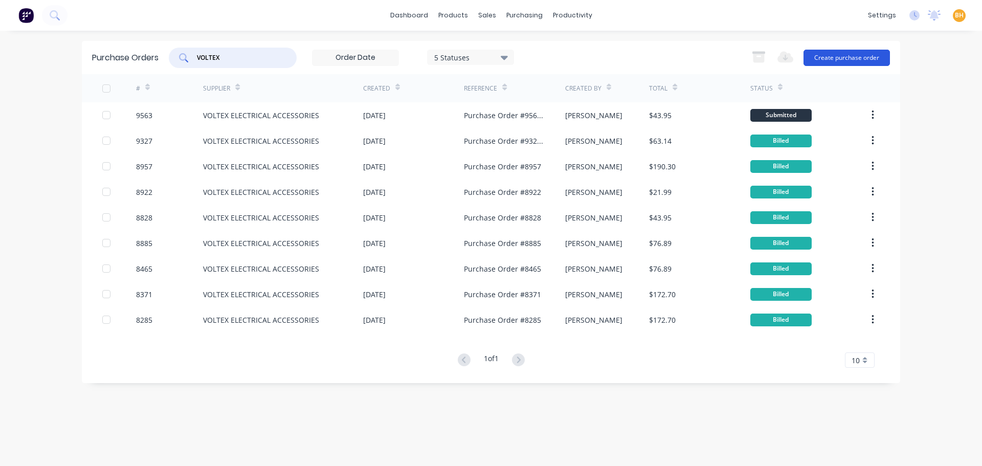
click at [849, 53] on button "Create purchase order" at bounding box center [847, 58] width 86 height 16
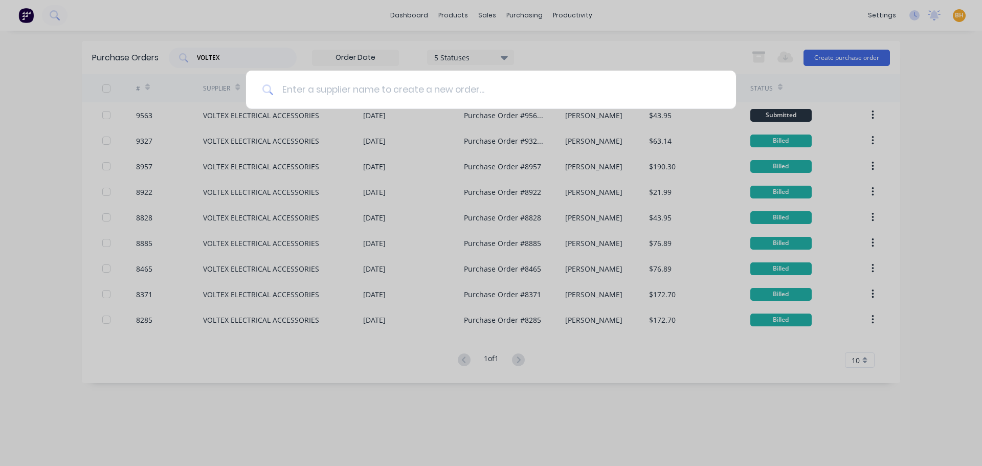
click at [300, 89] on input at bounding box center [497, 90] width 446 height 38
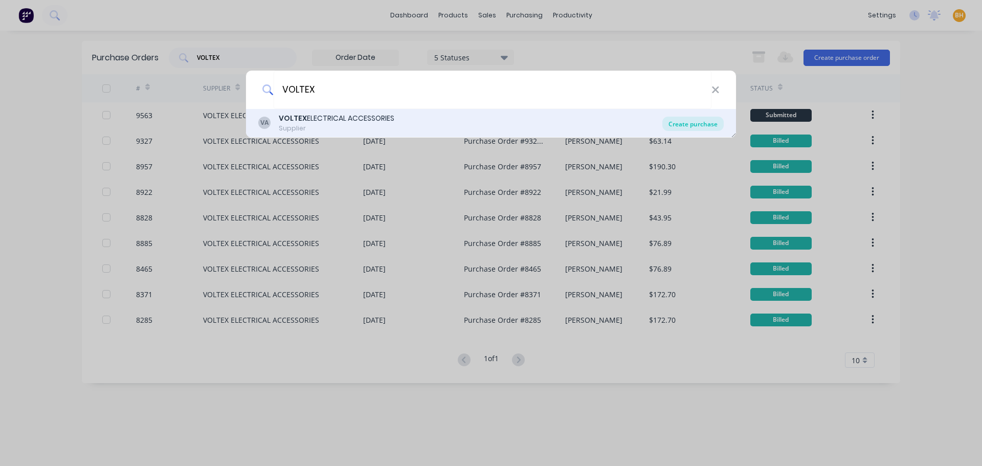
click at [700, 119] on div "Create purchase" at bounding box center [693, 124] width 61 height 14
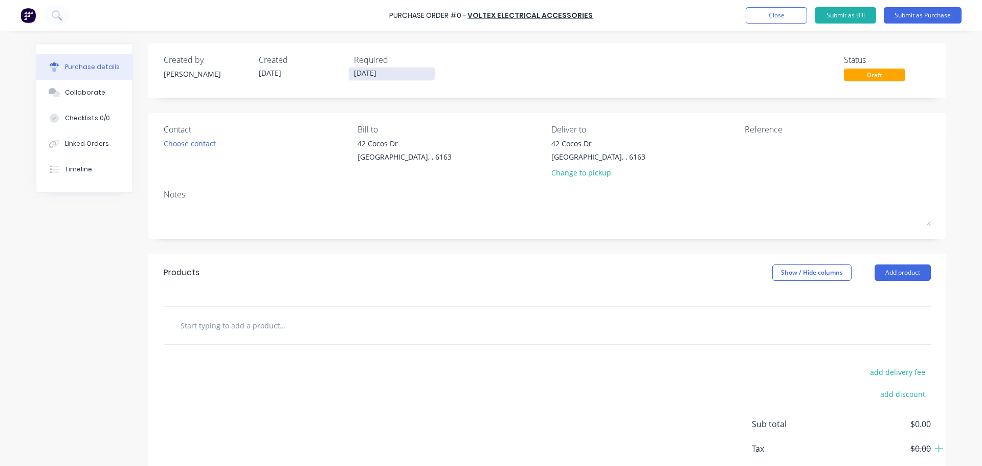
click at [359, 71] on input "04/09/25" at bounding box center [392, 74] width 86 height 13
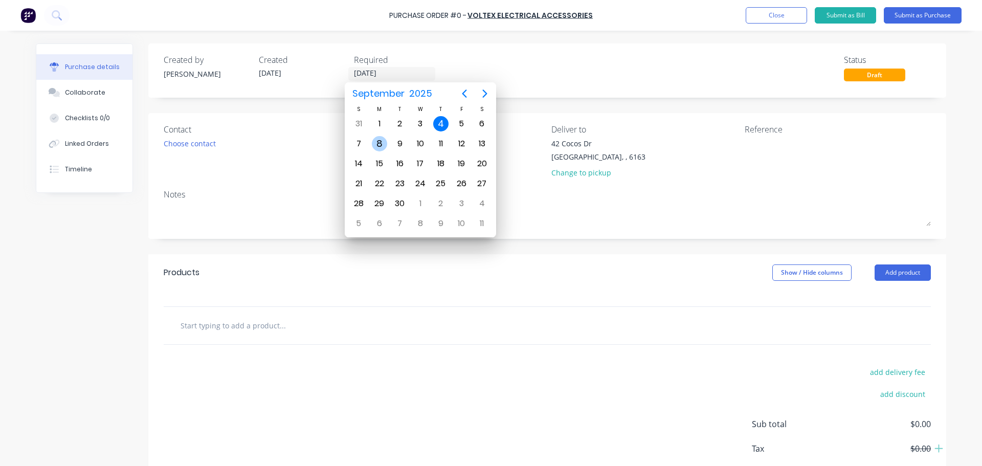
click at [380, 140] on div "8" at bounding box center [379, 143] width 15 height 15
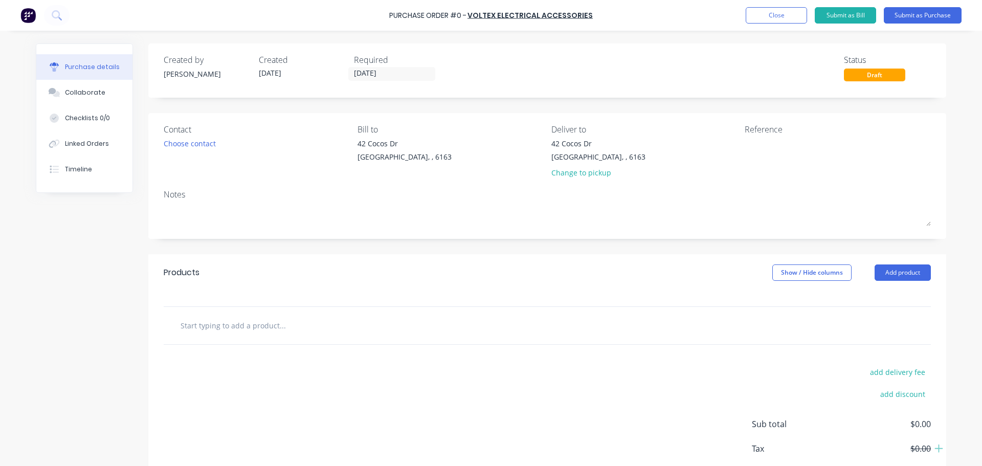
click at [196, 151] on div "Contact Choose contact" at bounding box center [257, 153] width 186 height 60
click at [195, 145] on div "Choose contact" at bounding box center [190, 143] width 52 height 11
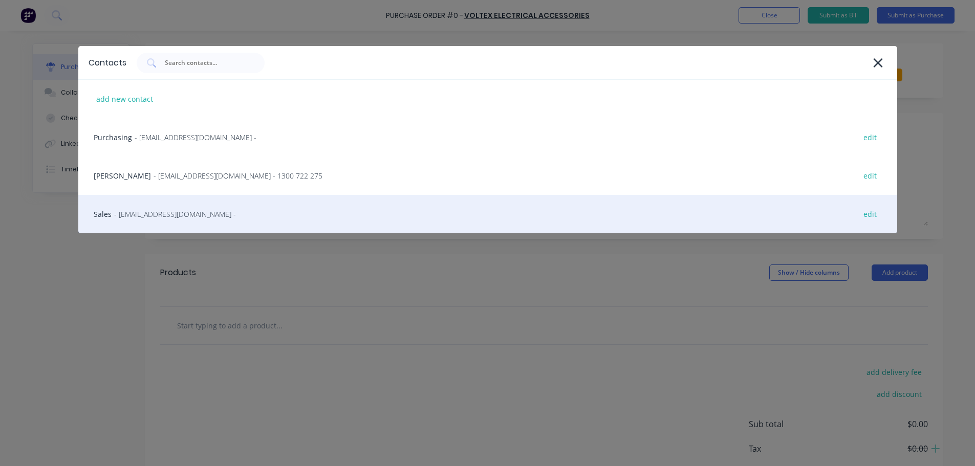
click at [158, 216] on span "- sales@voltex.com -" at bounding box center [175, 214] width 122 height 11
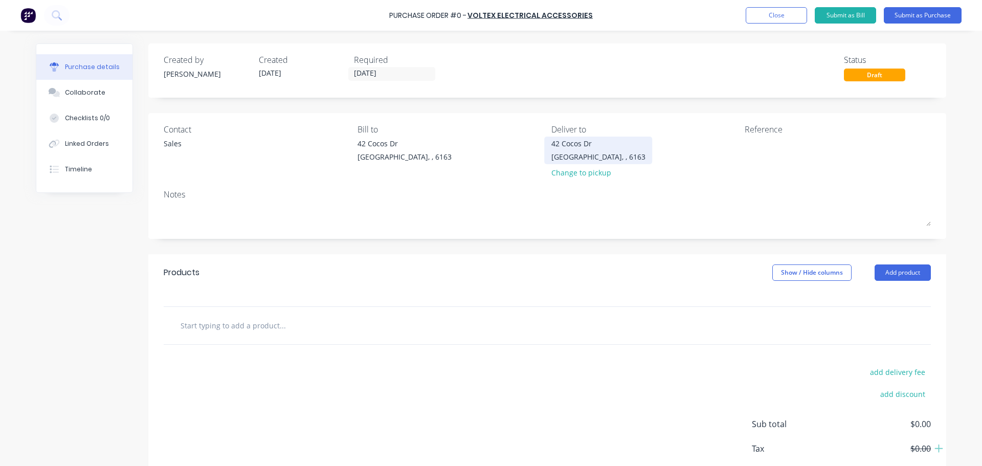
click at [606, 159] on div "42 Cocos Dr Bibra Lake, , 6163" at bounding box center [599, 150] width 94 height 24
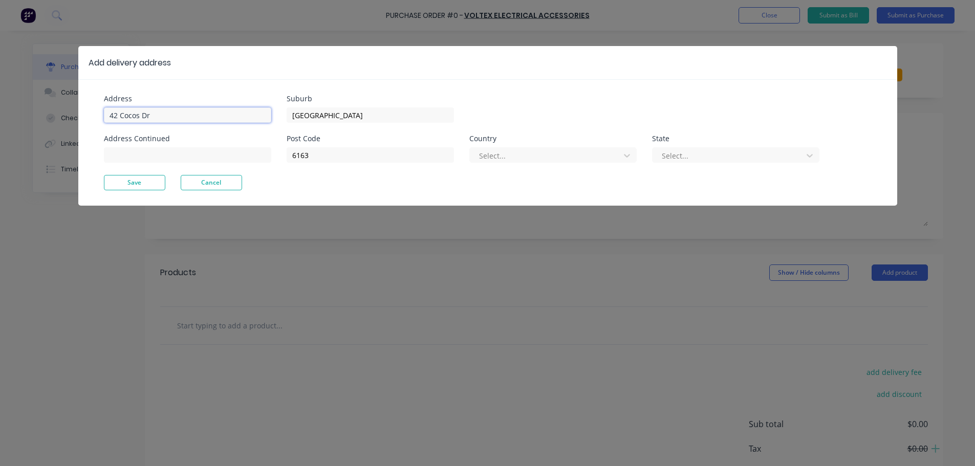
click at [174, 116] on input "42 Cocos Dr" at bounding box center [187, 114] width 167 height 15
click at [148, 182] on button "Save" at bounding box center [134, 182] width 61 height 15
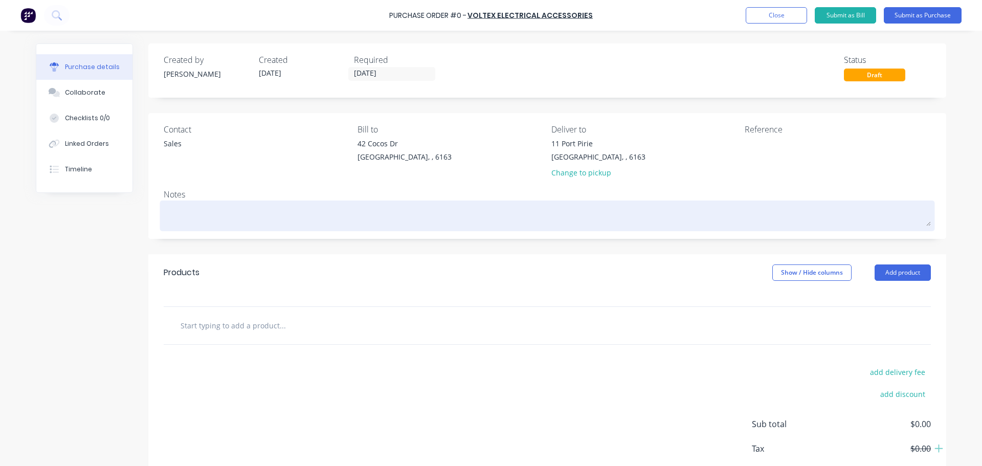
click at [205, 209] on textarea at bounding box center [548, 214] width 768 height 23
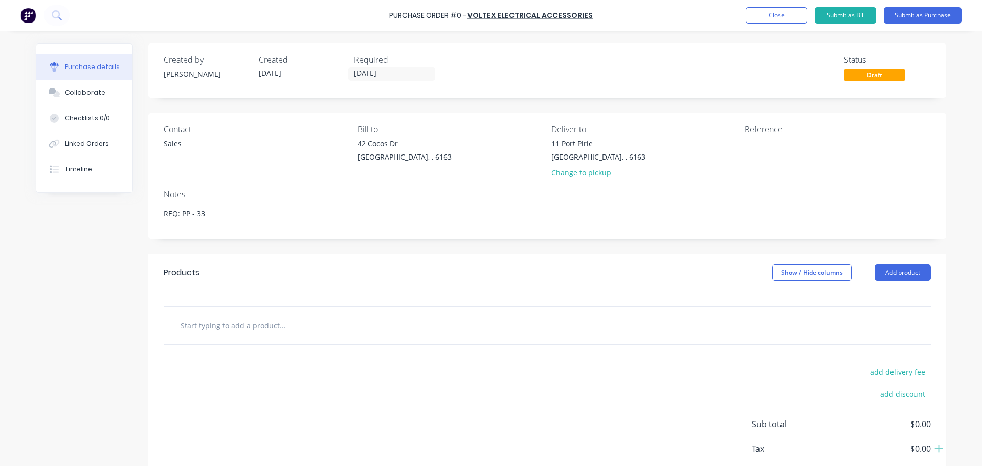
click at [367, 335] on div at bounding box center [548, 325] width 768 height 37
click at [251, 325] on input "text" at bounding box center [282, 325] width 205 height 20
drag, startPoint x: 251, startPoint y: 325, endPoint x: 257, endPoint y: 326, distance: 5.7
click at [257, 326] on input "text" at bounding box center [282, 325] width 205 height 20
paste input "Nylon Cable Tie Black 4.8x300mm (100/pack)"
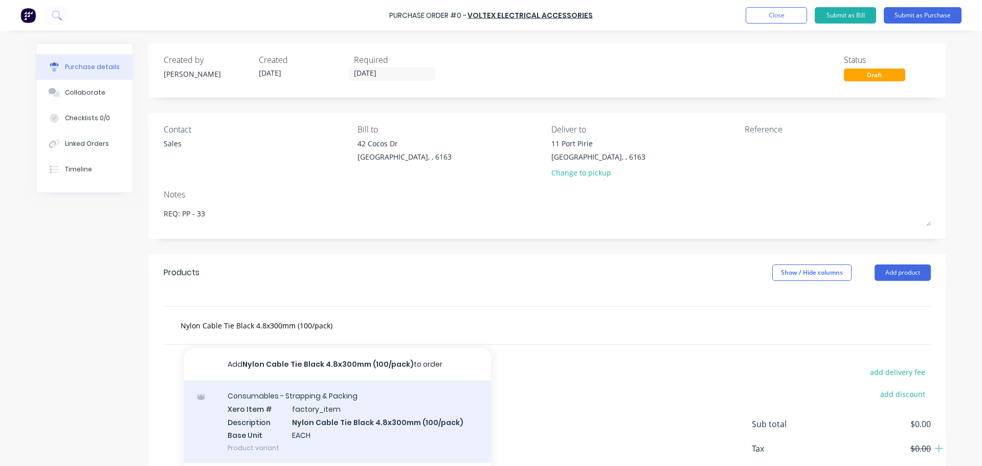
click at [359, 434] on div "Consumables - Strapping & Packing Xero Item # factory_item Description Nylon Ca…" at bounding box center [337, 422] width 307 height 82
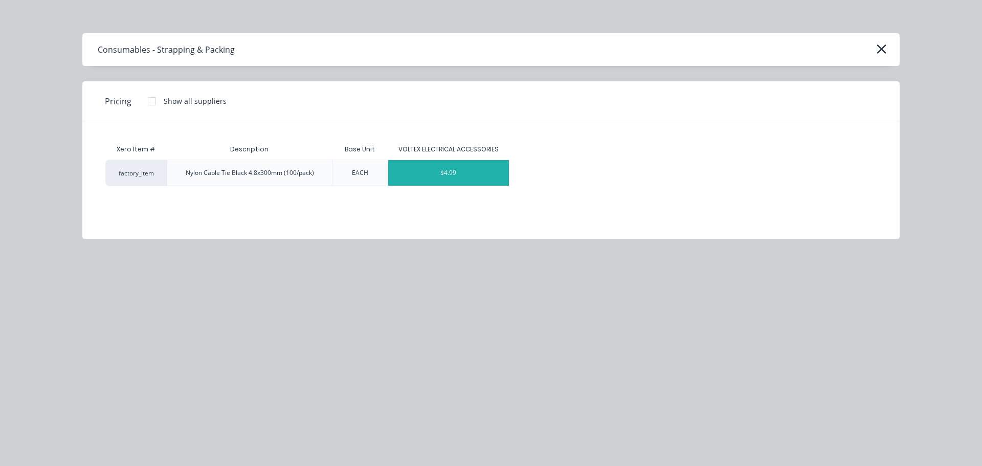
click at [430, 177] on div "$4.99" at bounding box center [448, 173] width 121 height 26
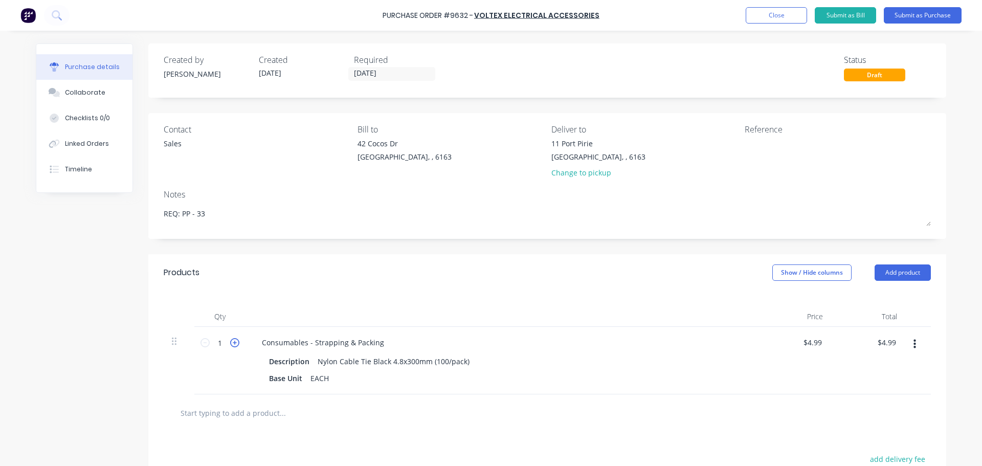
click at [231, 342] on icon at bounding box center [234, 342] width 9 height 9
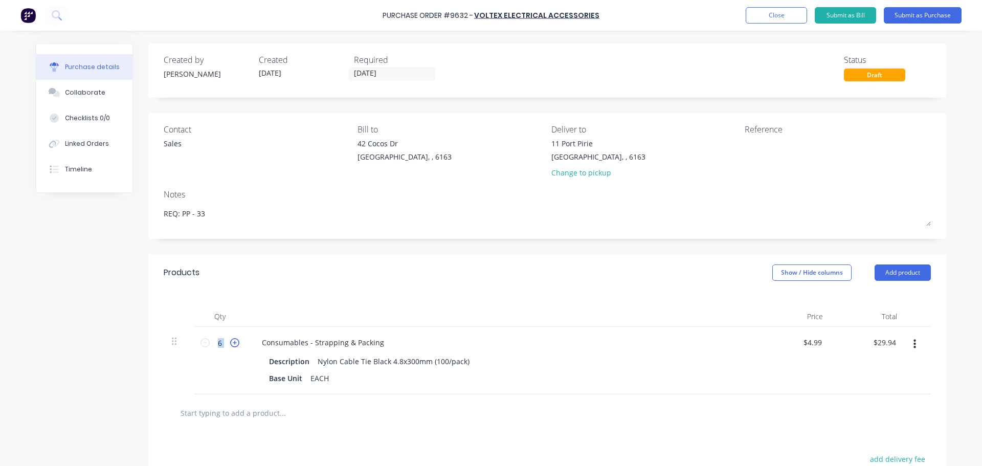
click at [231, 342] on icon at bounding box center [234, 342] width 9 height 9
drag, startPoint x: 392, startPoint y: 14, endPoint x: 599, endPoint y: 18, distance: 207.3
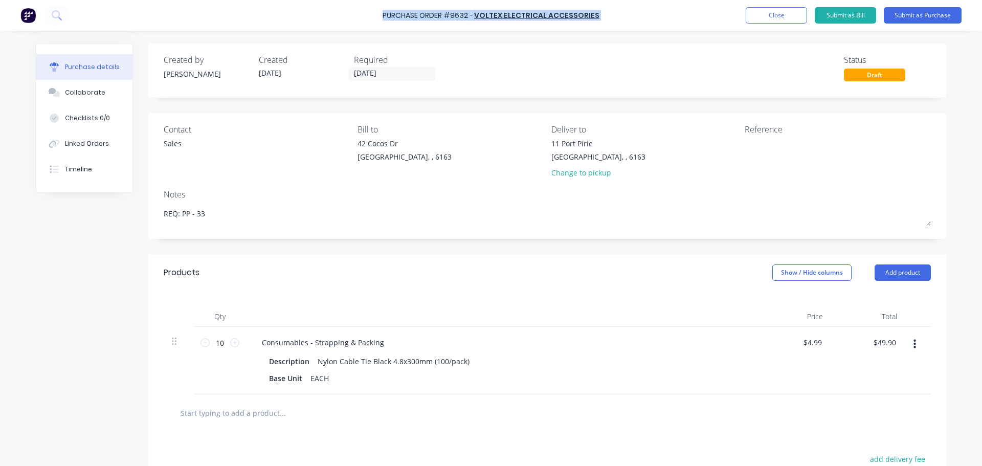
click at [599, 18] on div "Purchase Order #9632 - VOLTEX ELECTRICAL ACCESSORIES Add product Close Submit a…" at bounding box center [491, 15] width 982 height 31
copy div "Purchase Order #9632 - VOLTEX ELECTRICAL ACCESSORIES Add product Close Submit a…"
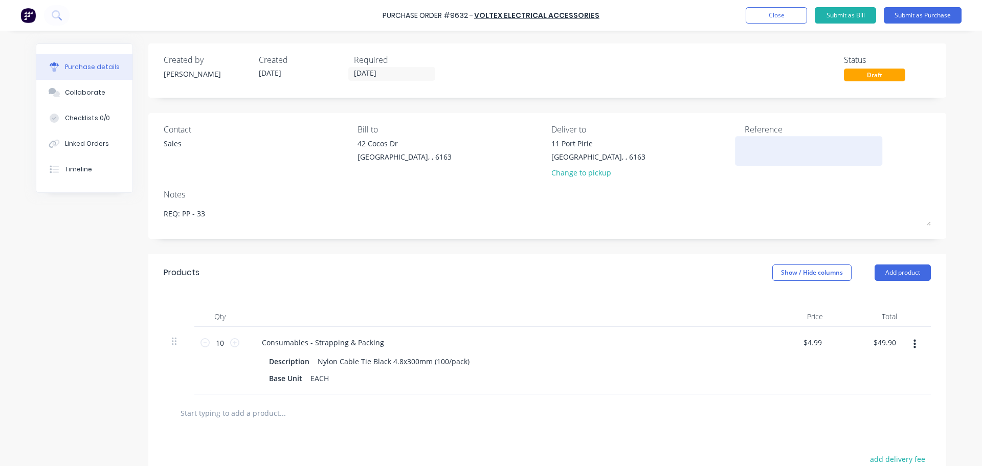
click at [756, 157] on textarea at bounding box center [809, 149] width 128 height 23
paste textarea "Purchase Order #9632 - VOLTEX ELECTRICAL ACCESSORIES"
click at [592, 318] on div at bounding box center [502, 317] width 512 height 20
click at [259, 409] on input "text" at bounding box center [282, 413] width 205 height 20
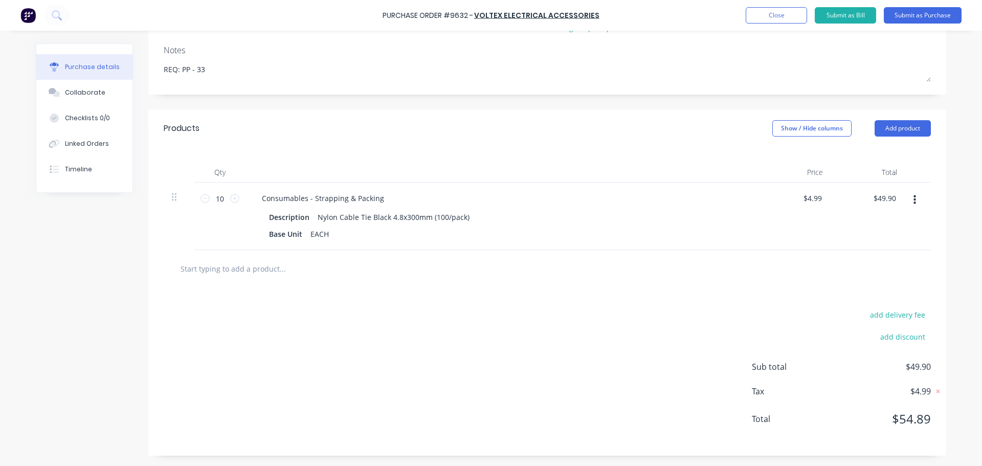
scroll to position [145, 0]
click at [270, 269] on input "text" at bounding box center [282, 268] width 205 height 20
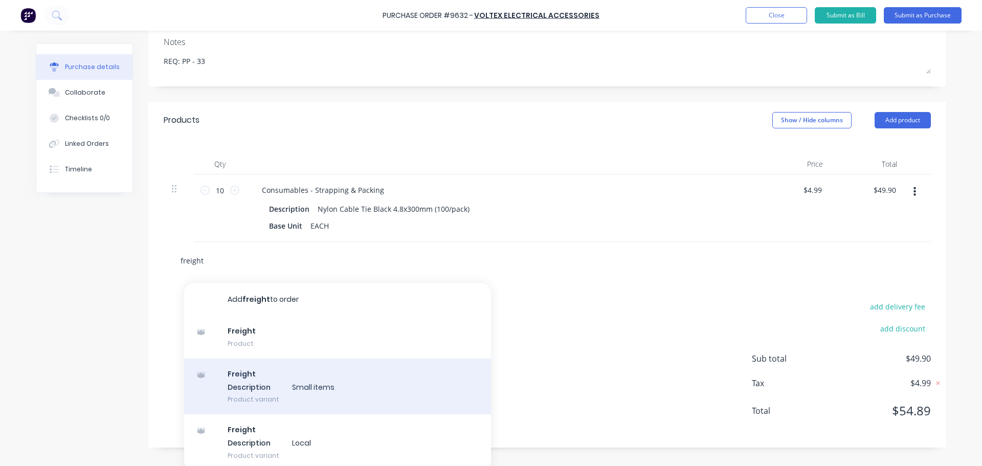
scroll to position [158, 0]
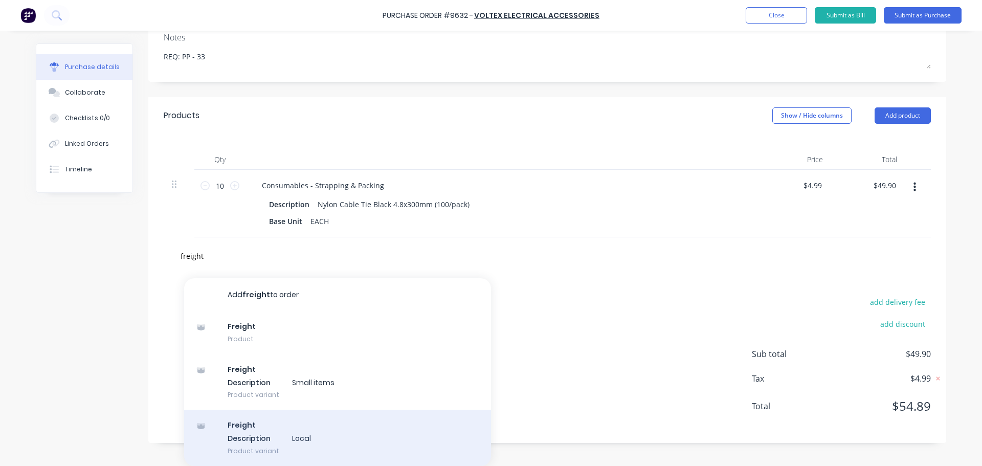
click at [269, 444] on div "Freight Description Local Product variant" at bounding box center [337, 438] width 307 height 56
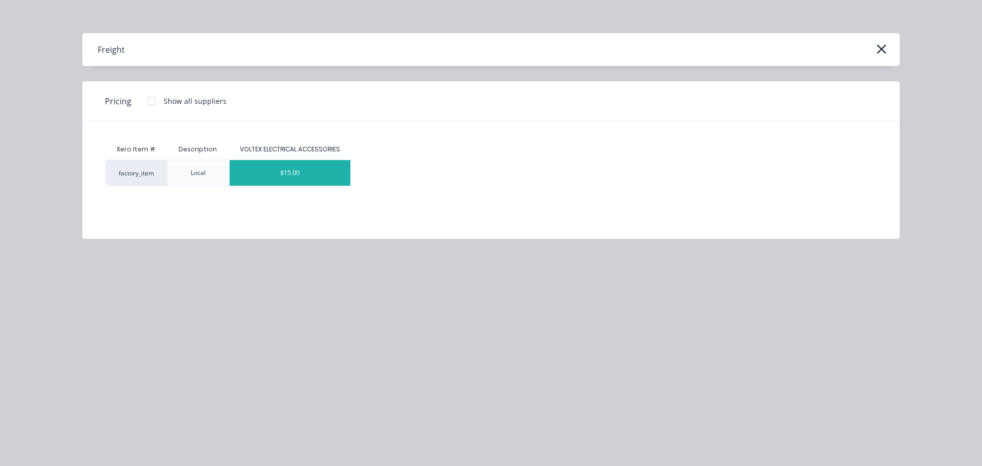
click at [276, 172] on div "$15.00" at bounding box center [290, 173] width 121 height 26
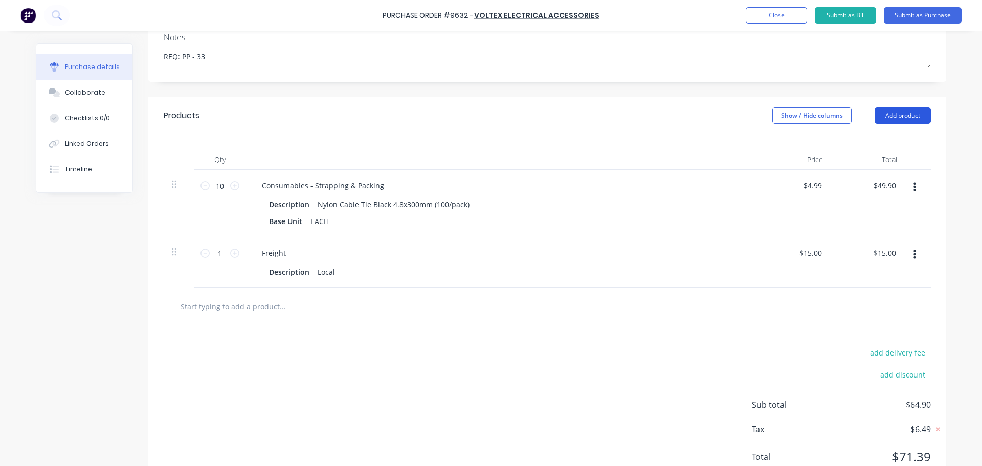
click at [903, 110] on button "Add product" at bounding box center [903, 115] width 56 height 16
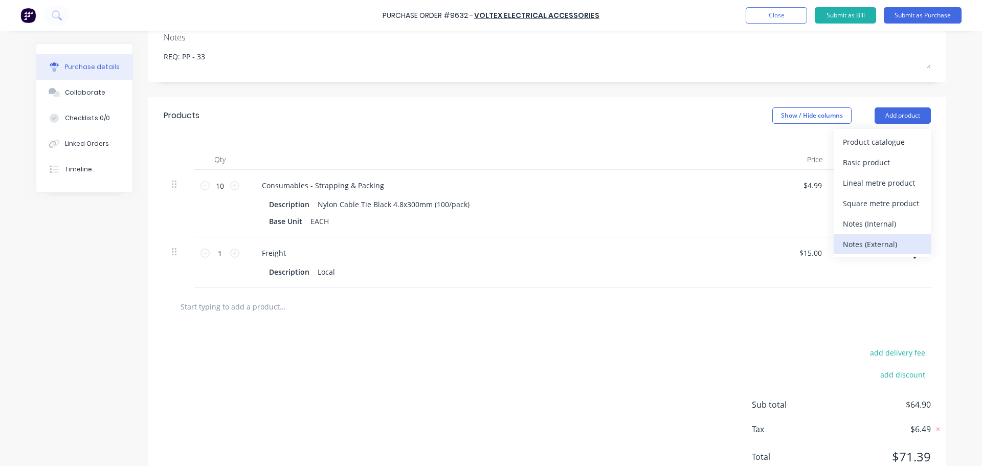
click at [869, 247] on div "Notes (External)" at bounding box center [882, 244] width 79 height 15
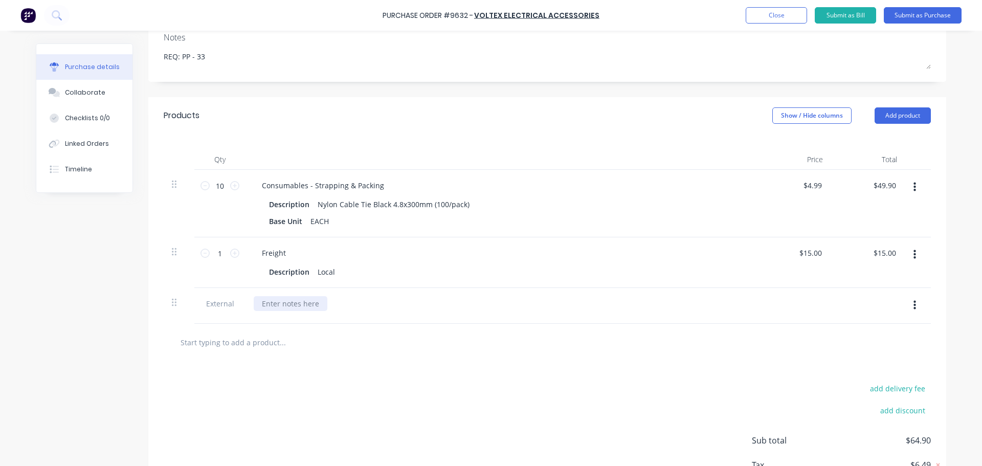
click at [297, 298] on div at bounding box center [291, 303] width 74 height 15
paste div
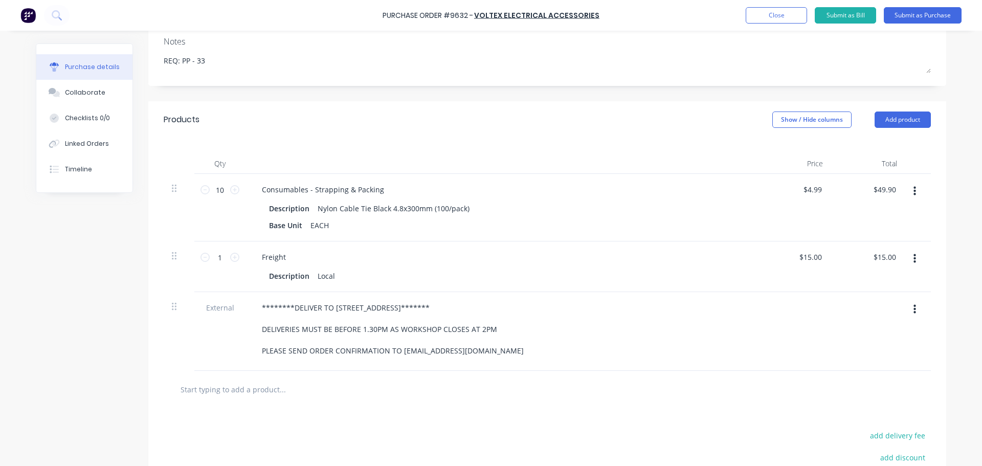
scroll to position [0, 0]
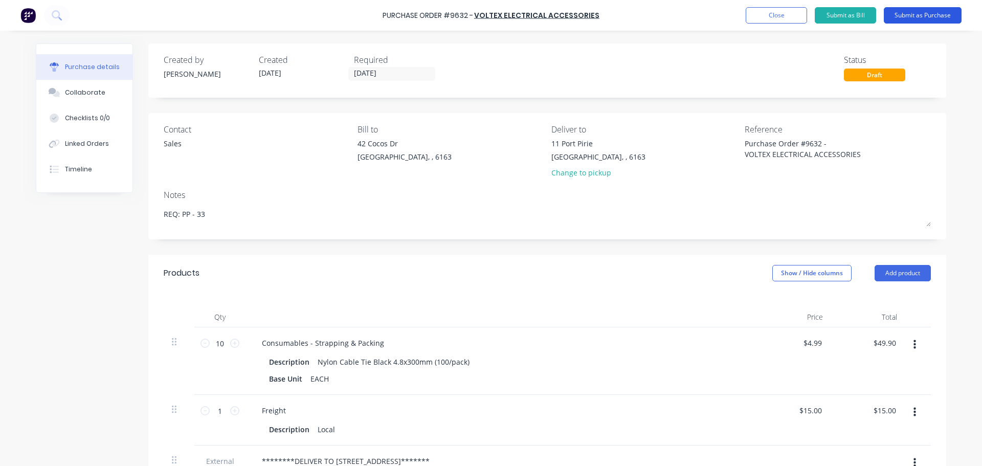
click at [923, 10] on button "Submit as Purchase" at bounding box center [923, 15] width 78 height 16
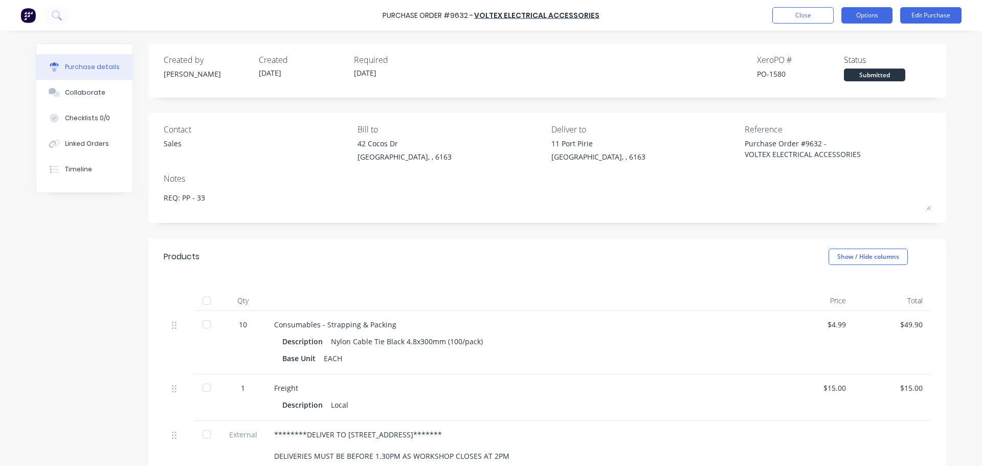
click at [870, 16] on button "Options" at bounding box center [867, 15] width 51 height 16
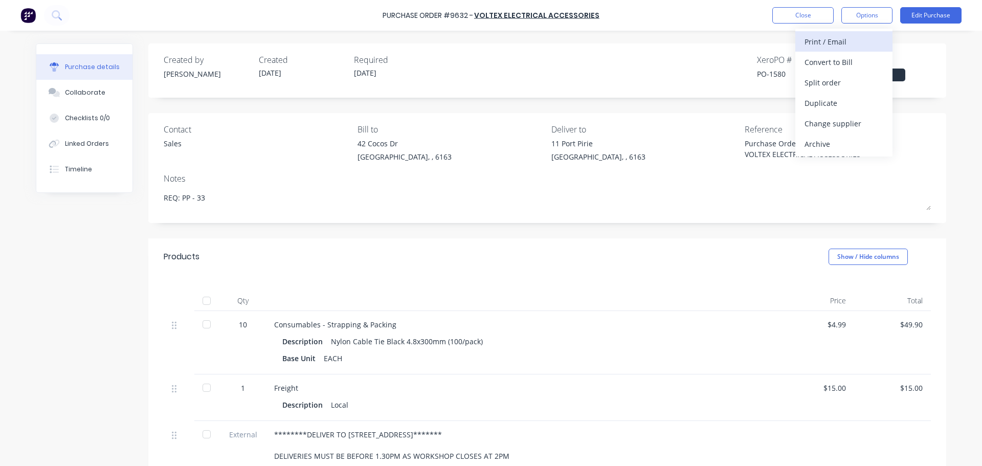
click at [825, 46] on div "Print / Email" at bounding box center [844, 41] width 79 height 15
click at [824, 57] on div "With pricing" at bounding box center [844, 62] width 79 height 15
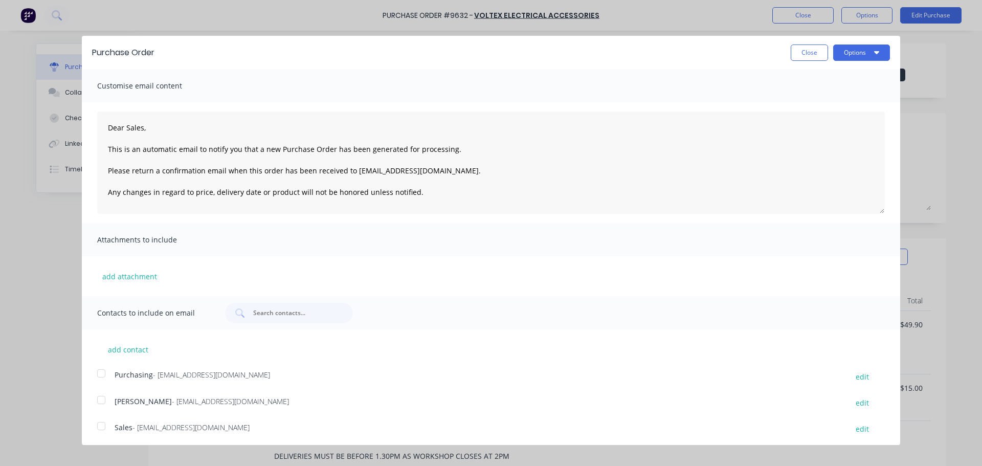
click at [100, 428] on div at bounding box center [101, 426] width 20 height 20
click at [100, 372] on div at bounding box center [101, 373] width 20 height 20
click at [845, 49] on button "Options" at bounding box center [862, 53] width 57 height 16
click at [809, 95] on div "Email" at bounding box center [841, 99] width 79 height 15
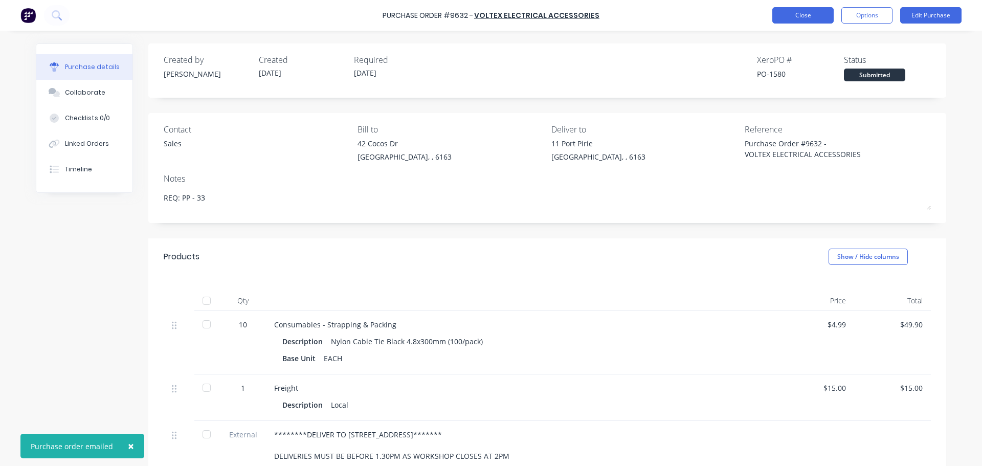
click at [804, 15] on button "Close" at bounding box center [803, 15] width 61 height 16
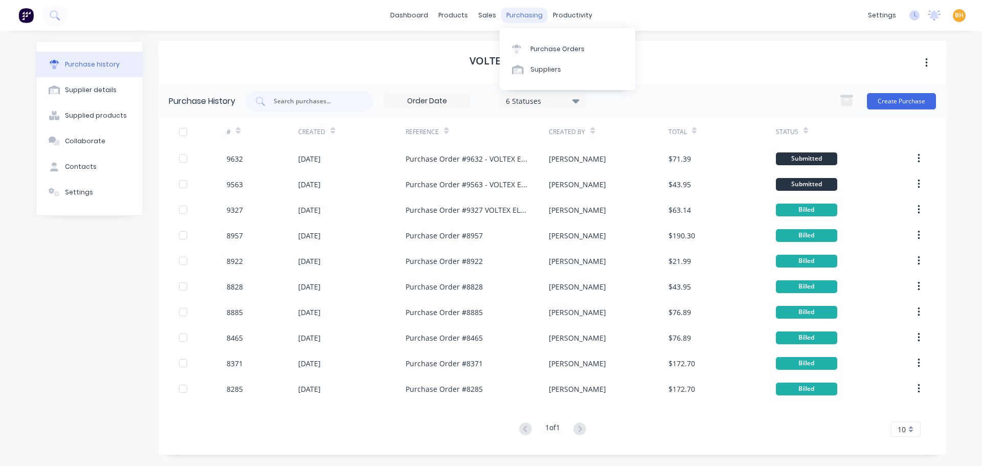
click at [522, 12] on div "purchasing" at bounding box center [524, 15] width 47 height 15
click at [549, 42] on link "Purchase Orders" at bounding box center [568, 48] width 136 height 20
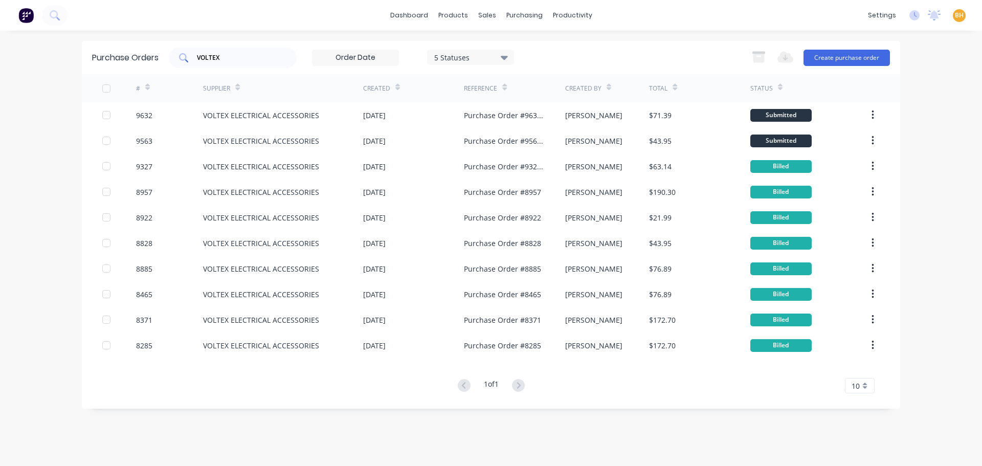
click at [235, 57] on input "VOLTEX" at bounding box center [238, 58] width 85 height 10
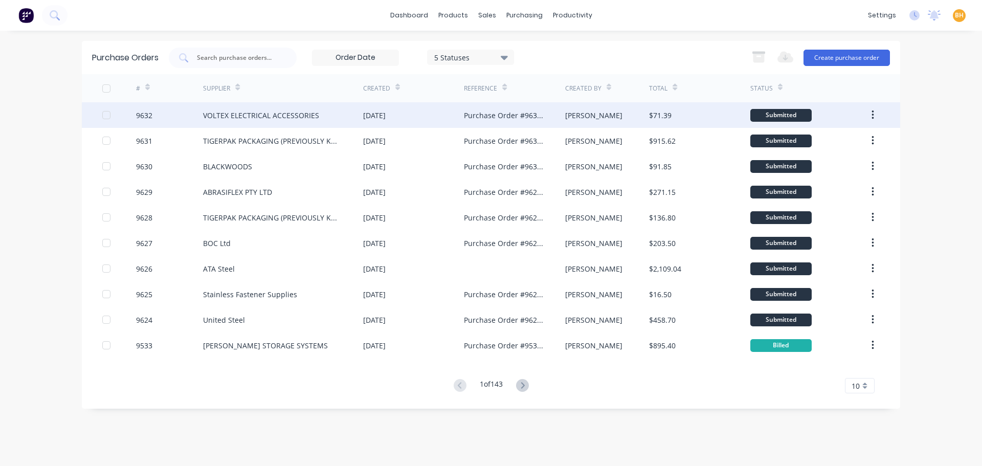
click at [286, 123] on div "VOLTEX ELECTRICAL ACCESSORIES" at bounding box center [283, 115] width 160 height 26
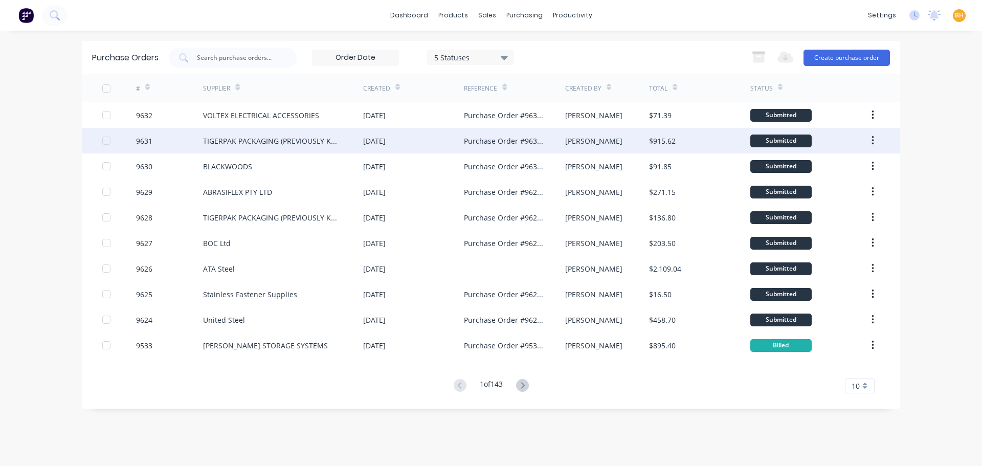
click at [271, 135] on div "TIGERPAK PACKAGING (PREVIOUSLY KNOWN AS POWERPAK)" at bounding box center [283, 141] width 160 height 26
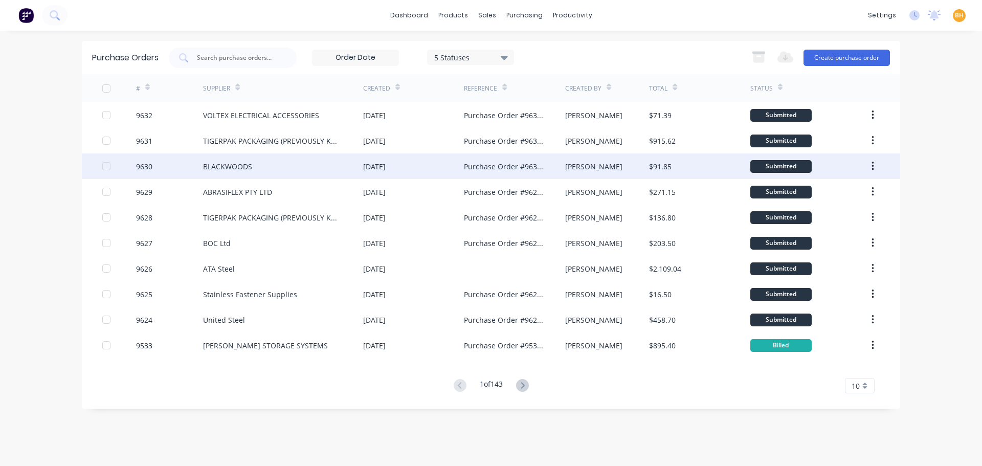
click at [232, 172] on div "BLACKWOODS" at bounding box center [283, 167] width 160 height 26
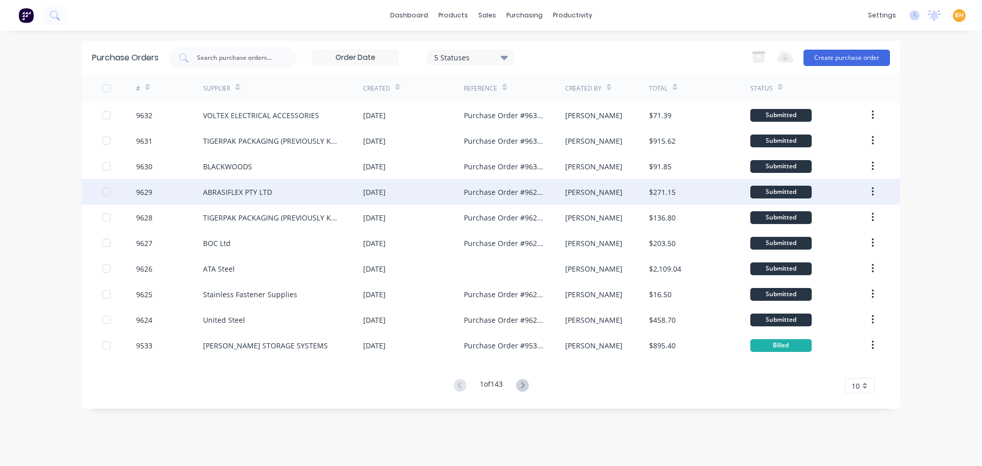
click at [246, 194] on div "ABRASIFLEX PTY LTD" at bounding box center [237, 192] width 69 height 11
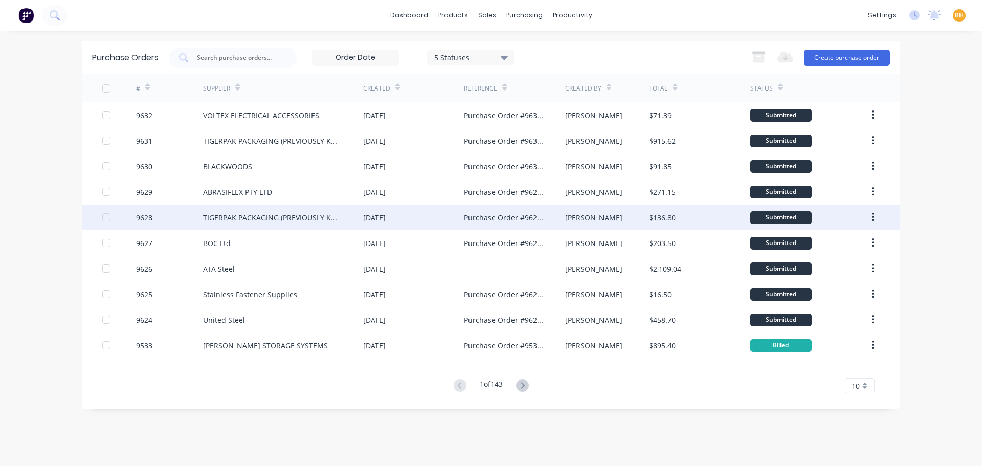
click at [274, 218] on div "TIGERPAK PACKAGING (PREVIOUSLY KNOWN AS POWERPAK)" at bounding box center [273, 217] width 140 height 11
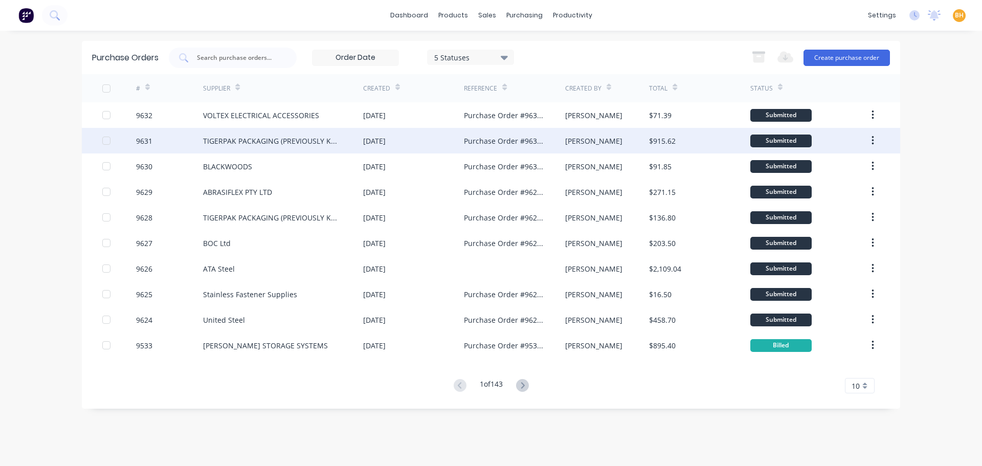
click at [790, 142] on div "Submitted" at bounding box center [781, 141] width 61 height 13
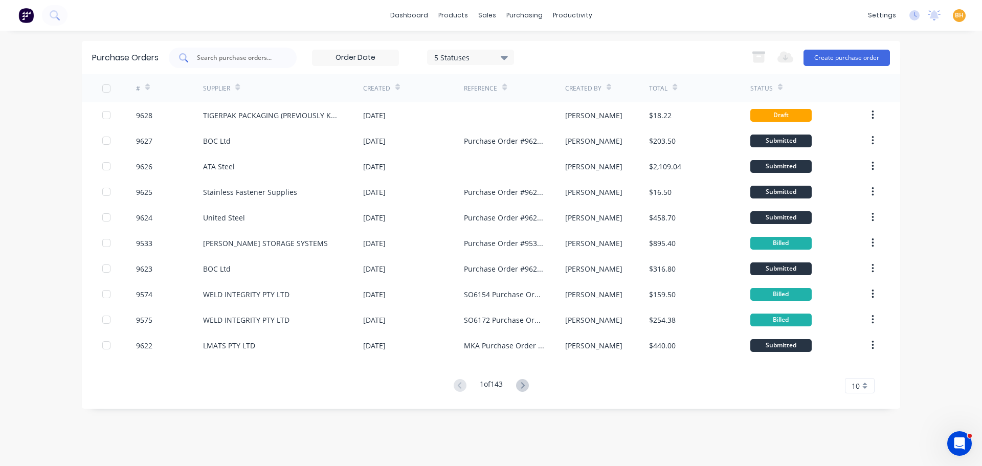
click at [256, 60] on input "text" at bounding box center [238, 58] width 85 height 10
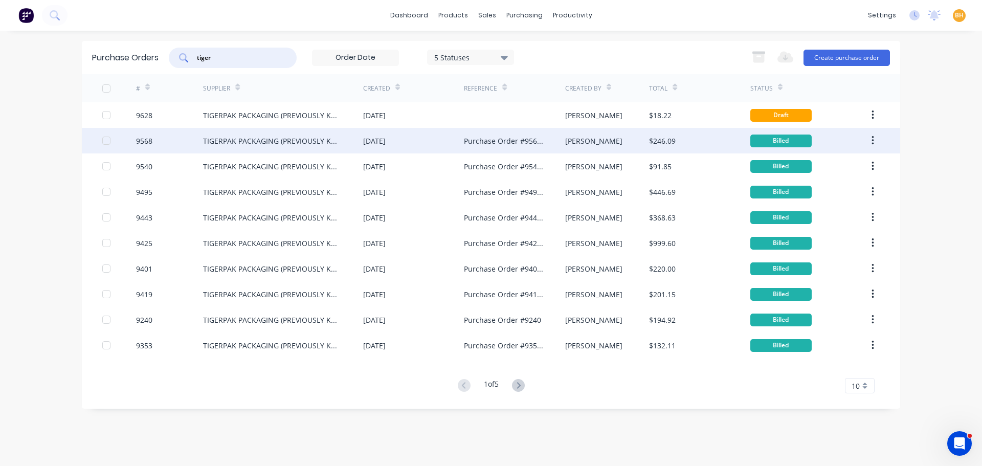
type input "tiger"
click at [260, 133] on div "TIGERPAK PACKAGING (PREVIOUSLY KNOWN AS POWERPAK)" at bounding box center [283, 141] width 160 height 26
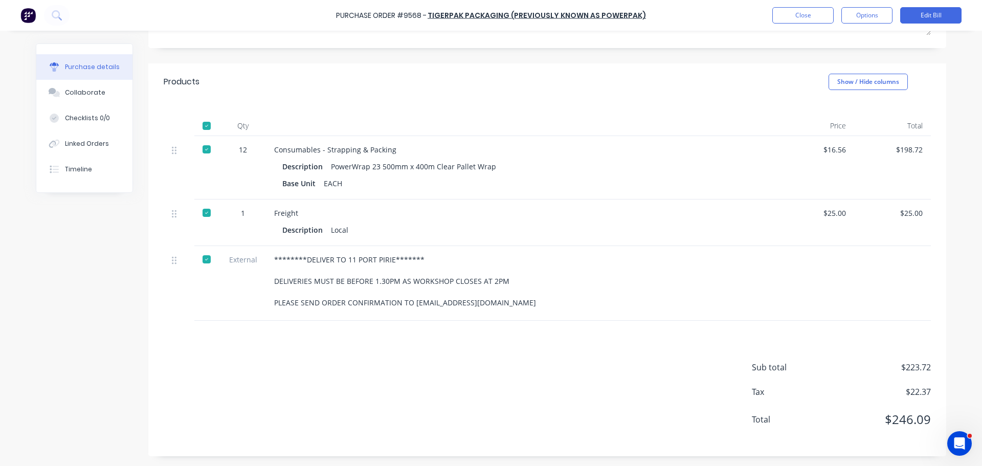
scroll to position [181, 0]
click at [267, 258] on div "********DELIVER TO 11 PORT PIRIE******* DELIVERIES MUST BE BEFORE 1.30PM AS WOR…" at bounding box center [522, 283] width 512 height 75
drag, startPoint x: 271, startPoint y: 258, endPoint x: 528, endPoint y: 305, distance: 261.1
click at [528, 305] on div "********DELIVER TO 11 PORT PIRIE******* DELIVERIES MUST BE BEFORE 1.30PM AS WOR…" at bounding box center [521, 281] width 495 height 54
copy div "********DELIVER TO 11 PORT PIRIE******* DELIVERIES MUST BE BEFORE 1.30PM AS WOR…"
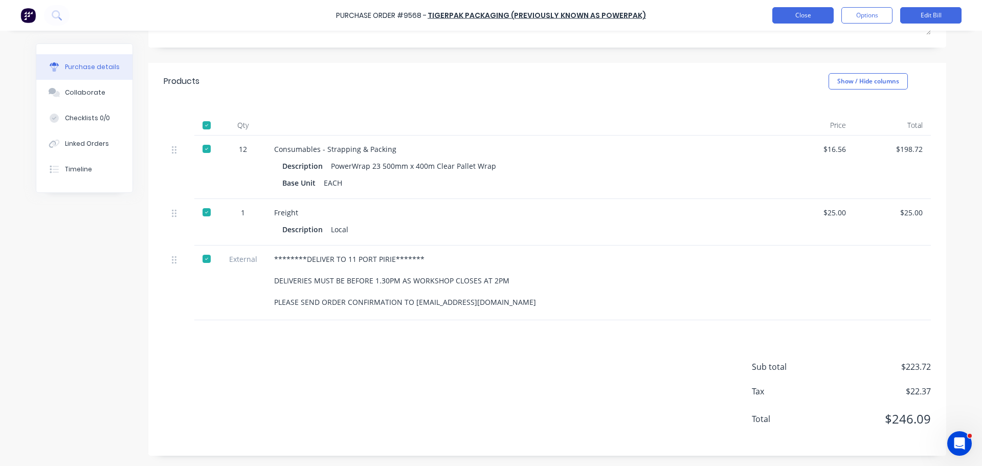
click at [818, 18] on button "Close" at bounding box center [803, 15] width 61 height 16
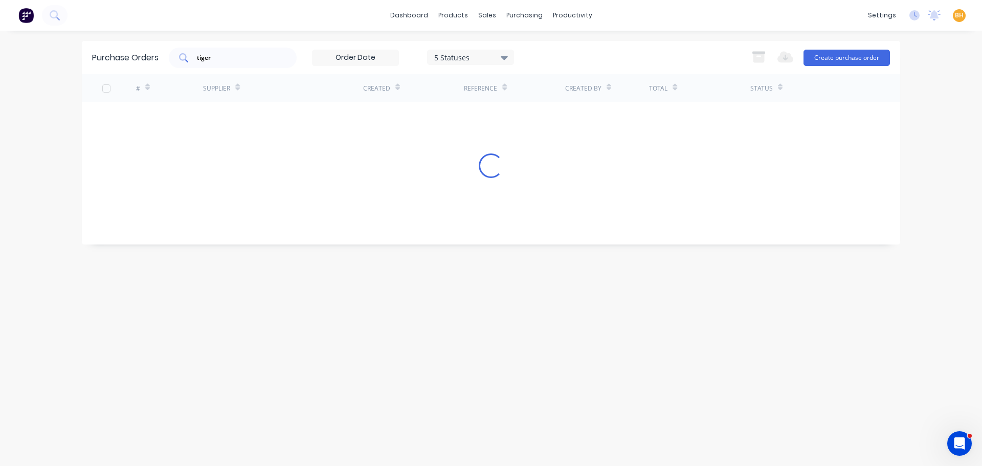
click at [230, 58] on input "tiger" at bounding box center [238, 58] width 85 height 10
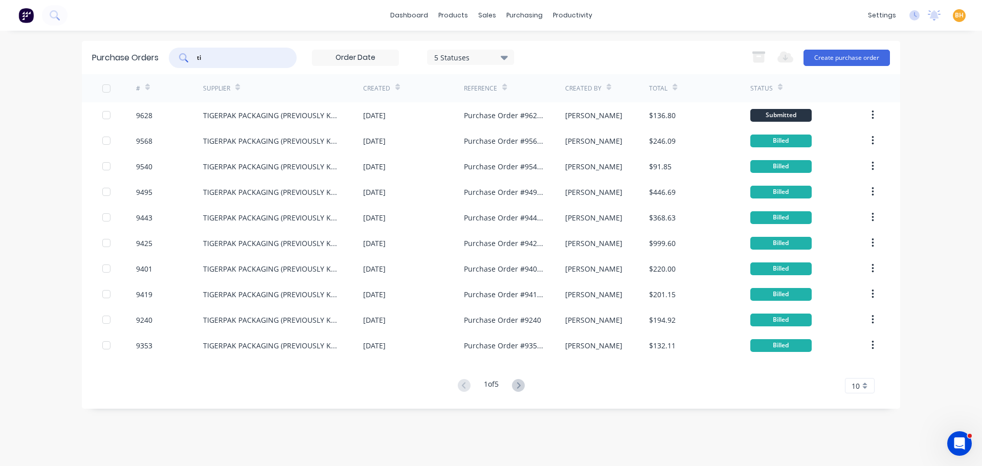
type input "t"
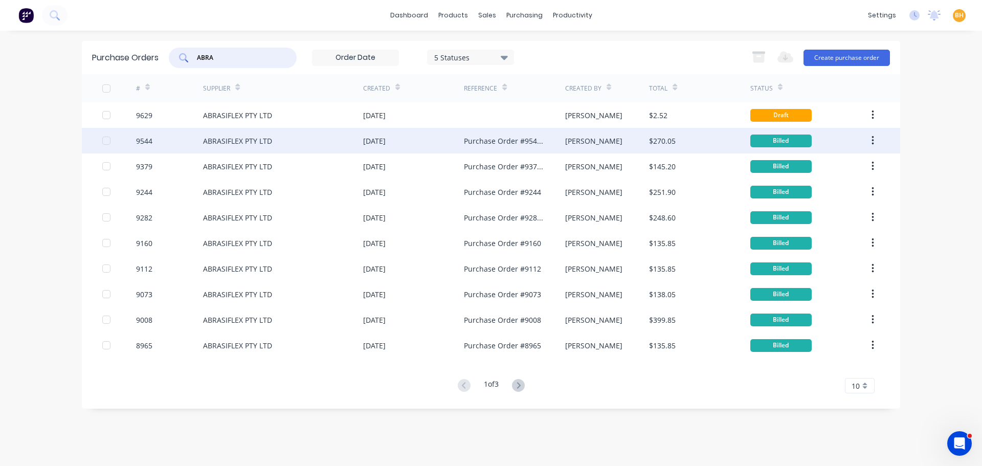
type input "ABRA"
click at [255, 131] on div "ABRASIFLEX PTY LTD" at bounding box center [283, 141] width 160 height 26
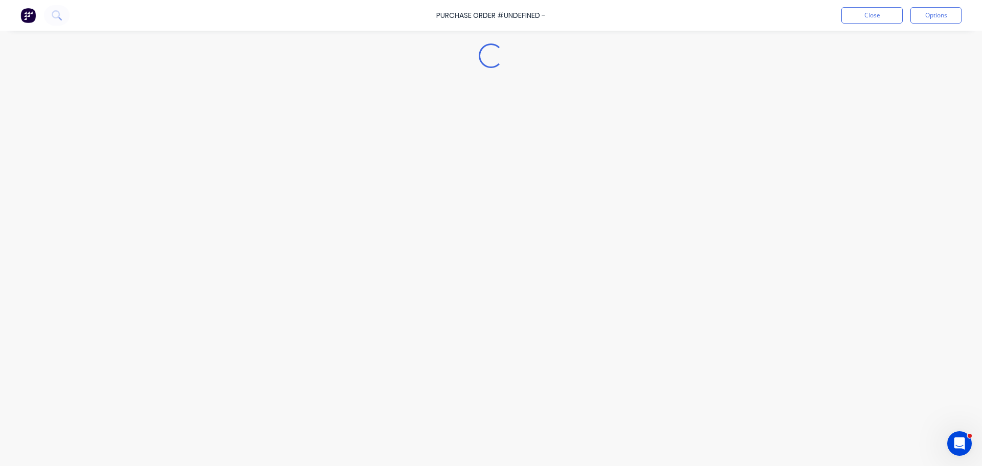
type textarea "x"
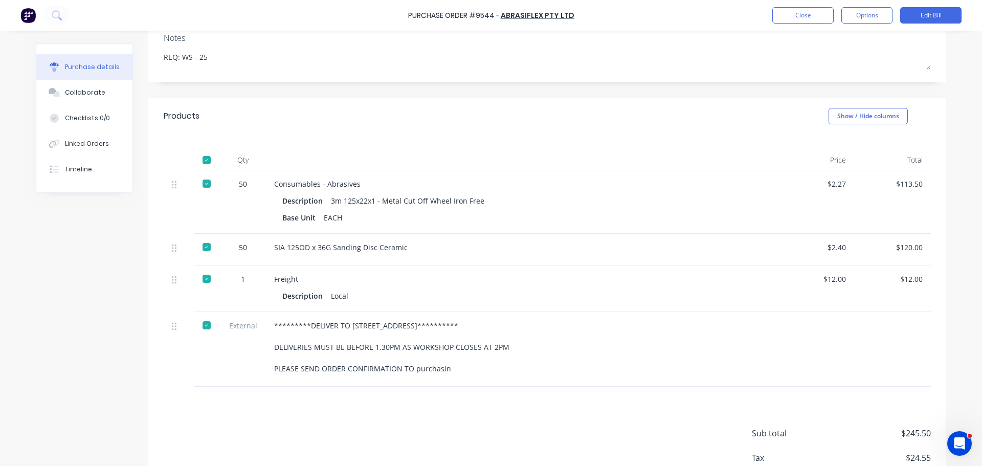
scroll to position [154, 0]
click at [266, 311] on div "**********" at bounding box center [522, 347] width 512 height 75
click at [270, 313] on div "**********" at bounding box center [522, 347] width 512 height 75
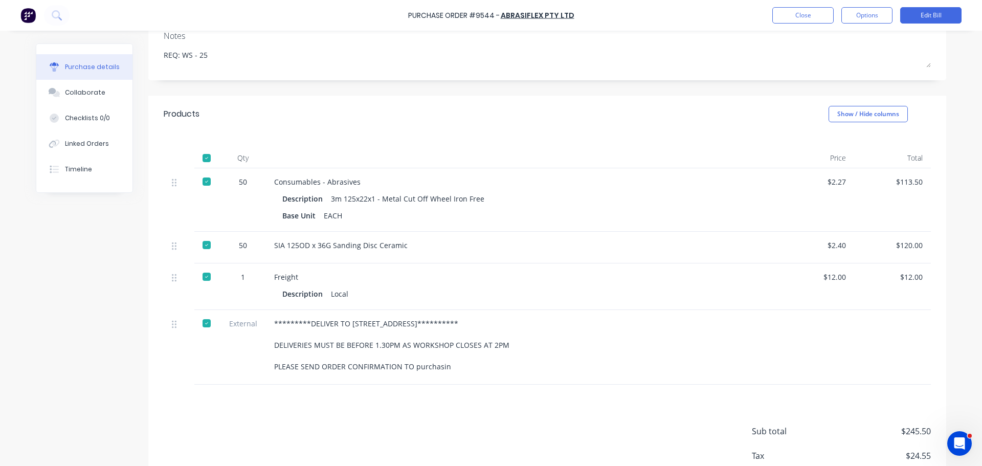
drag, startPoint x: 268, startPoint y: 311, endPoint x: 487, endPoint y: 359, distance: 223.7
click at [487, 359] on div "**********" at bounding box center [522, 347] width 512 height 75
copy div "**********"
click at [554, 289] on div "Description Local" at bounding box center [521, 294] width 479 height 15
drag, startPoint x: 269, startPoint y: 312, endPoint x: 490, endPoint y: 367, distance: 227.7
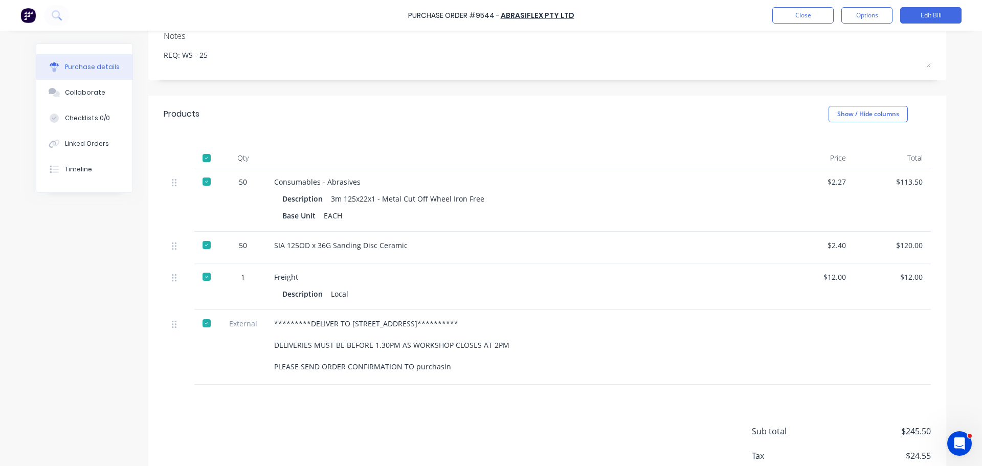
click at [490, 366] on div "**********" at bounding box center [522, 347] width 512 height 75
copy div "**********"
click at [801, 13] on button "Close" at bounding box center [803, 15] width 61 height 16
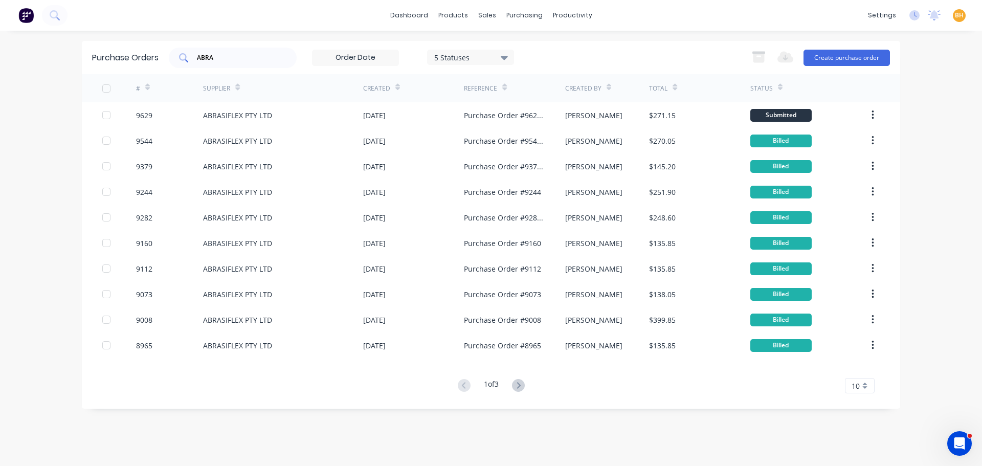
click at [237, 58] on input "ABRA" at bounding box center [238, 58] width 85 height 10
type input "A"
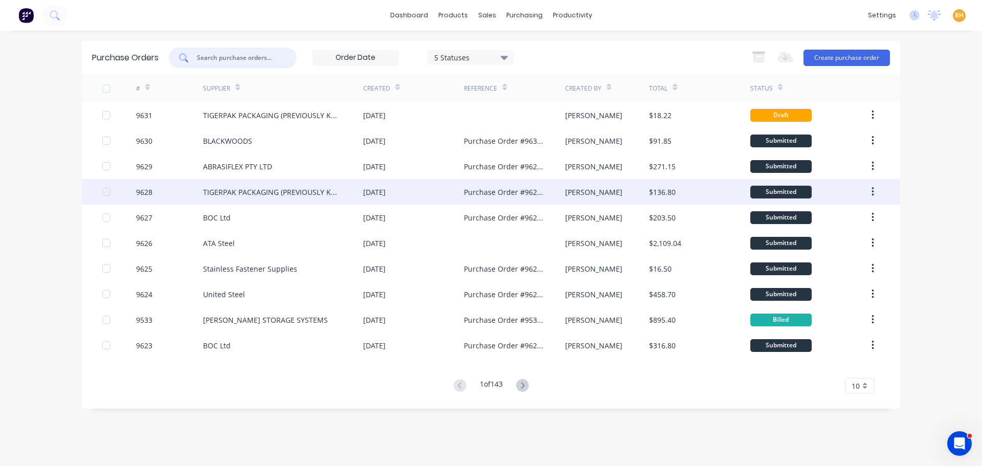
click at [255, 192] on div "TIGERPAK PACKAGING (PREVIOUSLY KNOWN AS POWERPAK)" at bounding box center [273, 192] width 140 height 11
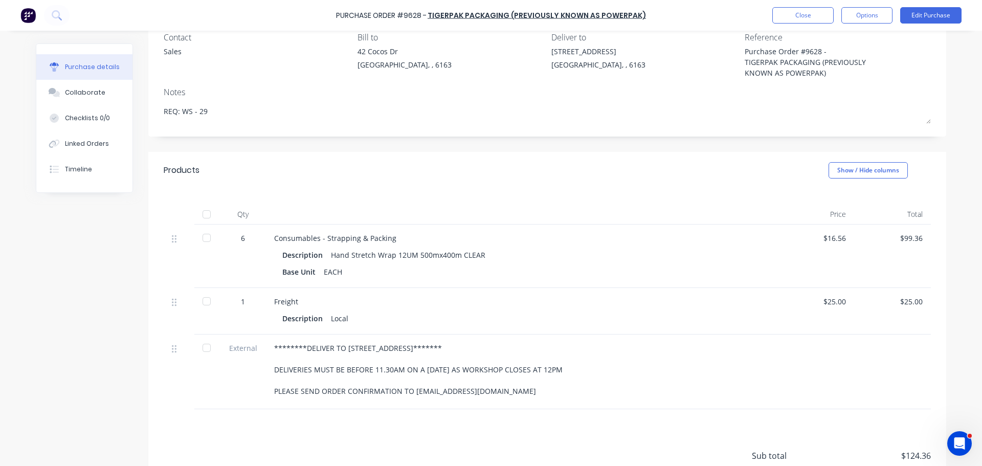
scroll to position [181, 0]
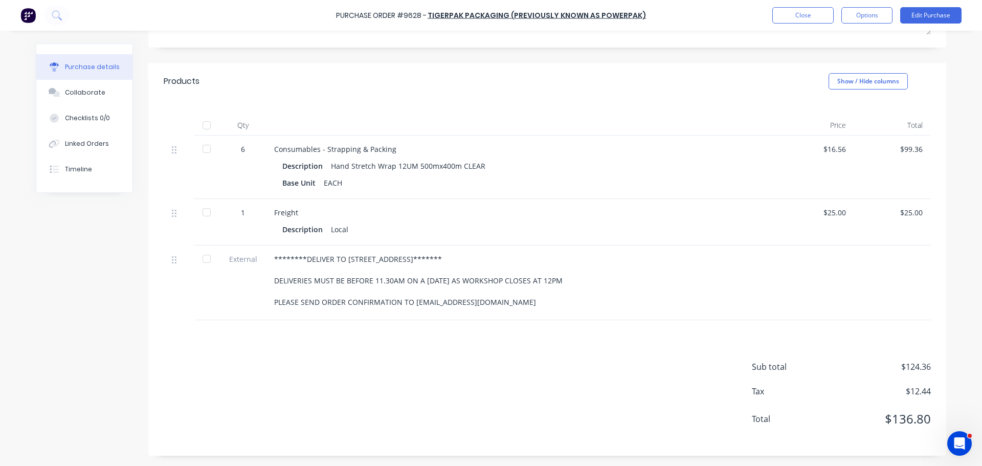
drag, startPoint x: 271, startPoint y: 258, endPoint x: 540, endPoint y: 314, distance: 275.4
click at [540, 314] on div "********DELIVER TO 59 WELLARD STREET******* DELIVERIES MUST BE BEFORE 11.30AM O…" at bounding box center [522, 283] width 512 height 75
copy div "********DELIVER TO 59 WELLARD STREET******* DELIVERIES MUST BE BEFORE 11.30AM O…"
click at [529, 112] on div "Qty Price Total 6 Consumables - Strapping & Packing Description Hand Stretch Wr…" at bounding box center [547, 210] width 798 height 221
click at [824, 18] on button "Close" at bounding box center [803, 15] width 61 height 16
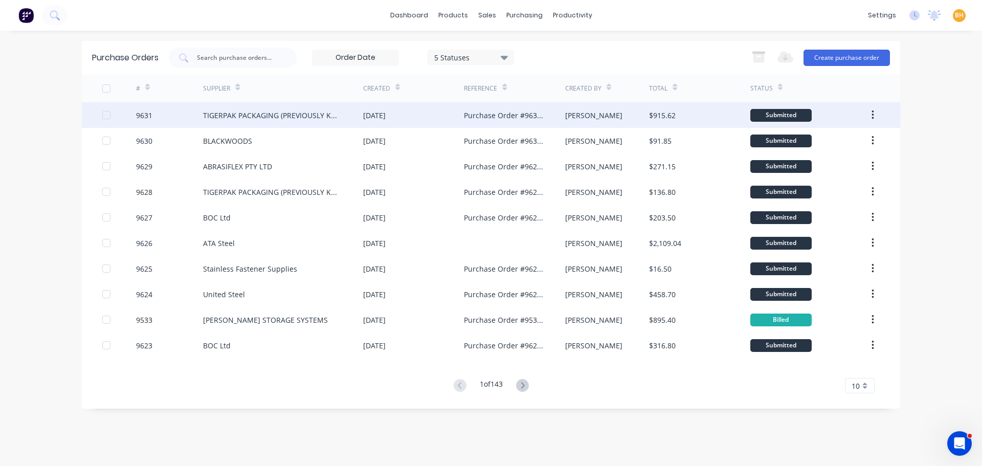
click at [263, 117] on div "TIGERPAK PACKAGING (PREVIOUSLY KNOWN AS POWERPAK)" at bounding box center [273, 115] width 140 height 11
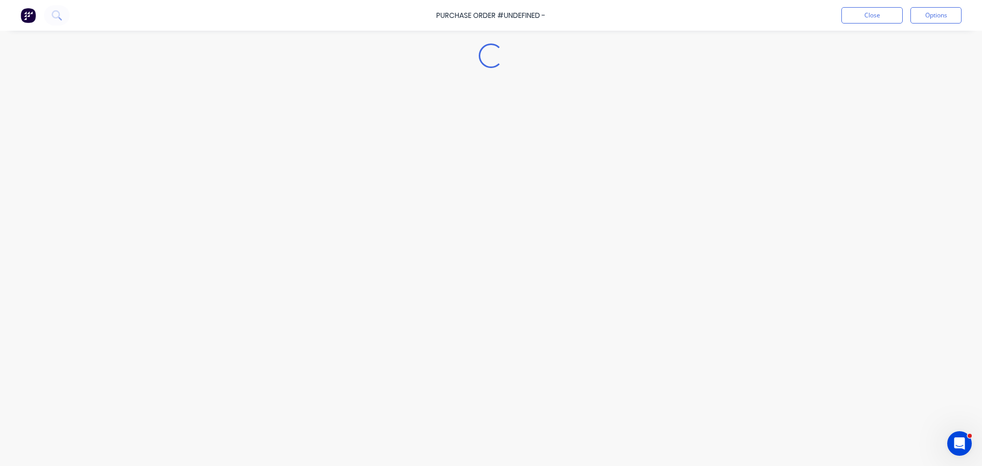
type textarea "x"
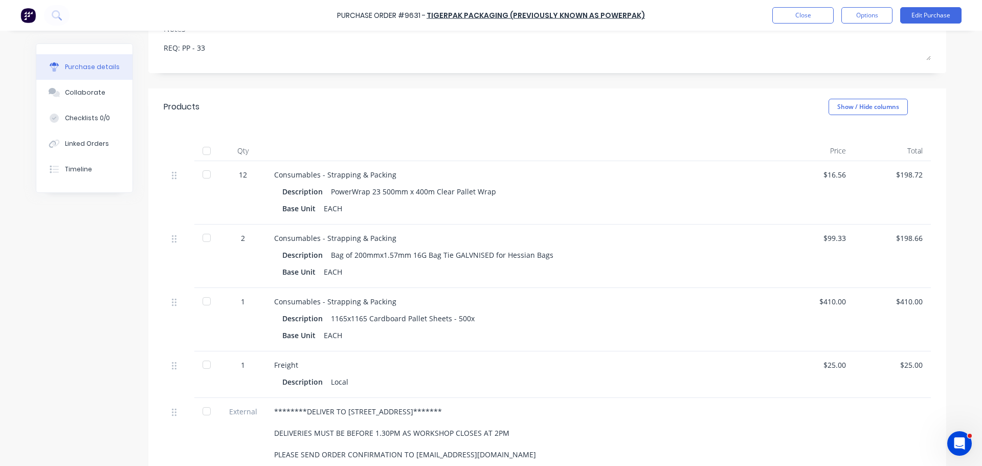
scroll to position [256, 0]
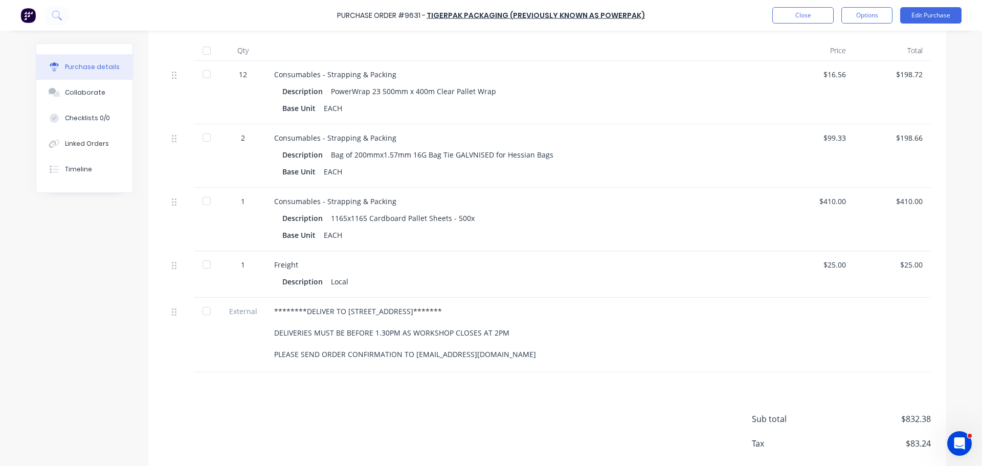
drag, startPoint x: 281, startPoint y: 310, endPoint x: 528, endPoint y: 363, distance: 252.3
click at [528, 363] on div "********DELIVER TO 11 PORT PIRE STREET******* DELIVERIES MUST BE BEFORE 1.30PM …" at bounding box center [522, 335] width 512 height 75
copy div "********DELIVER TO 11 PORT PIRE STREET******* DELIVERIES MUST BE BEFORE 1.30PM …"
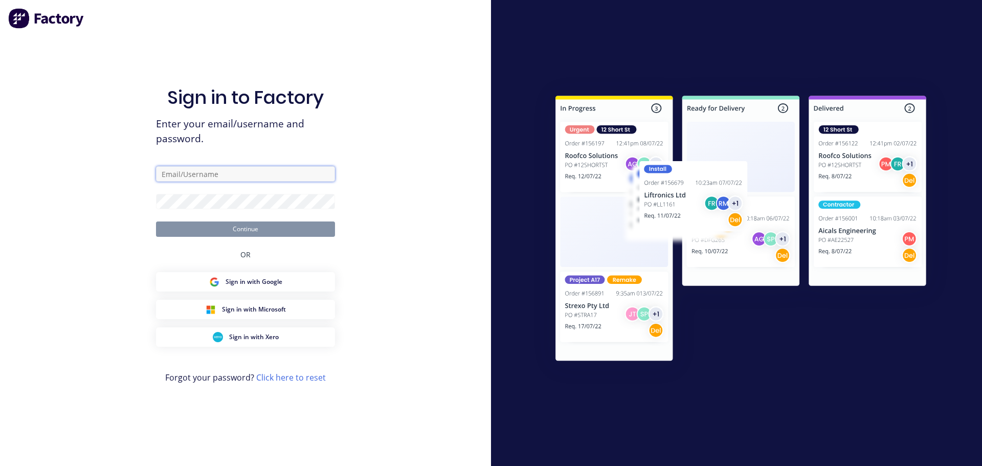
type input "purchasing@falconeng95.com.au"
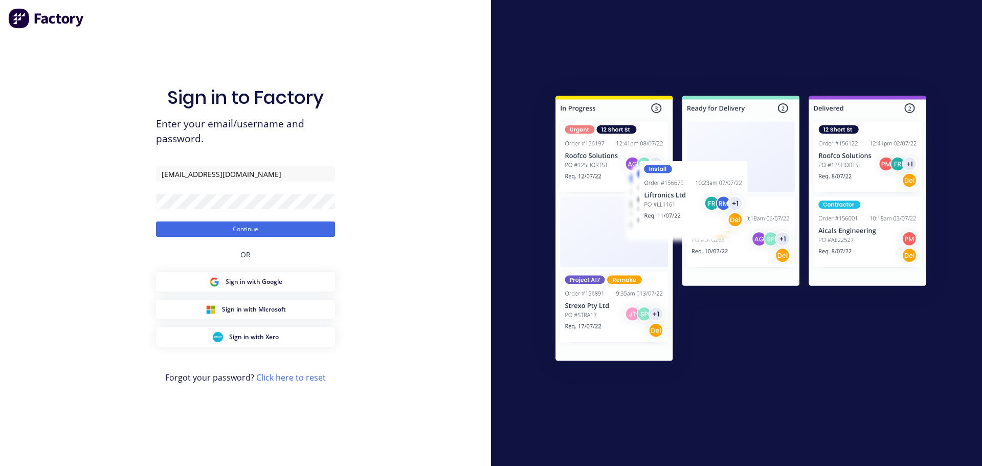
click at [52, 127] on div "Sign in to Factory Enter your email/username and password. purchasing@falconeng…" at bounding box center [245, 233] width 491 height 466
click at [238, 229] on button "Continue" at bounding box center [245, 229] width 179 height 15
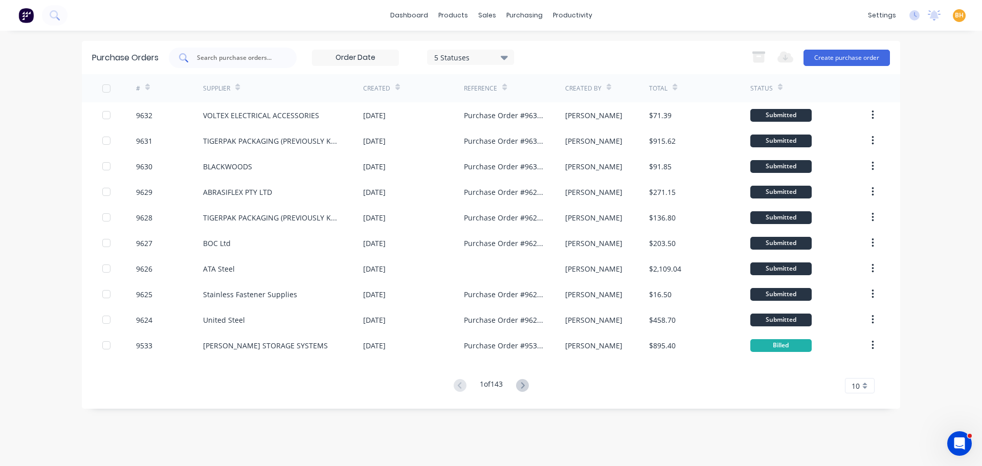
click at [214, 62] on div at bounding box center [233, 58] width 128 height 20
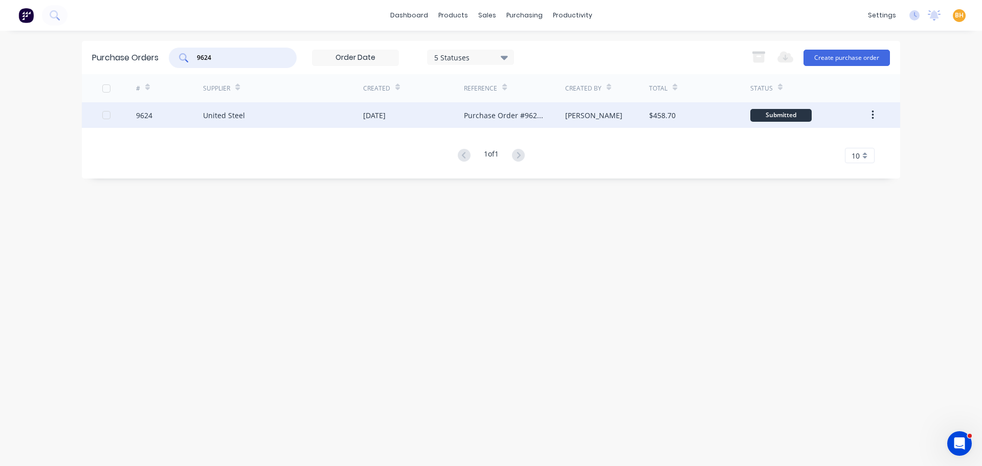
type input "9624"
click at [229, 116] on div "United Steel" at bounding box center [224, 115] width 42 height 11
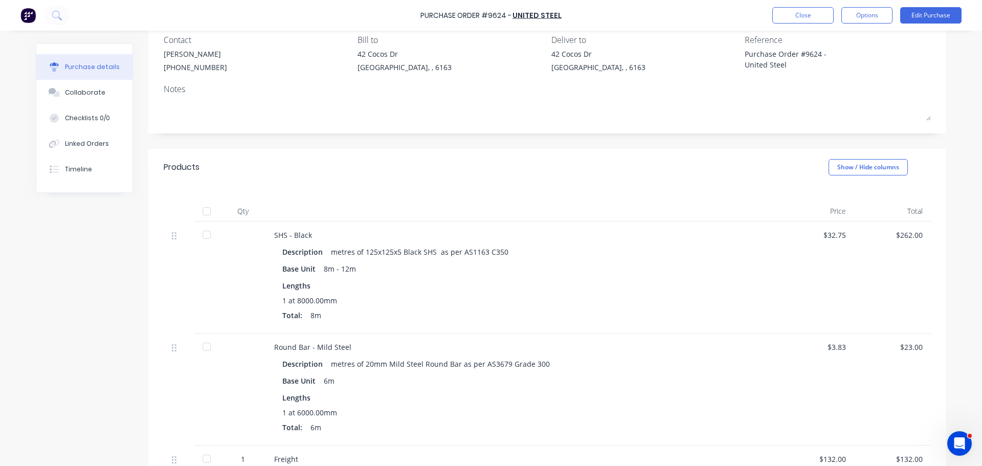
scroll to position [102, 0]
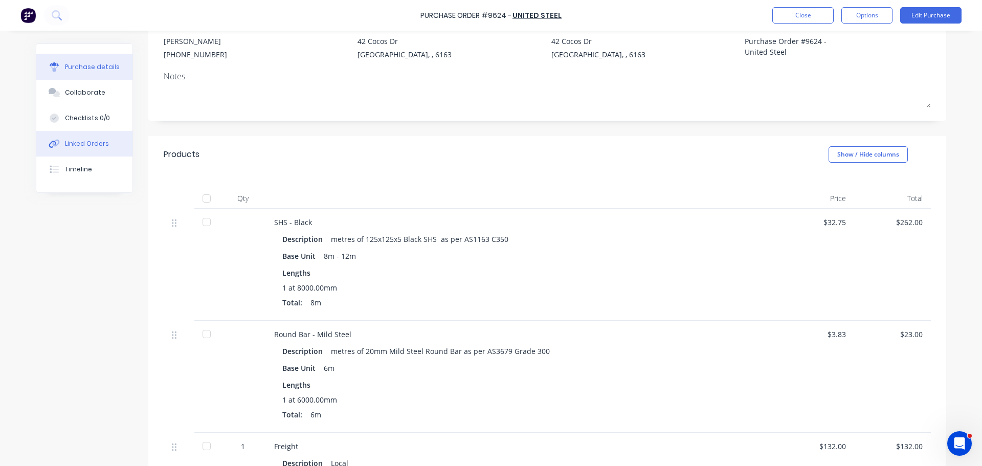
click at [81, 147] on div "Linked Orders" at bounding box center [87, 143] width 44 height 9
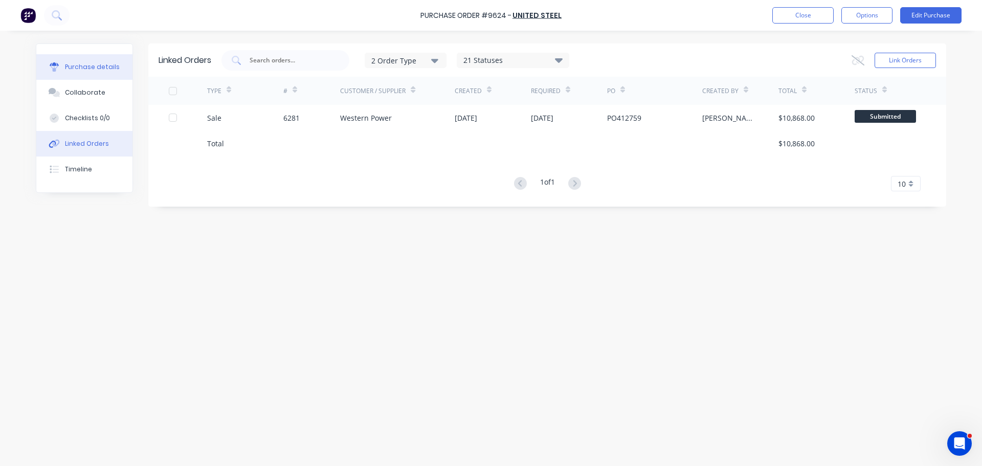
click at [68, 64] on div "Purchase details" at bounding box center [92, 66] width 55 height 9
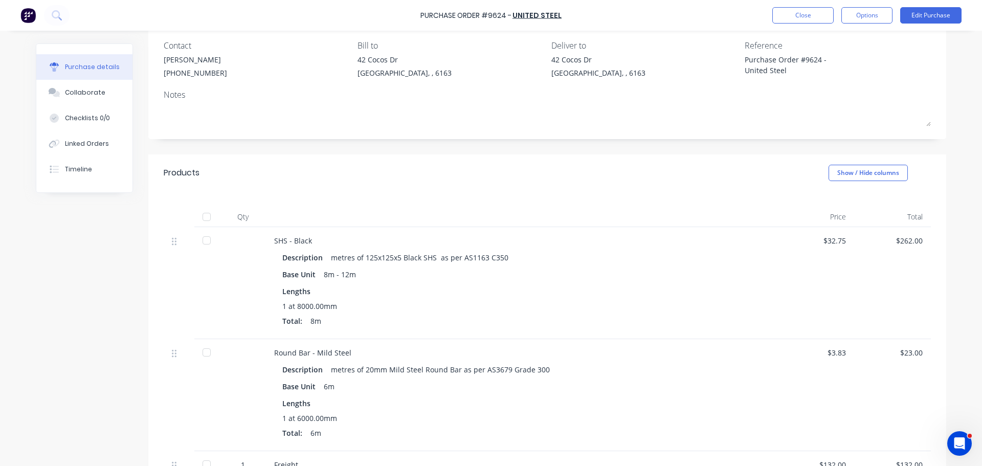
scroll to position [102, 0]
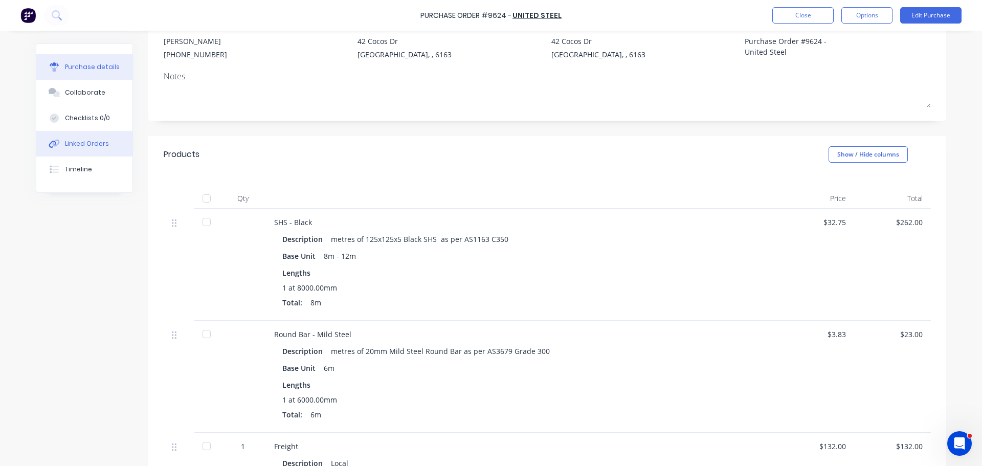
click at [68, 144] on div "Linked Orders" at bounding box center [87, 143] width 44 height 9
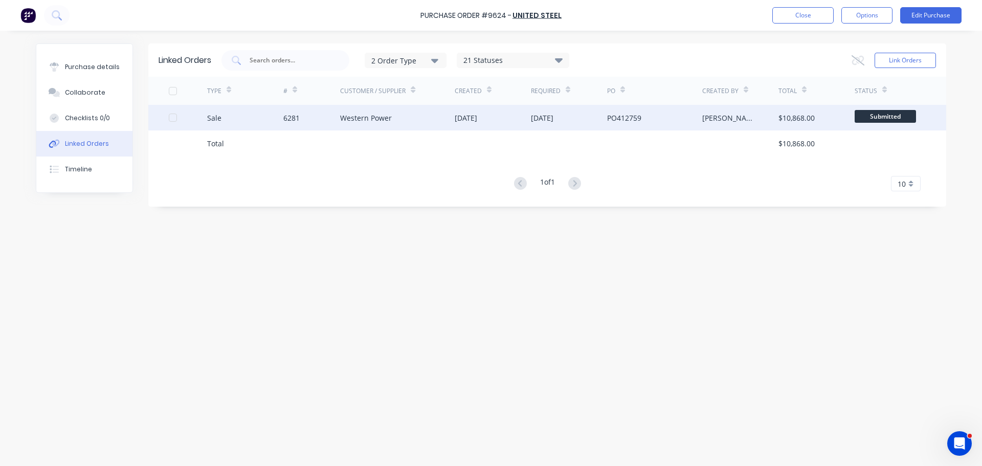
click at [373, 121] on div "Western Power" at bounding box center [366, 118] width 52 height 11
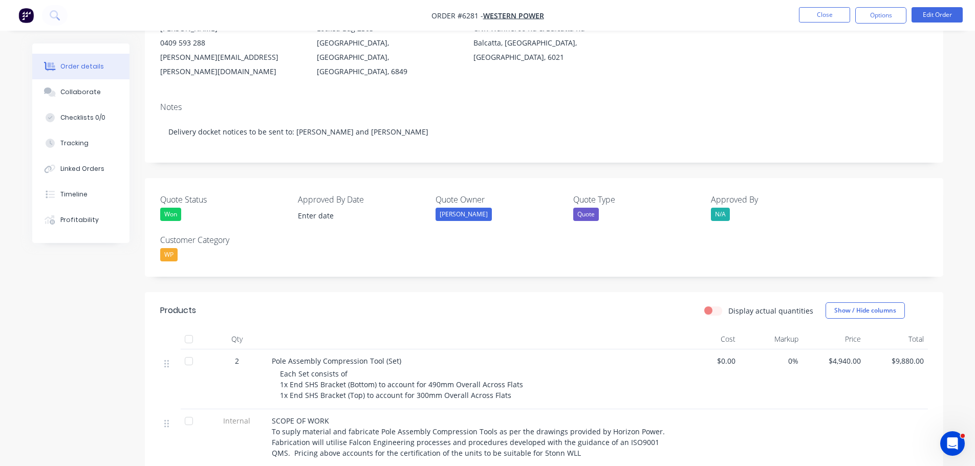
scroll to position [102, 0]
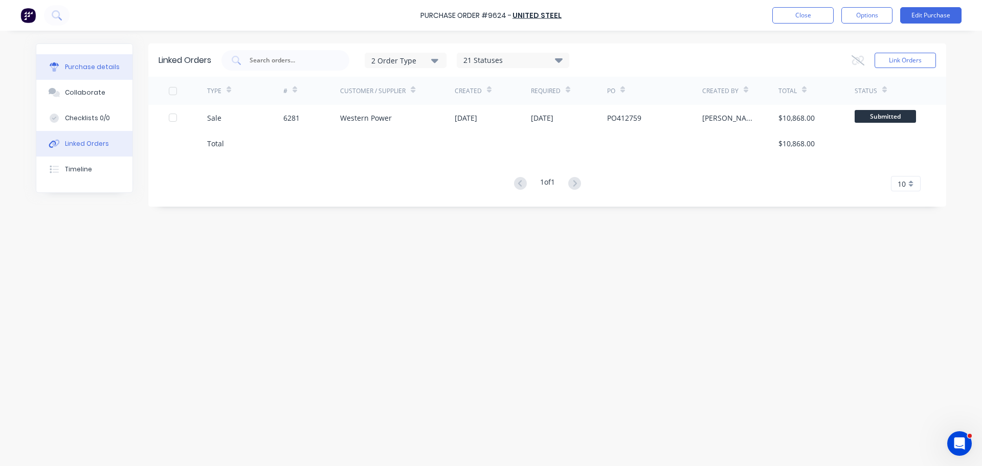
click at [88, 68] on div "Purchase details" at bounding box center [92, 66] width 55 height 9
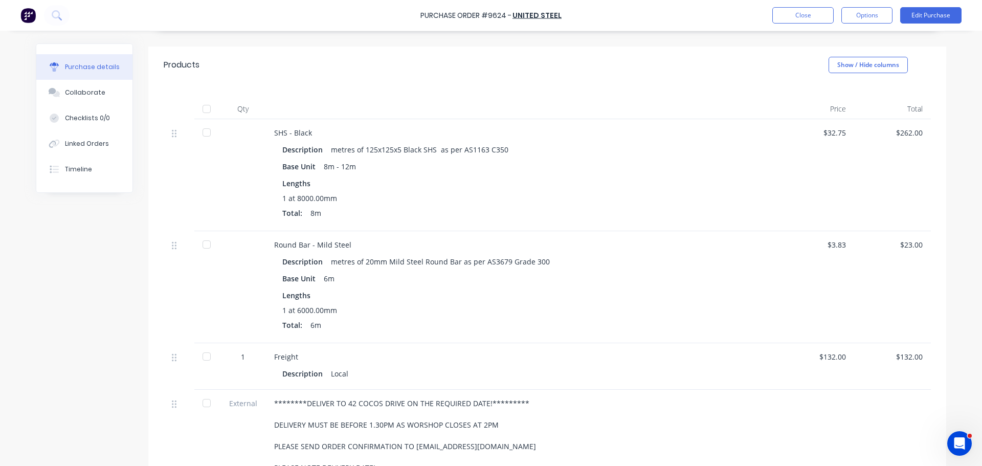
scroll to position [205, 0]
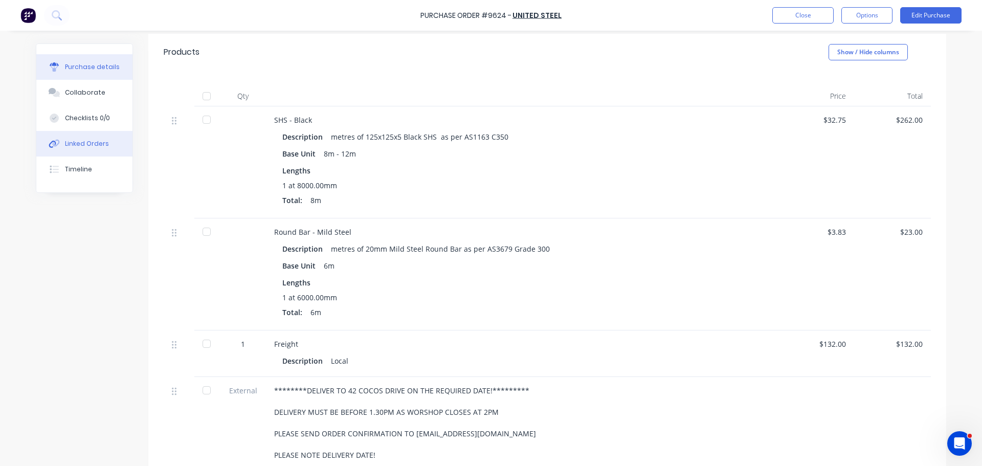
click at [94, 143] on div "Linked Orders" at bounding box center [87, 143] width 44 height 9
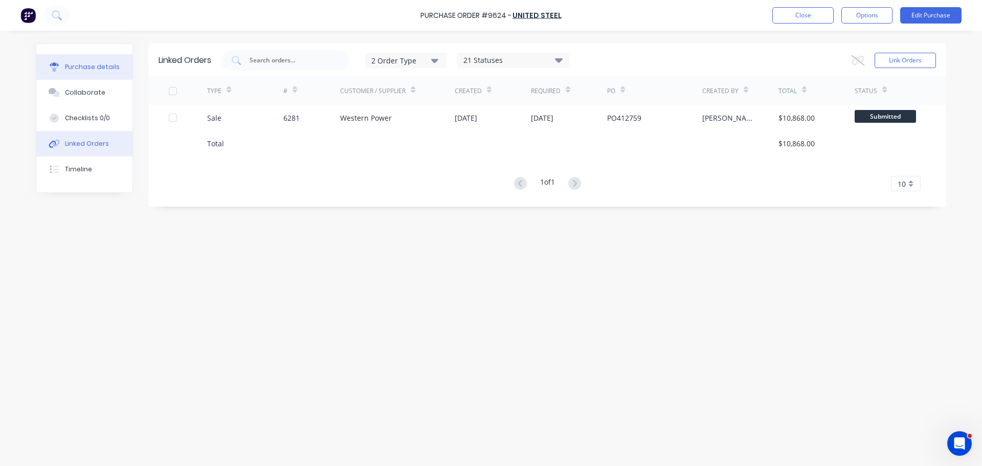
click at [90, 71] on button "Purchase details" at bounding box center [84, 67] width 96 height 26
type textarea "x"
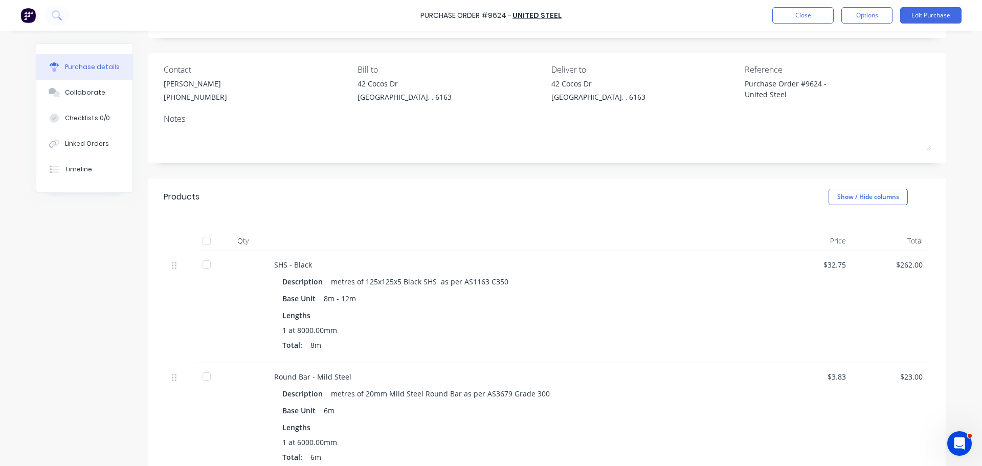
scroll to position [154, 0]
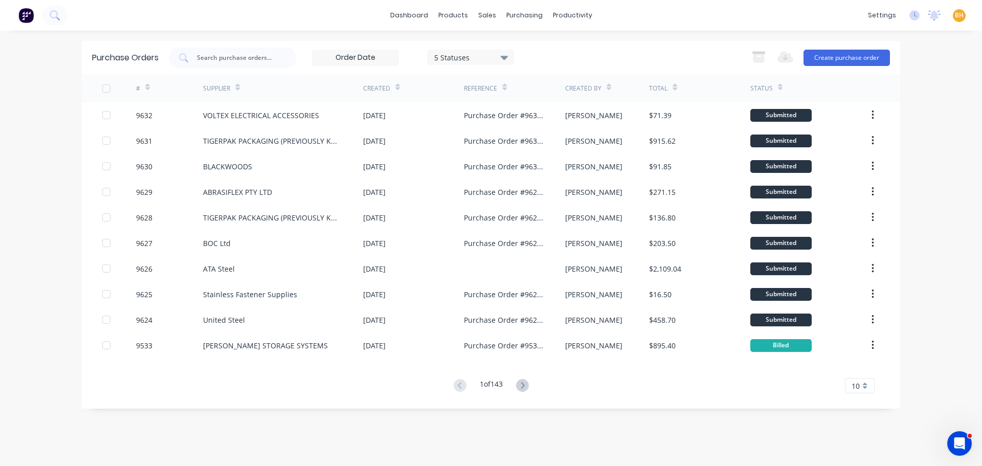
click at [632, 58] on div "5 Statuses 5 Statuses Export to Excel (XLSX) Create purchase order" at bounding box center [530, 58] width 722 height 20
